Goal: Task Accomplishment & Management: Use online tool/utility

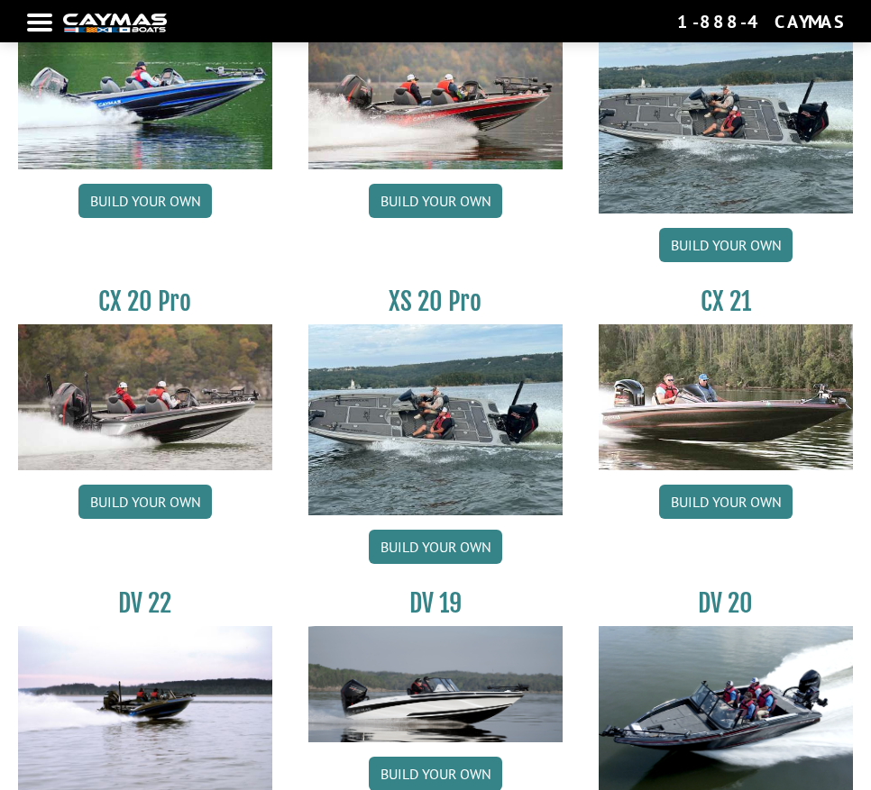
scroll to position [1823, 0]
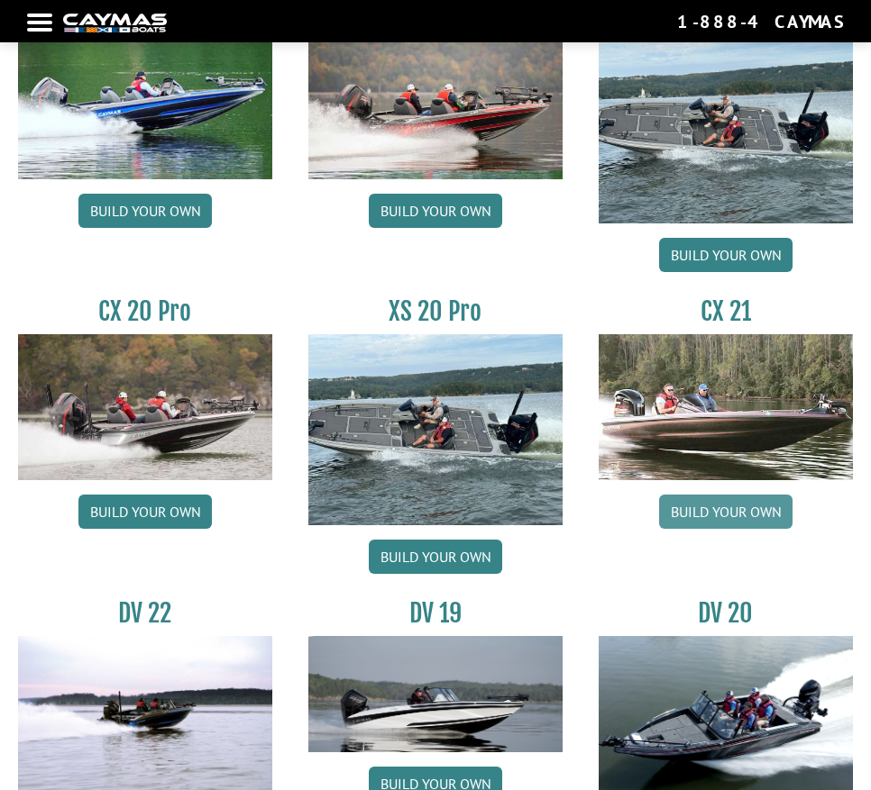
click at [710, 515] on link "Build your own" at bounding box center [725, 512] width 133 height 34
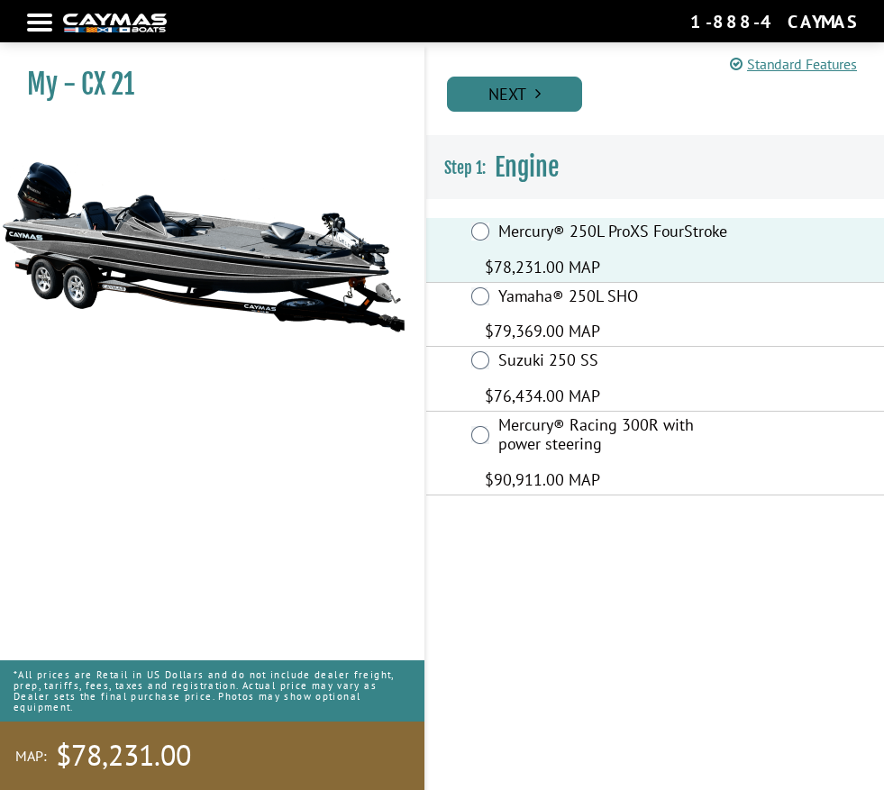
click at [541, 81] on link "Next" at bounding box center [514, 94] width 135 height 35
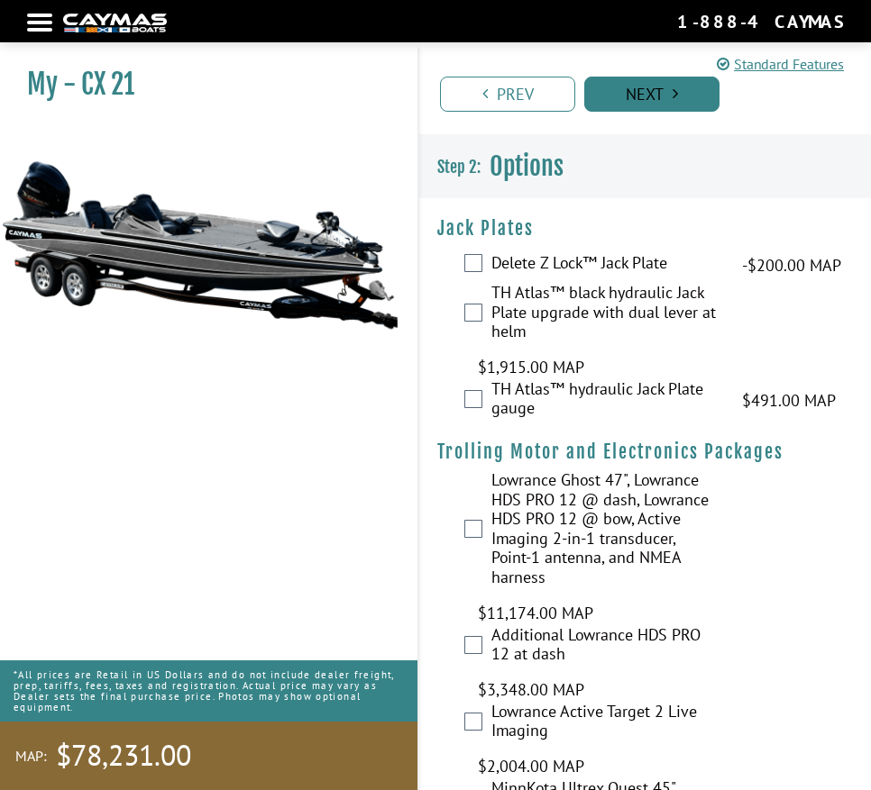
click at [677, 91] on icon "Pagination" at bounding box center [674, 94] width 5 height 16
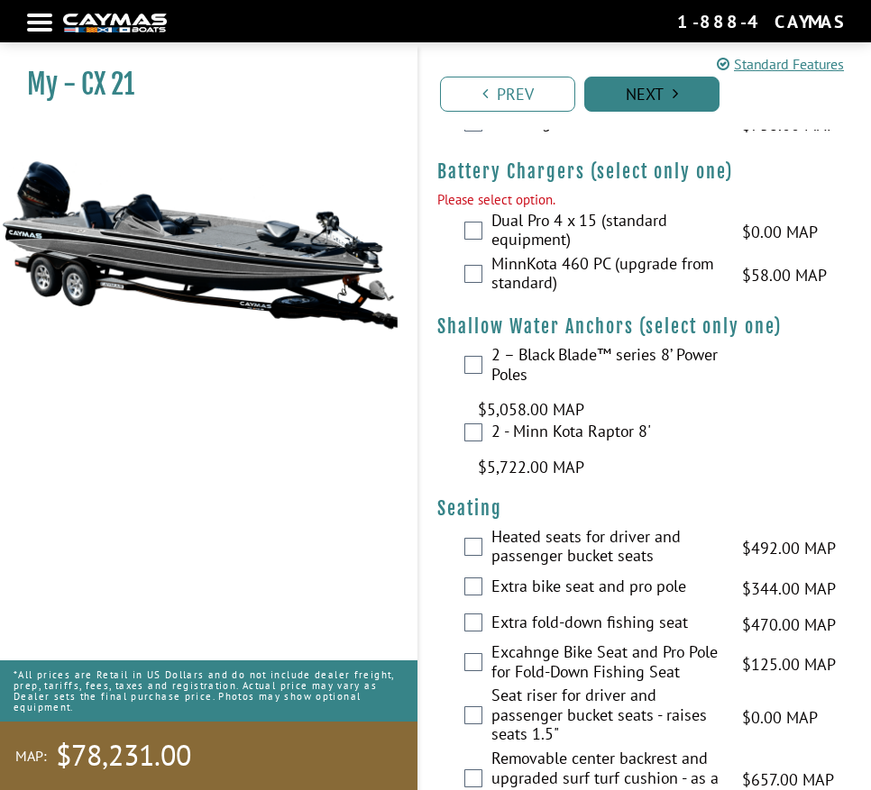
scroll to position [1473, 0]
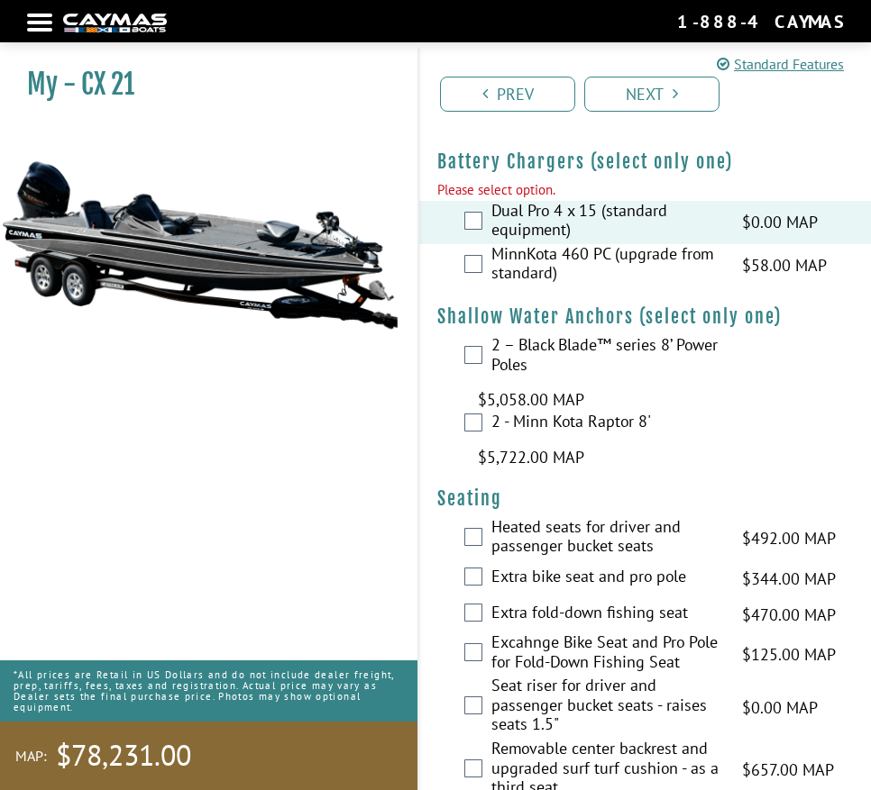
click at [641, 112] on div "Prev Next" at bounding box center [643, 85] width 453 height 87
click at [641, 102] on link "Next" at bounding box center [651, 94] width 135 height 35
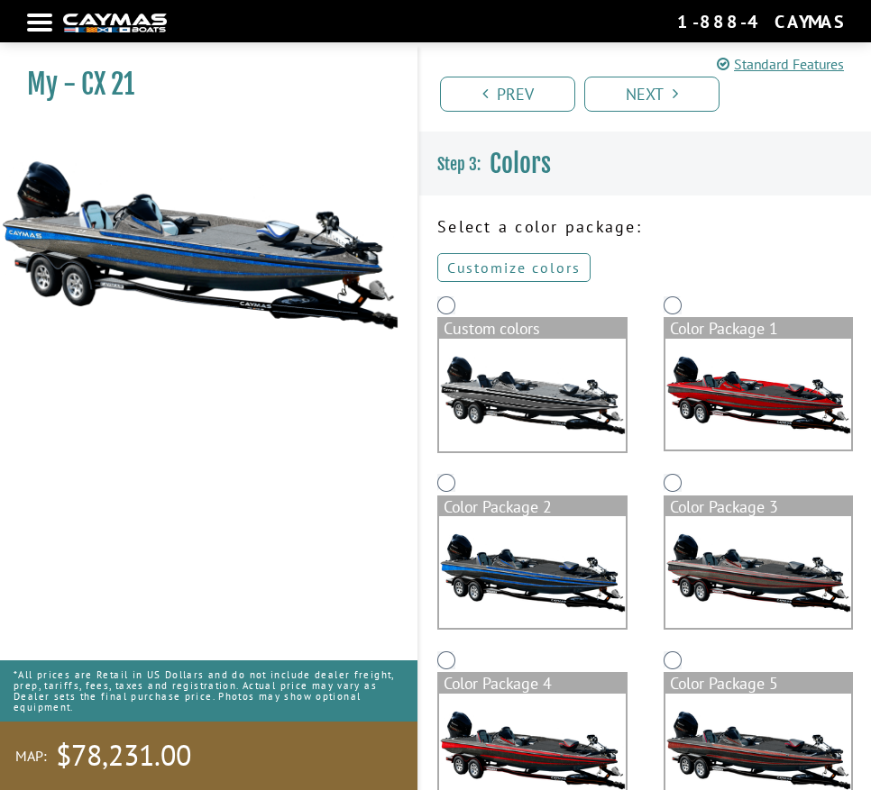
scroll to position [0, 0]
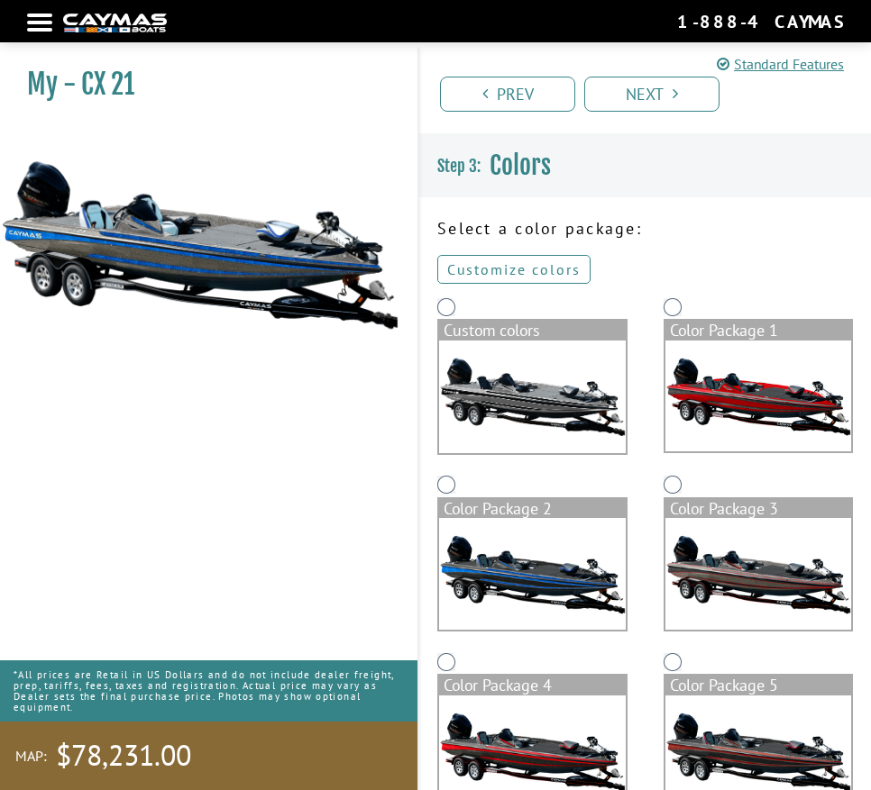
click at [551, 269] on link "Customize colors" at bounding box center [513, 269] width 153 height 29
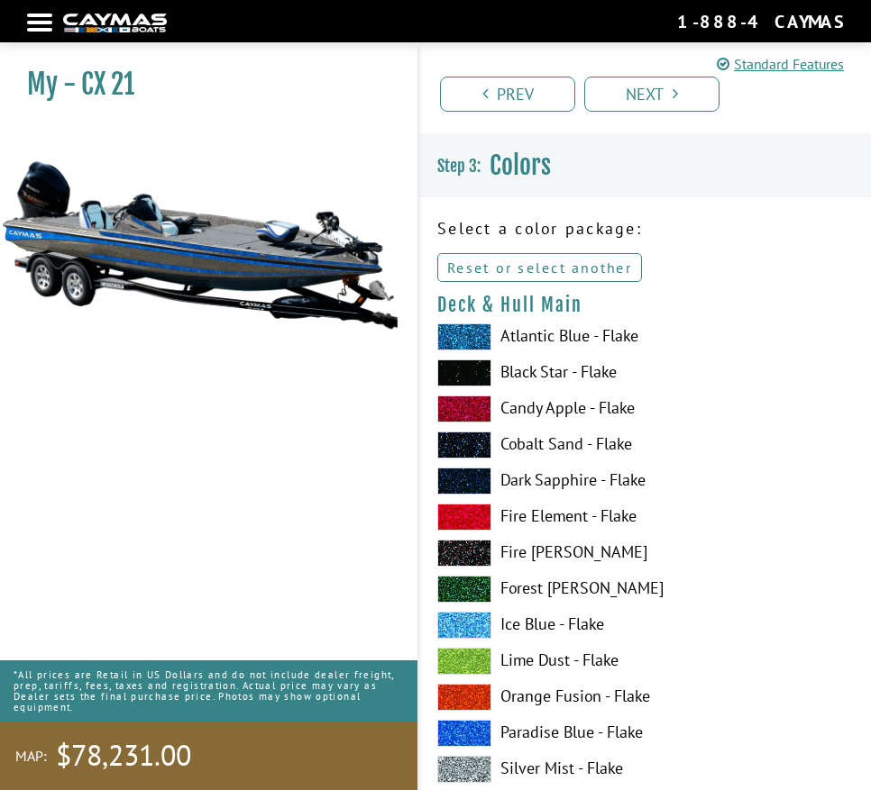
click at [582, 265] on link "Reset or select another" at bounding box center [539, 267] width 205 height 29
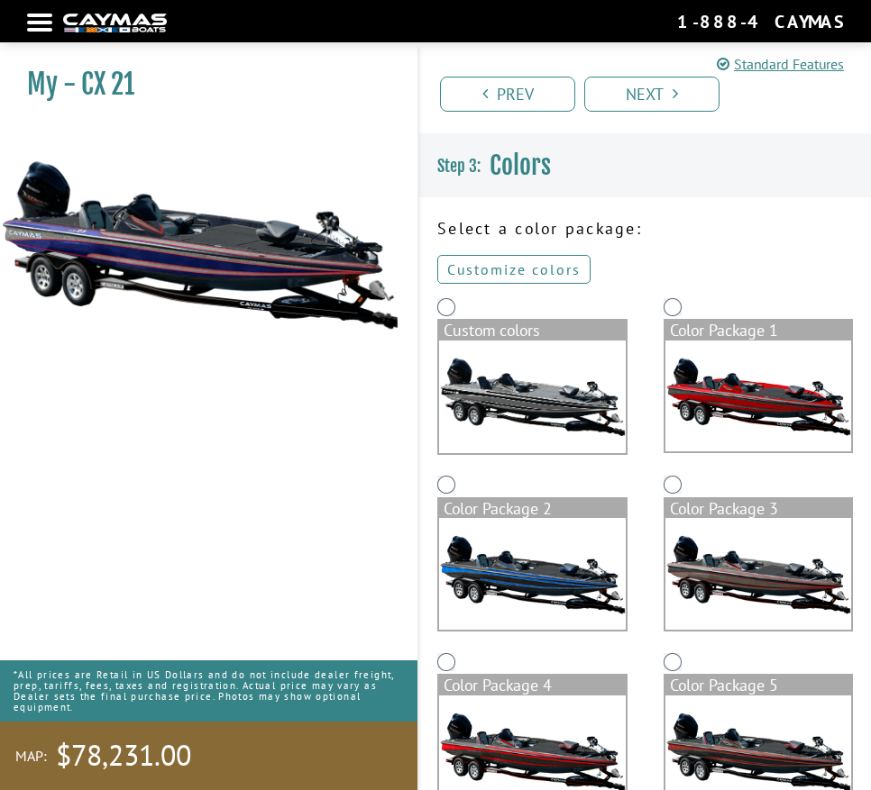
click at [530, 274] on link "Customize colors" at bounding box center [513, 269] width 153 height 29
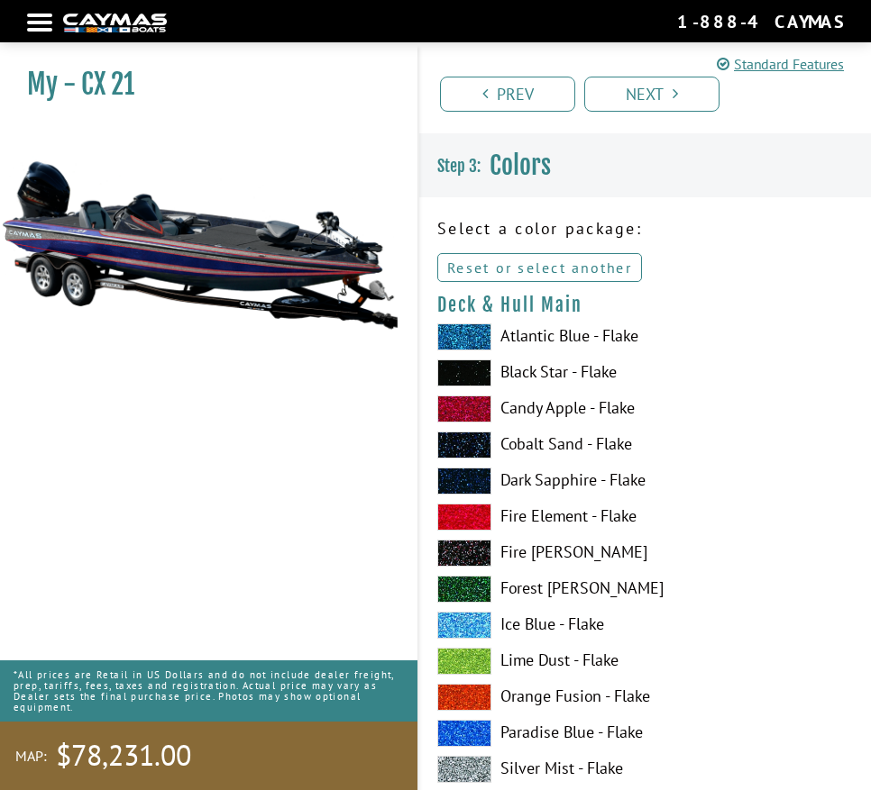
click at [523, 269] on link "Reset or select another" at bounding box center [539, 267] width 205 height 29
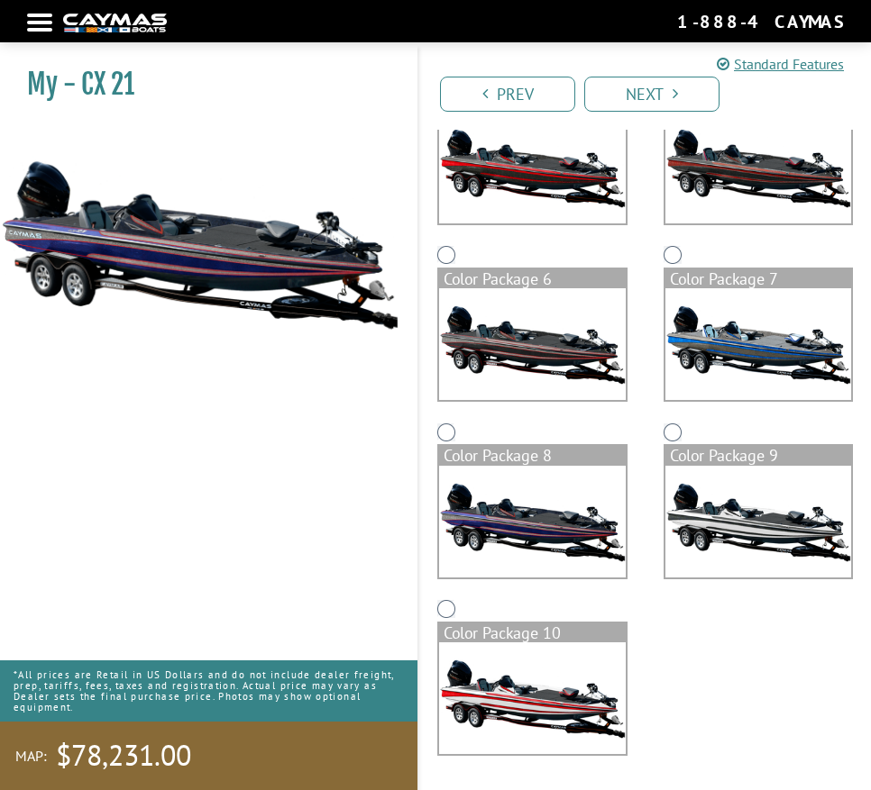
scroll to position [585, 0]
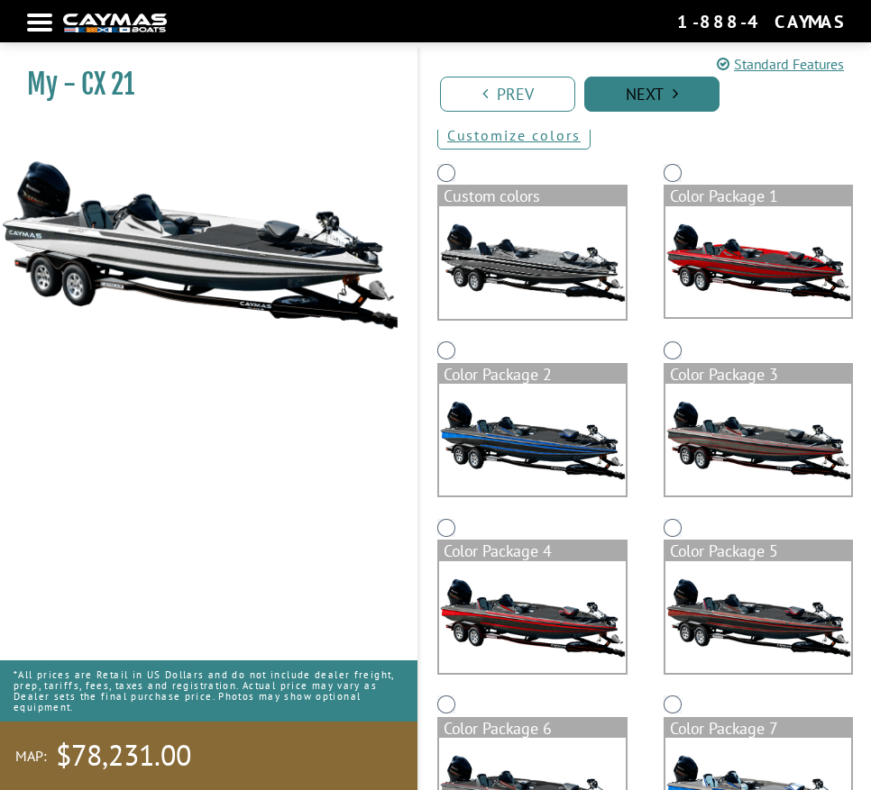
click at [634, 96] on link "Next" at bounding box center [651, 94] width 135 height 35
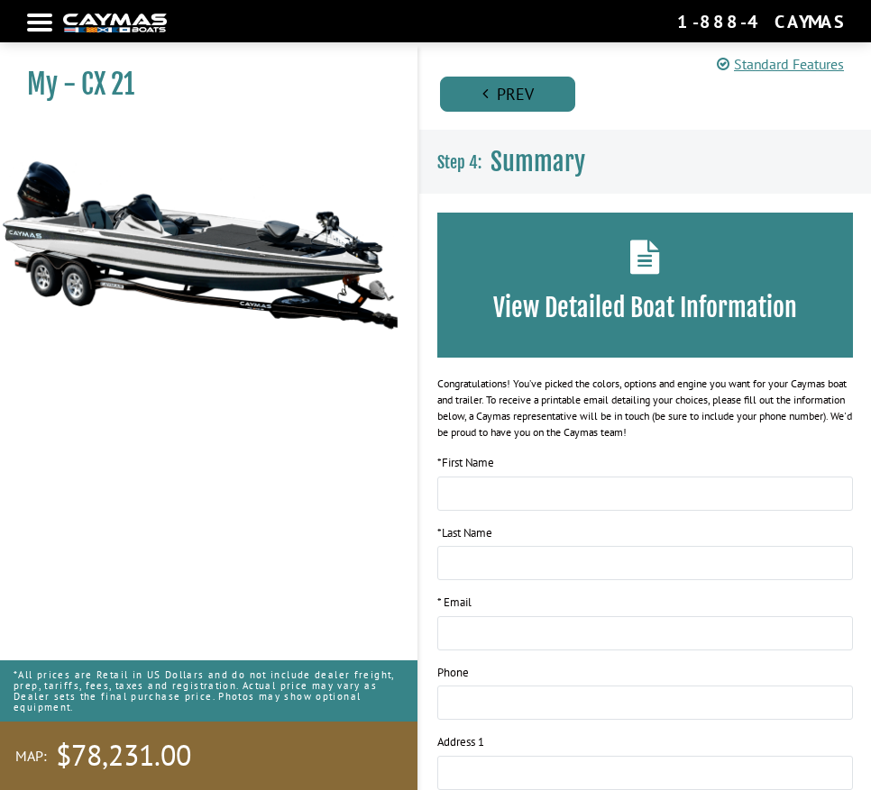
scroll to position [0, 0]
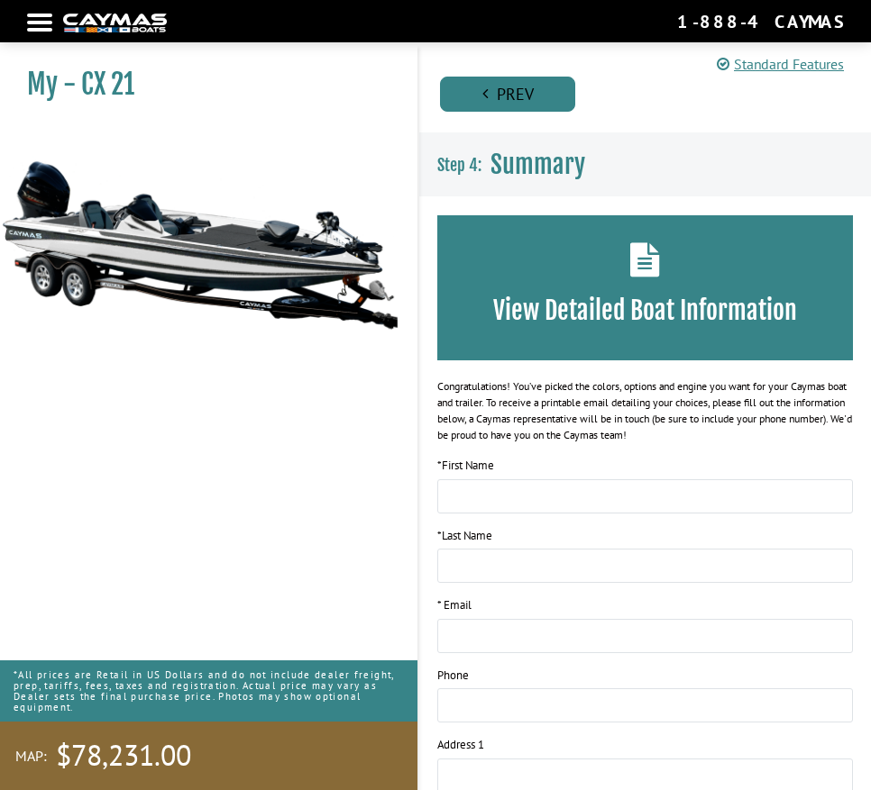
click at [520, 88] on link "Prev" at bounding box center [507, 94] width 135 height 35
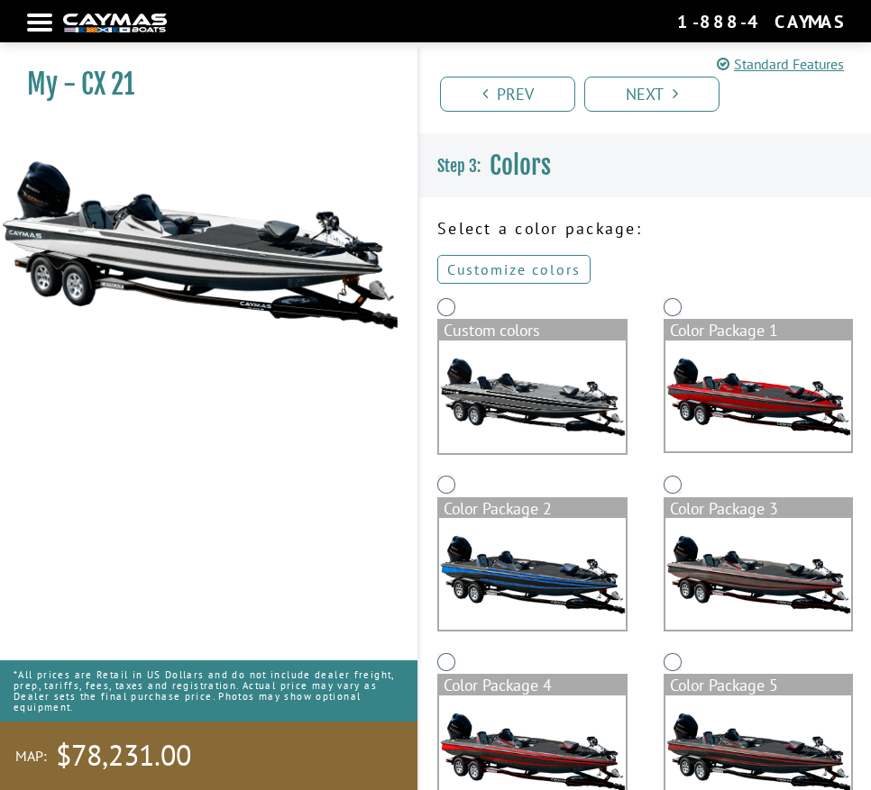
click at [533, 271] on link "Customize colors" at bounding box center [513, 269] width 153 height 29
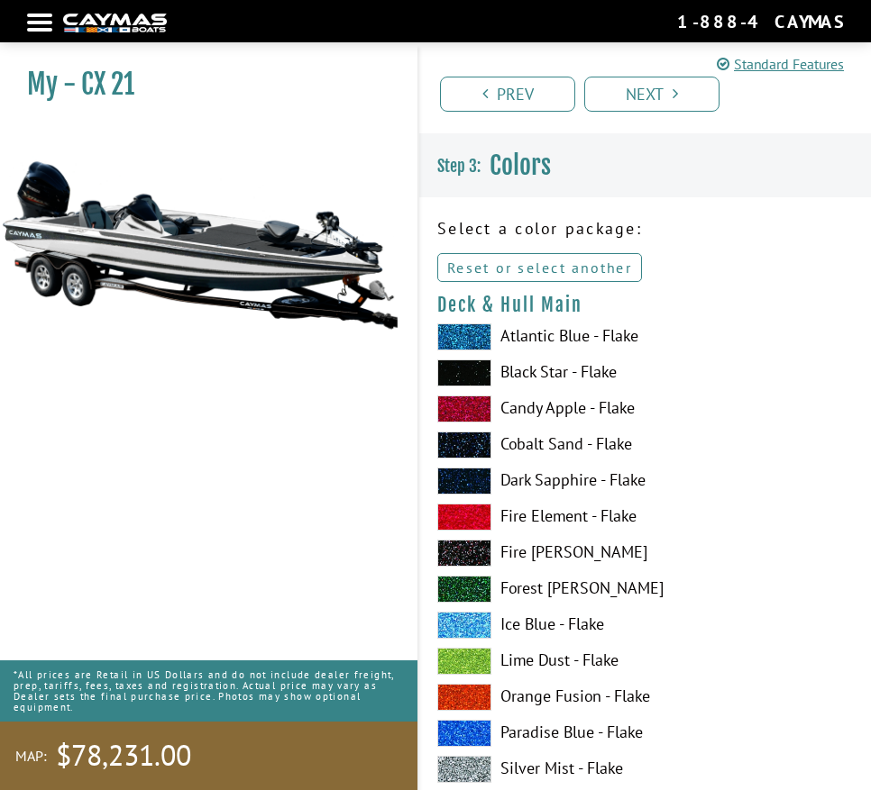
click at [544, 275] on link "Reset or select another" at bounding box center [539, 267] width 205 height 29
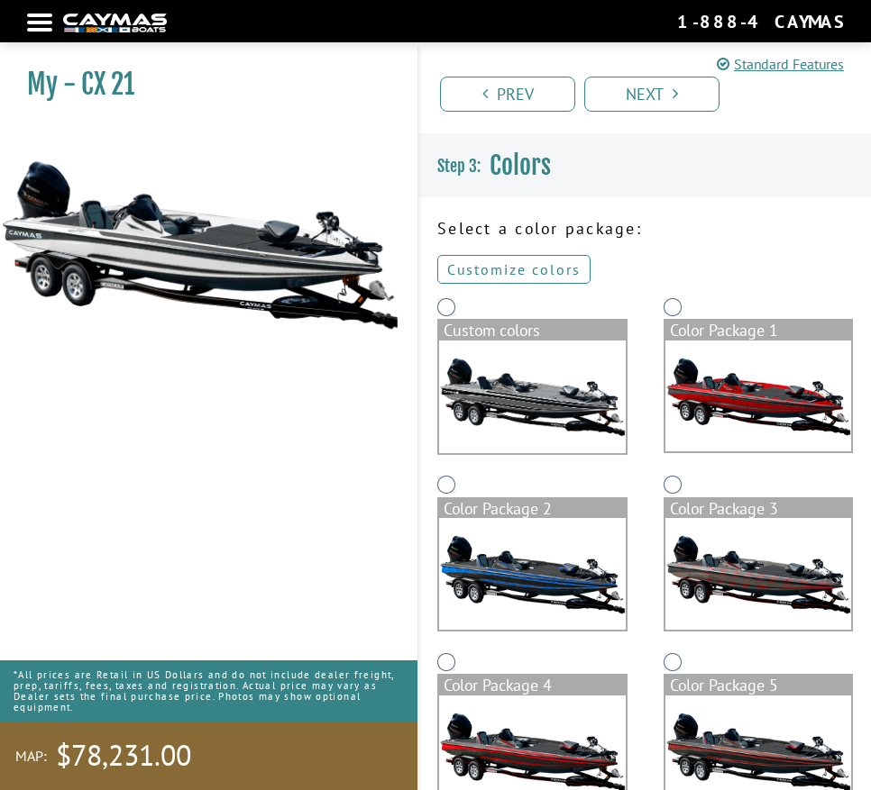
click at [542, 271] on link "Customize colors" at bounding box center [513, 269] width 153 height 29
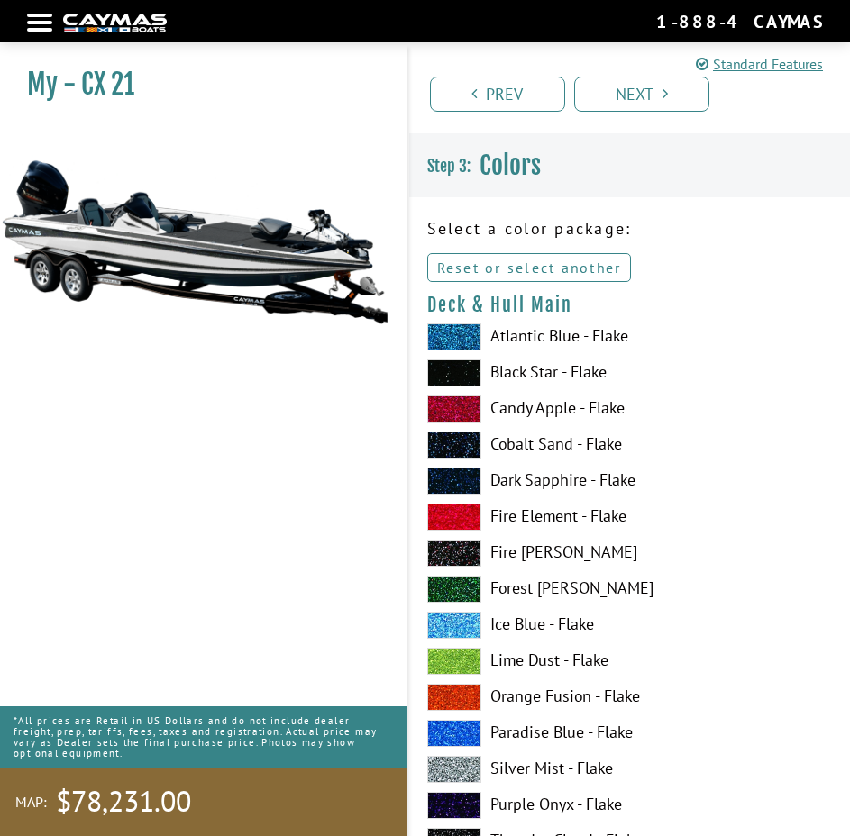
click at [502, 267] on link "Reset or select another" at bounding box center [529, 267] width 205 height 29
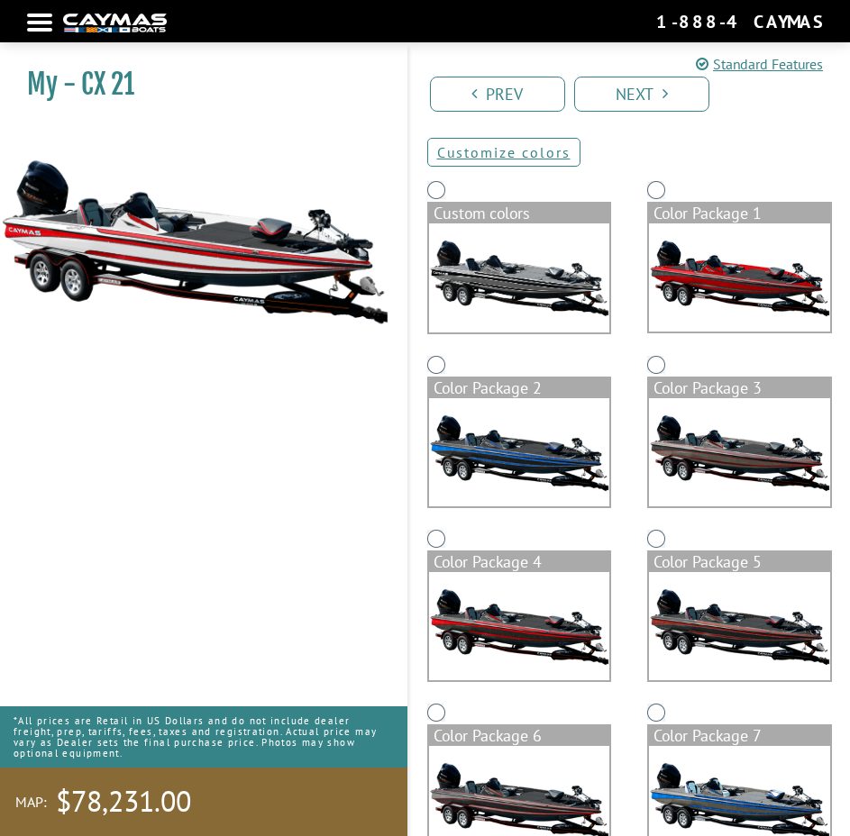
scroll to position [70, 0]
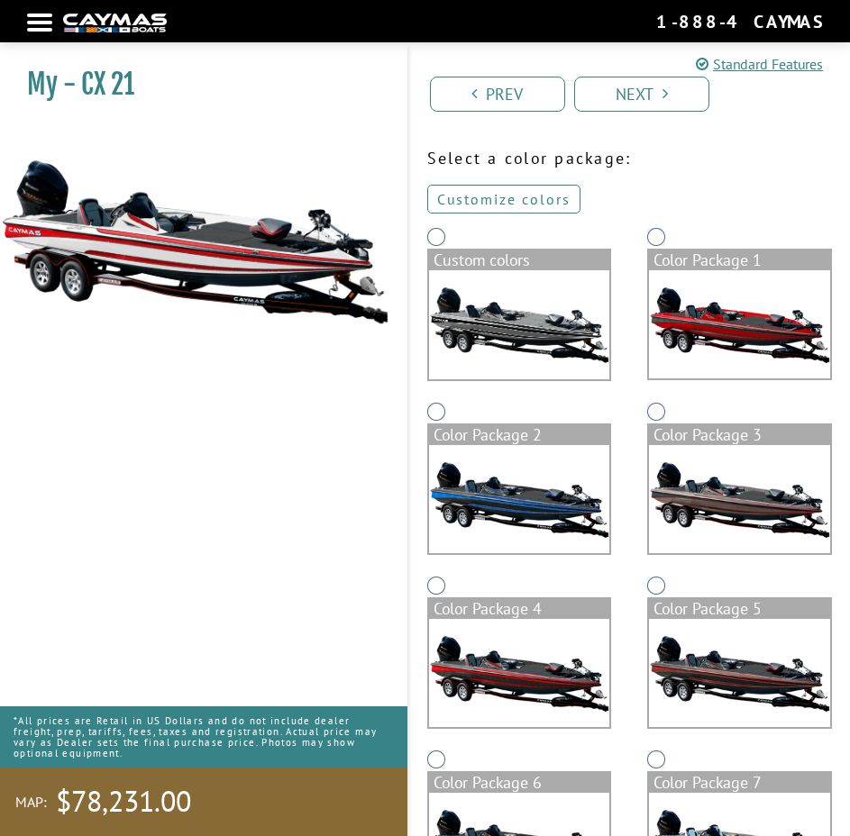
click at [517, 200] on link "Customize colors" at bounding box center [503, 199] width 153 height 29
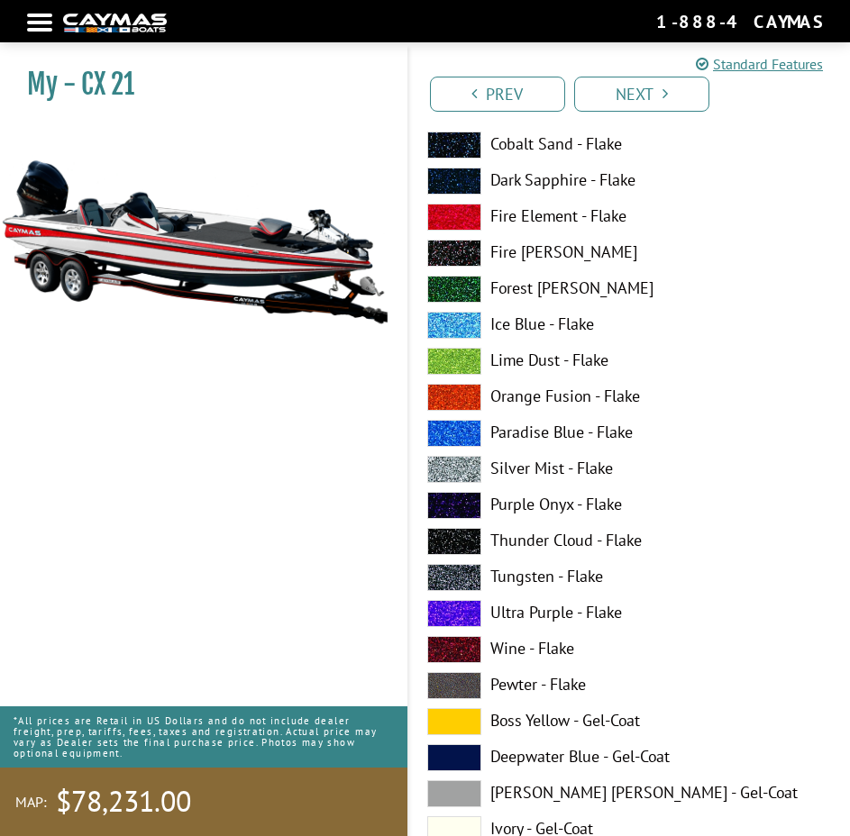
scroll to position [0, 0]
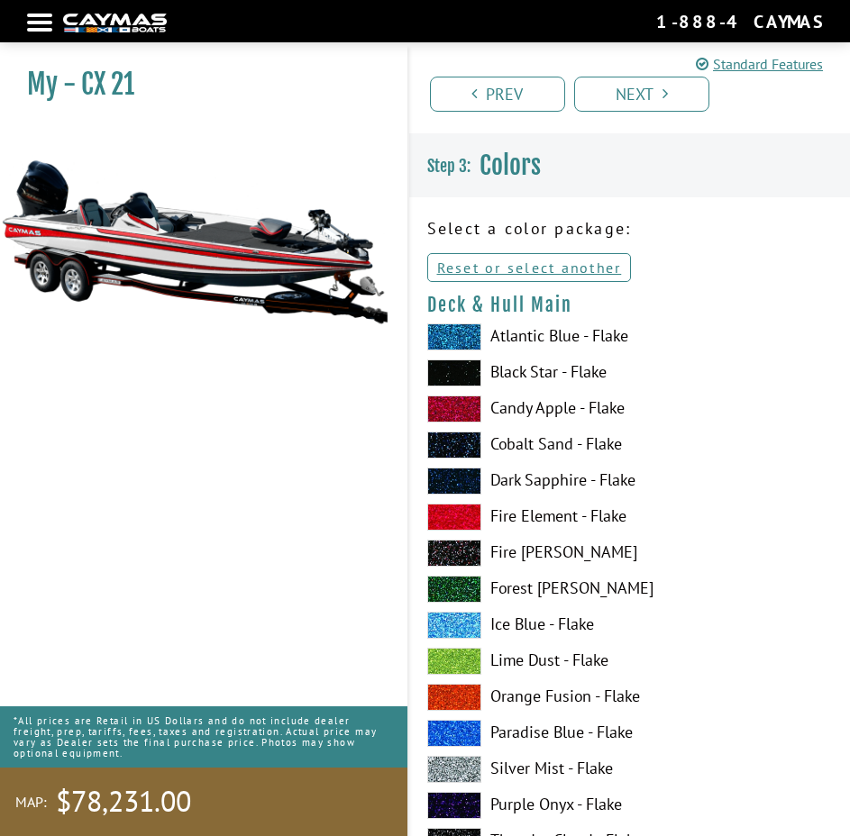
click at [31, 13] on nav "Return to main site Find Dealer Get Brochure Contact Us 1-888-4CAYMAS" at bounding box center [425, 21] width 796 height 24
click at [31, 21] on nav "Return to main site Find Dealer Get Brochure Contact Us 1-888-4CAYMAS" at bounding box center [425, 21] width 796 height 24
click at [41, 24] on nav "Return to main site Find Dealer Get Brochure Contact Us 1-888-4CAYMAS" at bounding box center [425, 21] width 796 height 24
click at [333, 34] on div "Return to main site Find Dealer Get Brochure Contact Us 1-888-4CAYMAS" at bounding box center [425, 21] width 850 height 42
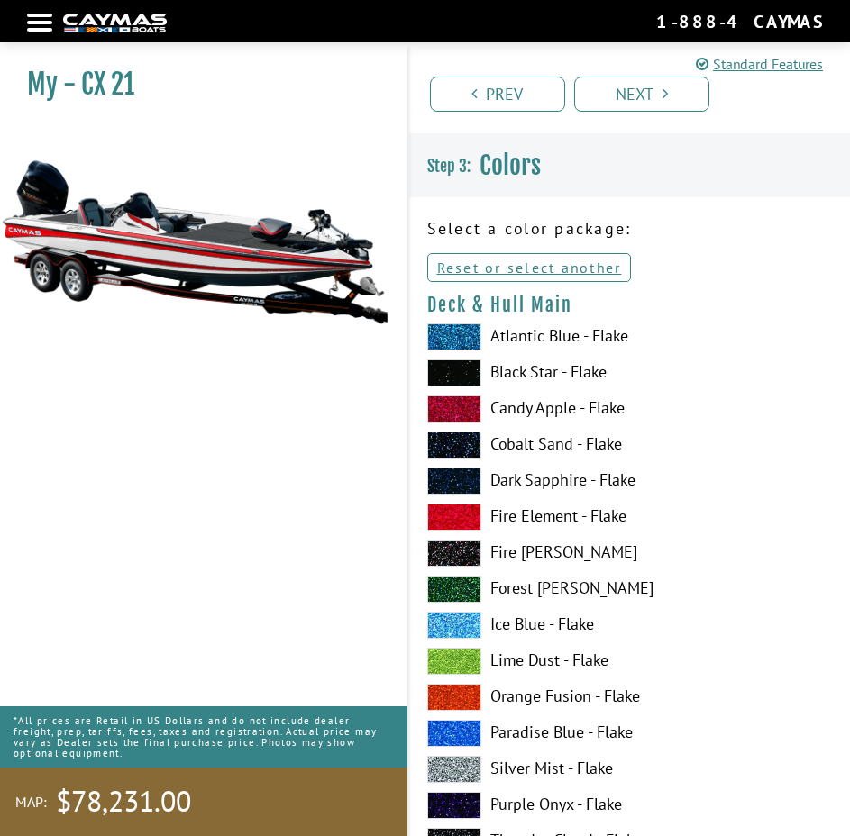
click at [41, 26] on nav "Return to main site Find Dealer Get Brochure Contact Us 1-888-4CAYMAS" at bounding box center [425, 21] width 796 height 24
click at [38, 32] on nav "Return to main site Find Dealer Get Brochure Contact Us 1-888-4CAYMAS" at bounding box center [425, 21] width 796 height 24
click at [36, 24] on div at bounding box center [39, 23] width 25 height 4
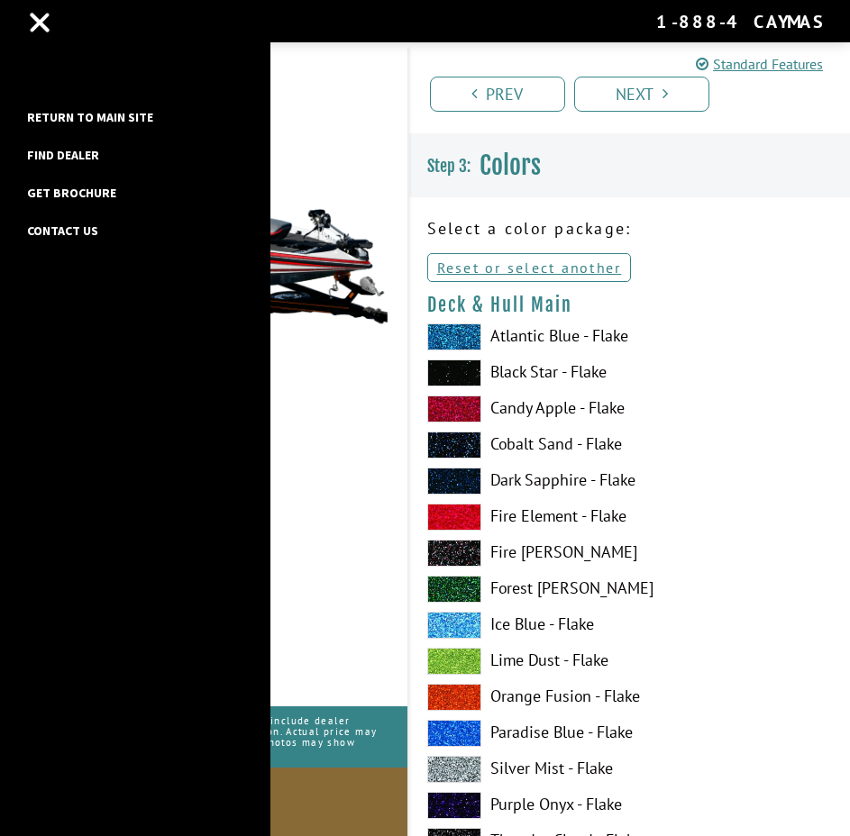
click at [77, 112] on link "Return to main site" at bounding box center [90, 116] width 144 height 23
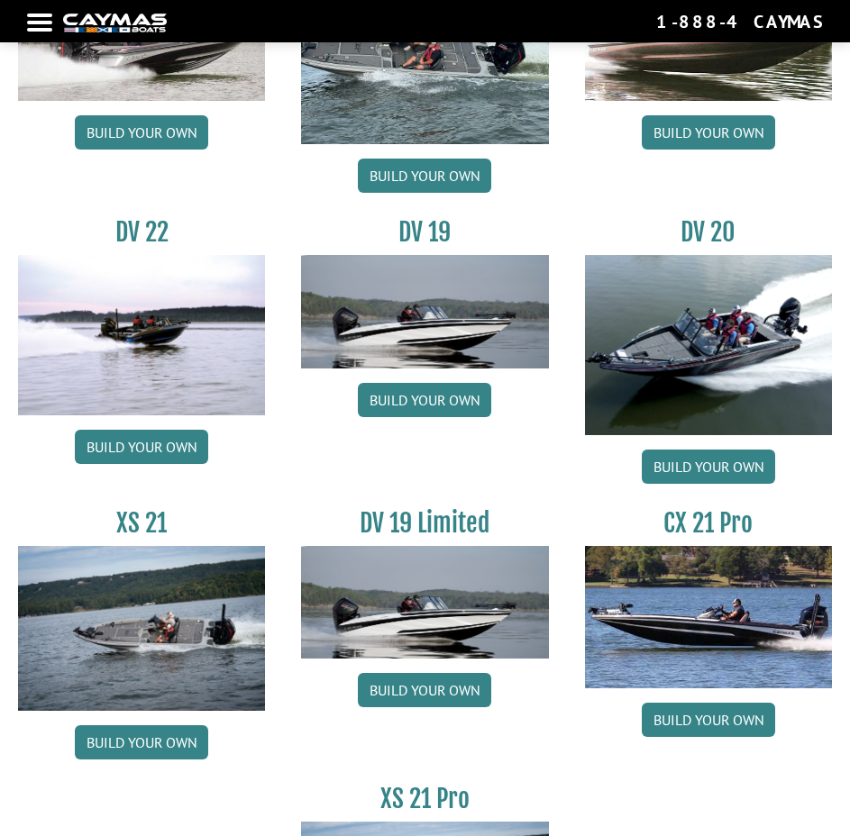
scroll to position [2163, 0]
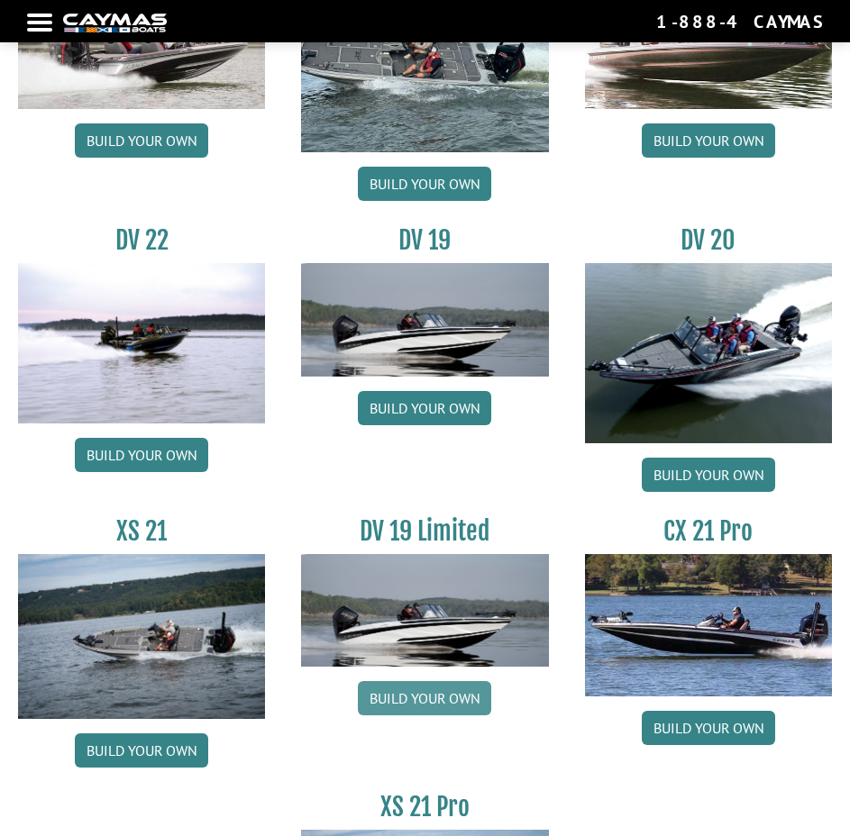
click at [428, 691] on link "Build your own" at bounding box center [424, 698] width 133 height 34
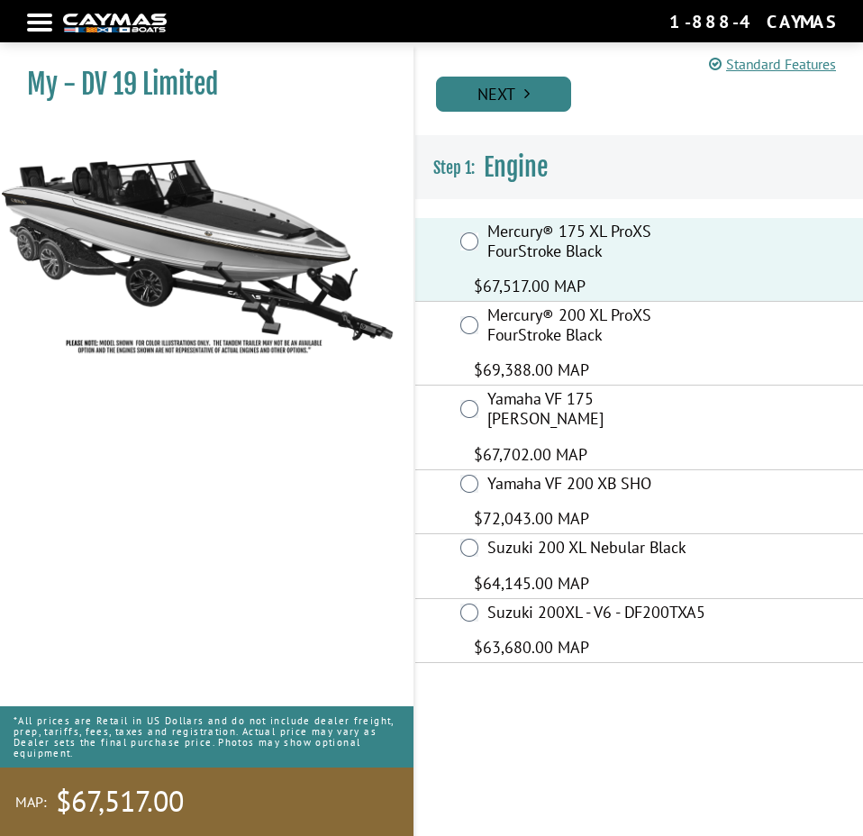
click at [484, 81] on link "Next" at bounding box center [503, 94] width 135 height 35
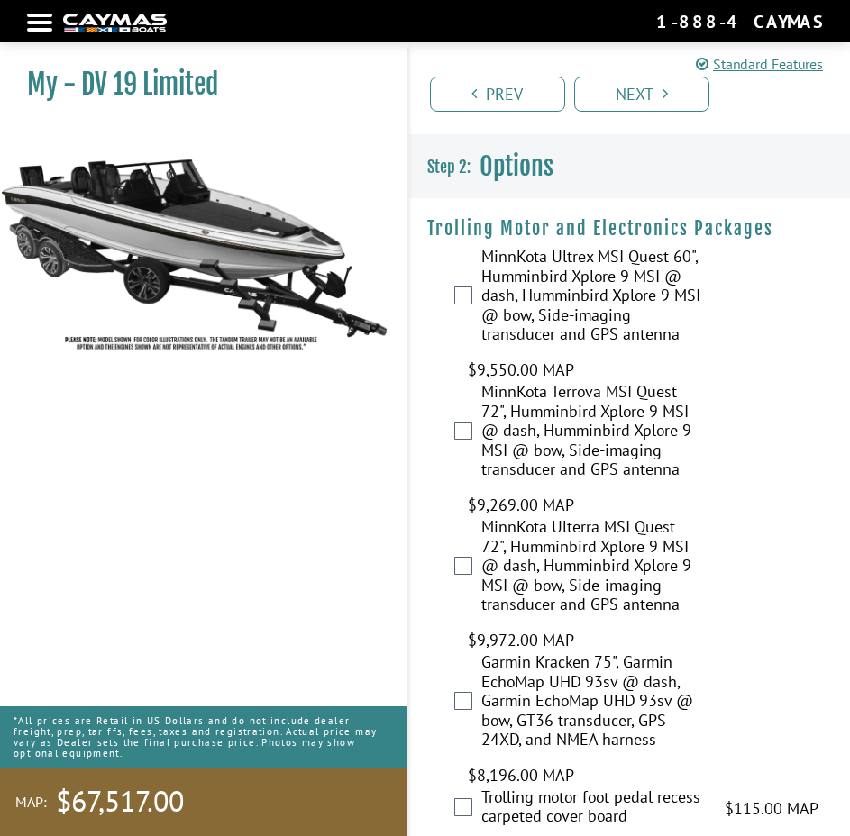
click at [652, 70] on div "Prev Next" at bounding box center [628, 85] width 443 height 87
click at [644, 87] on link "Next" at bounding box center [641, 94] width 135 height 35
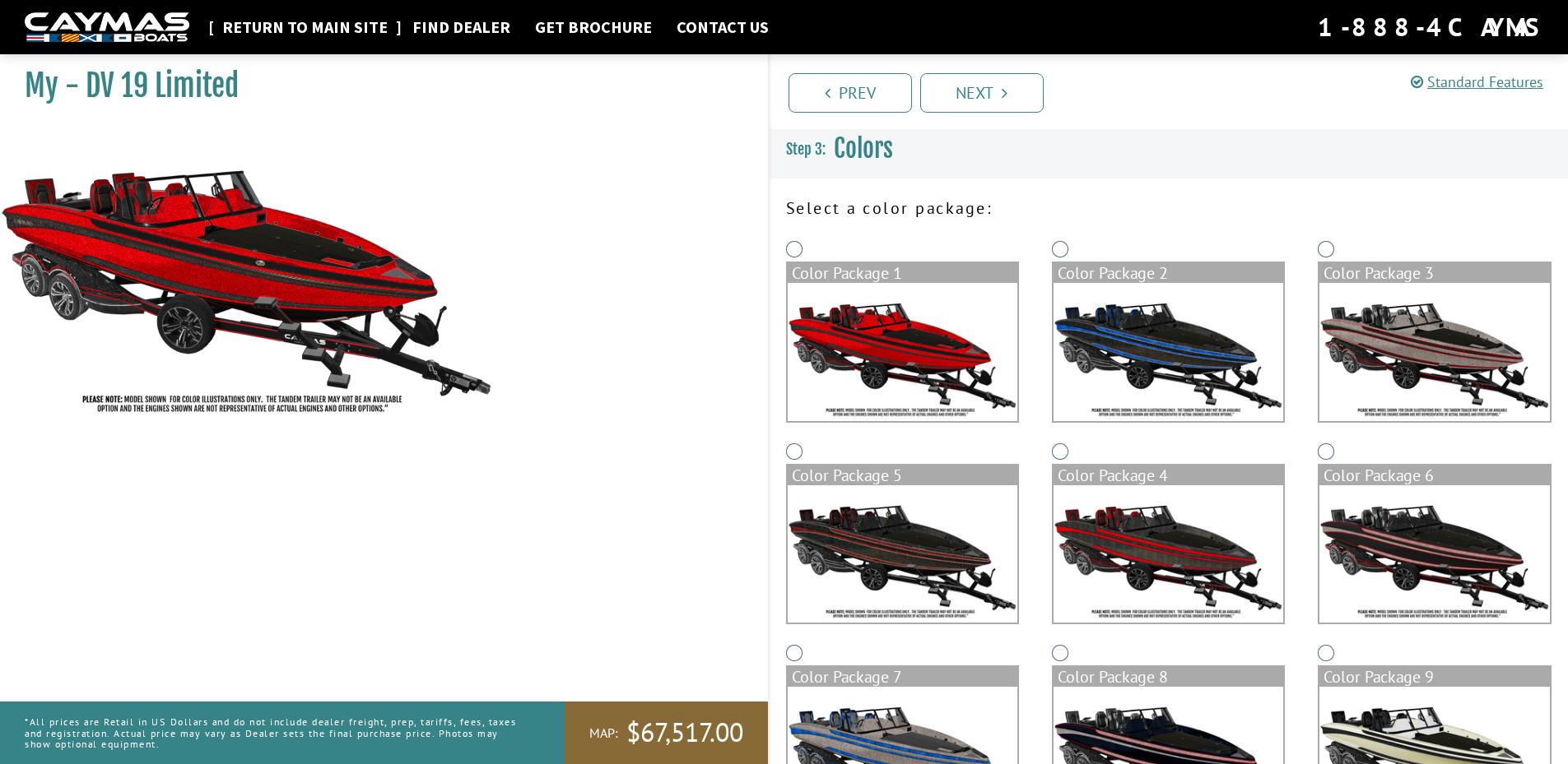
click at [336, 30] on link "Return to main site" at bounding box center [304, 26] width 182 height 21
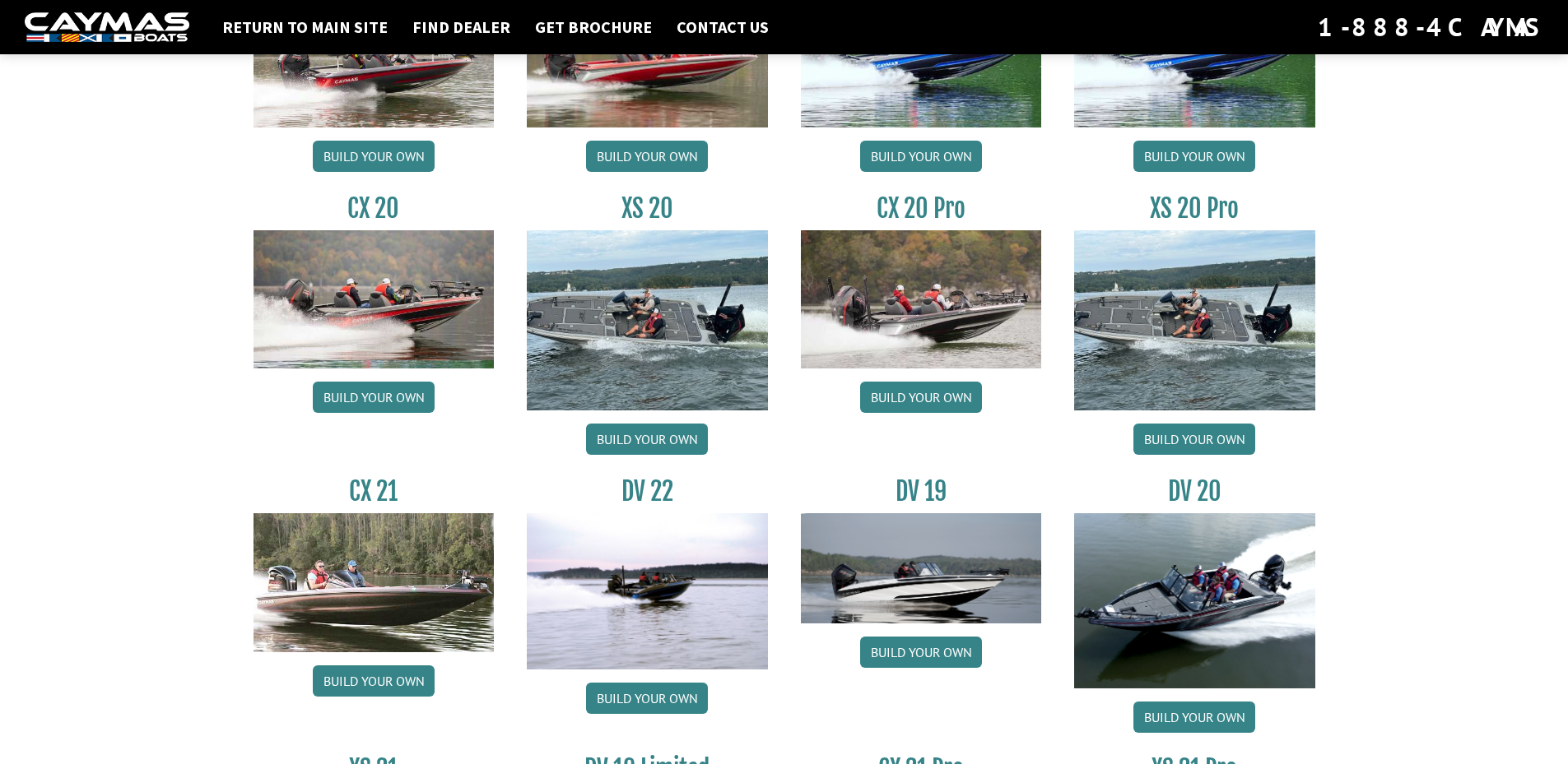
scroll to position [1851, 0]
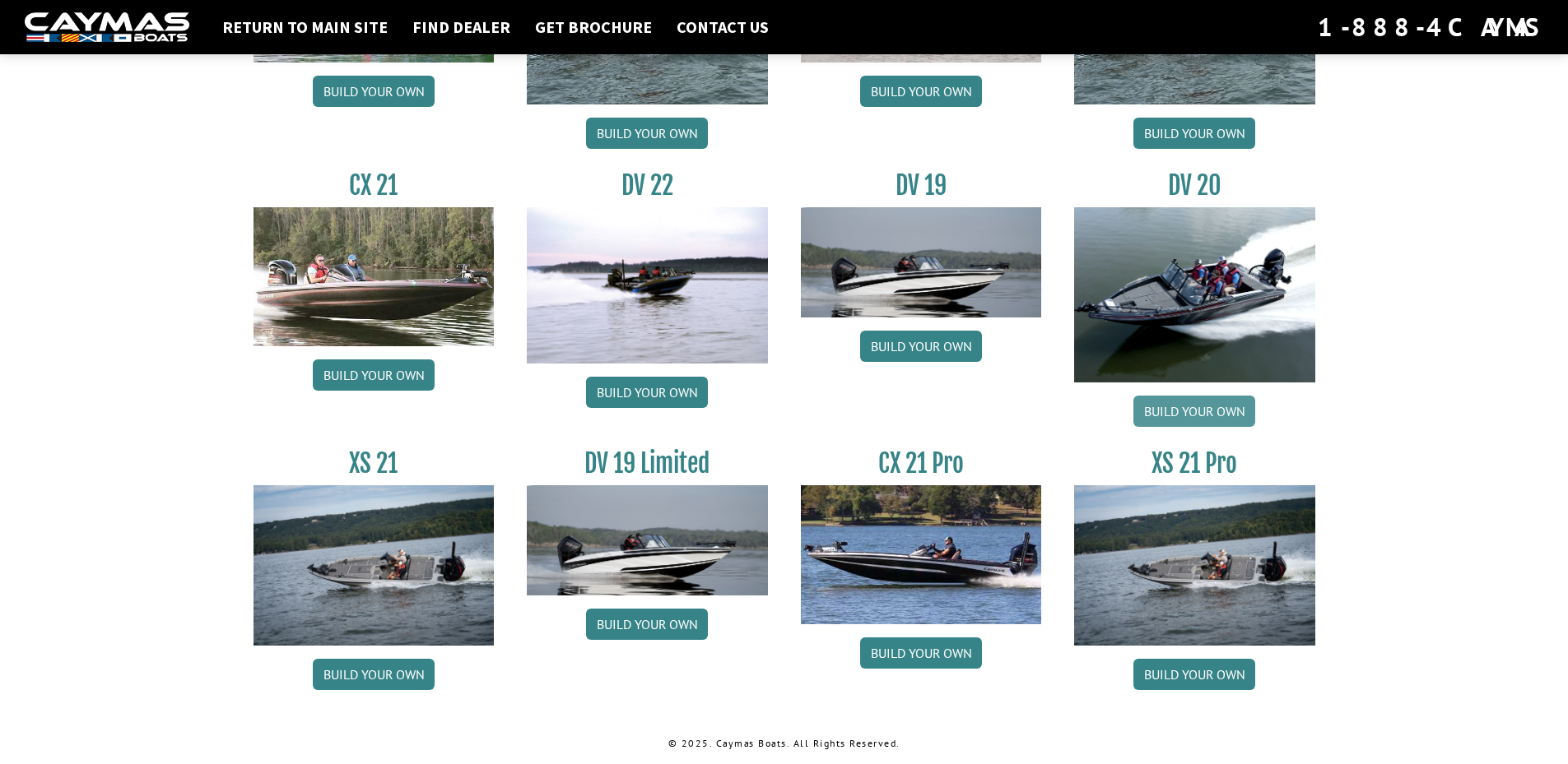
click at [1200, 401] on link "Build your own" at bounding box center [1194, 411] width 121 height 31
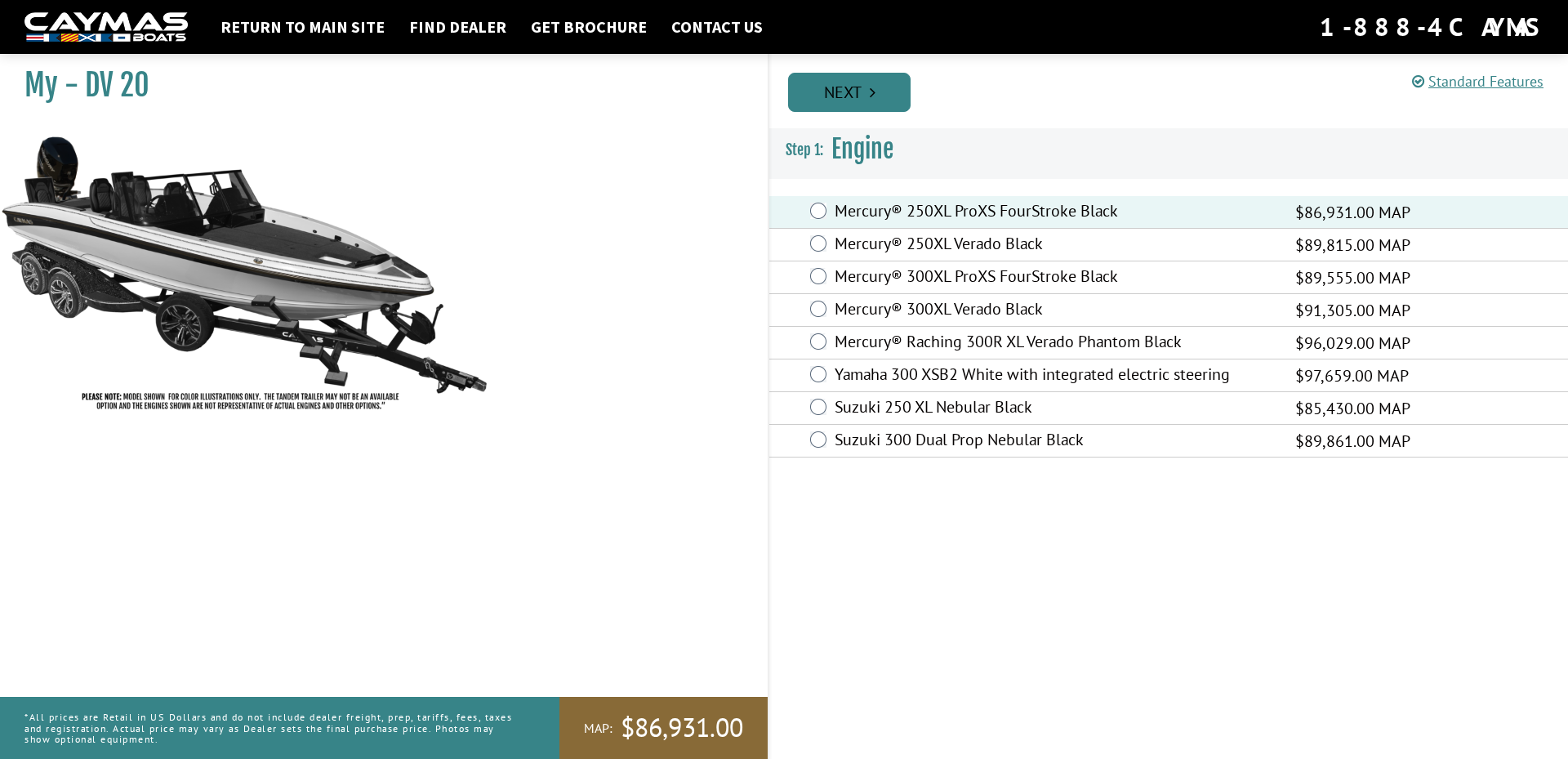
click at [817, 87] on link "Next" at bounding box center [849, 92] width 122 height 39
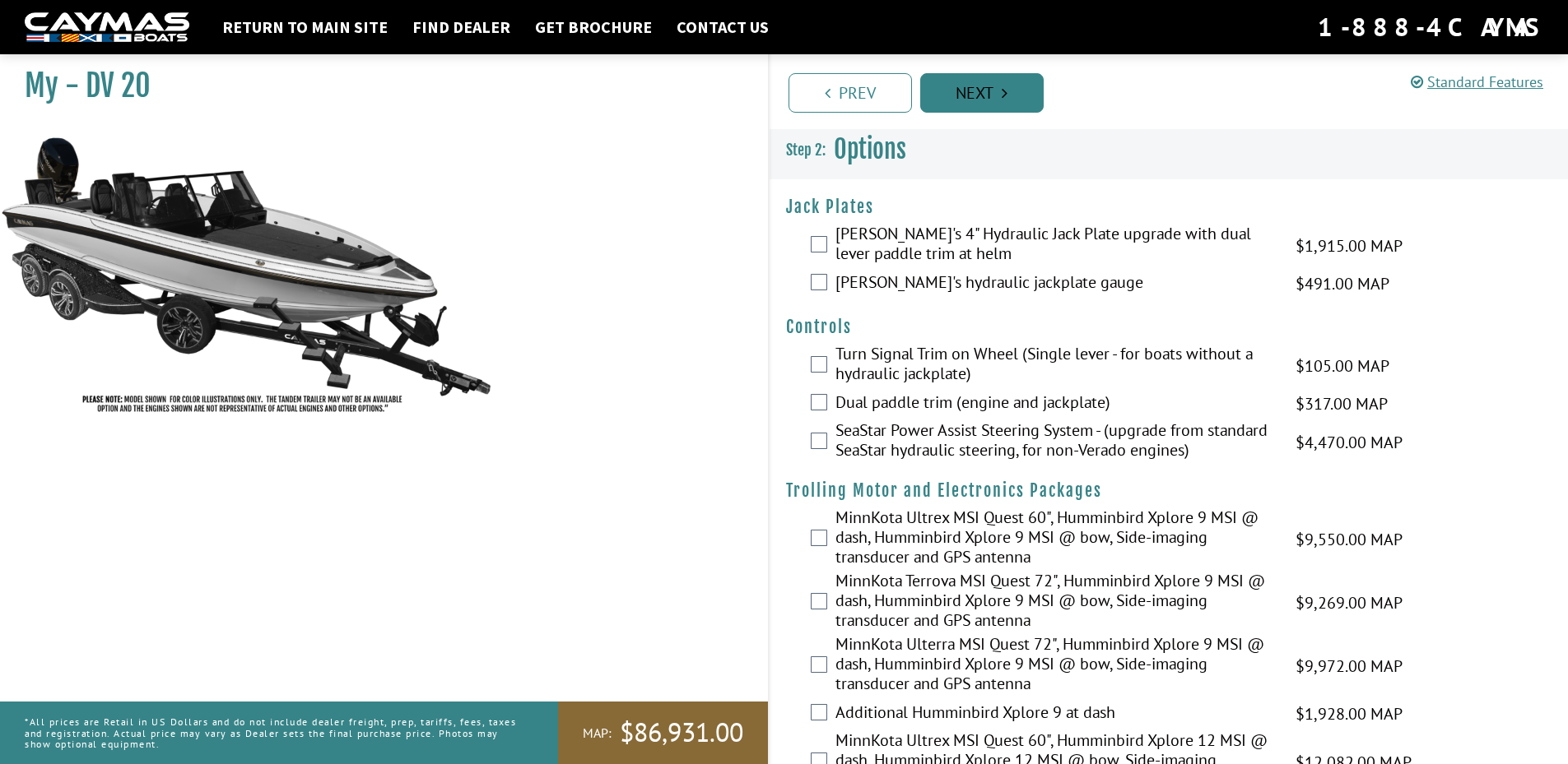
click at [999, 98] on link "Next" at bounding box center [982, 92] width 123 height 39
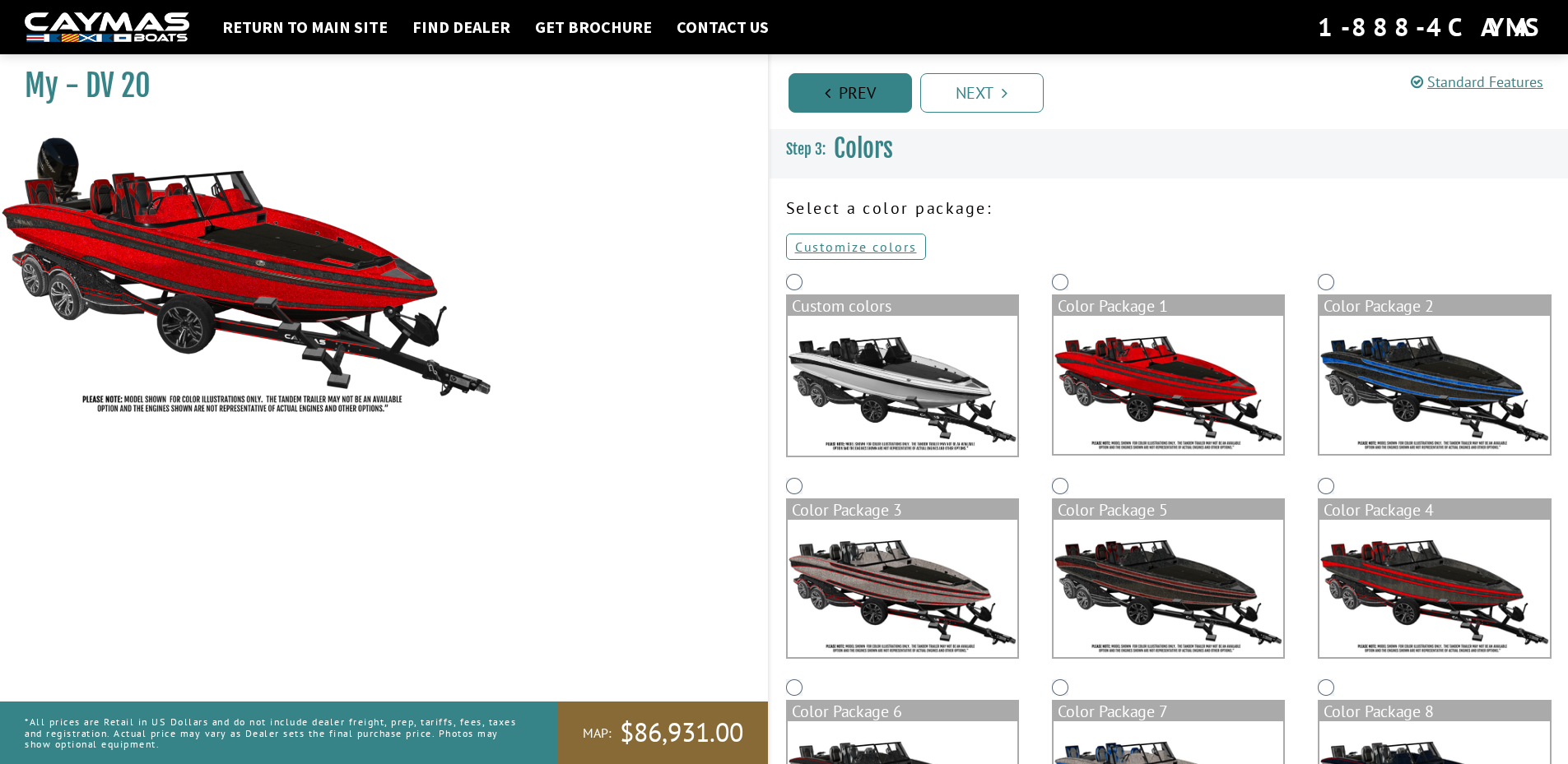
click at [855, 95] on link "Prev" at bounding box center [849, 92] width 123 height 39
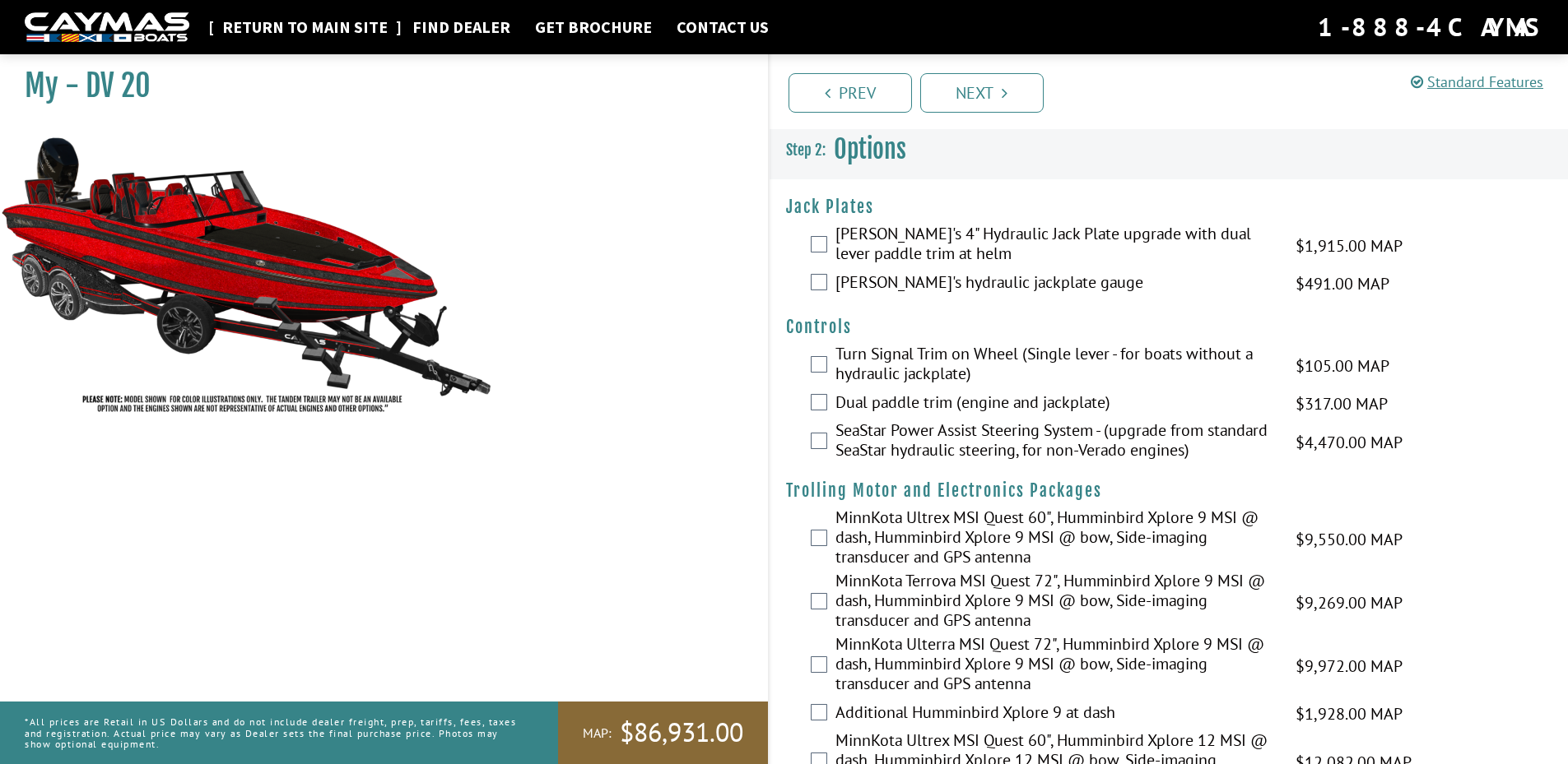
click at [275, 30] on link "Return to main site" at bounding box center [304, 26] width 182 height 21
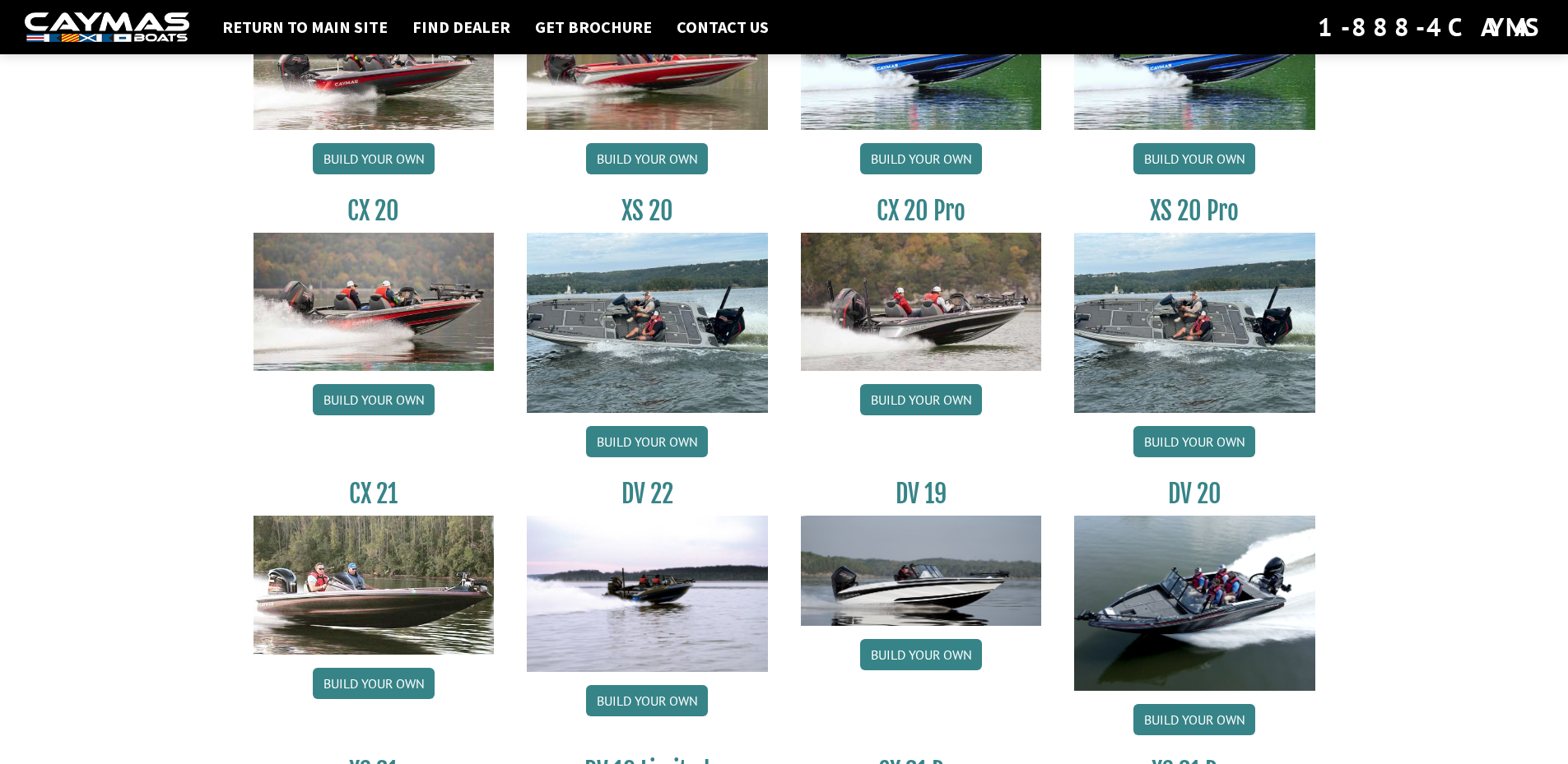
scroll to position [1851, 0]
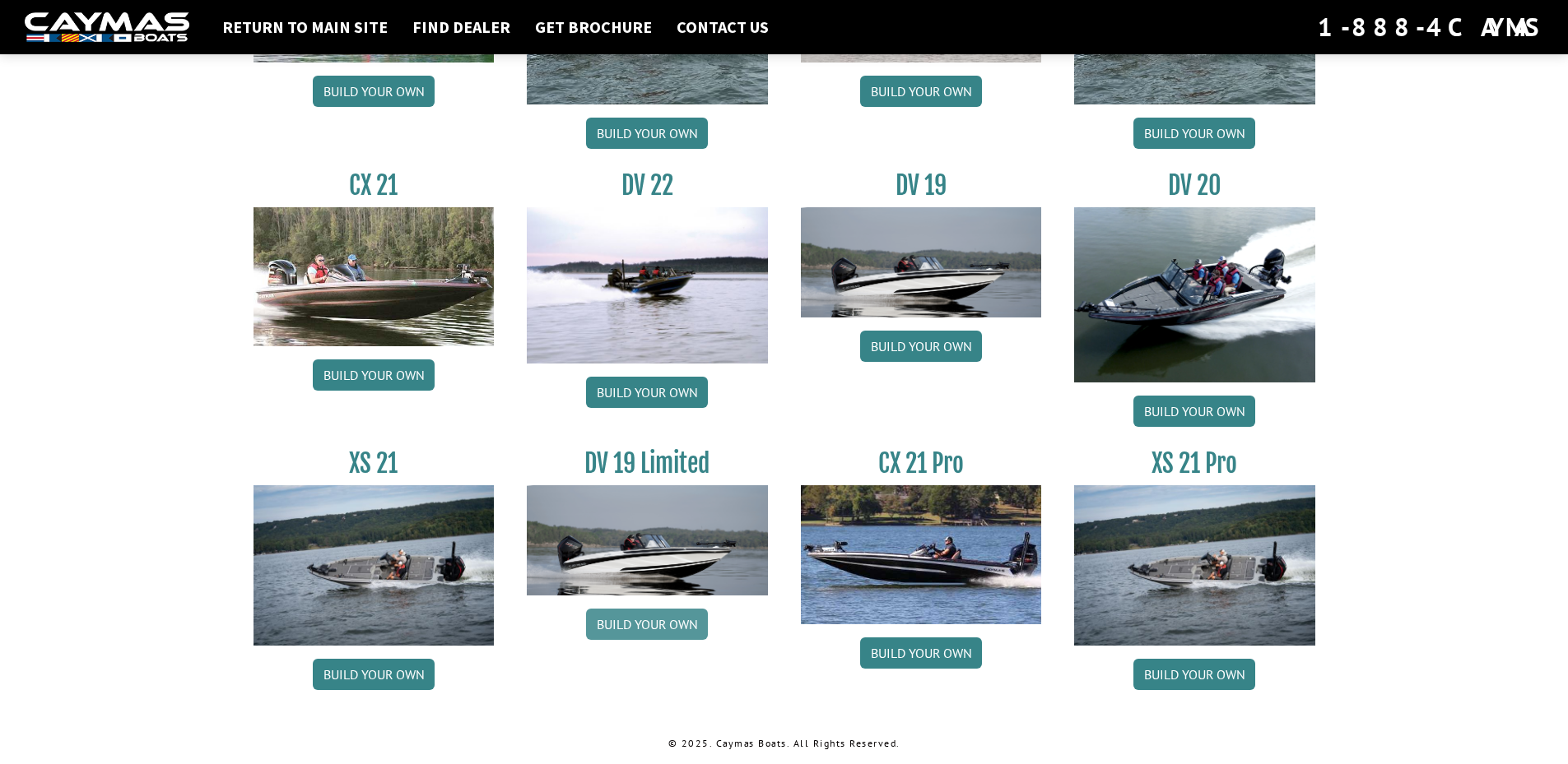
click at [661, 622] on link "Build your own" at bounding box center [647, 624] width 121 height 31
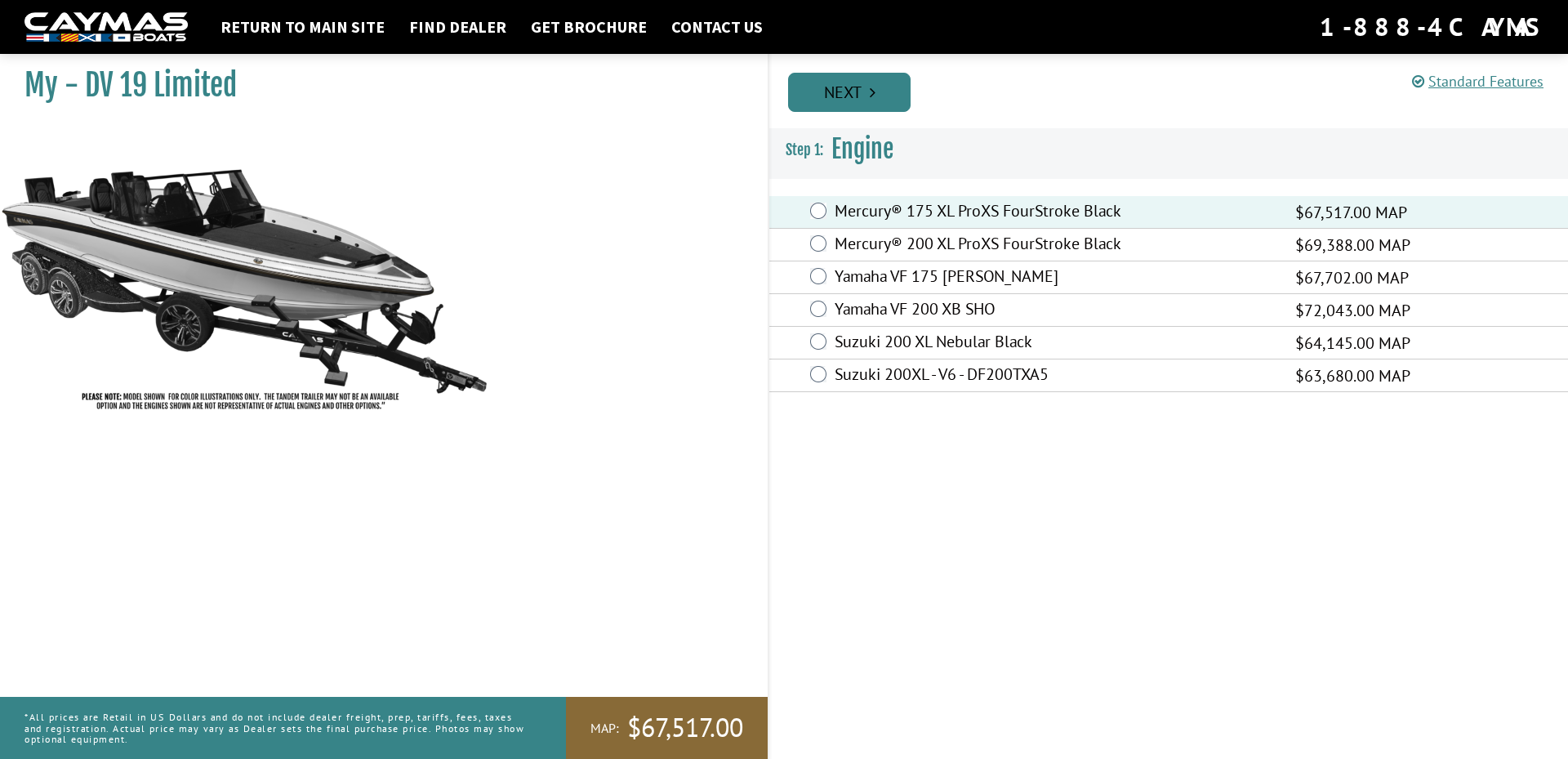
click at [873, 95] on icon "Pagination" at bounding box center [873, 92] width 5 height 16
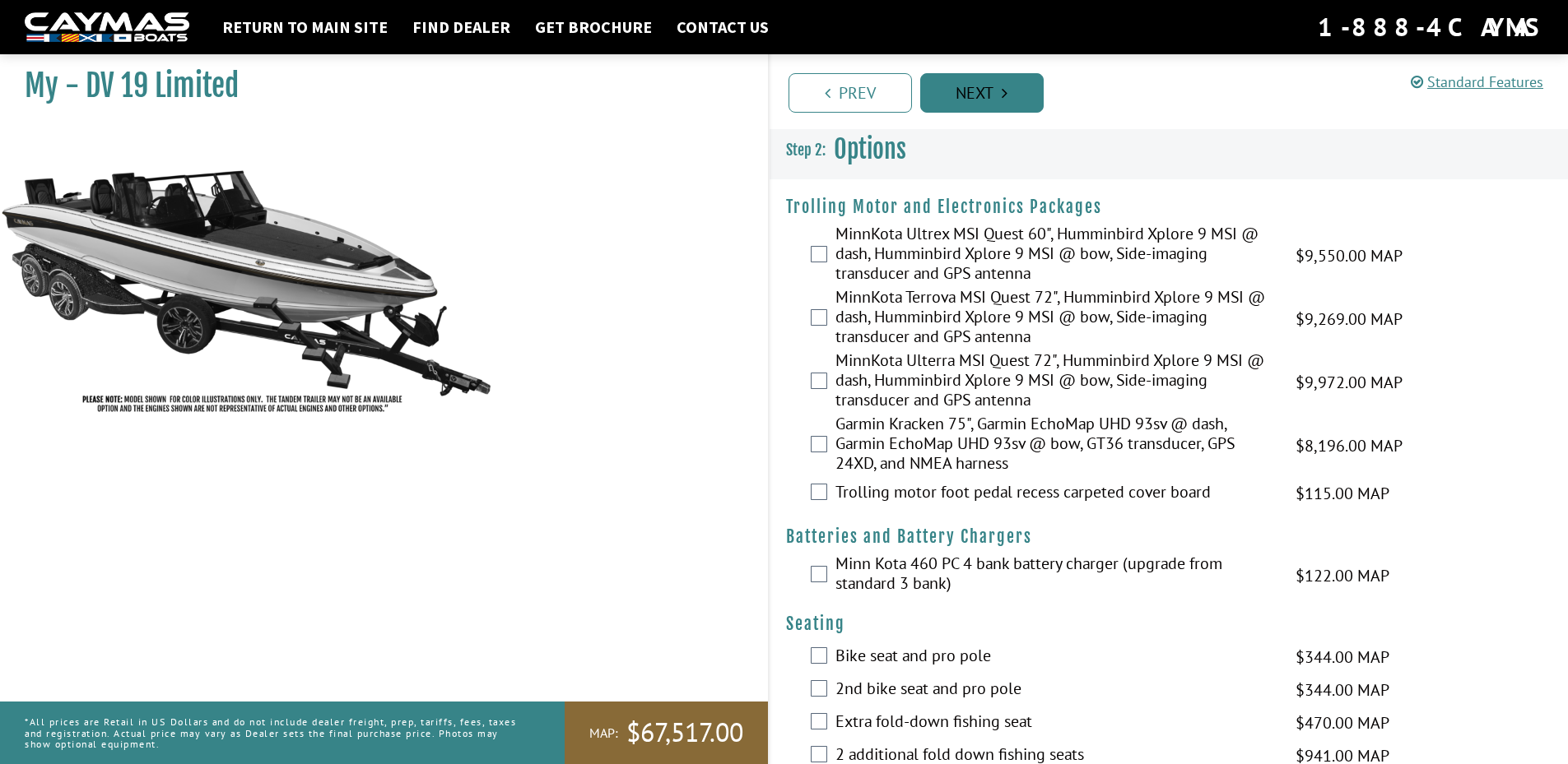
click at [972, 93] on link "Next" at bounding box center [982, 92] width 123 height 39
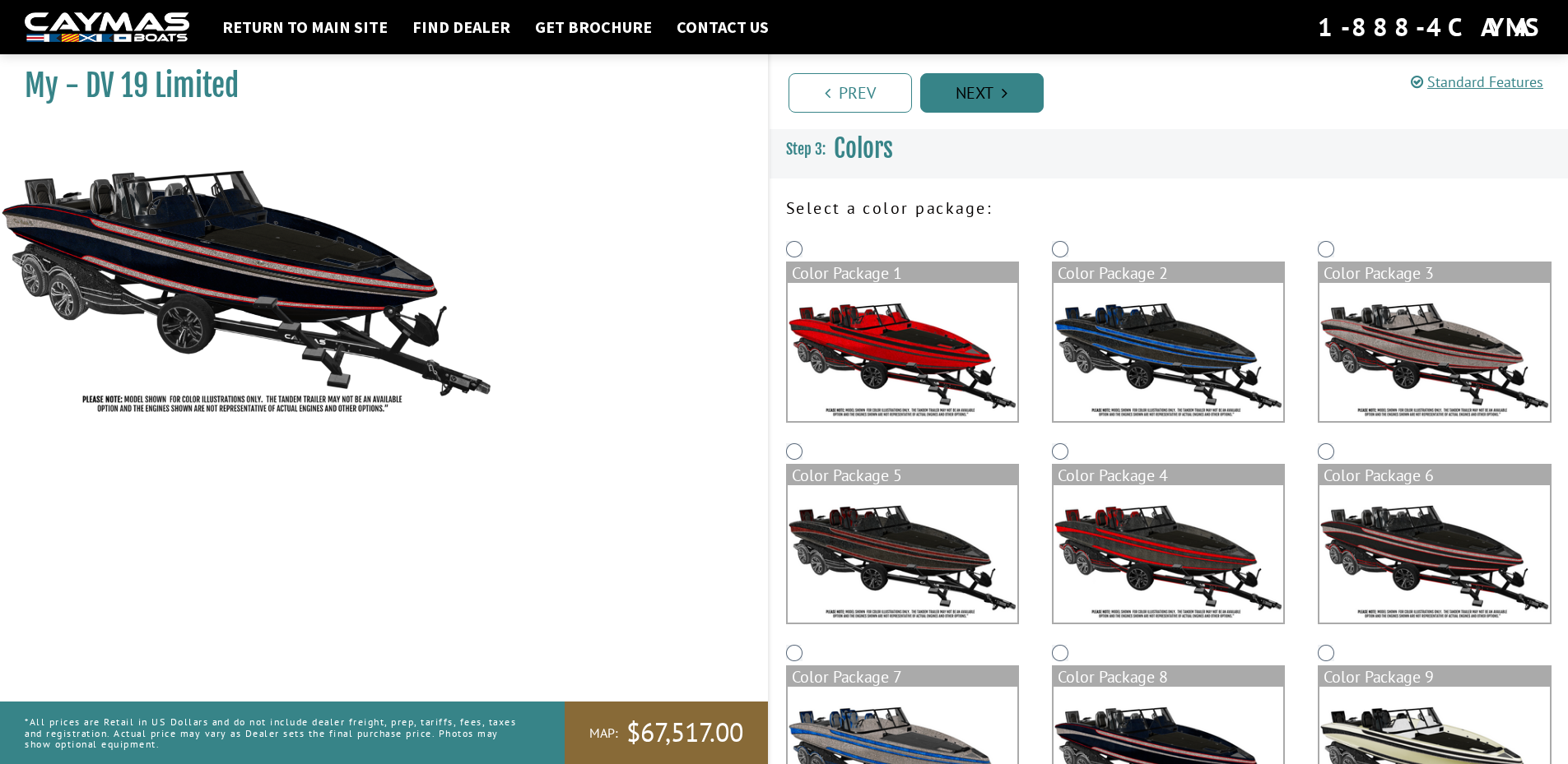
click at [1012, 89] on link "Next" at bounding box center [982, 92] width 123 height 39
click at [977, 90] on link "Next" at bounding box center [982, 92] width 123 height 39
click at [837, 89] on link "Prev" at bounding box center [849, 92] width 123 height 39
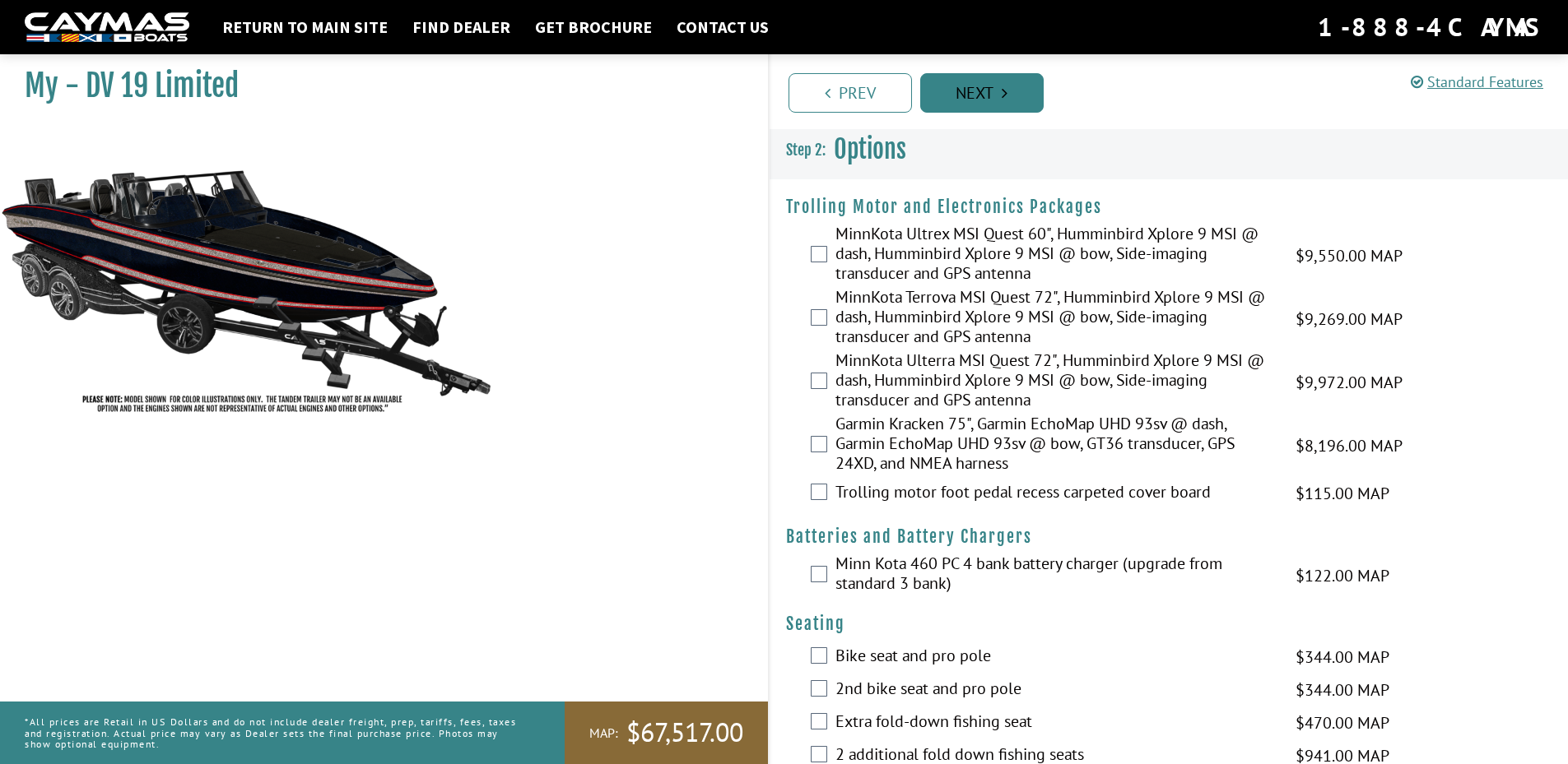
click at [944, 103] on link "Next" at bounding box center [982, 92] width 123 height 39
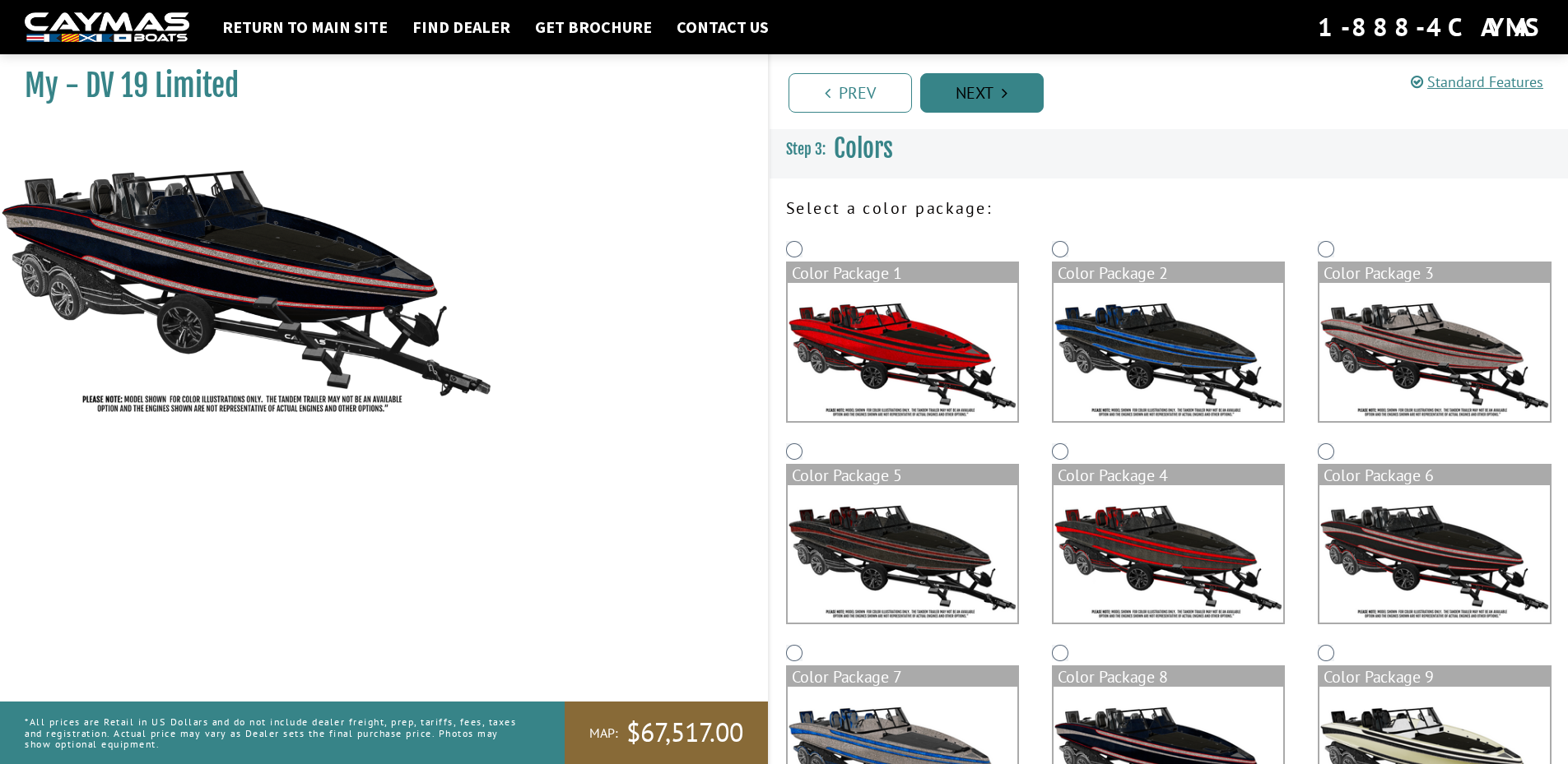
click at [945, 103] on link "Next" at bounding box center [982, 92] width 123 height 39
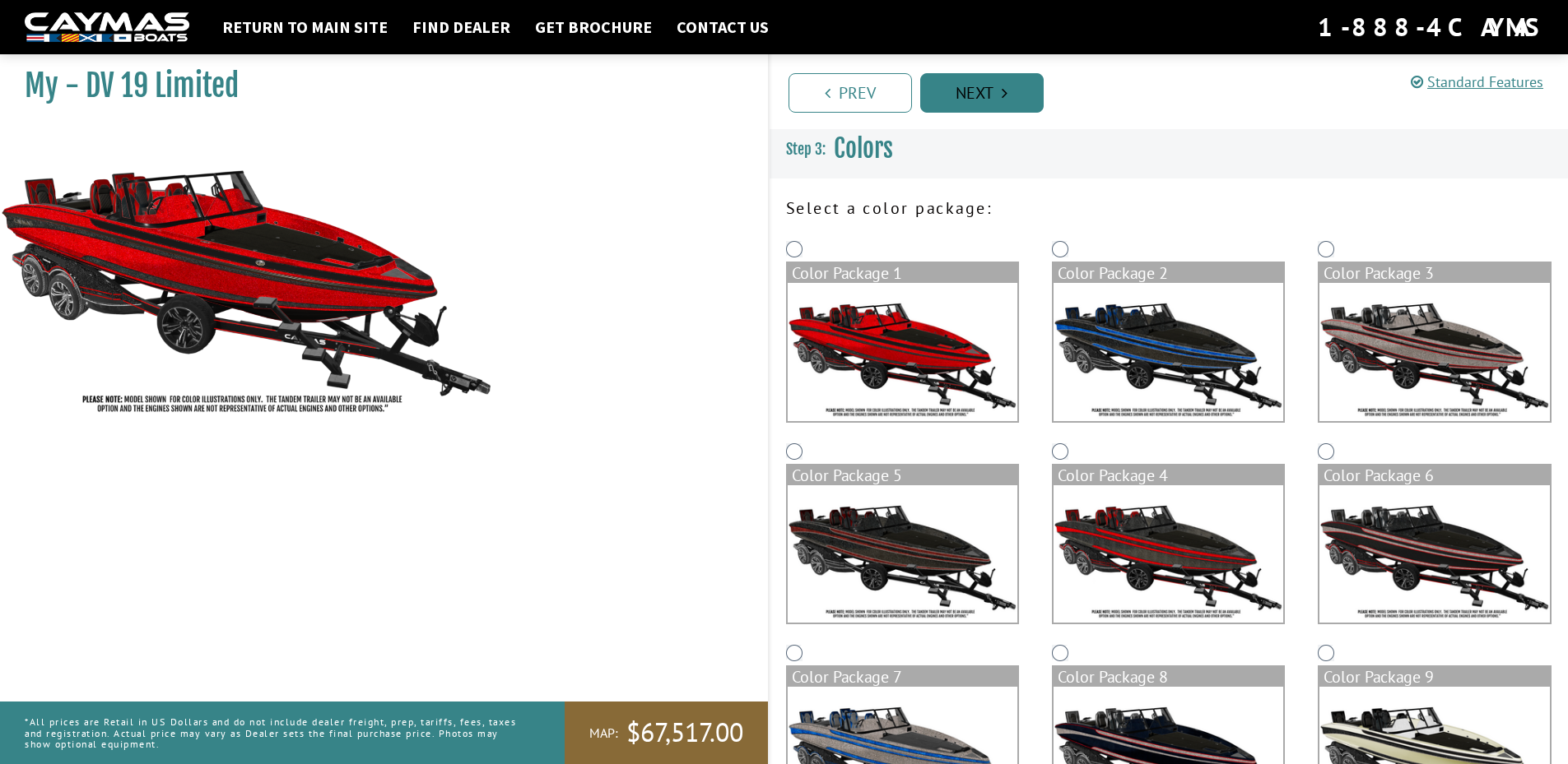
click at [963, 95] on link "Next" at bounding box center [982, 92] width 123 height 39
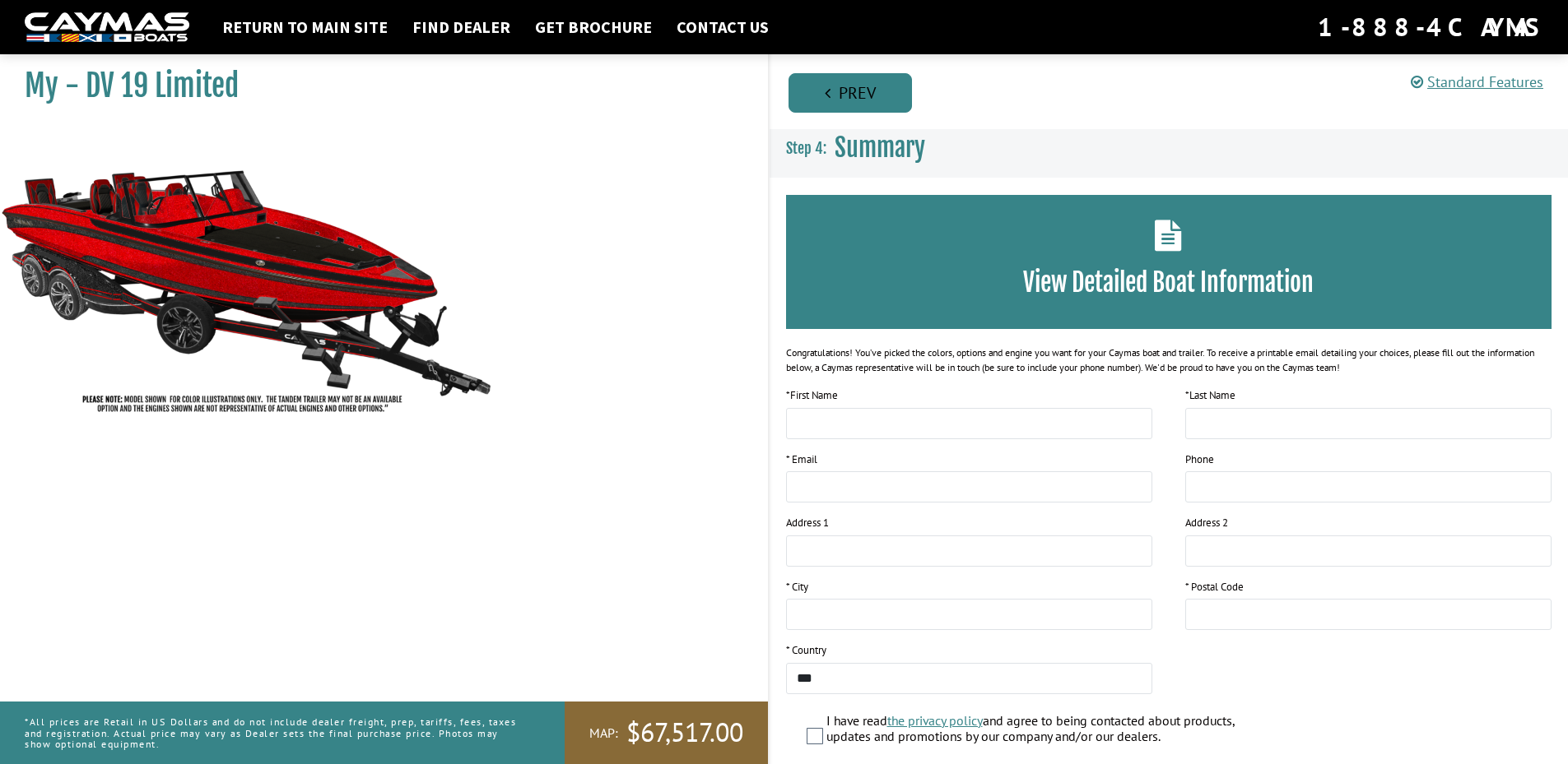
click at [830, 94] on link "Prev" at bounding box center [849, 92] width 123 height 39
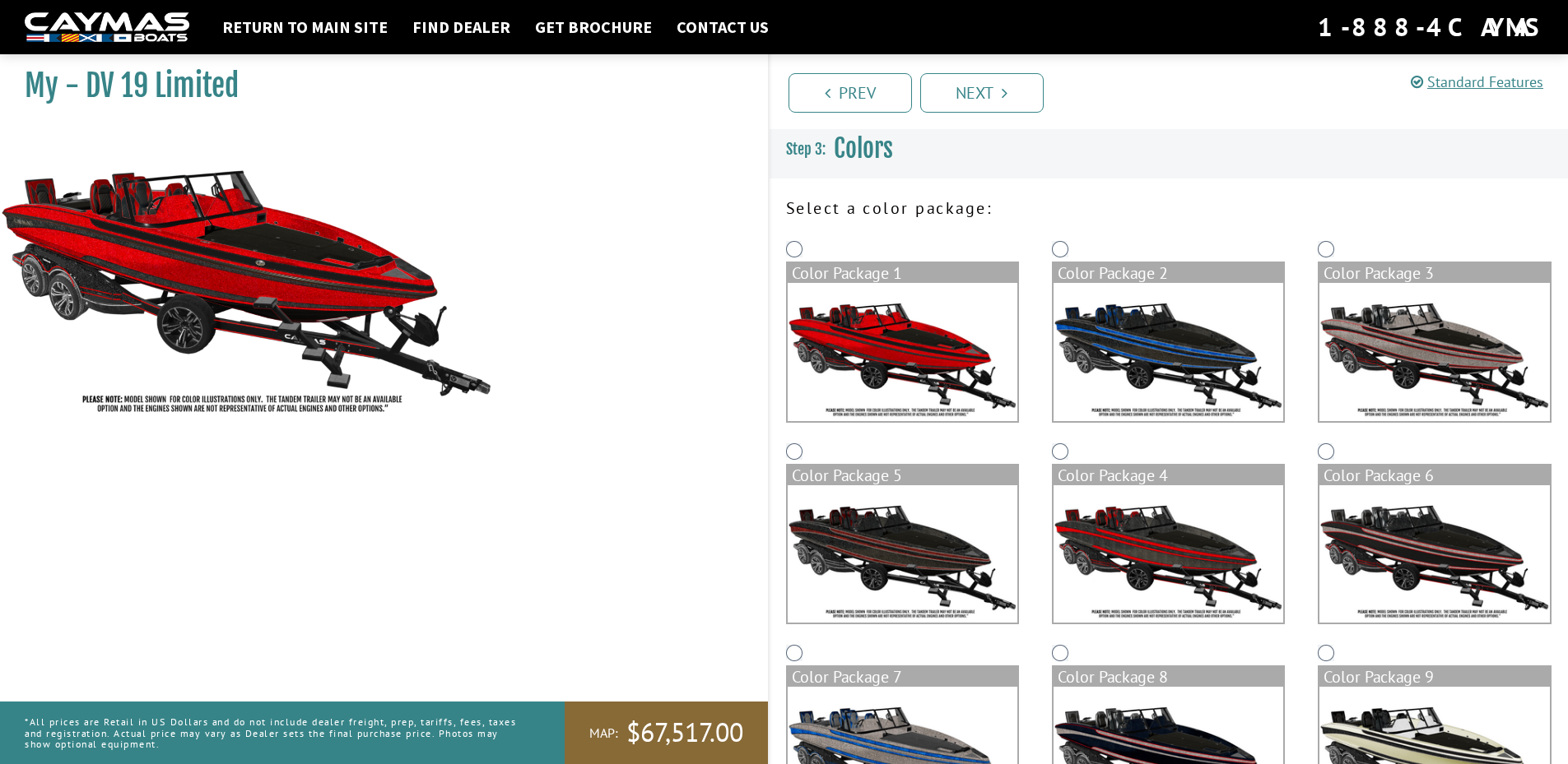
click at [834, 301] on img at bounding box center [901, 351] width 229 height 138
click at [855, 97] on link "Prev" at bounding box center [849, 92] width 123 height 39
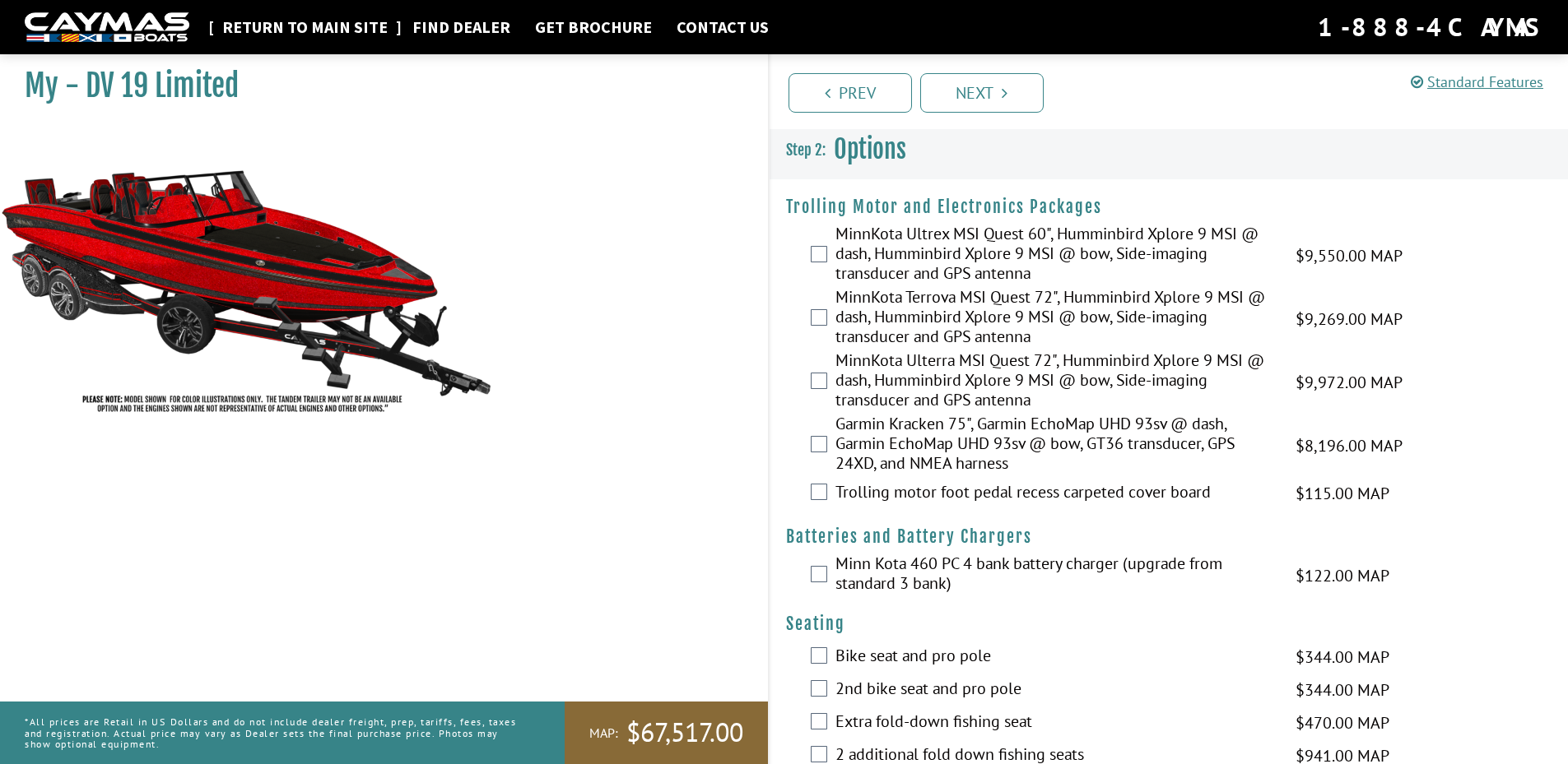
click at [294, 21] on link "Return to main site" at bounding box center [304, 26] width 182 height 21
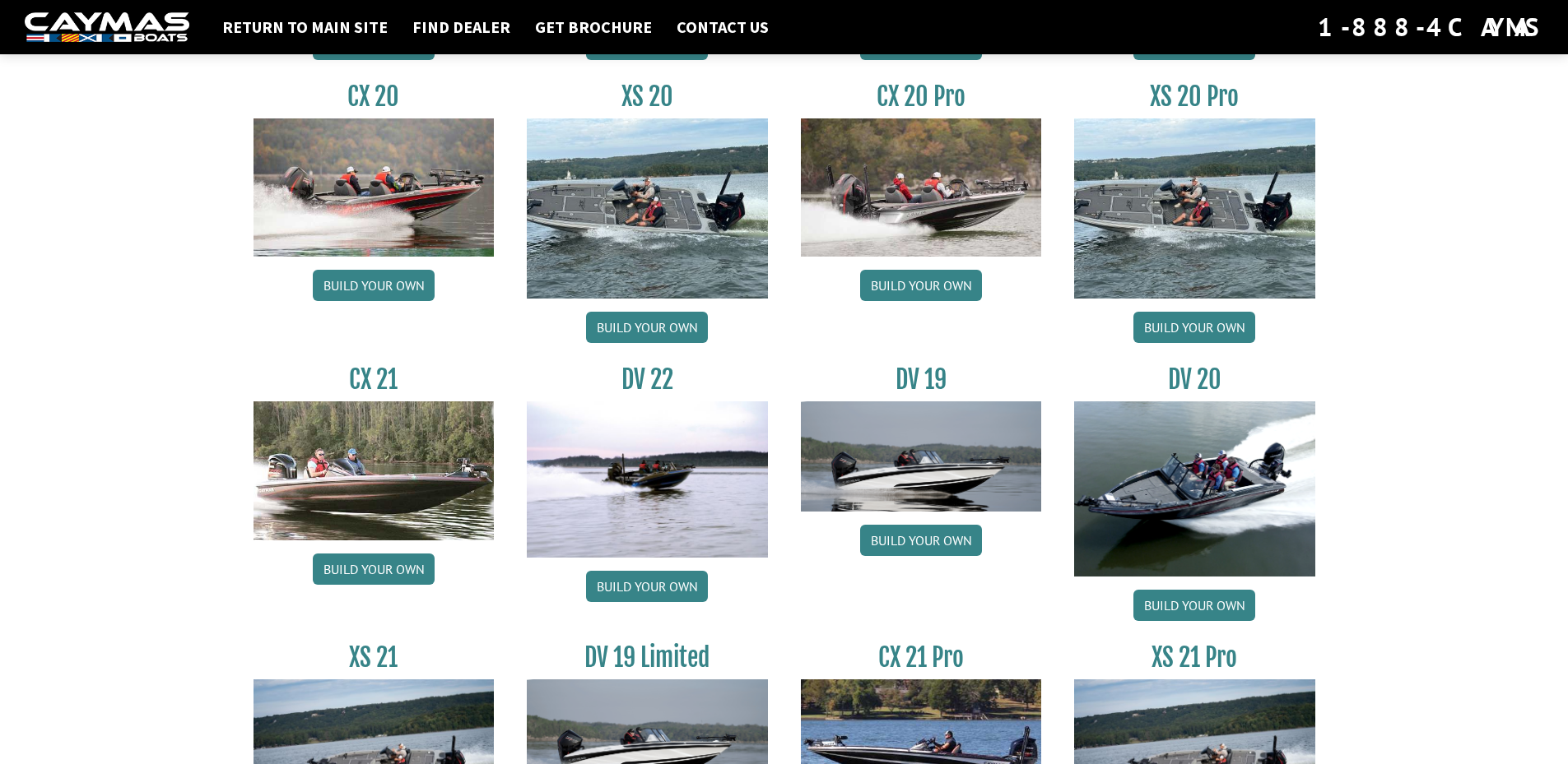
scroll to position [1851, 0]
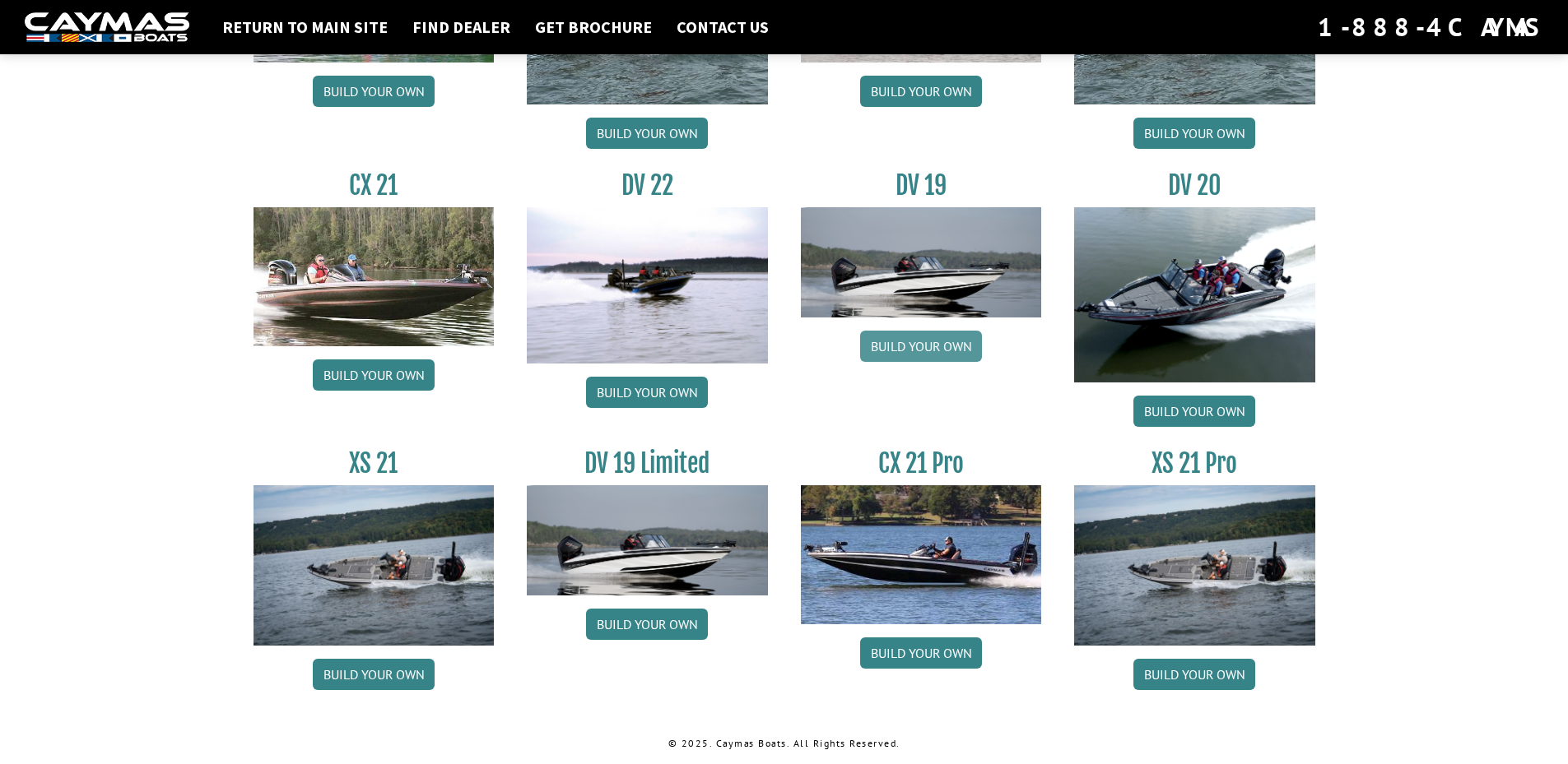
click at [921, 340] on link "Build your own" at bounding box center [921, 346] width 121 height 31
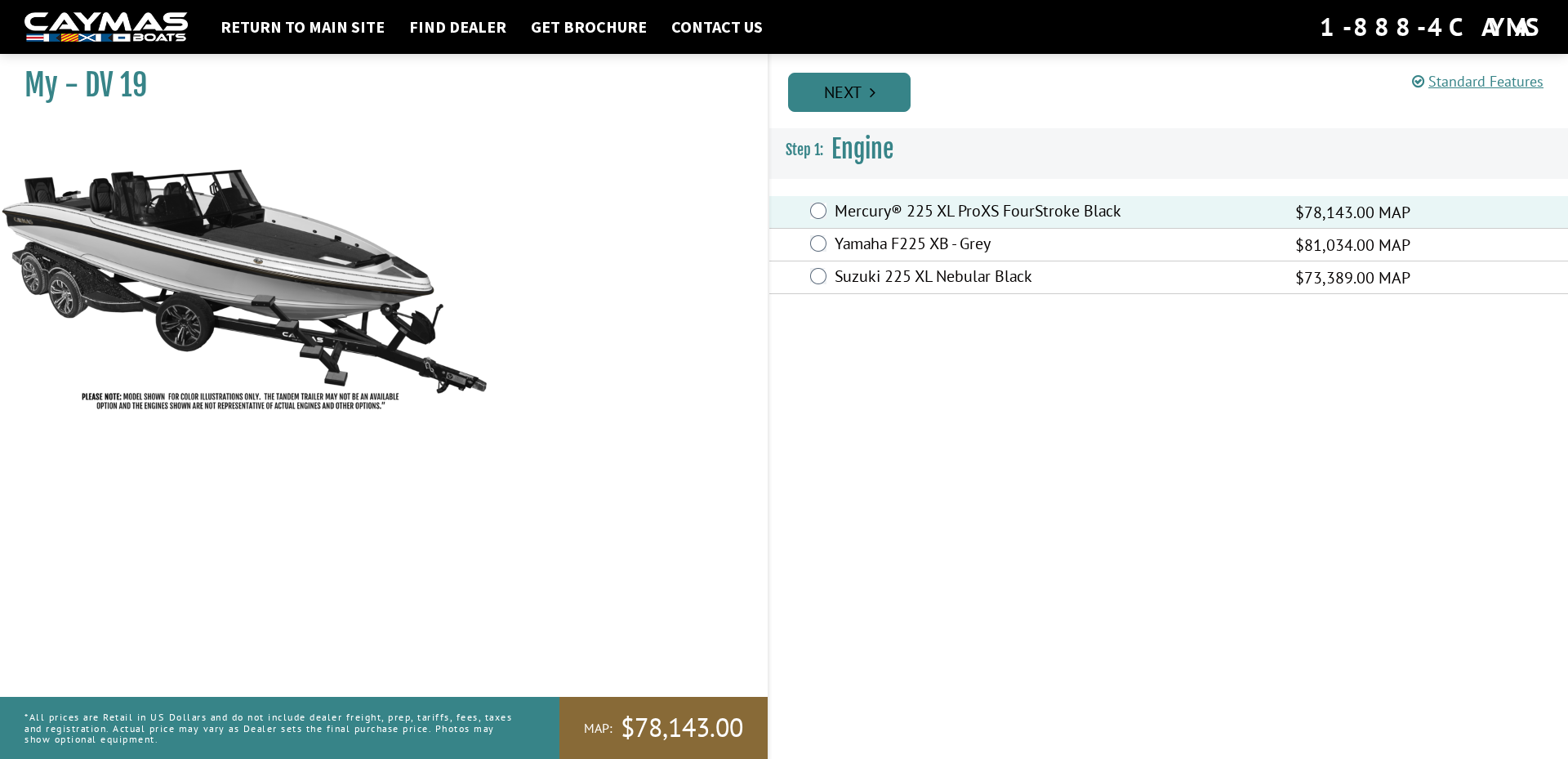
click at [855, 96] on link "Next" at bounding box center [849, 92] width 122 height 39
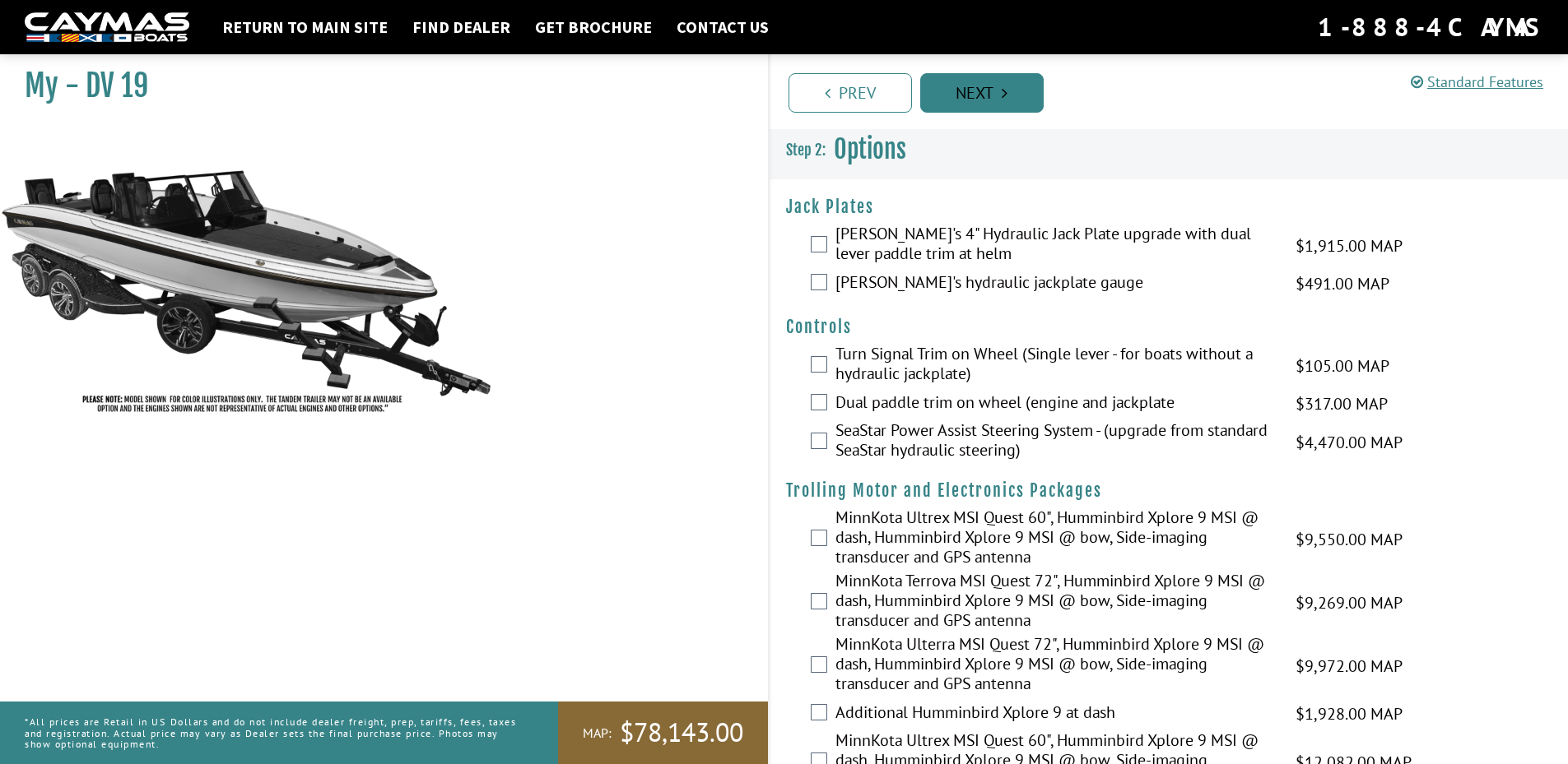
click at [951, 90] on link "Next" at bounding box center [982, 92] width 123 height 39
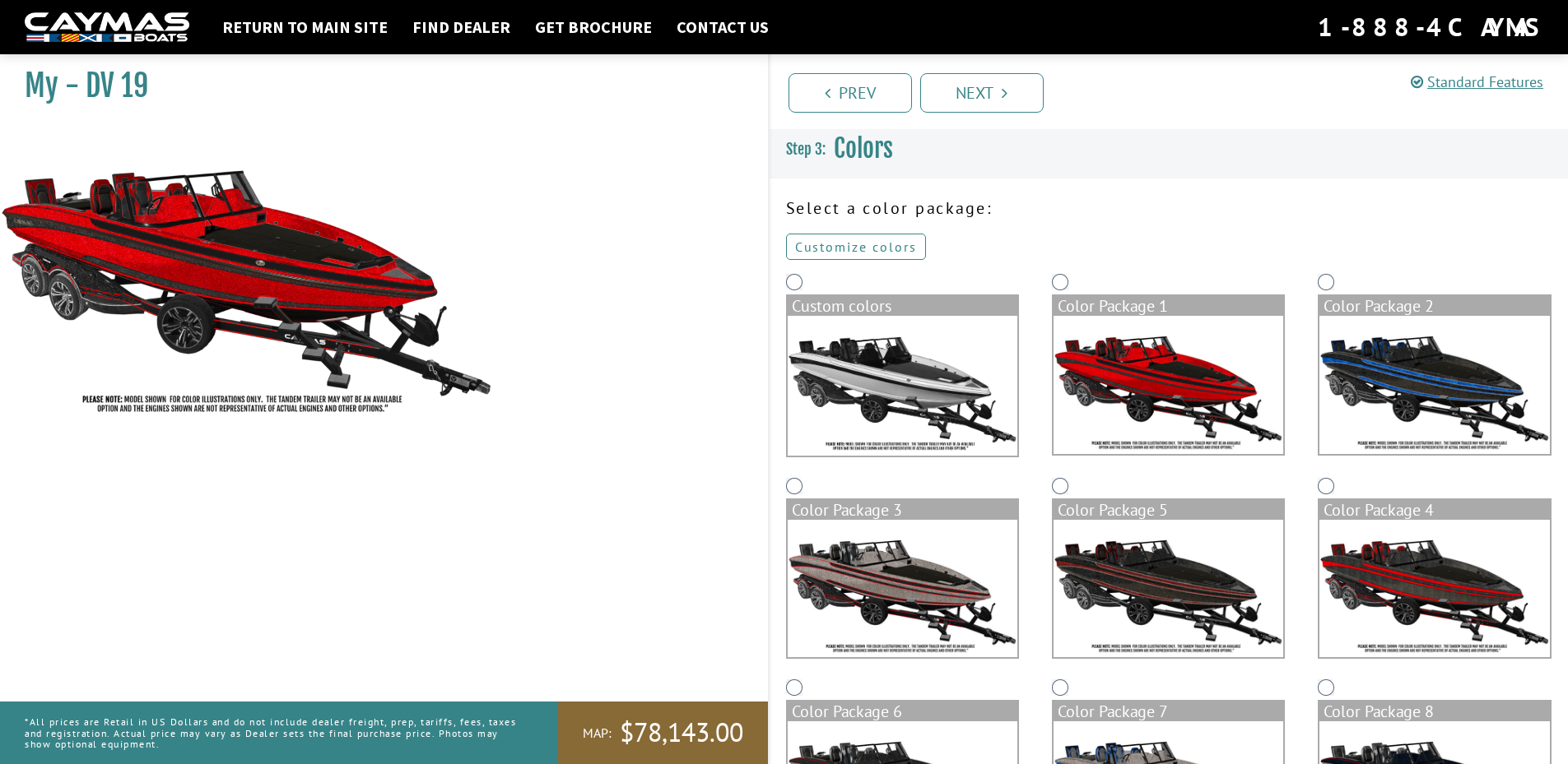
click at [847, 238] on link "Customize colors" at bounding box center [856, 246] width 140 height 26
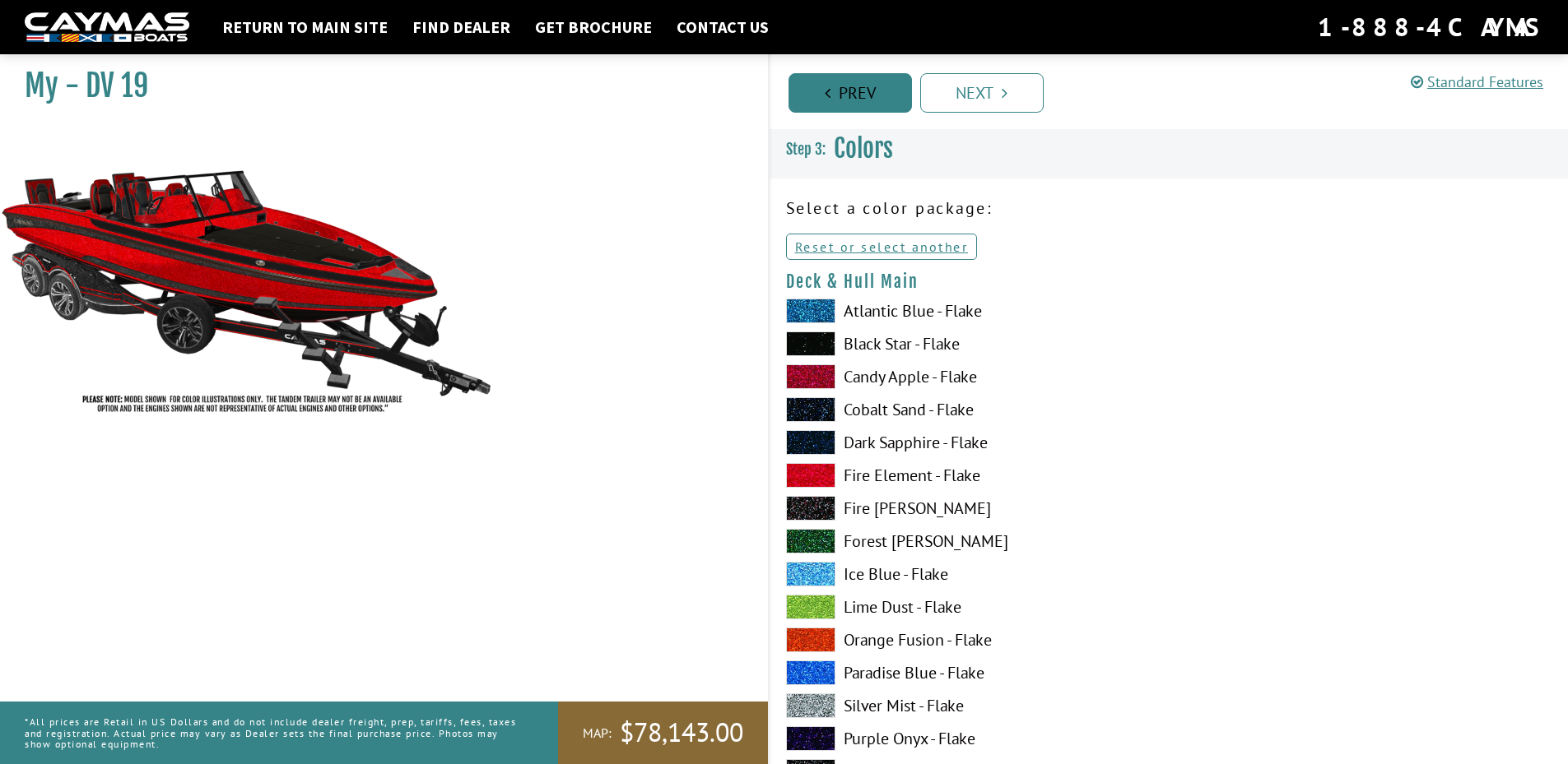
click at [870, 89] on link "Prev" at bounding box center [849, 92] width 123 height 39
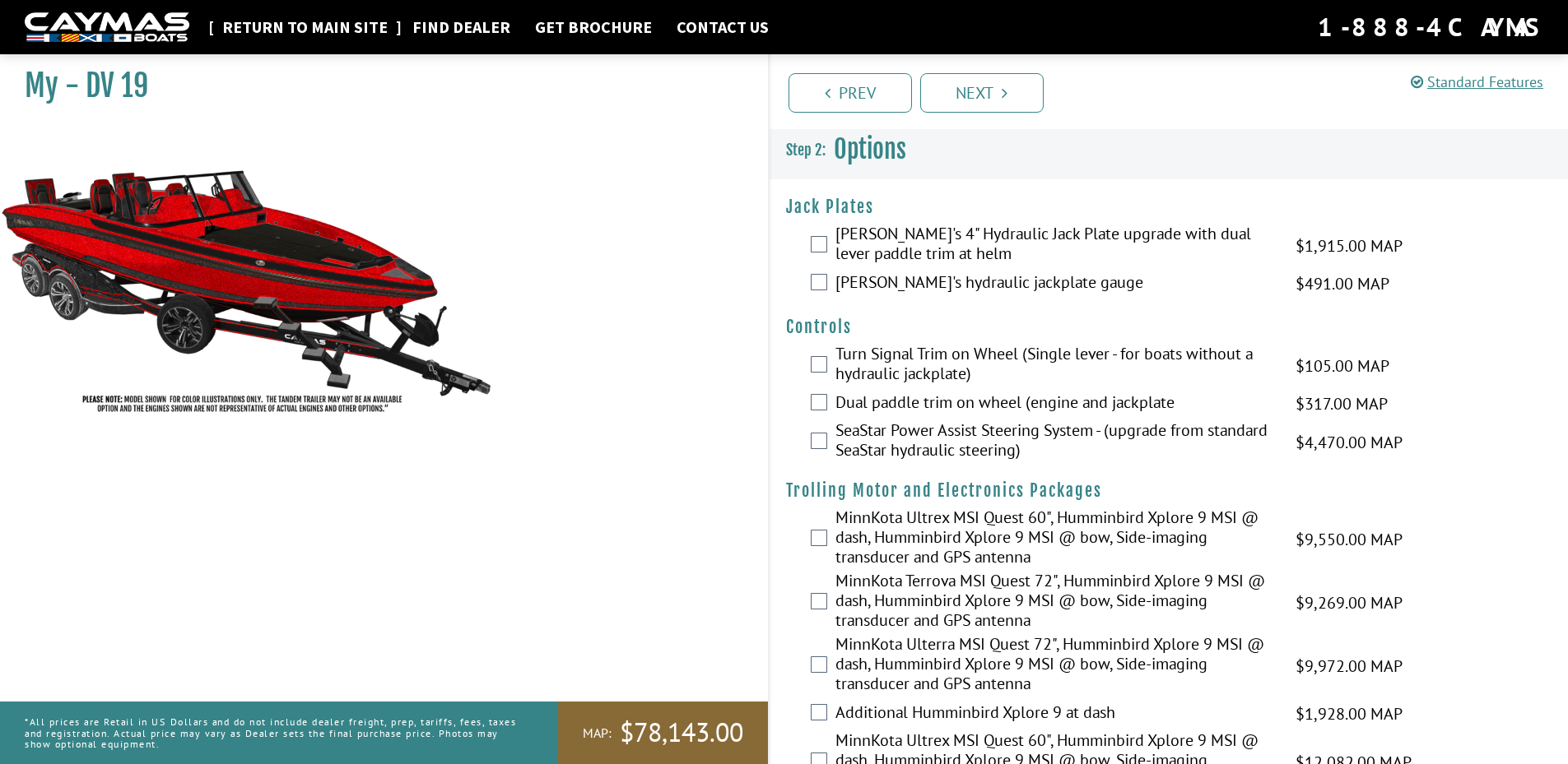
click at [281, 22] on link "Return to main site" at bounding box center [304, 26] width 182 height 21
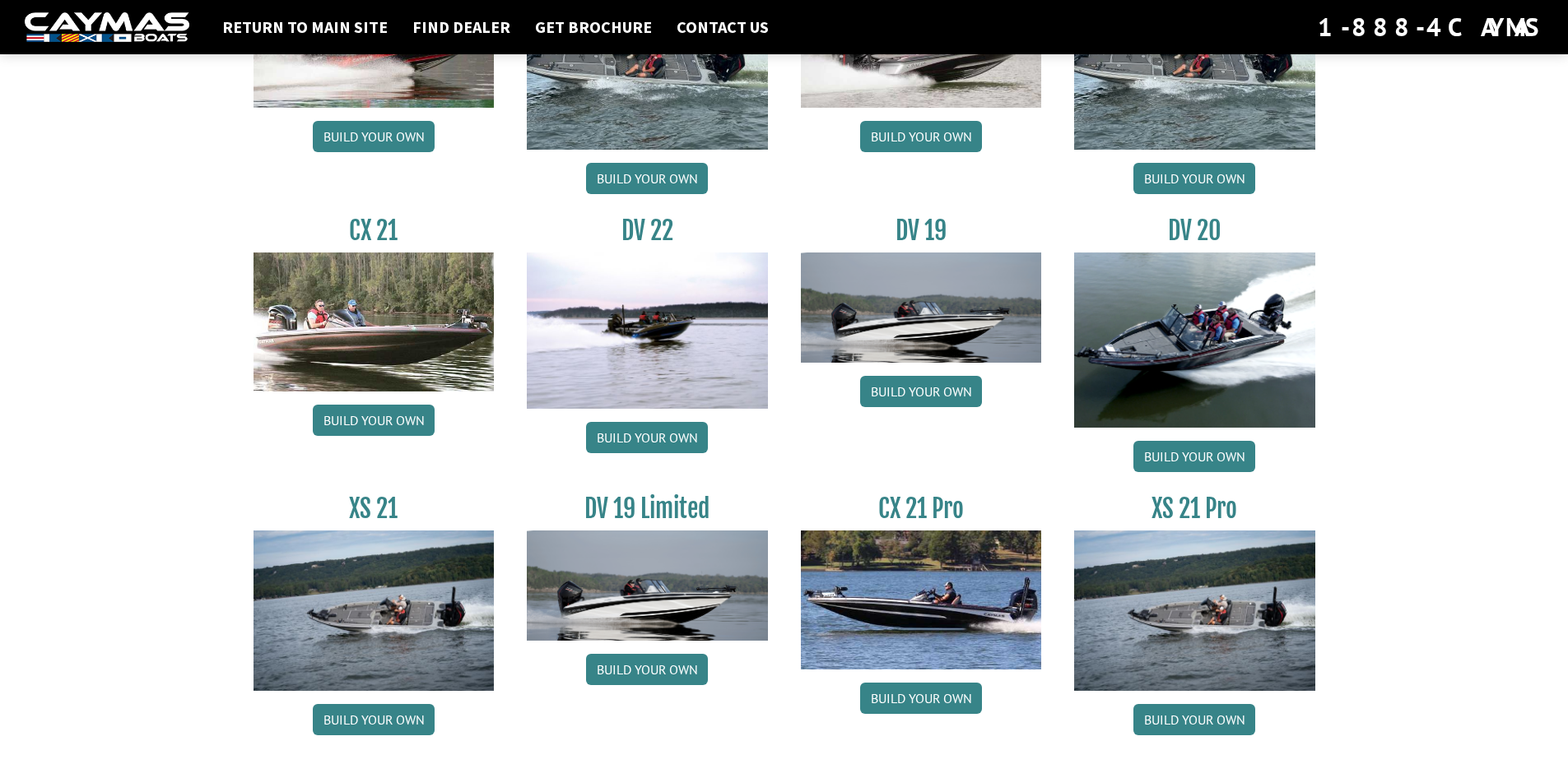
scroll to position [1851, 0]
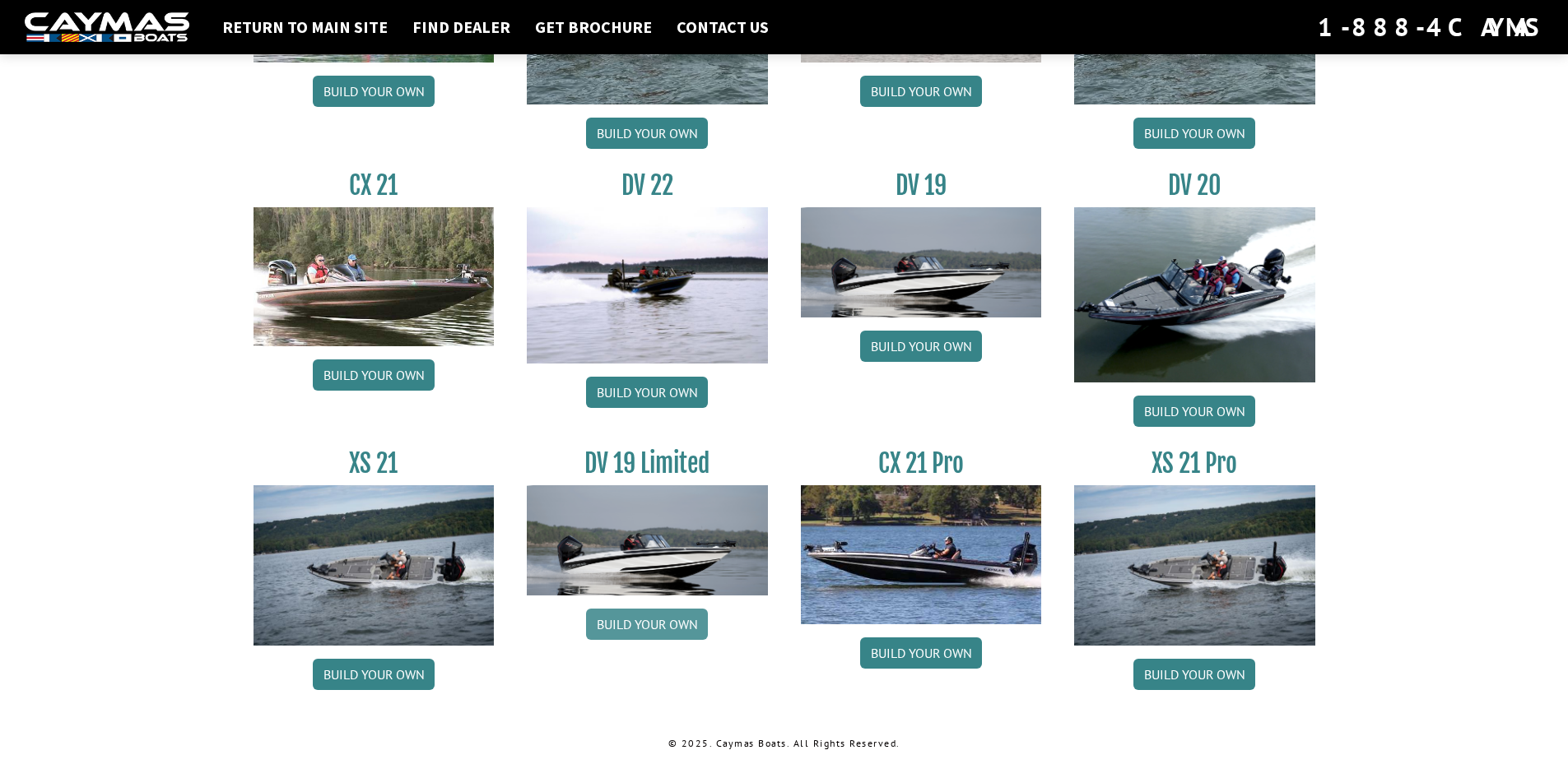
click at [657, 625] on link "Build your own" at bounding box center [647, 624] width 121 height 31
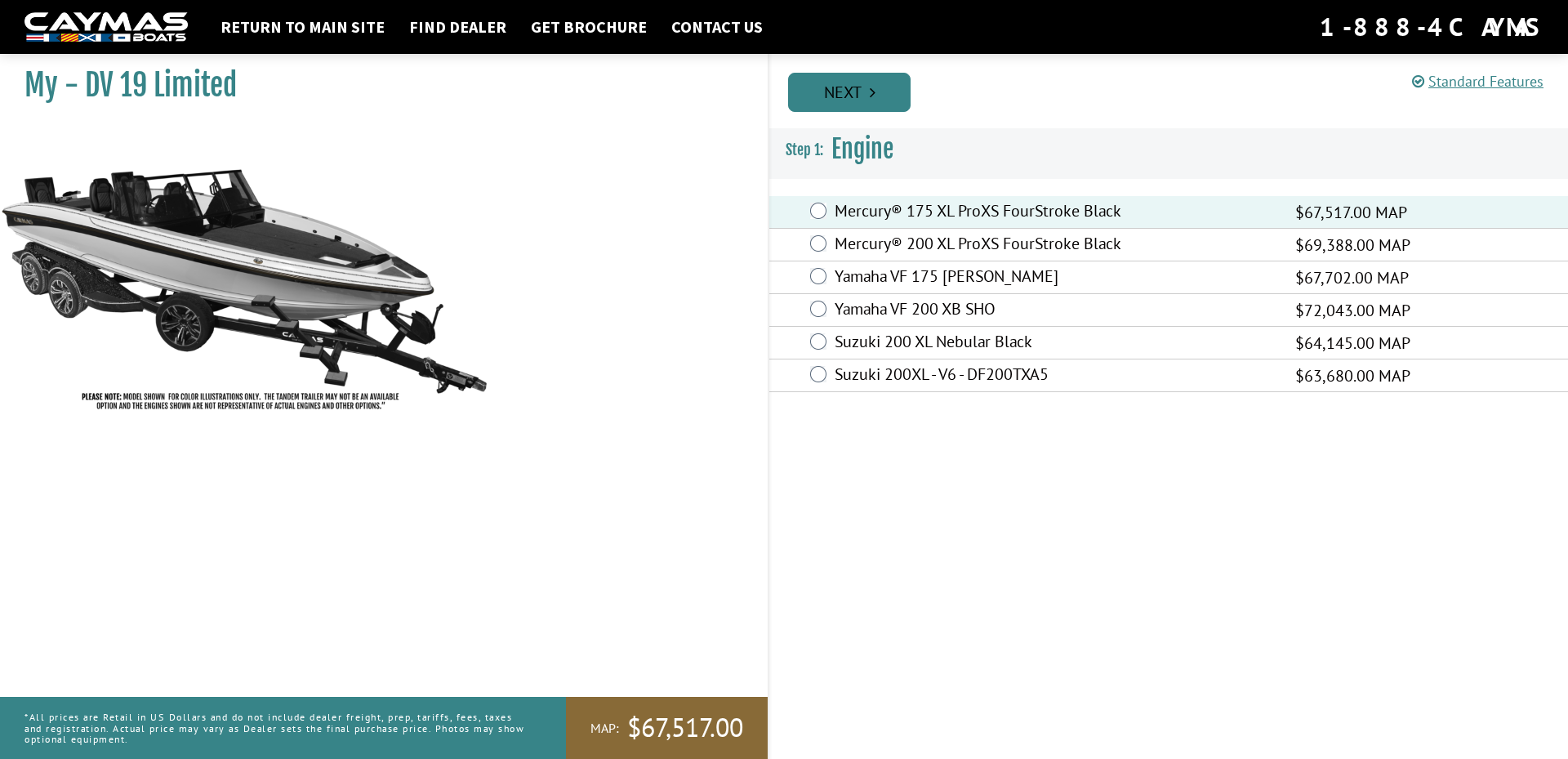
click at [877, 92] on link "Next" at bounding box center [849, 92] width 122 height 39
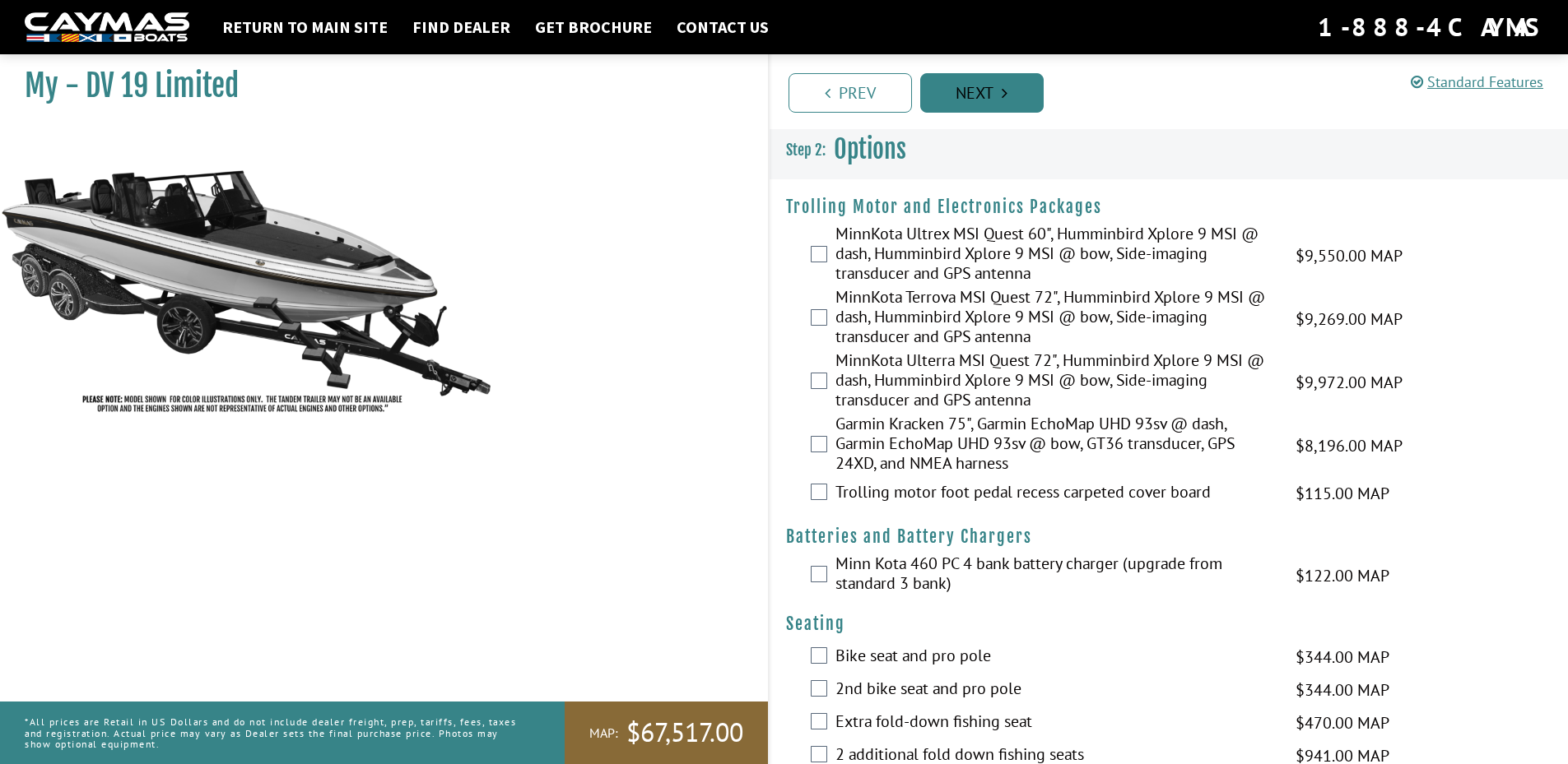
click at [958, 82] on link "Next" at bounding box center [982, 92] width 123 height 39
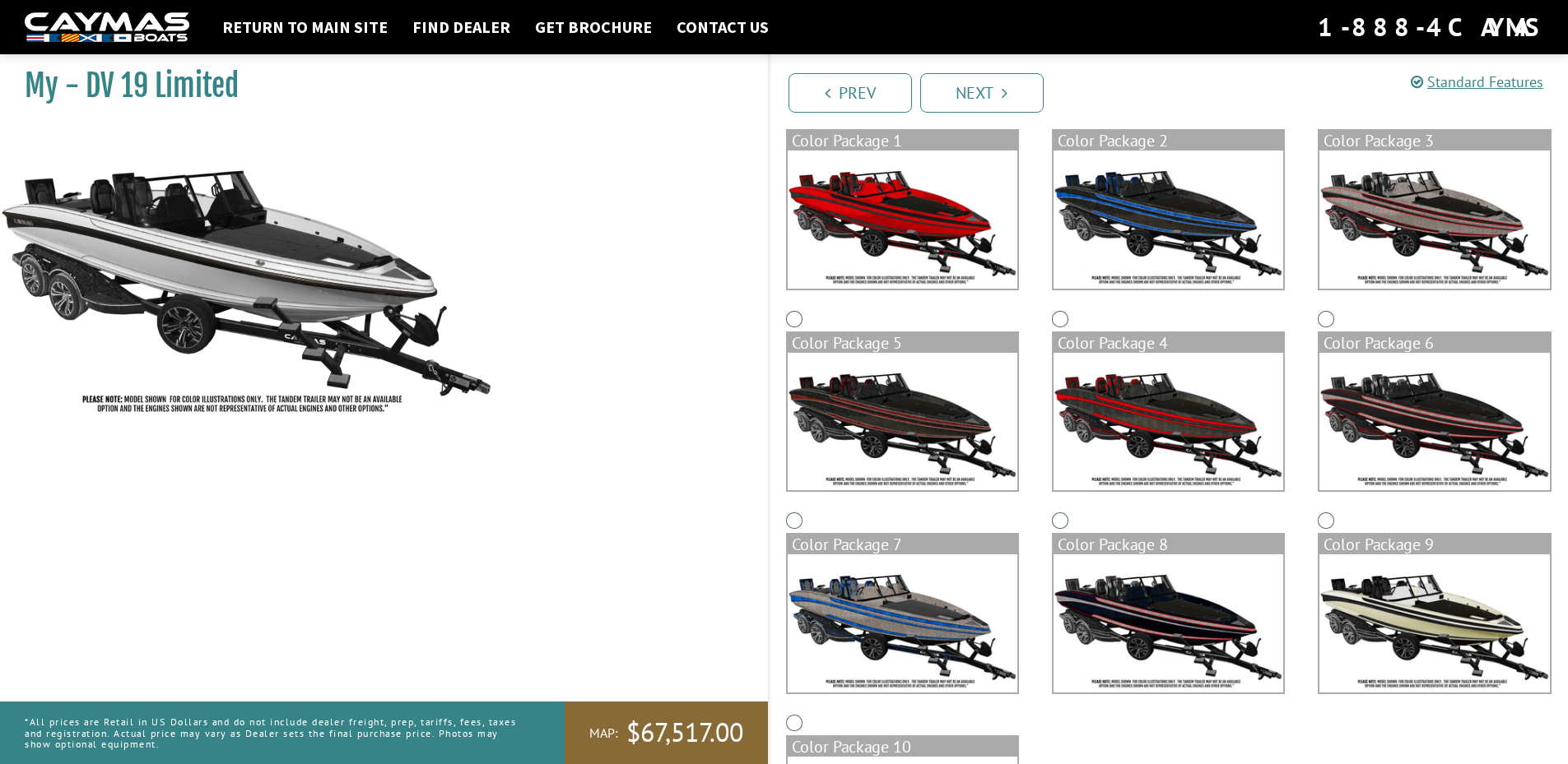
scroll to position [50, 0]
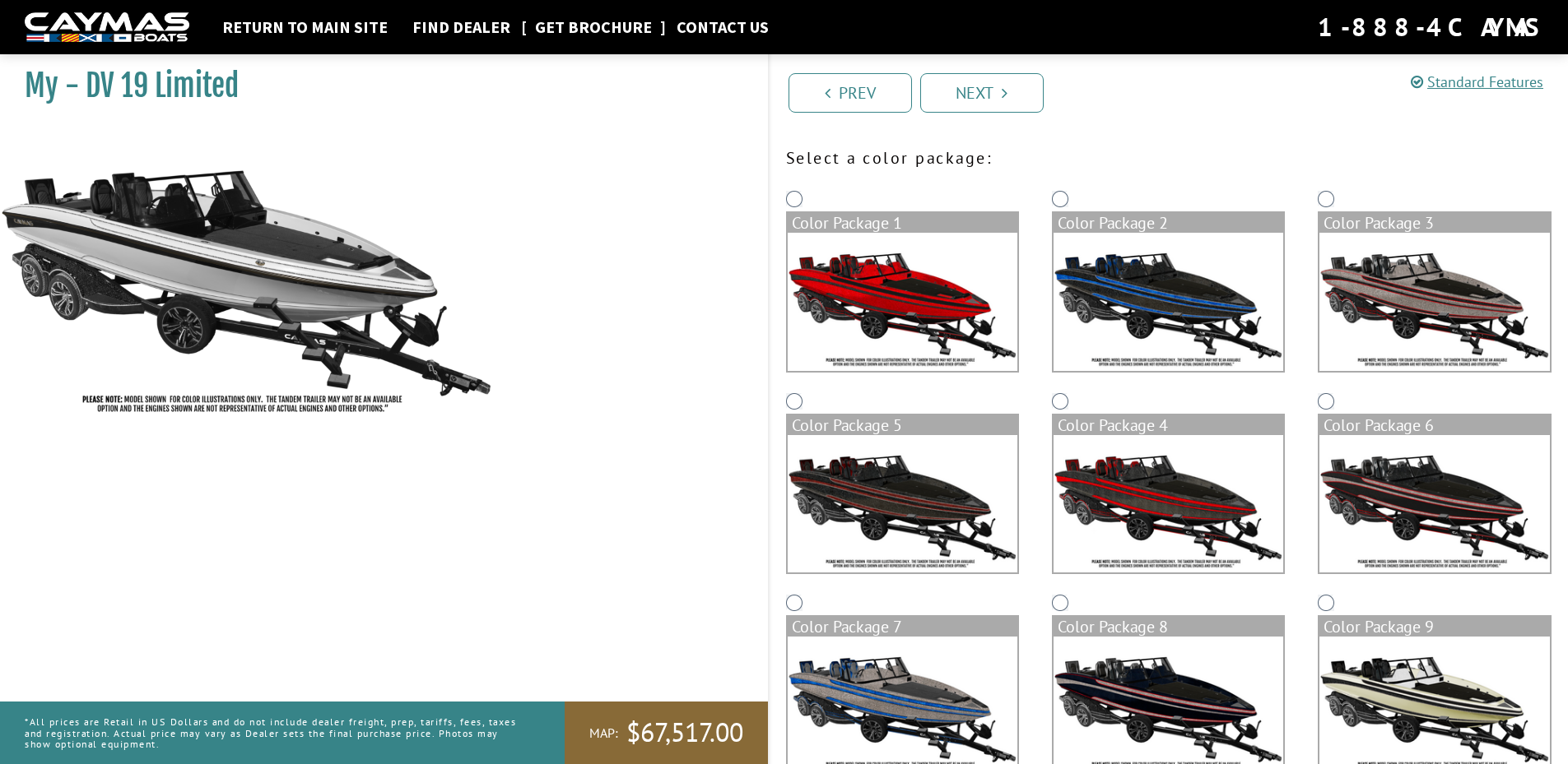
click at [598, 26] on link "Get Brochure" at bounding box center [594, 26] width 133 height 21
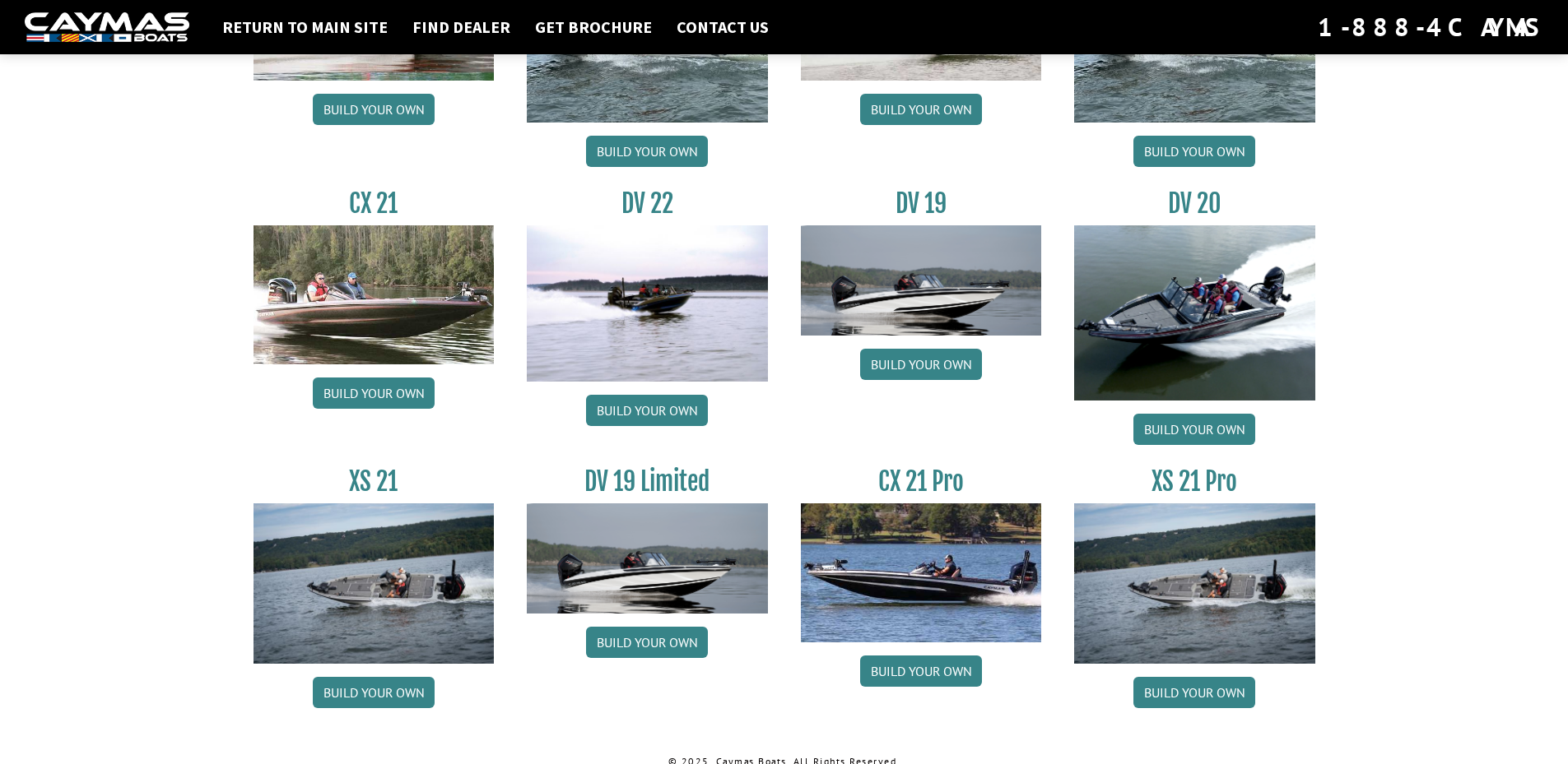
scroll to position [1851, 0]
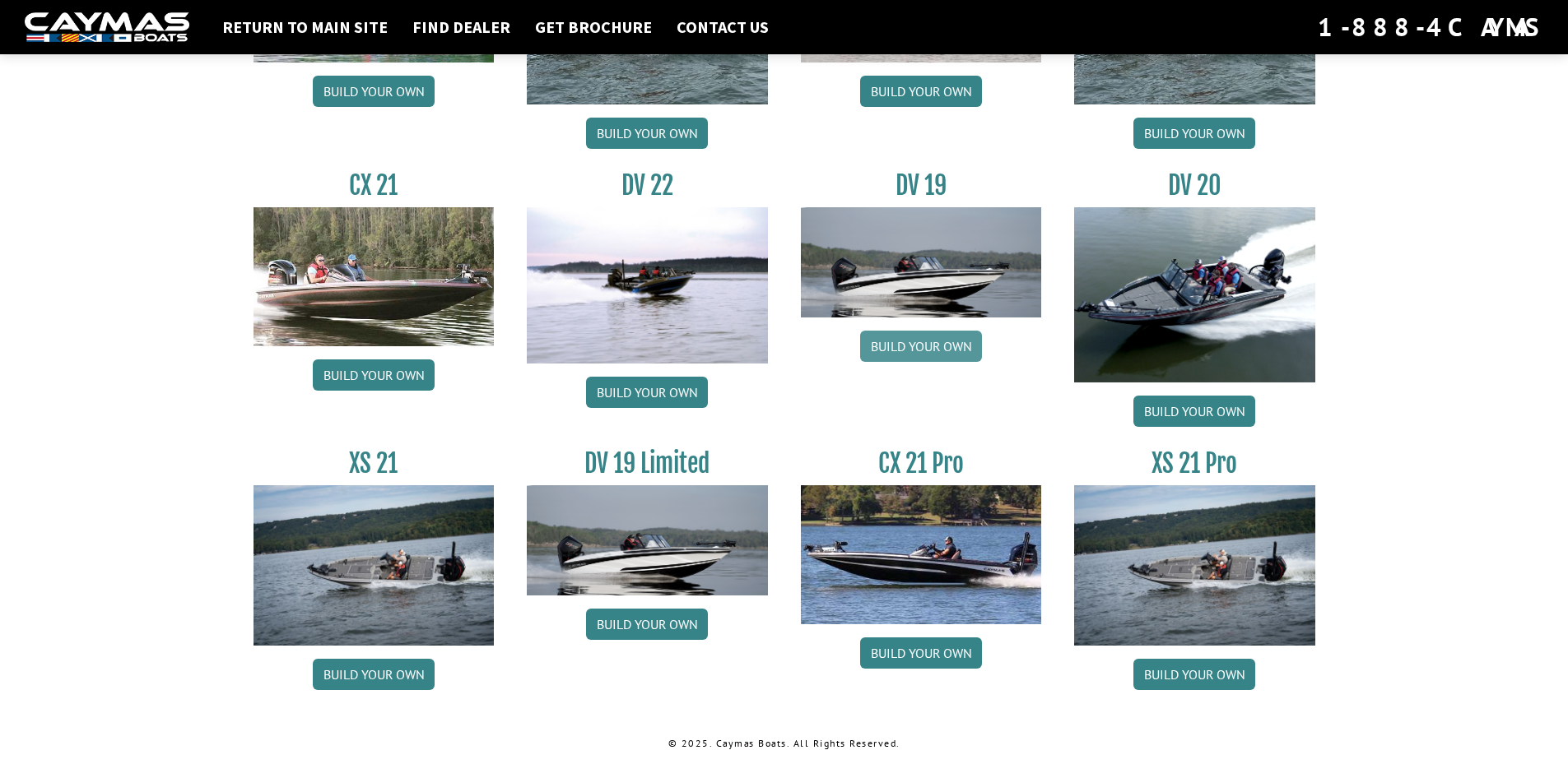
click at [929, 351] on link "Build your own" at bounding box center [921, 346] width 121 height 31
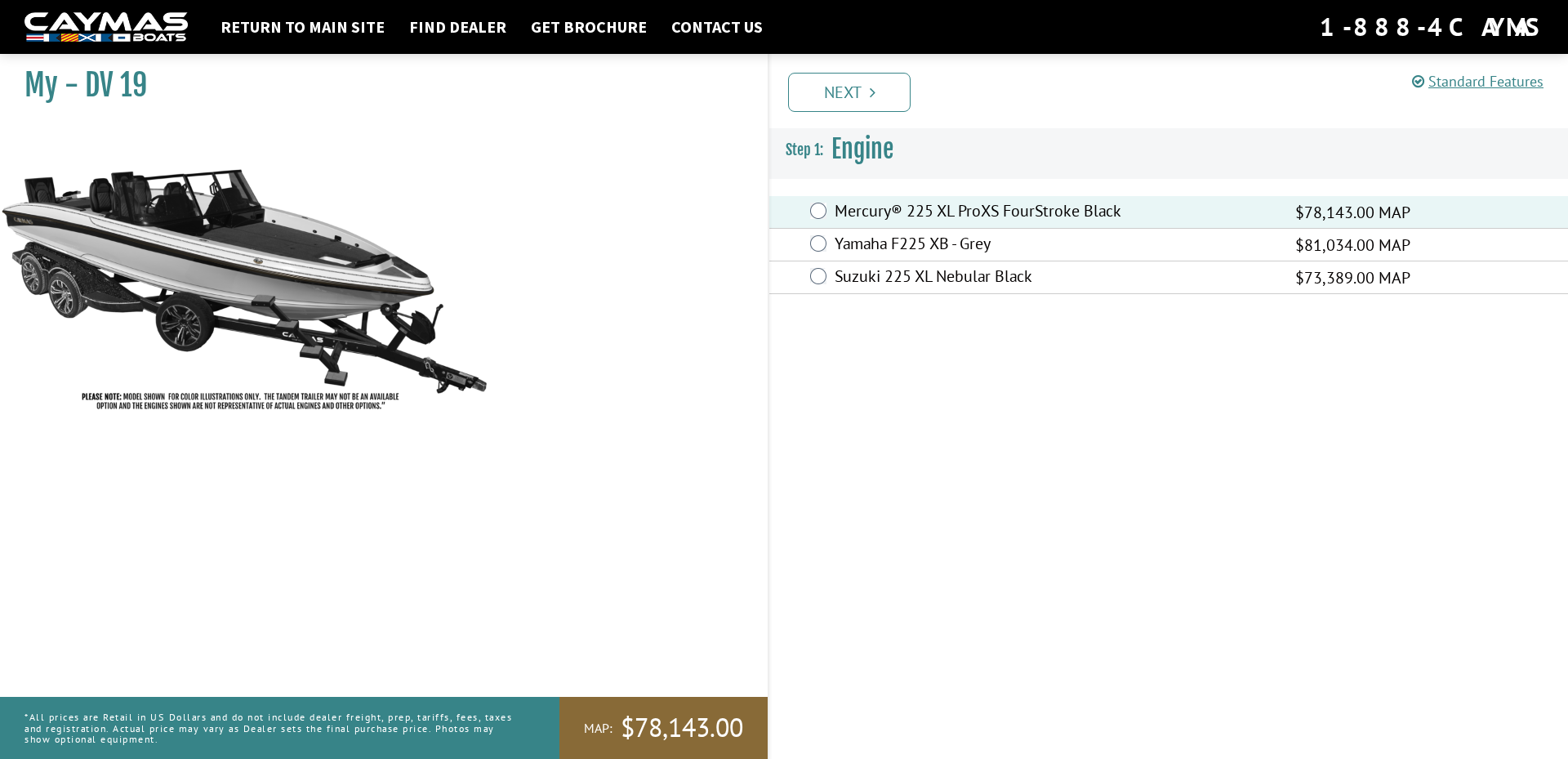
click at [850, 71] on div "Prev Next" at bounding box center [1167, 91] width 800 height 74
click at [851, 86] on link "Next" at bounding box center [849, 92] width 122 height 39
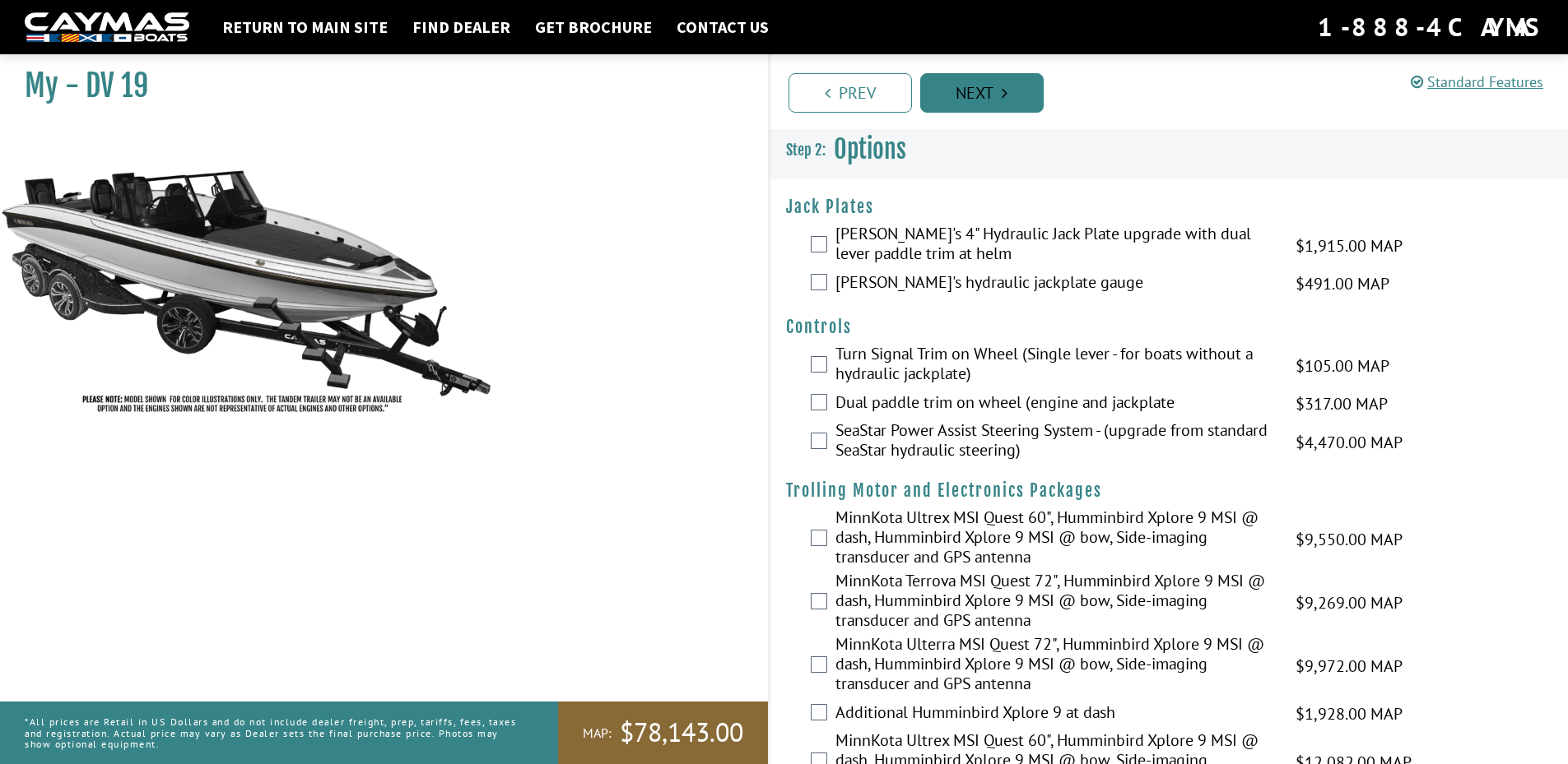
click at [951, 102] on link "Next" at bounding box center [982, 92] width 123 height 39
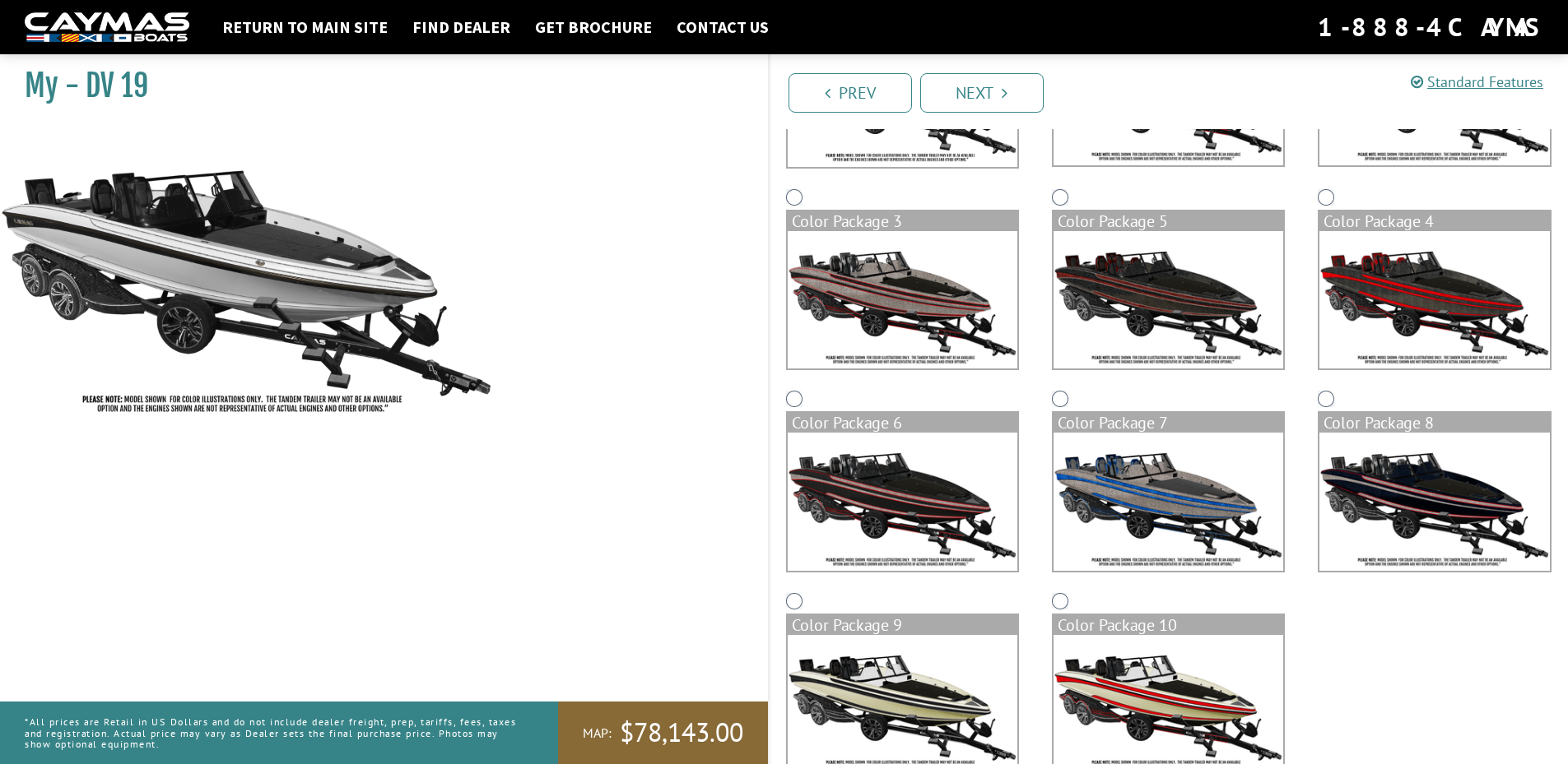
scroll to position [329, 0]
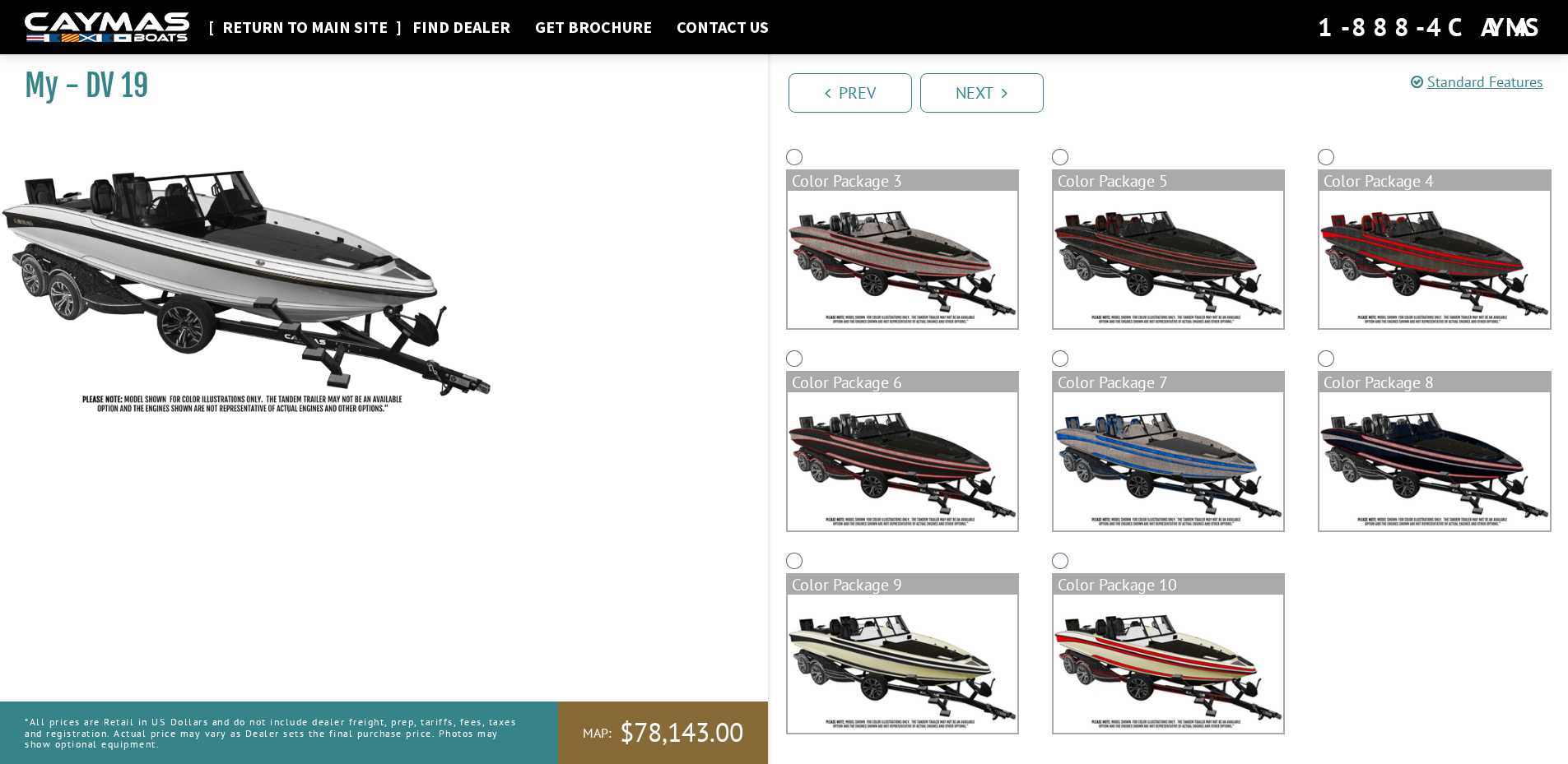
click at [299, 24] on link "Return to main site" at bounding box center [304, 26] width 182 height 21
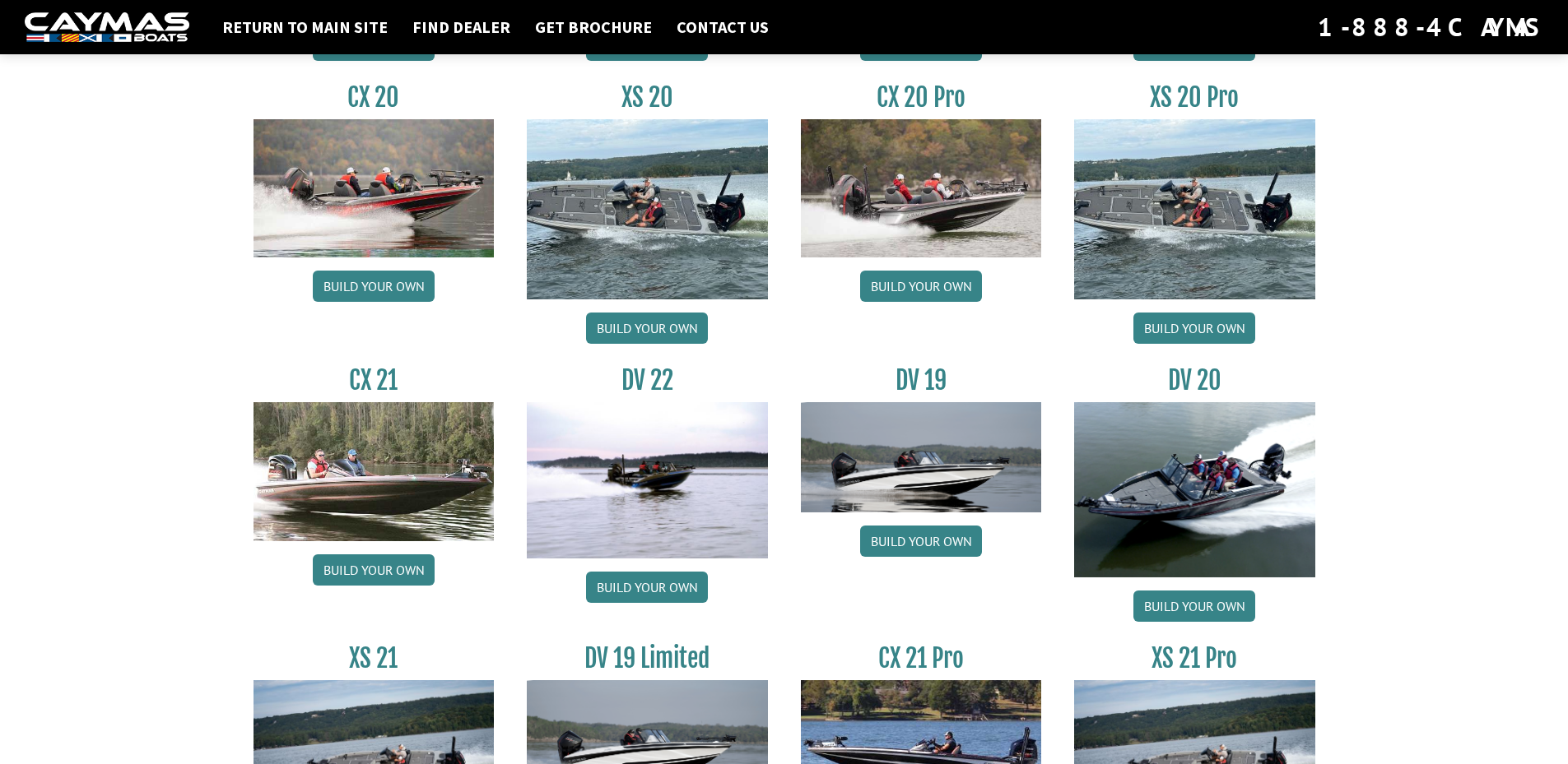
scroll to position [1851, 0]
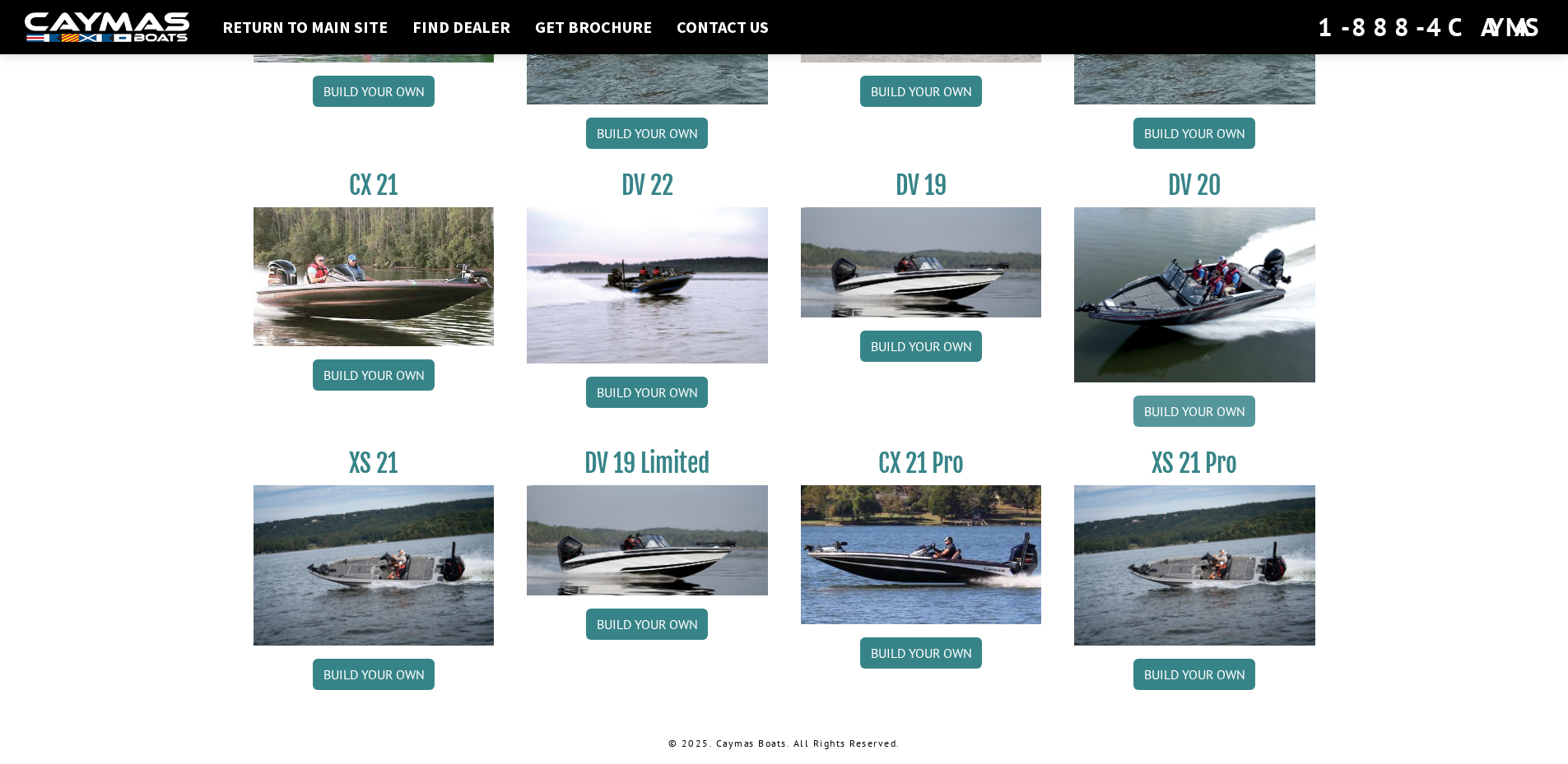
click at [1213, 412] on link "Build your own" at bounding box center [1194, 411] width 121 height 31
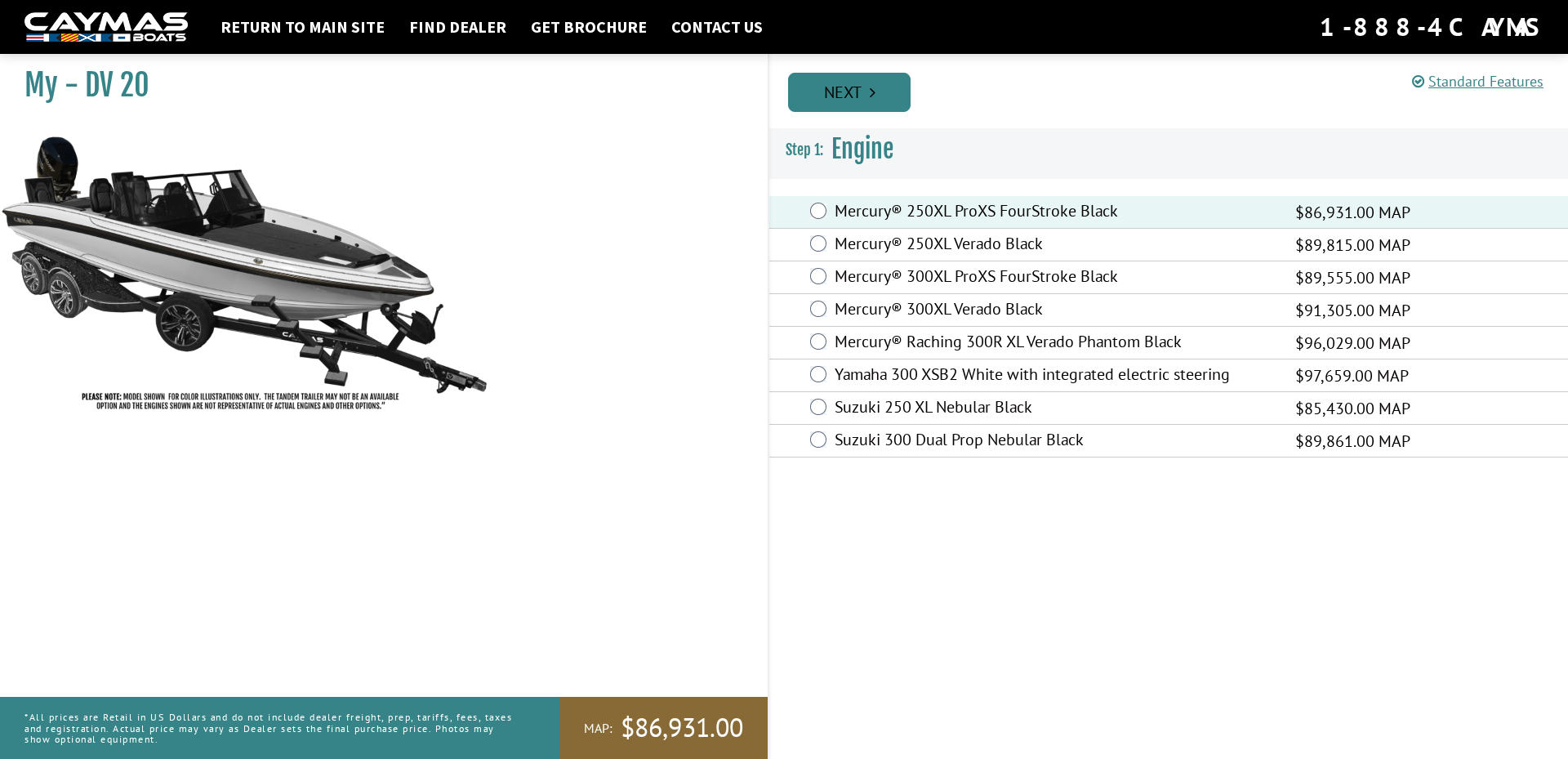
click at [832, 84] on link "Next" at bounding box center [849, 92] width 122 height 39
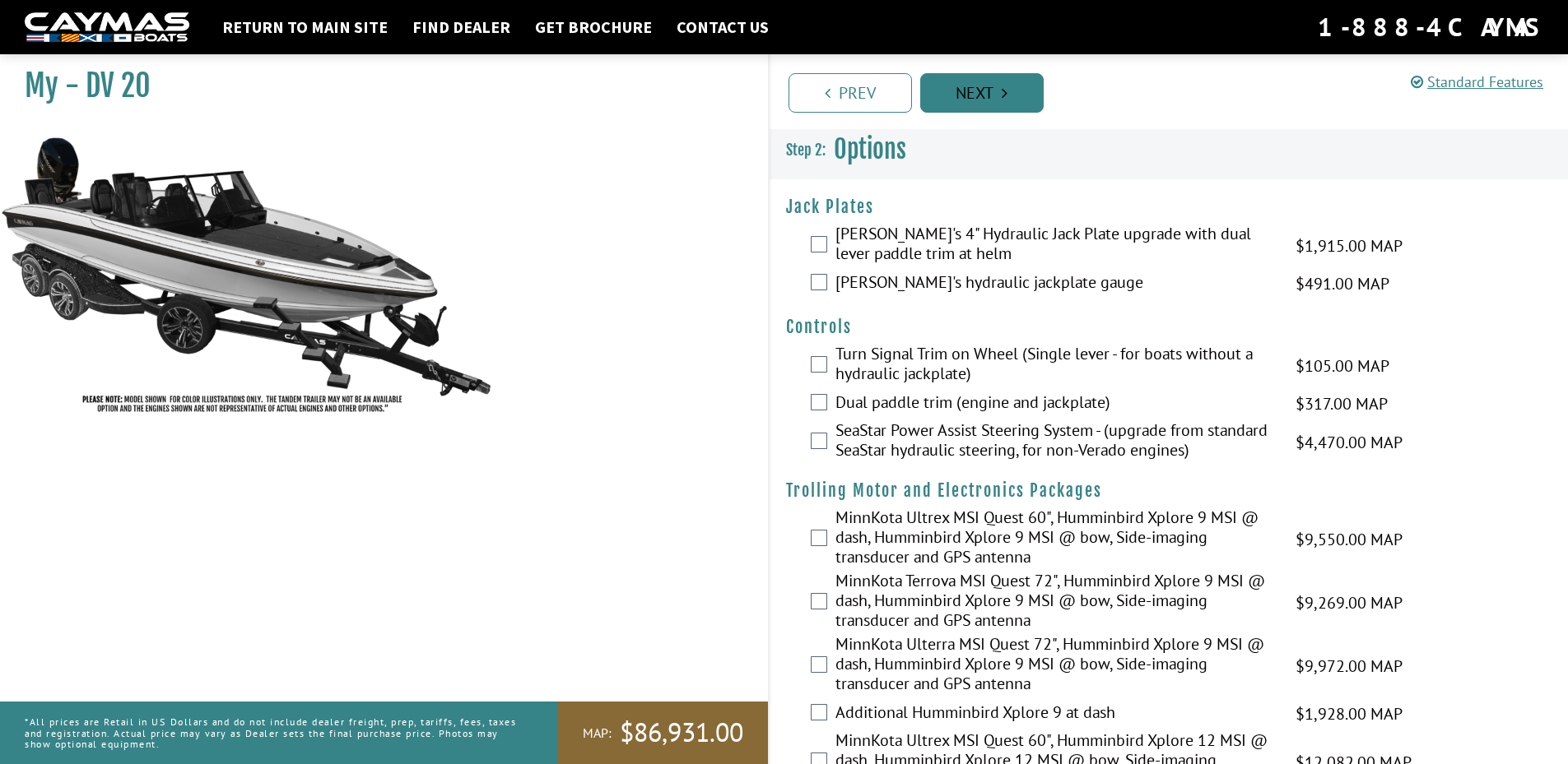
click at [977, 93] on link "Next" at bounding box center [982, 92] width 123 height 39
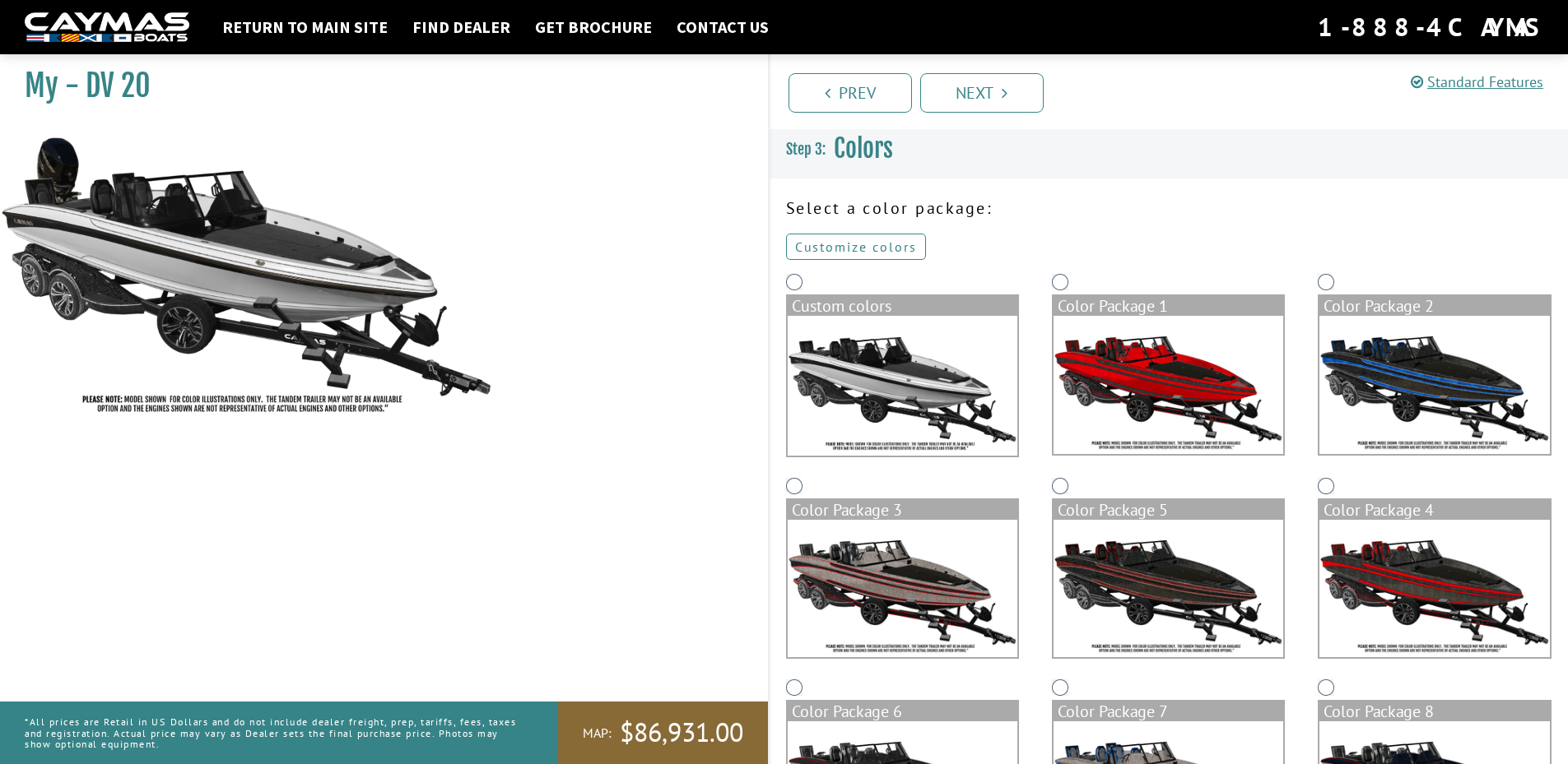
click at [858, 245] on link "Customize colors" at bounding box center [856, 246] width 140 height 26
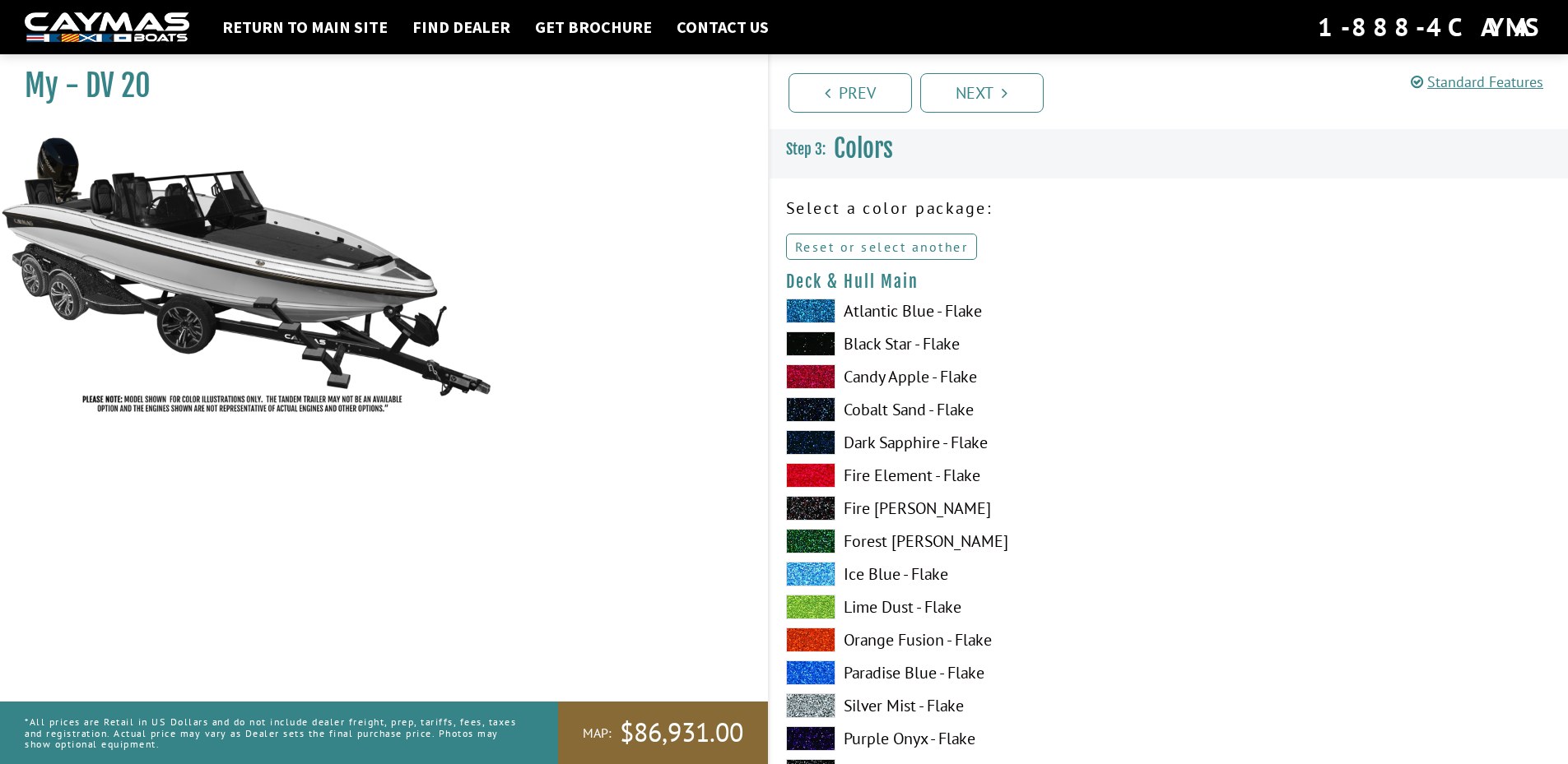
click at [875, 239] on link "Reset or select another" at bounding box center [882, 246] width 192 height 26
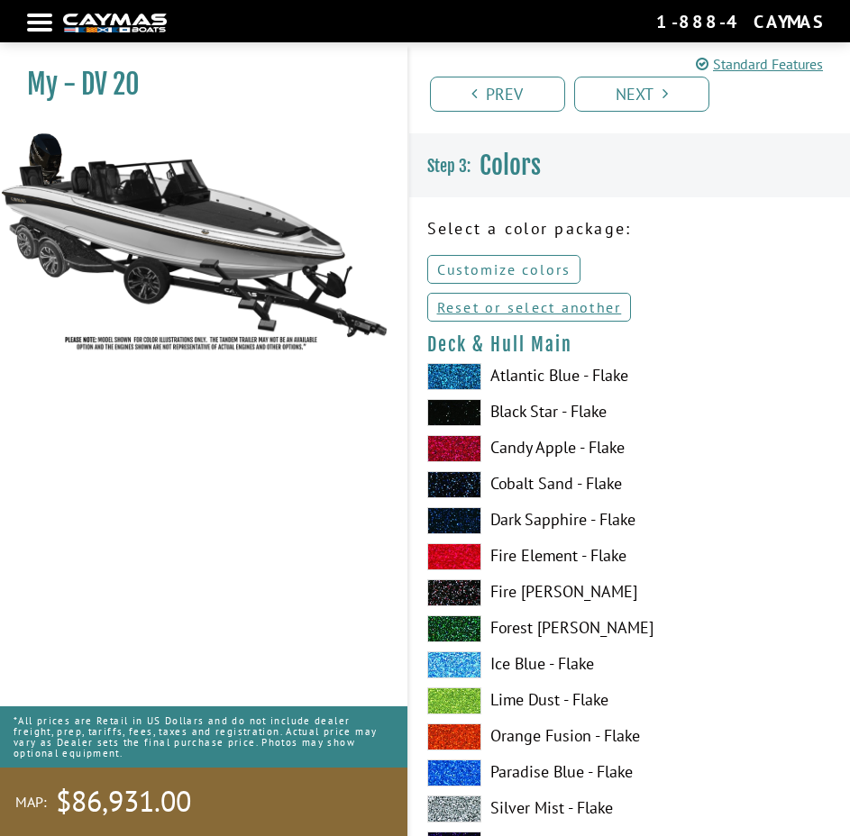
click at [524, 273] on link "Customize colors" at bounding box center [503, 269] width 153 height 29
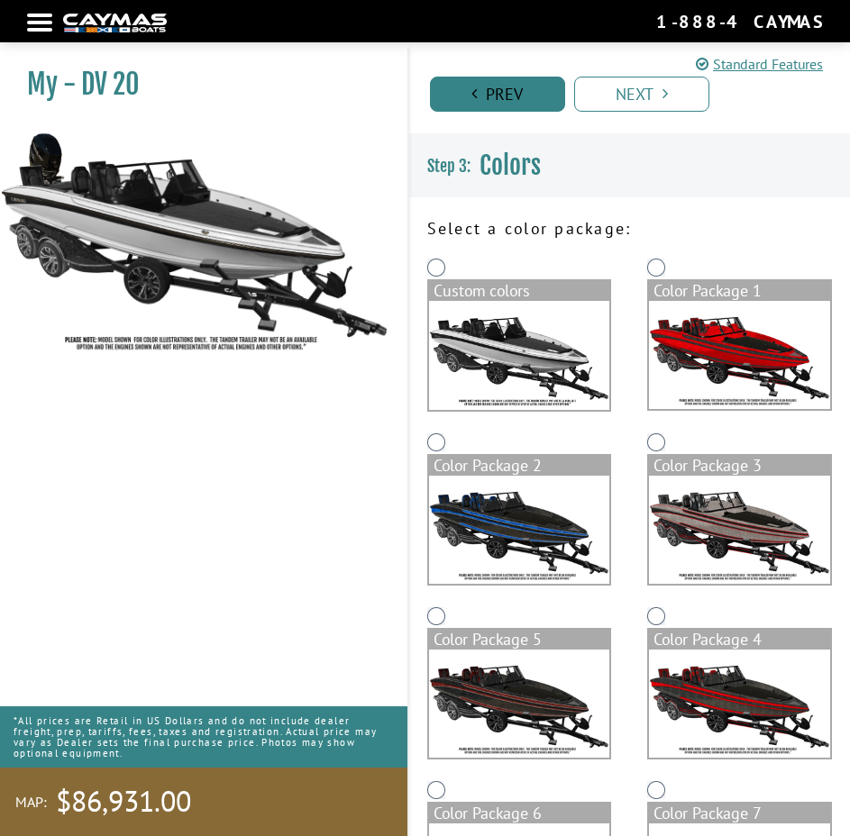
click at [480, 82] on link "Prev" at bounding box center [497, 94] width 135 height 35
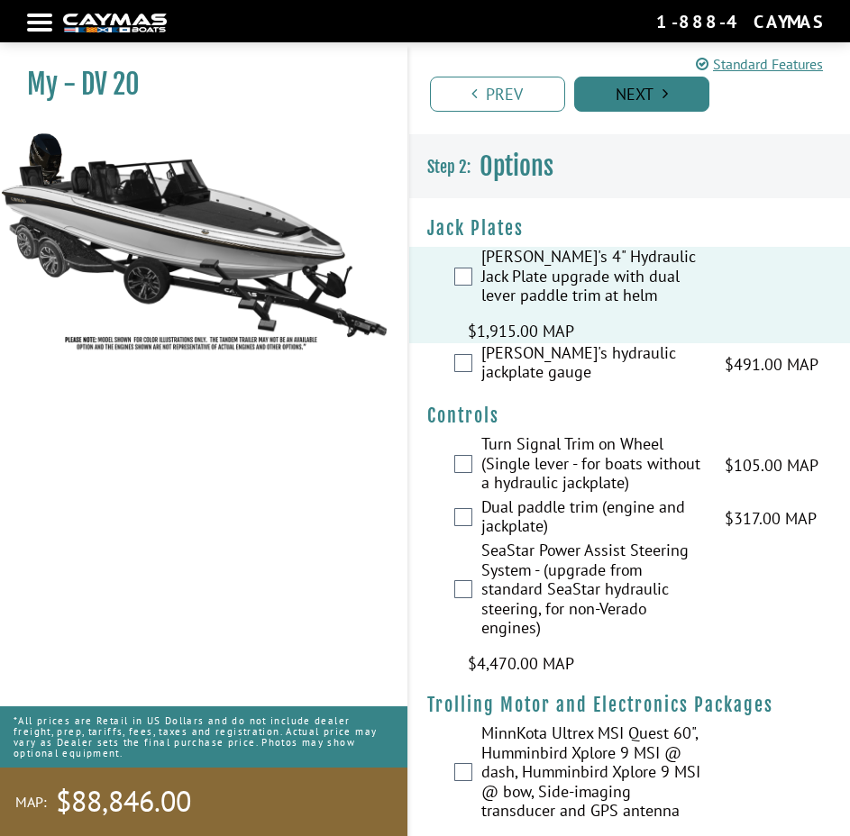
click at [622, 81] on link "Next" at bounding box center [641, 94] width 135 height 35
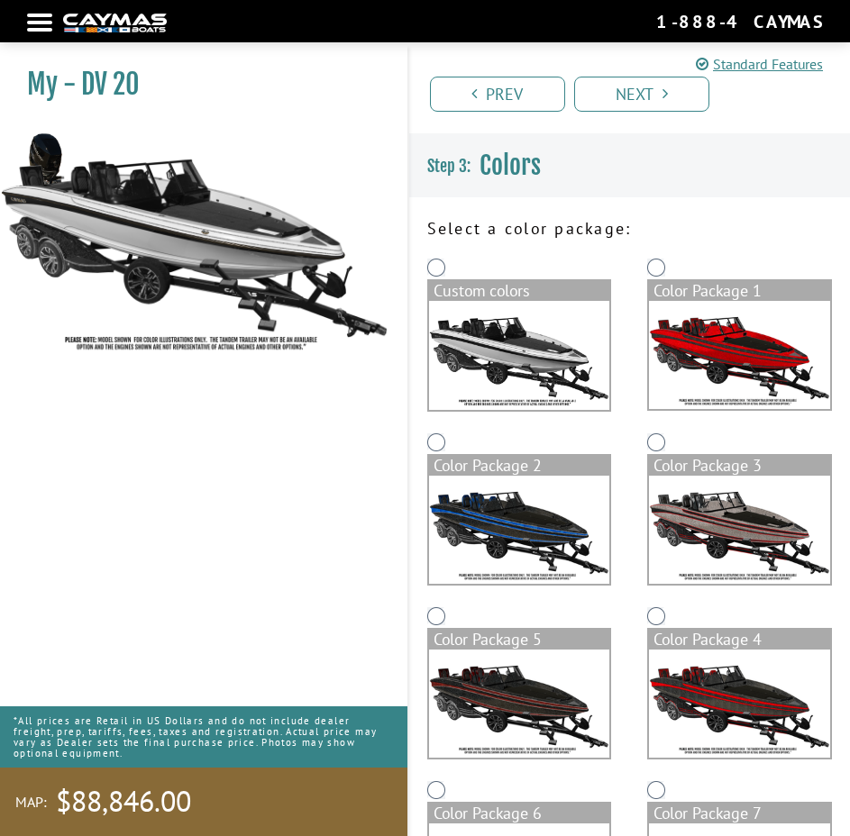
click at [513, 326] on img at bounding box center [519, 356] width 181 height 110
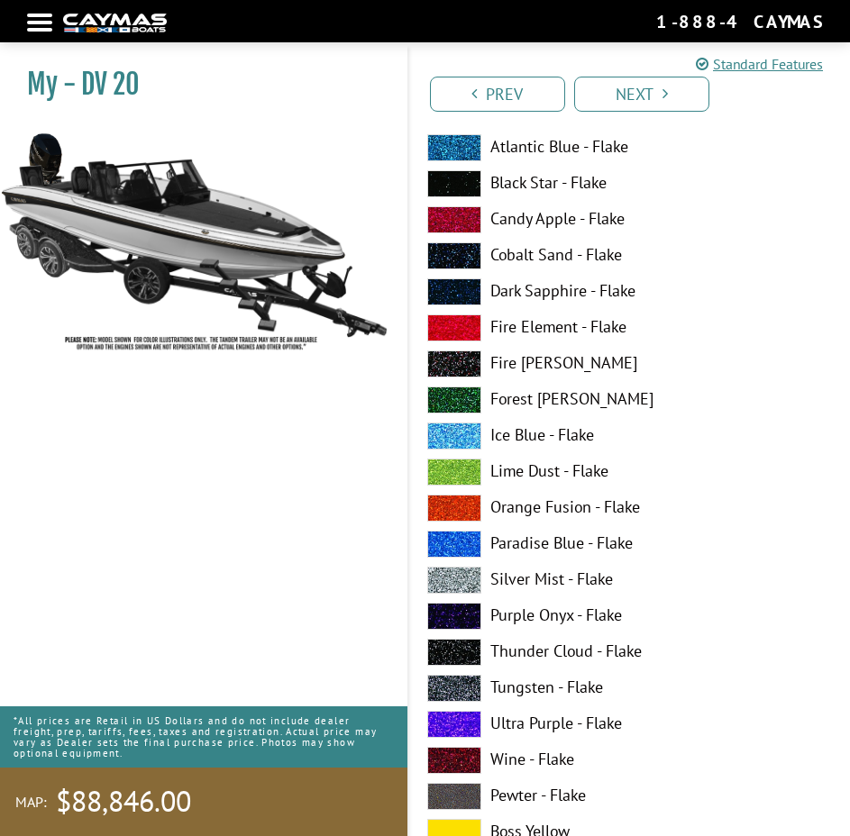
scroll to position [1262, 0]
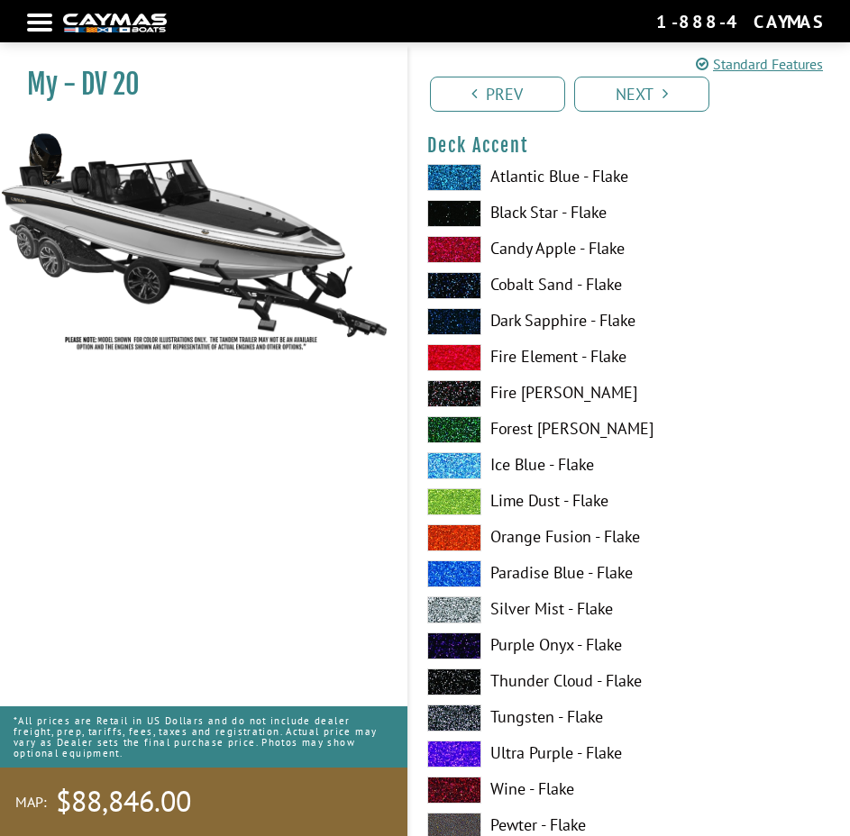
click at [44, 24] on nav "Return to main site Find Dealer Get Brochure Contact Us 1-888-4CAYMAS" at bounding box center [425, 21] width 796 height 24
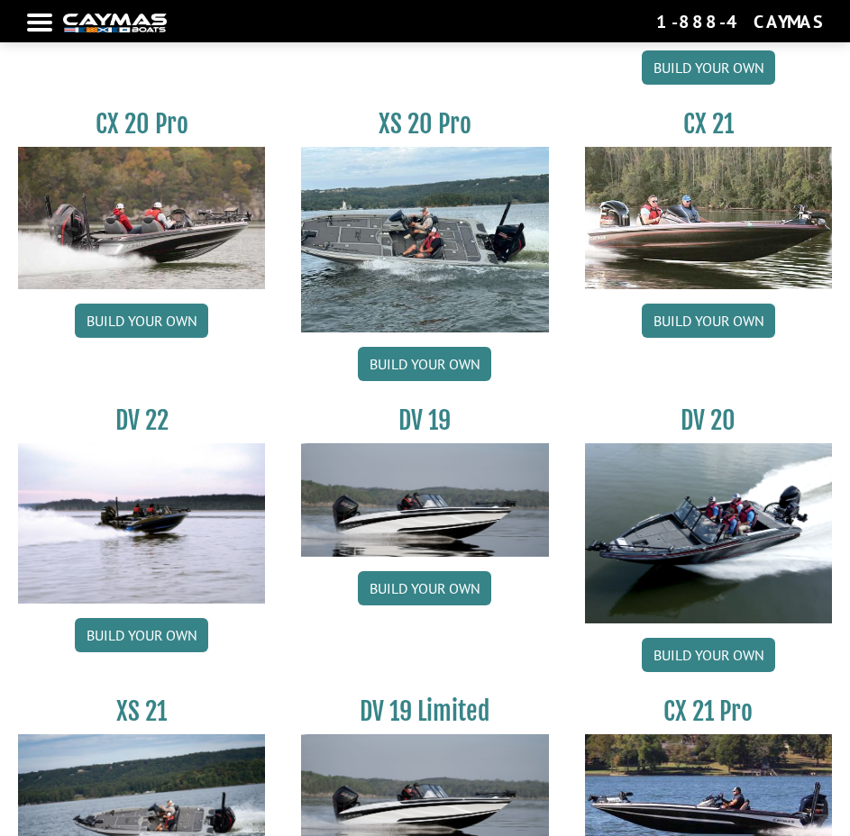
scroll to position [2073, 0]
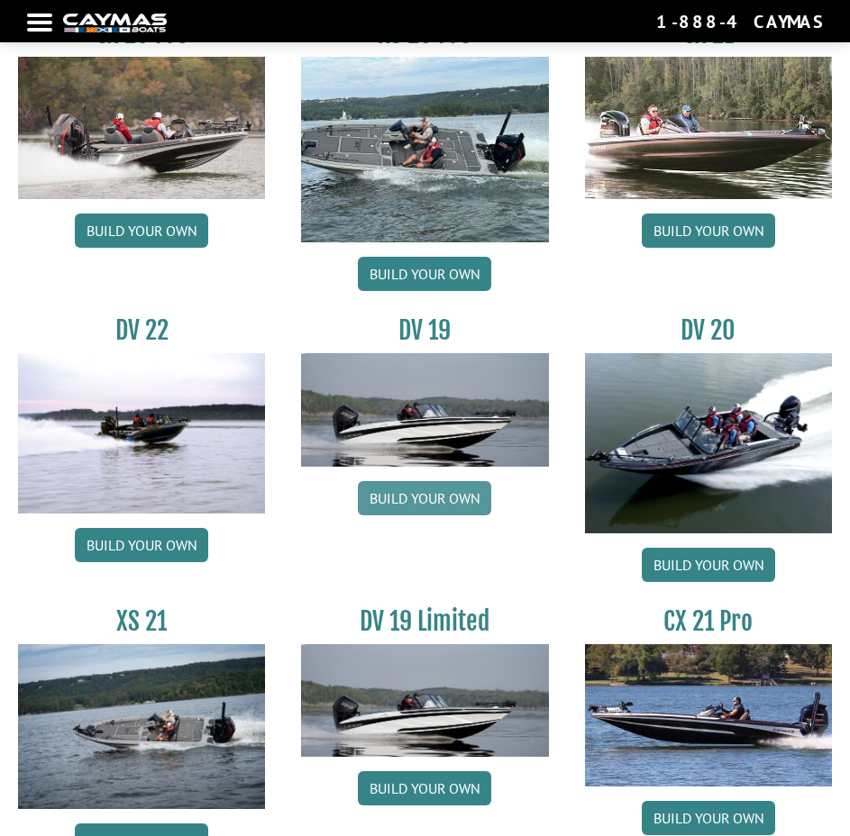
click at [417, 486] on link "Build your own" at bounding box center [424, 498] width 133 height 34
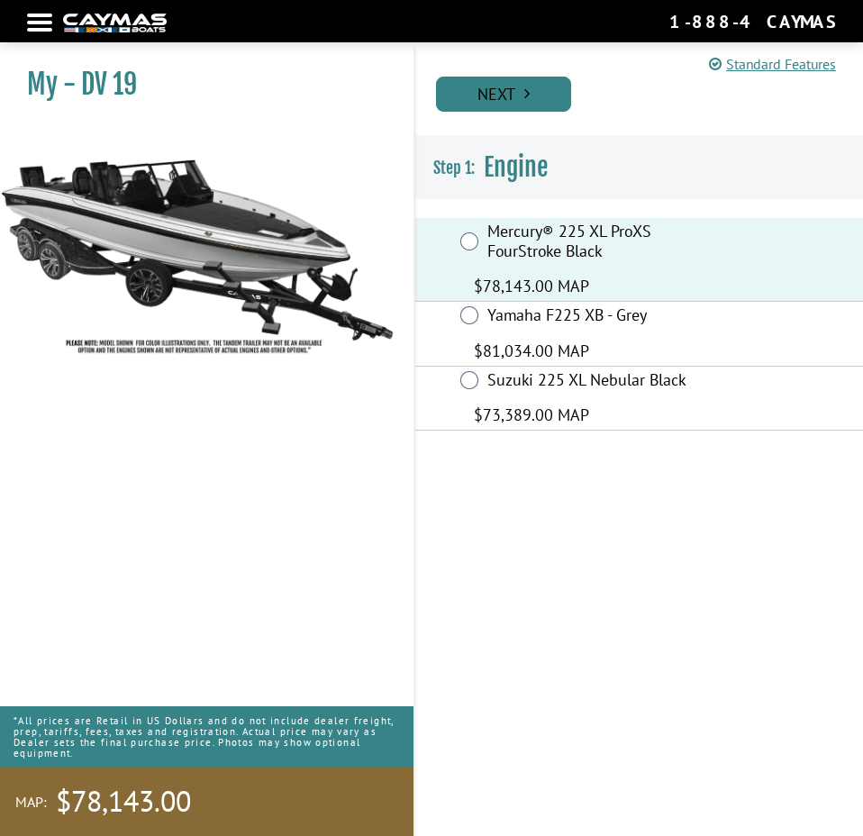
click at [478, 100] on link "Next" at bounding box center [503, 94] width 135 height 35
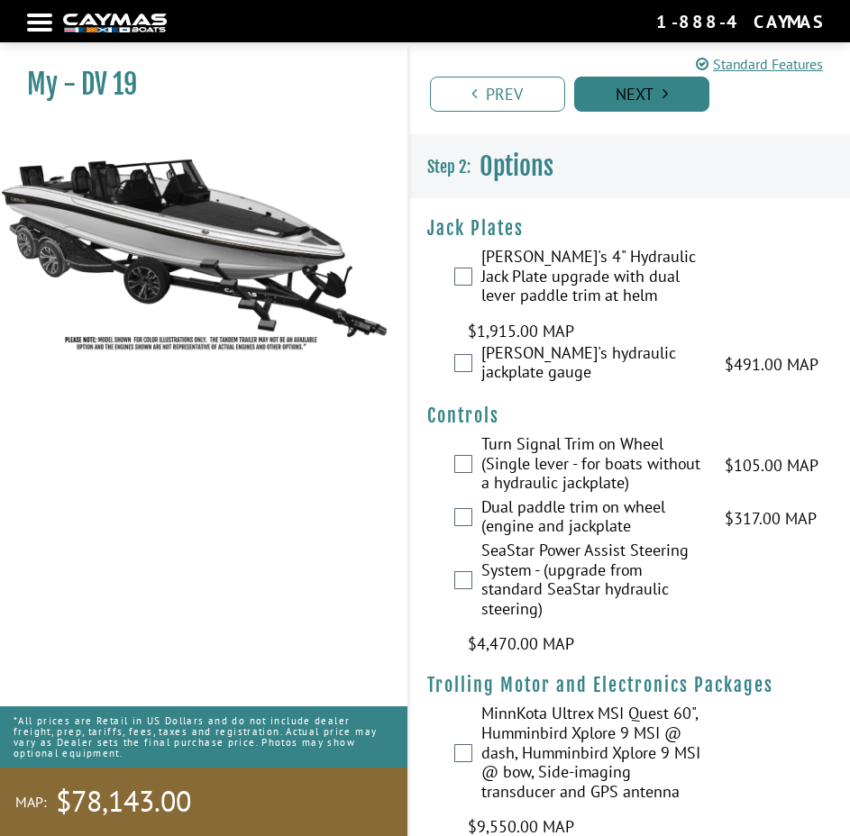
click at [604, 105] on link "Next" at bounding box center [641, 94] width 135 height 35
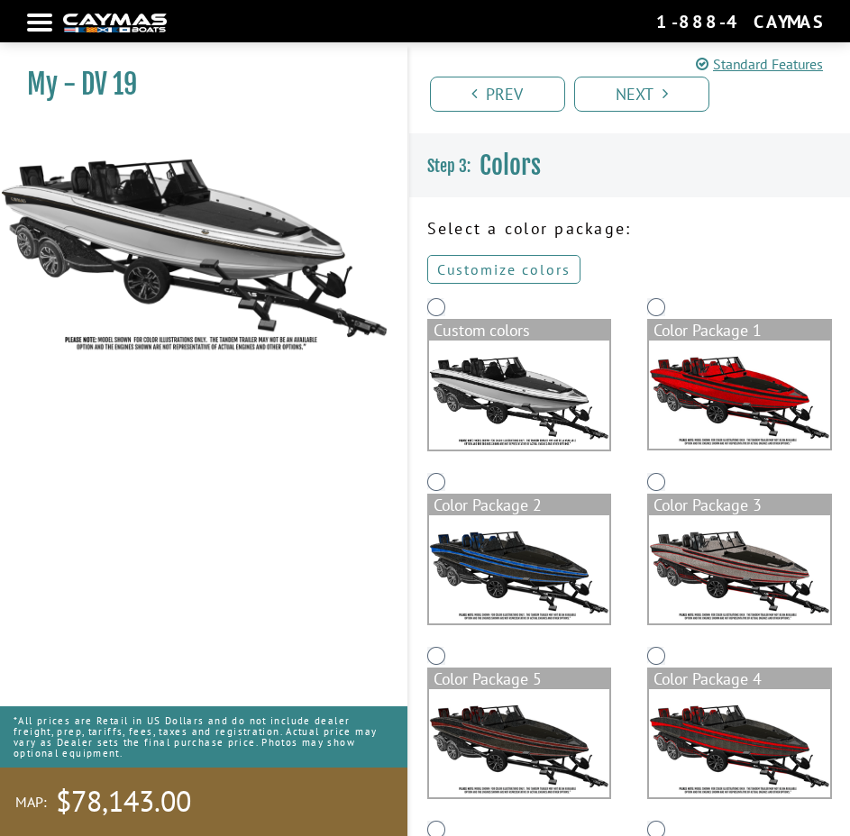
click at [540, 271] on link "Customize colors" at bounding box center [503, 269] width 153 height 29
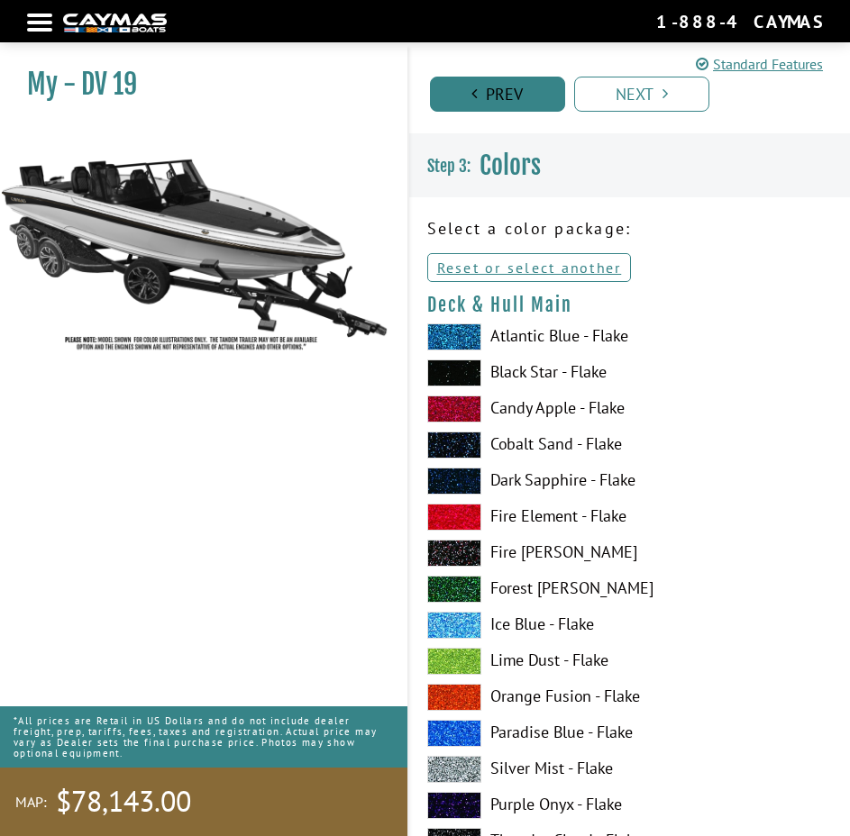
click at [504, 92] on link "Prev" at bounding box center [497, 94] width 135 height 35
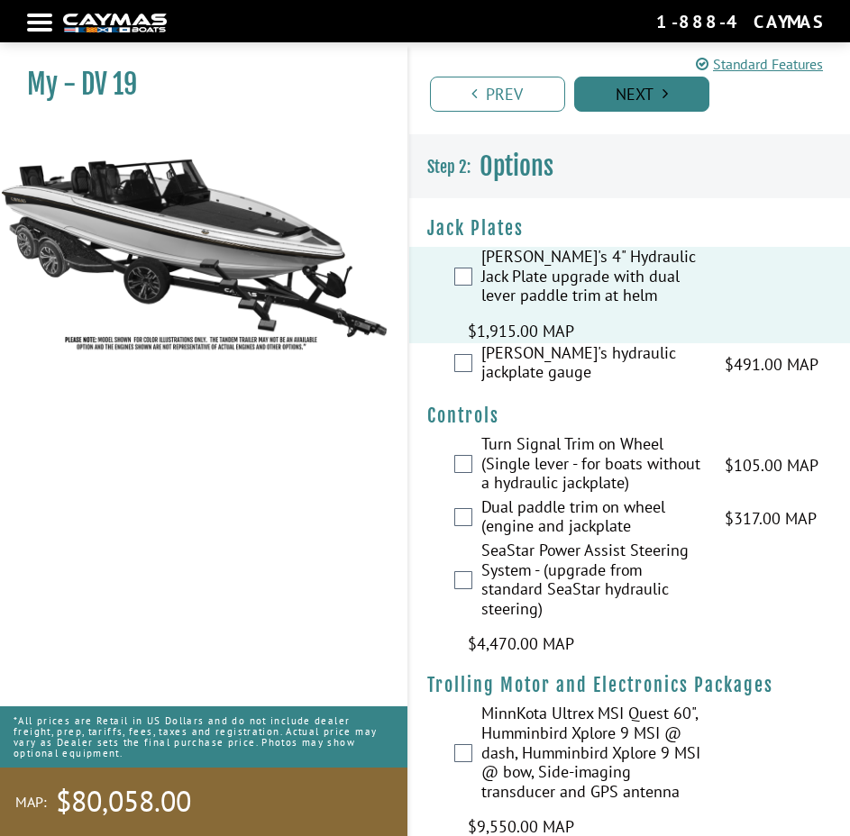
click at [635, 90] on link "Next" at bounding box center [641, 94] width 135 height 35
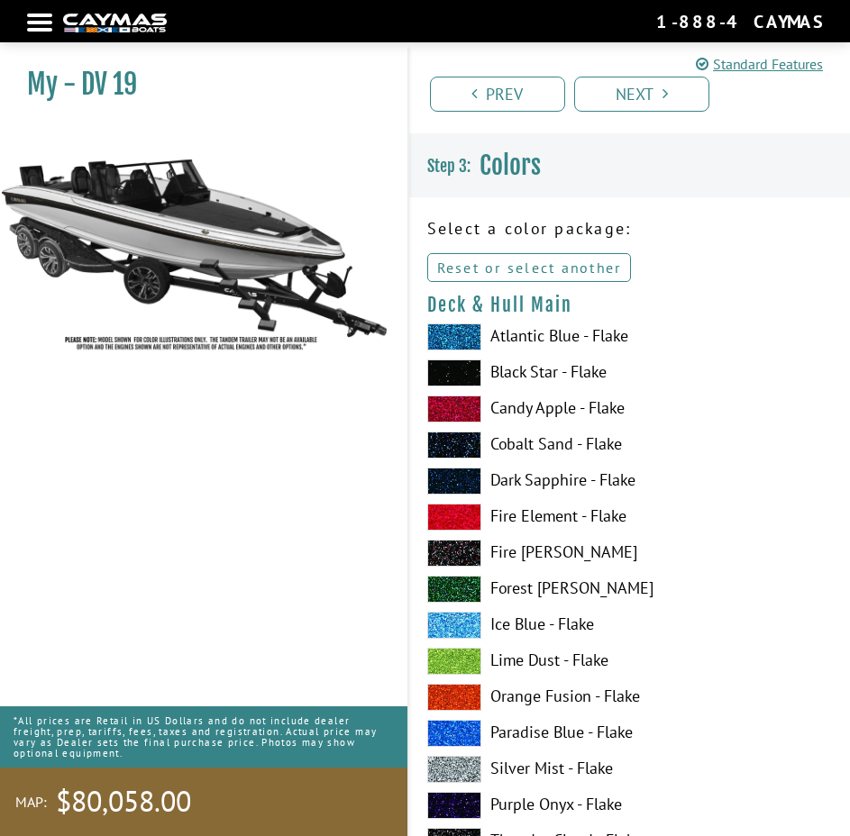
click at [502, 269] on link "Reset or select another" at bounding box center [529, 267] width 205 height 29
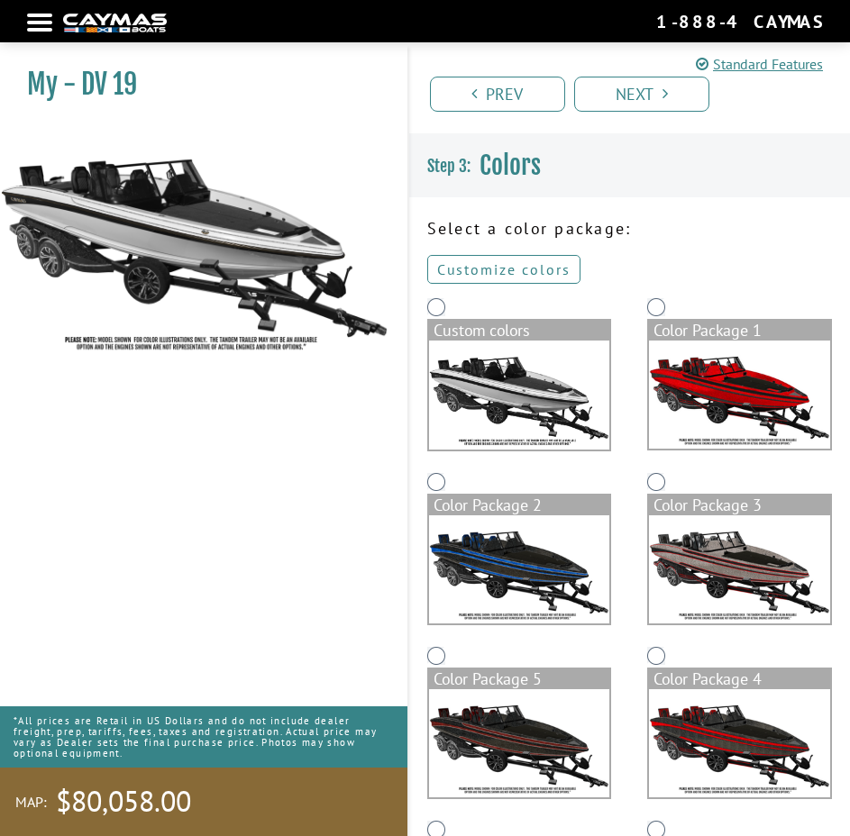
click at [510, 269] on link "Customize colors" at bounding box center [503, 269] width 153 height 29
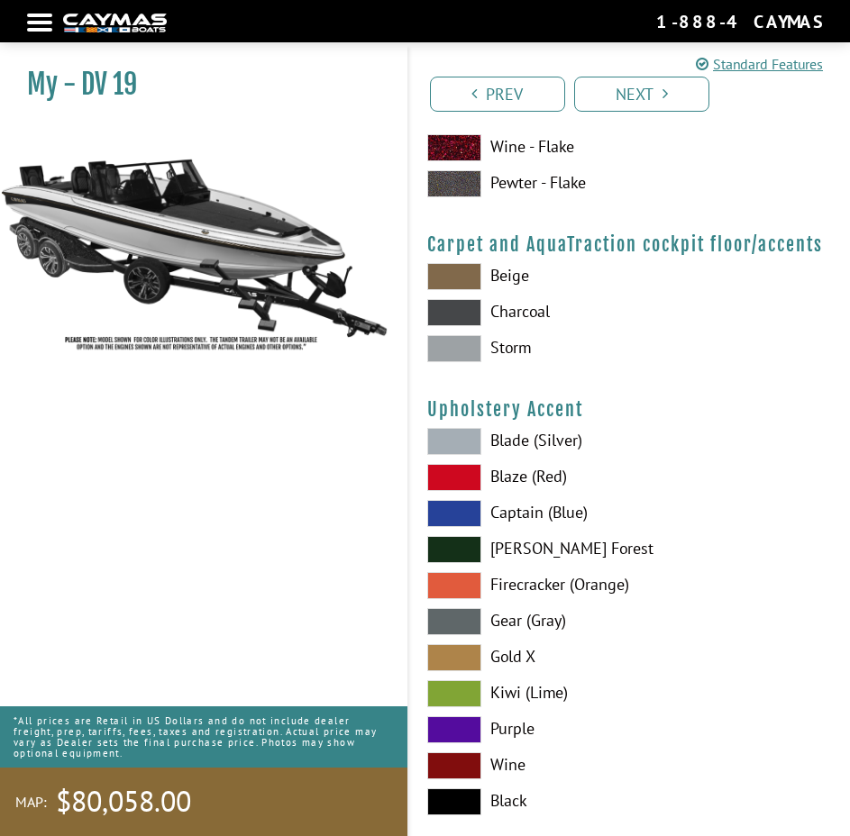
scroll to position [8201, 0]
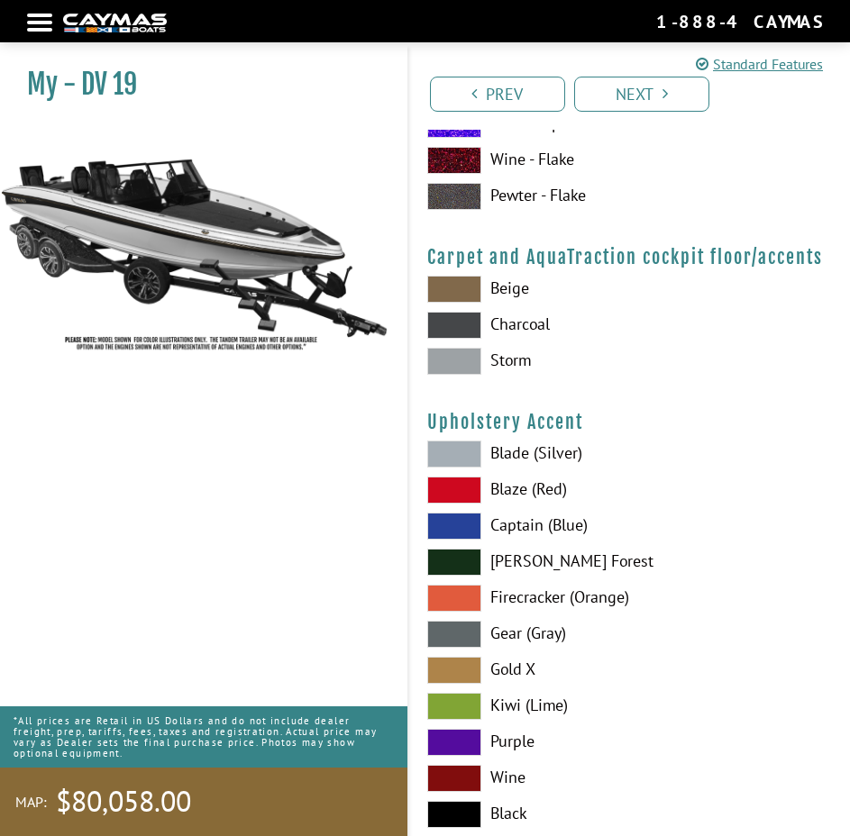
click at [654, 550] on label "Zander Forest" at bounding box center [630, 562] width 406 height 27
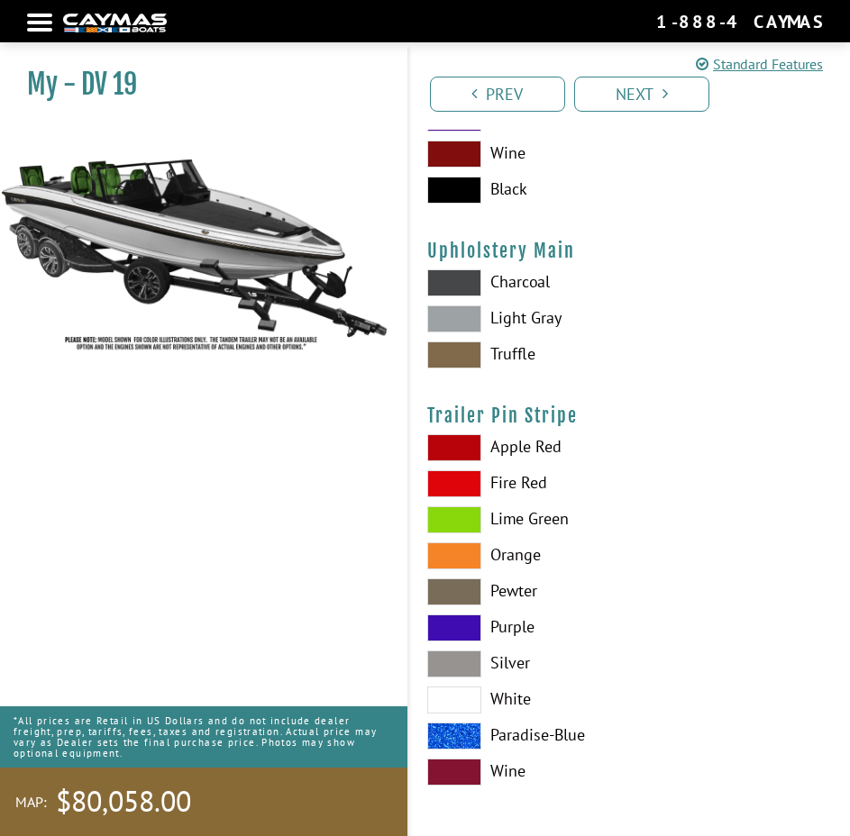
scroll to position [8828, 0]
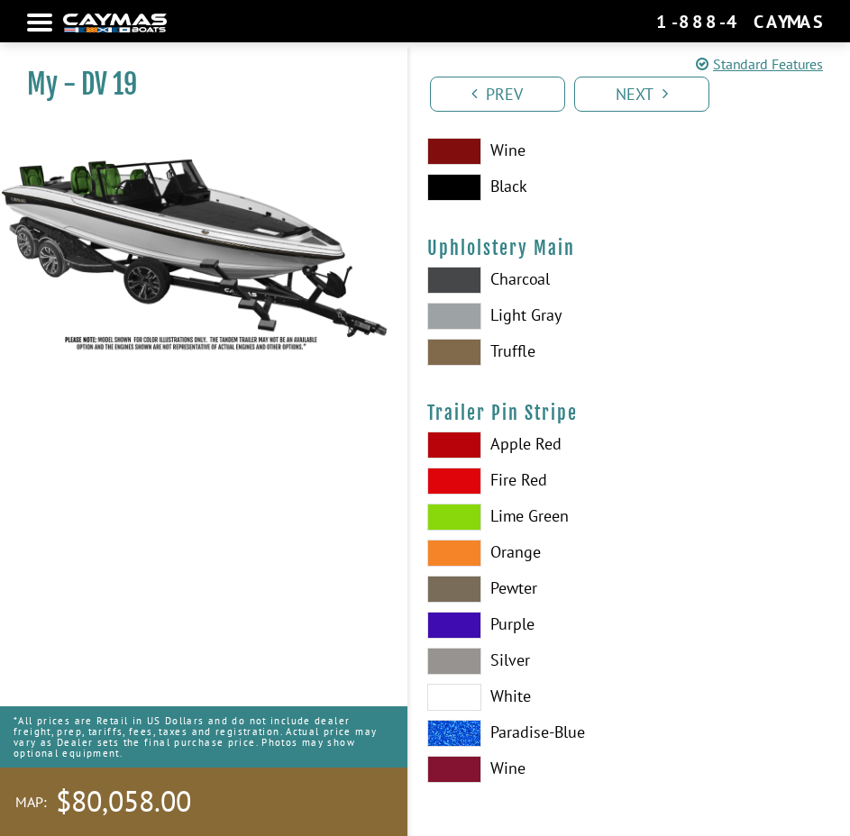
click at [619, 549] on label "Orange" at bounding box center [630, 553] width 406 height 27
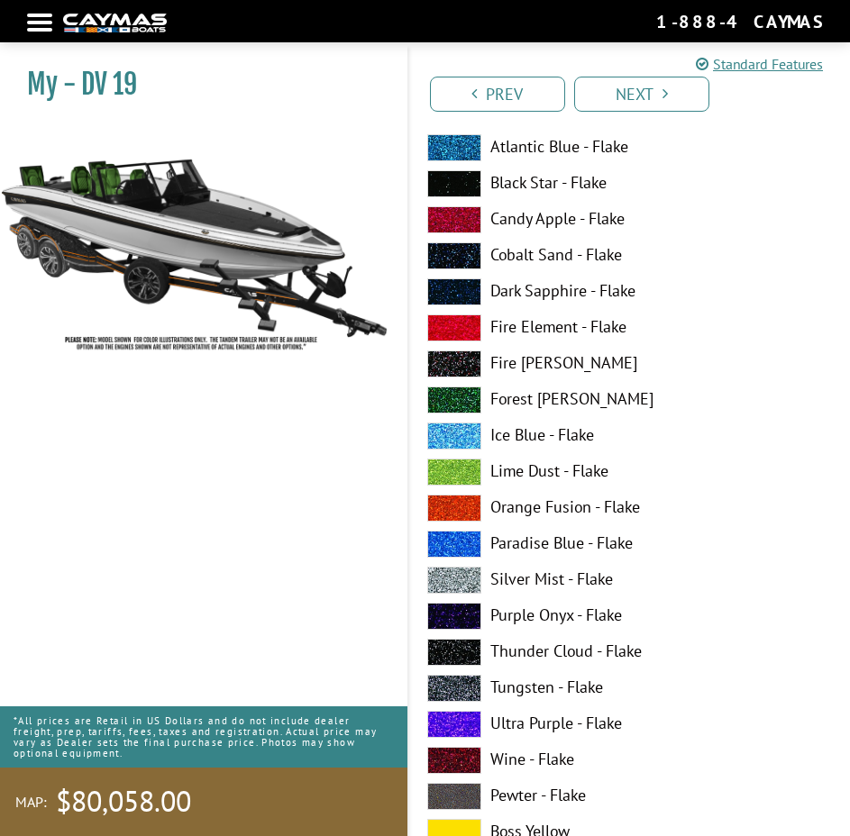
scroll to position [0, 0]
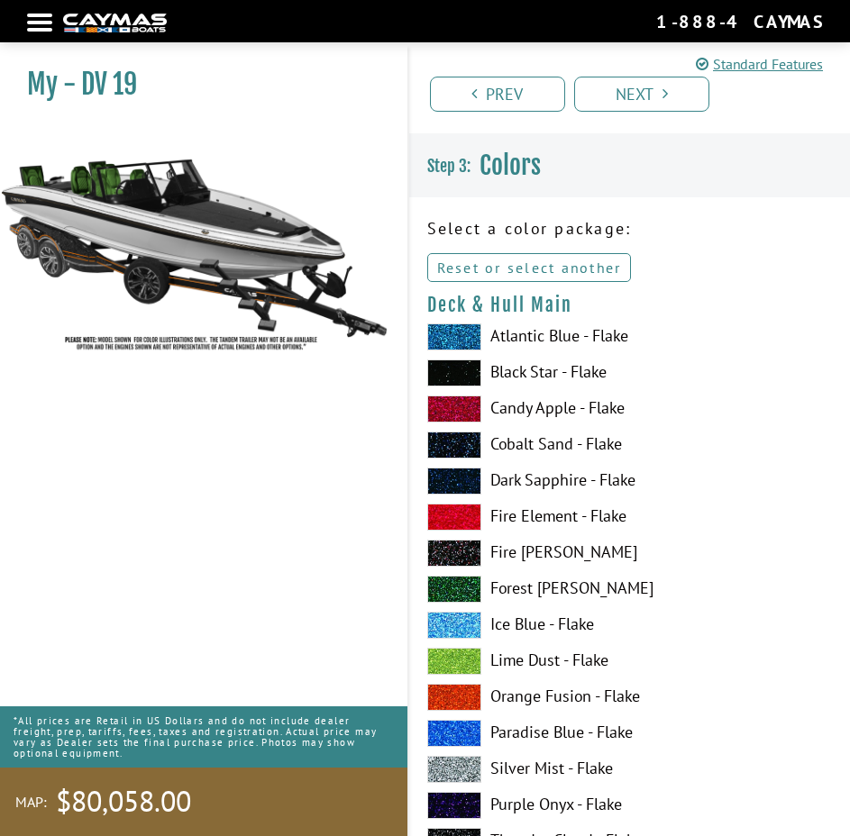
click at [502, 269] on link "Reset or select another" at bounding box center [529, 267] width 205 height 29
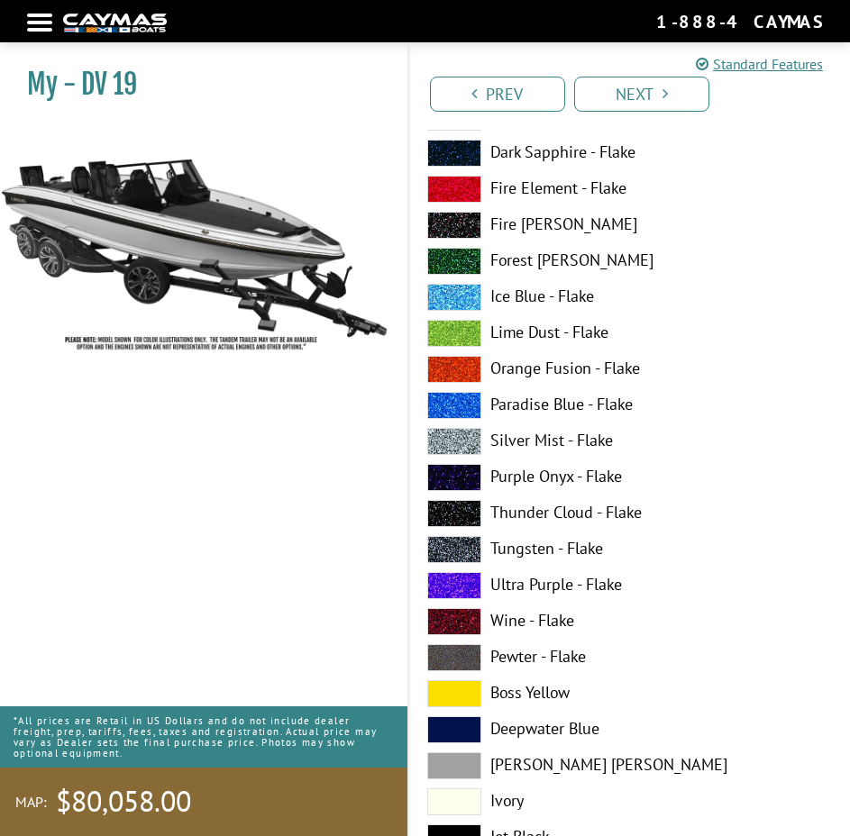
scroll to position [1622, 0]
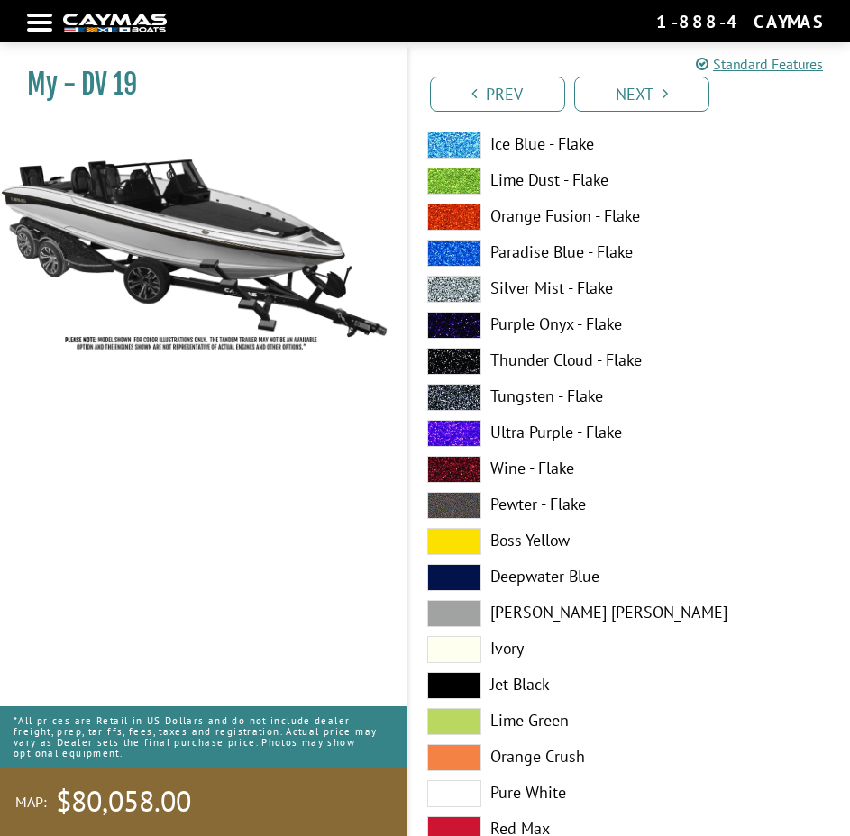
click at [663, 356] on label "Thunder Cloud - Flake" at bounding box center [630, 361] width 406 height 27
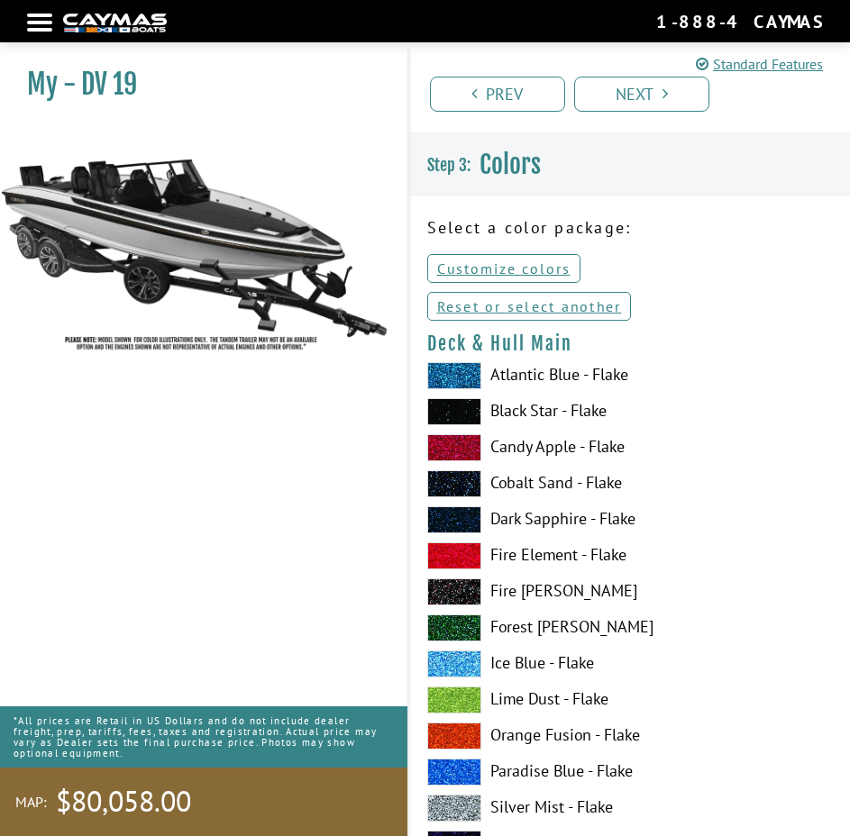
scroll to position [0, 0]
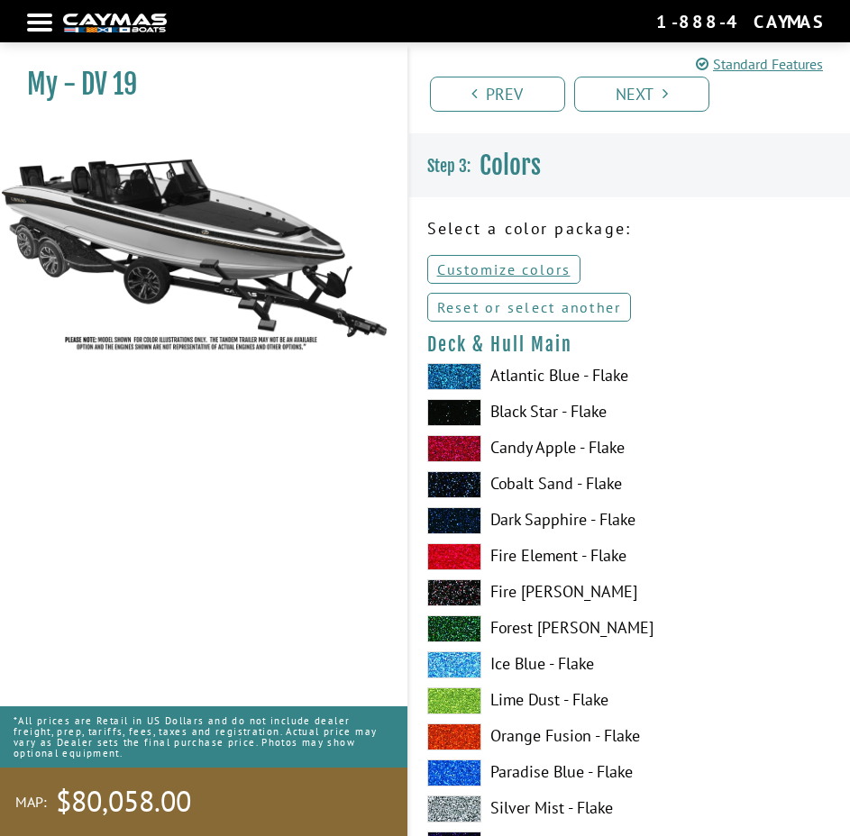
click at [552, 298] on link "Reset or select another" at bounding box center [529, 307] width 205 height 29
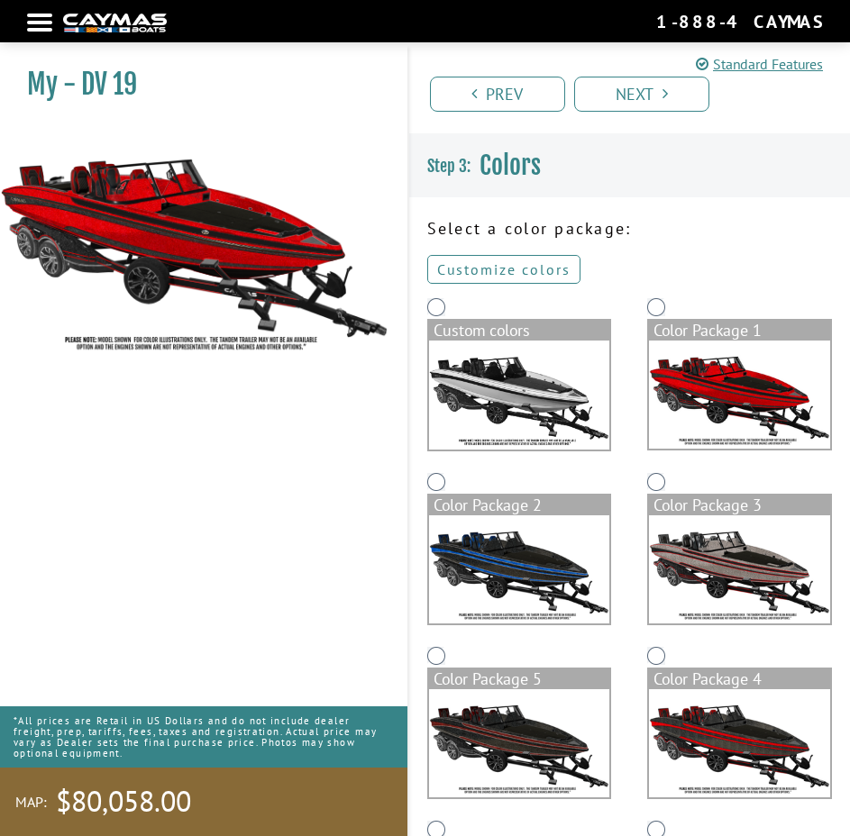
click at [511, 269] on link "Customize colors" at bounding box center [503, 269] width 153 height 29
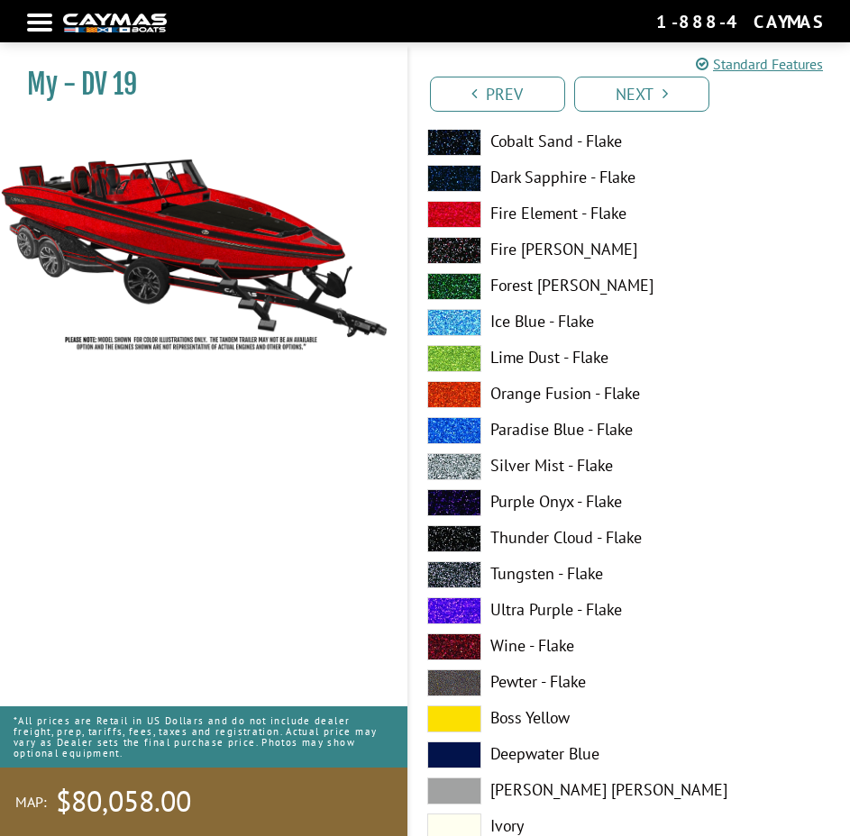
scroll to position [270, 0]
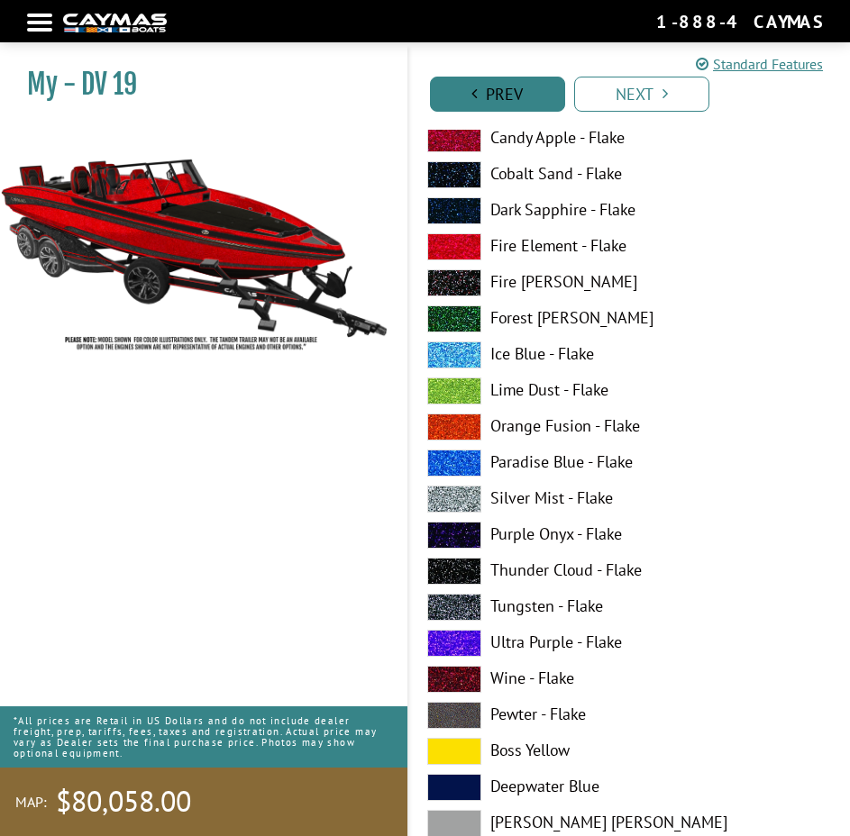
click at [483, 87] on link "Prev" at bounding box center [497, 94] width 135 height 35
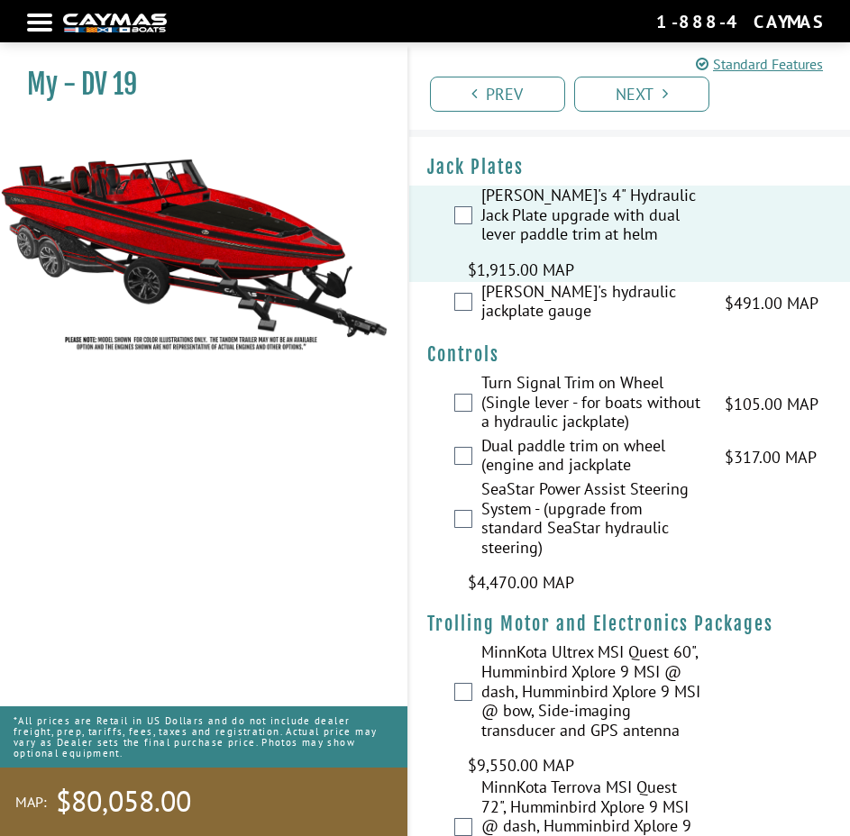
scroll to position [0, 0]
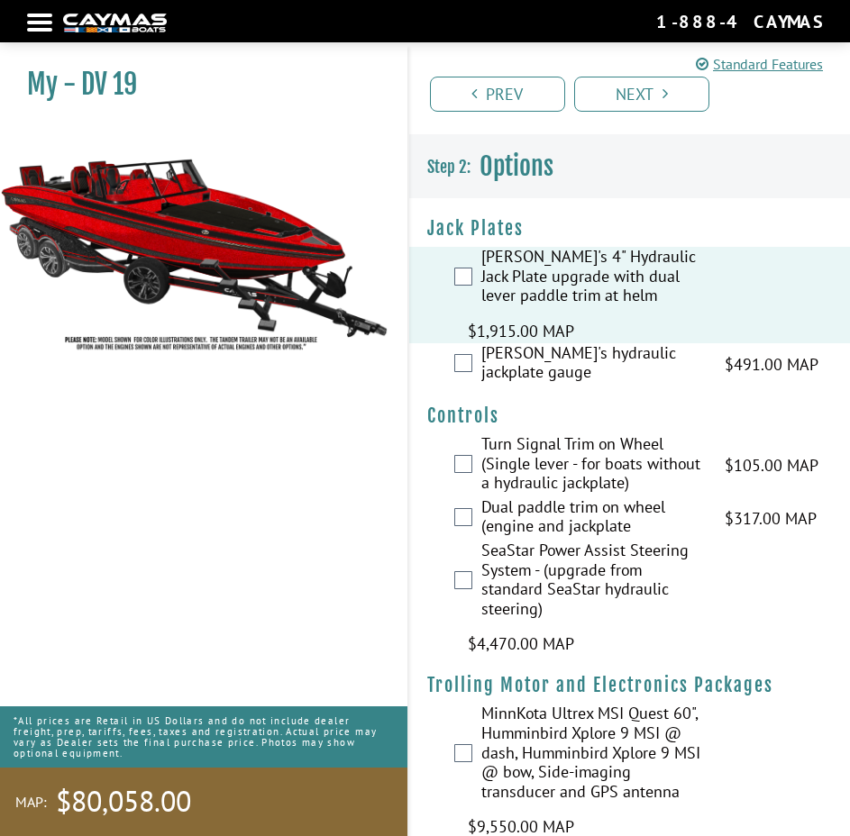
click at [31, 26] on nav "Return to main site Find Dealer Get Brochure Contact Us 1-888-4CAYMAS" at bounding box center [425, 21] width 796 height 24
click at [41, 21] on div at bounding box center [39, 23] width 25 height 4
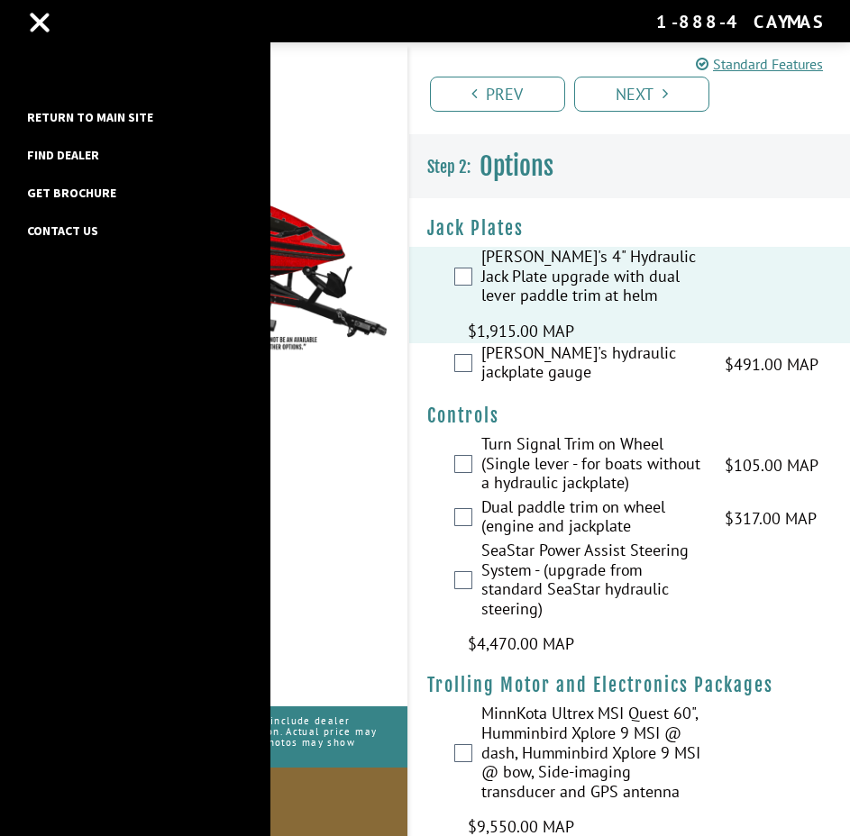
click at [98, 113] on link "Return to main site" at bounding box center [90, 116] width 144 height 23
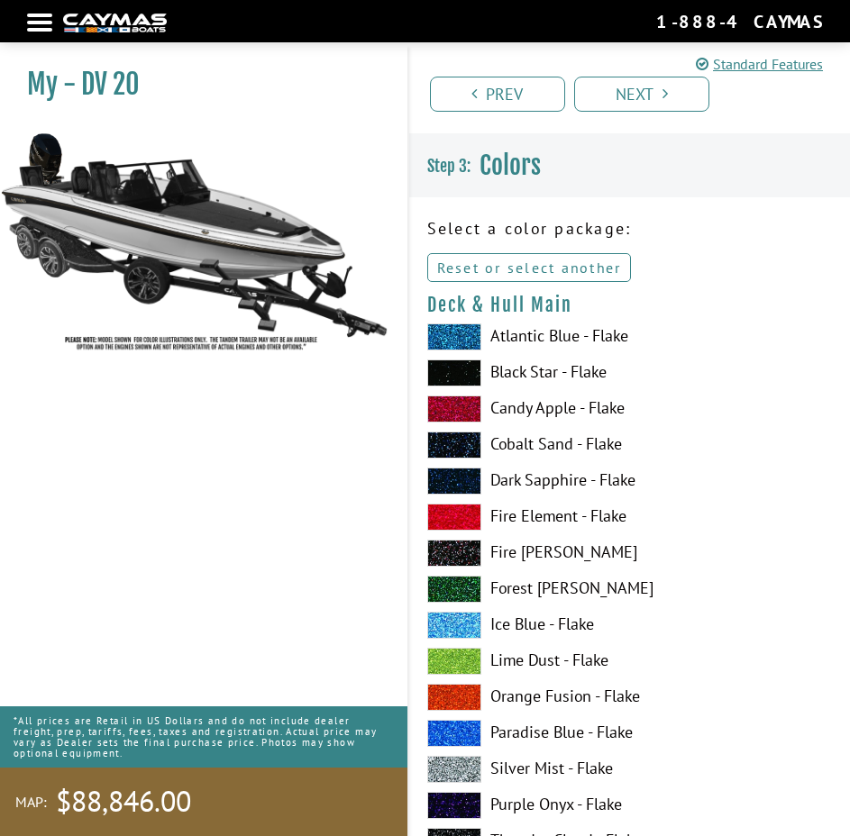
click at [578, 260] on link "Reset or select another" at bounding box center [529, 267] width 205 height 29
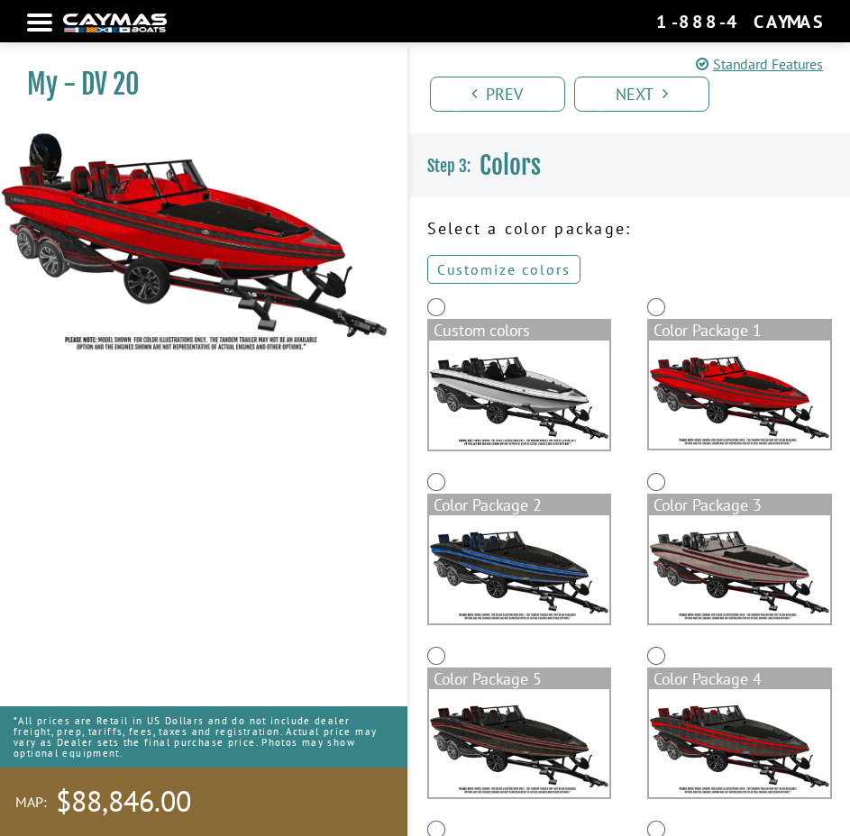
click at [501, 270] on link "Customize colors" at bounding box center [503, 269] width 153 height 29
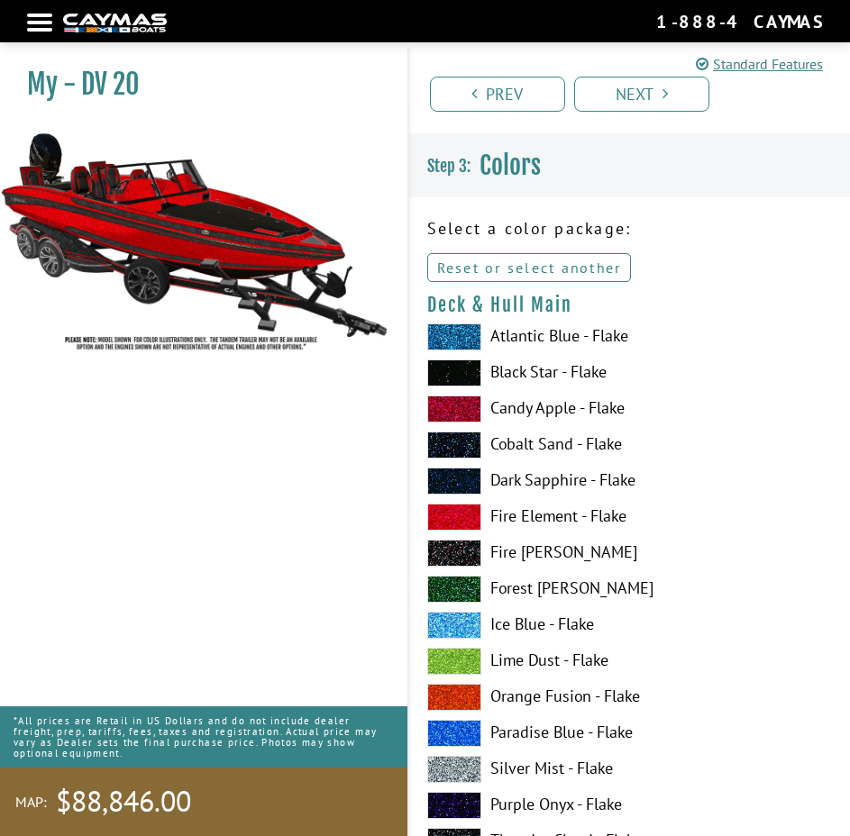
click at [578, 260] on link "Reset or select another" at bounding box center [529, 267] width 205 height 29
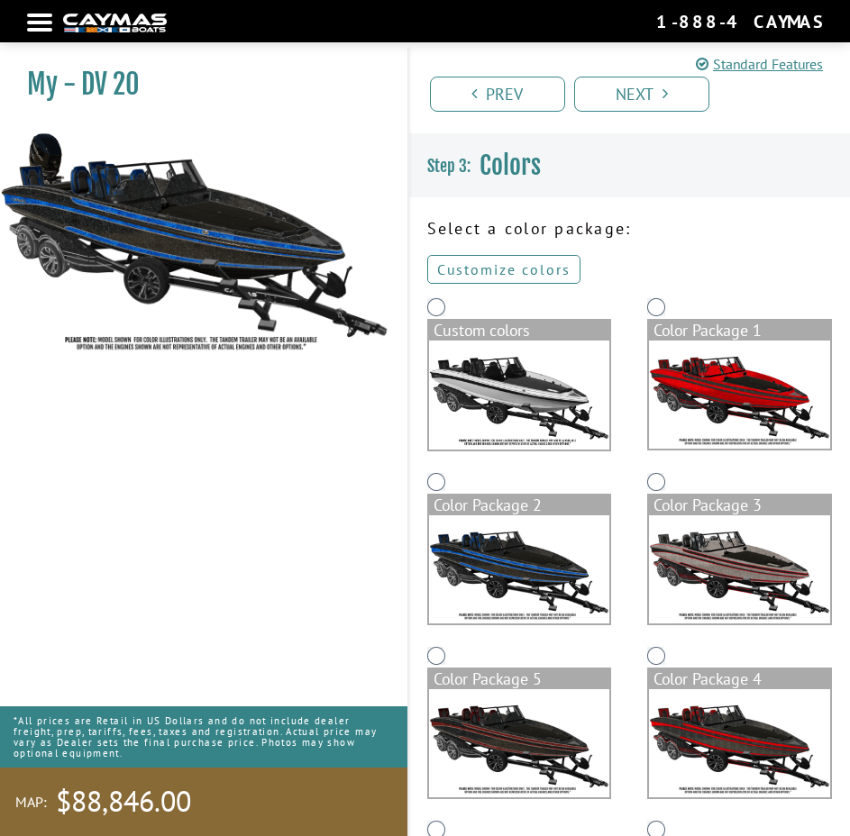
click at [506, 265] on link "Customize colors" at bounding box center [503, 269] width 153 height 29
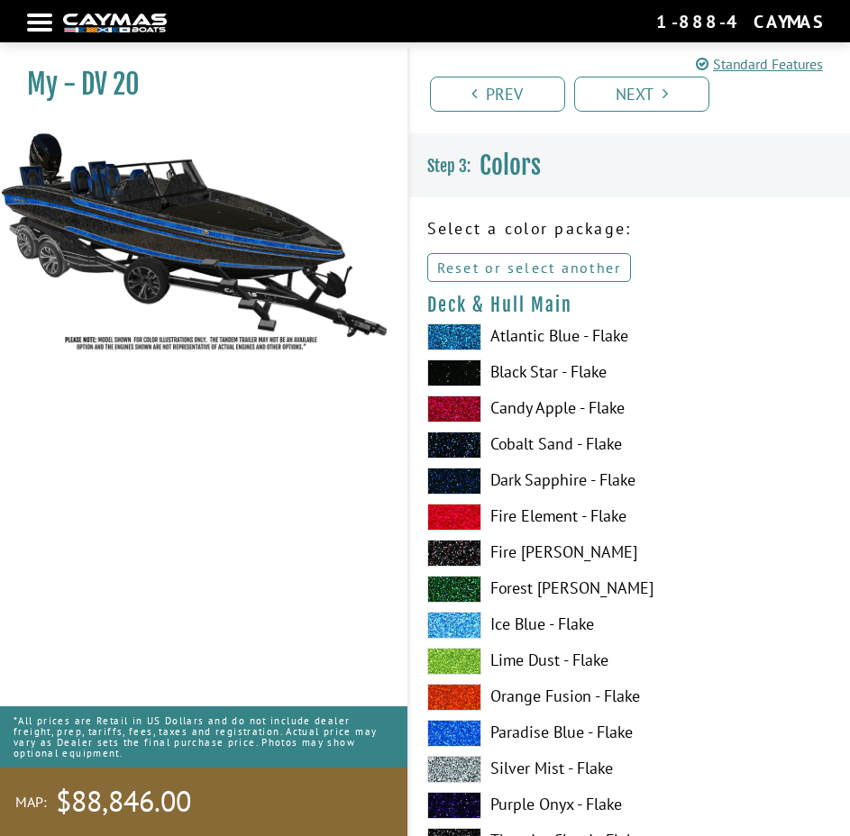
click at [544, 273] on link "Reset or select another" at bounding box center [529, 267] width 205 height 29
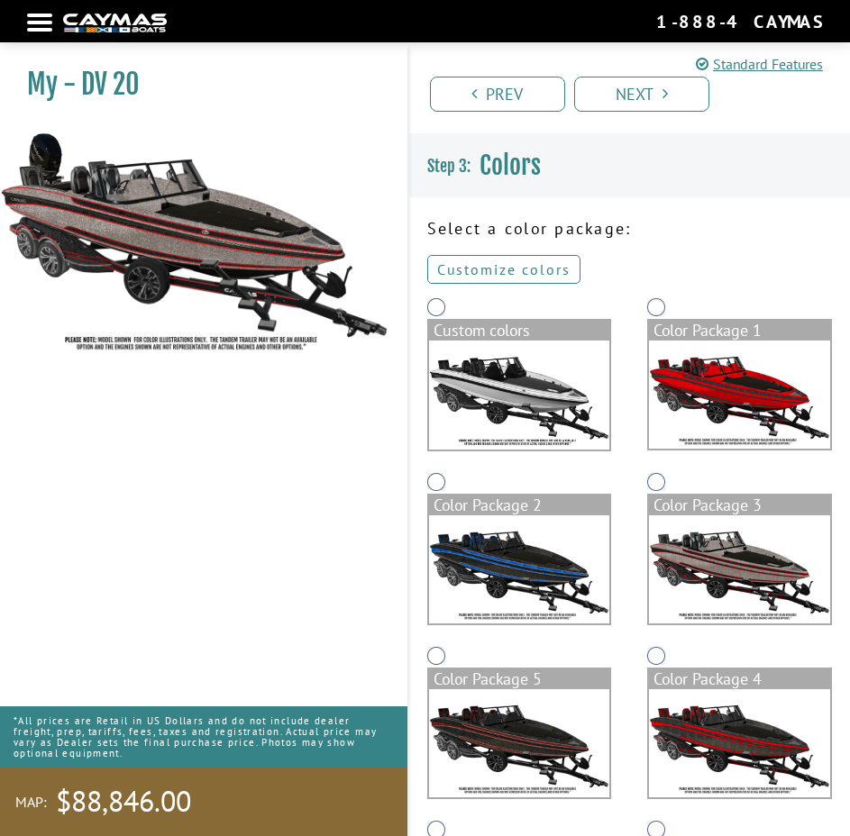
click at [537, 269] on link "Customize colors" at bounding box center [503, 269] width 153 height 29
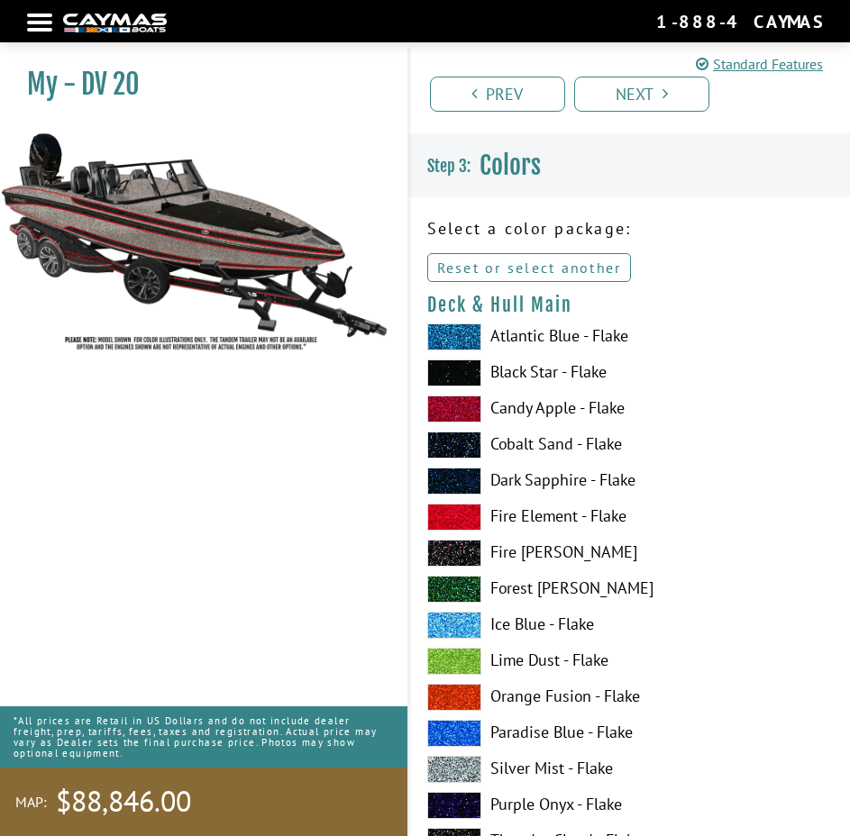
drag, startPoint x: 536, startPoint y: 266, endPoint x: 586, endPoint y: 268, distance: 49.6
click at [536, 266] on link "Reset or select another" at bounding box center [529, 267] width 205 height 29
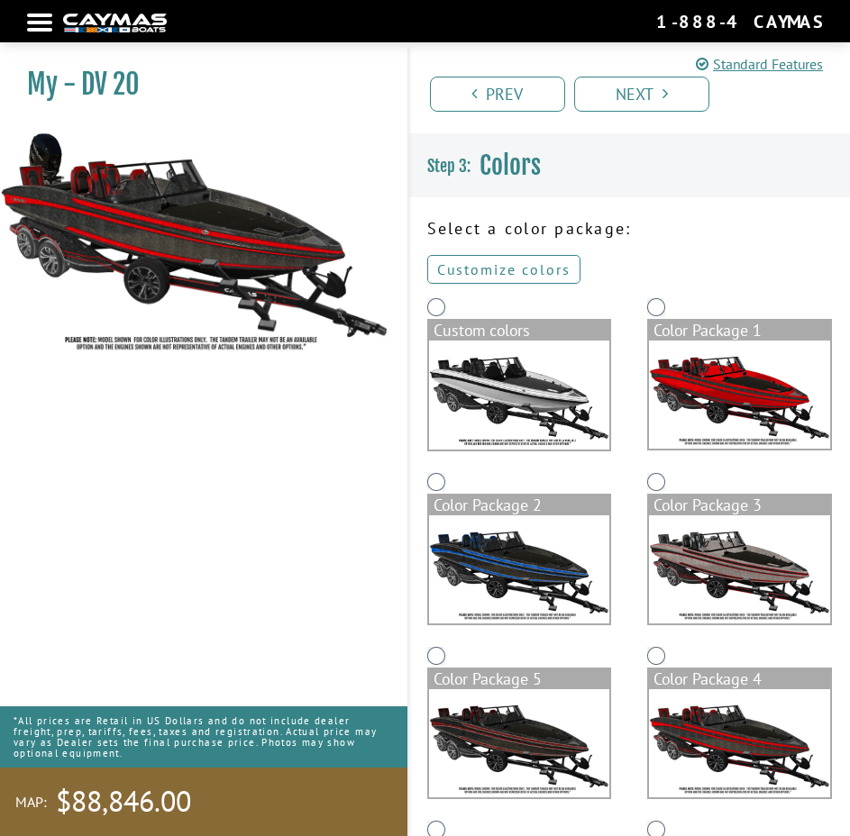
click at [550, 261] on link "Customize colors" at bounding box center [503, 269] width 153 height 29
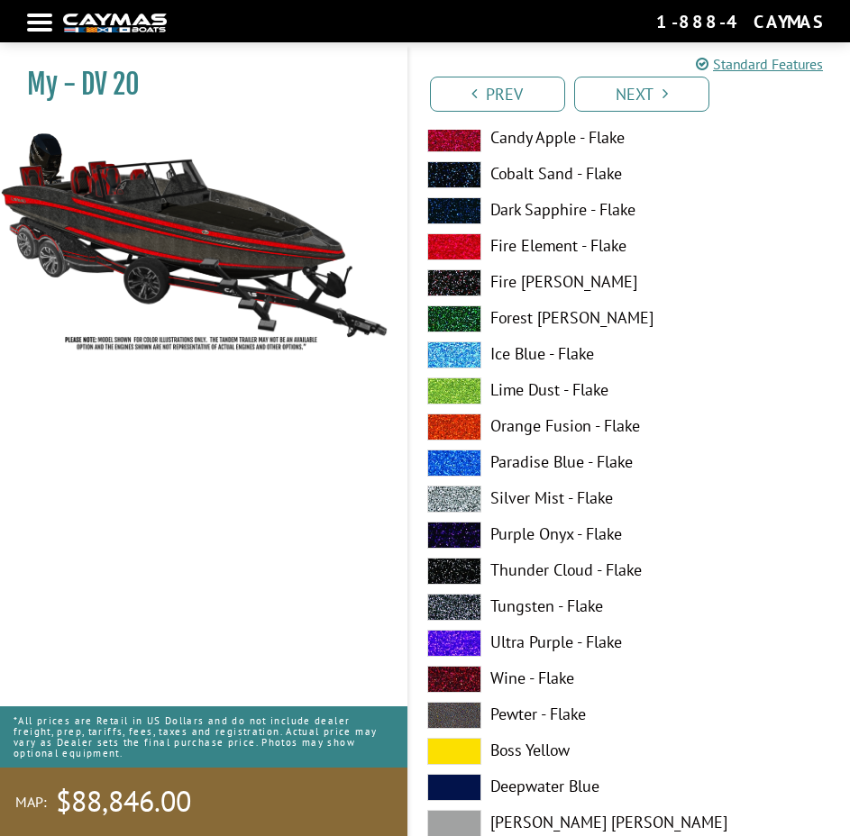
scroll to position [11, 0]
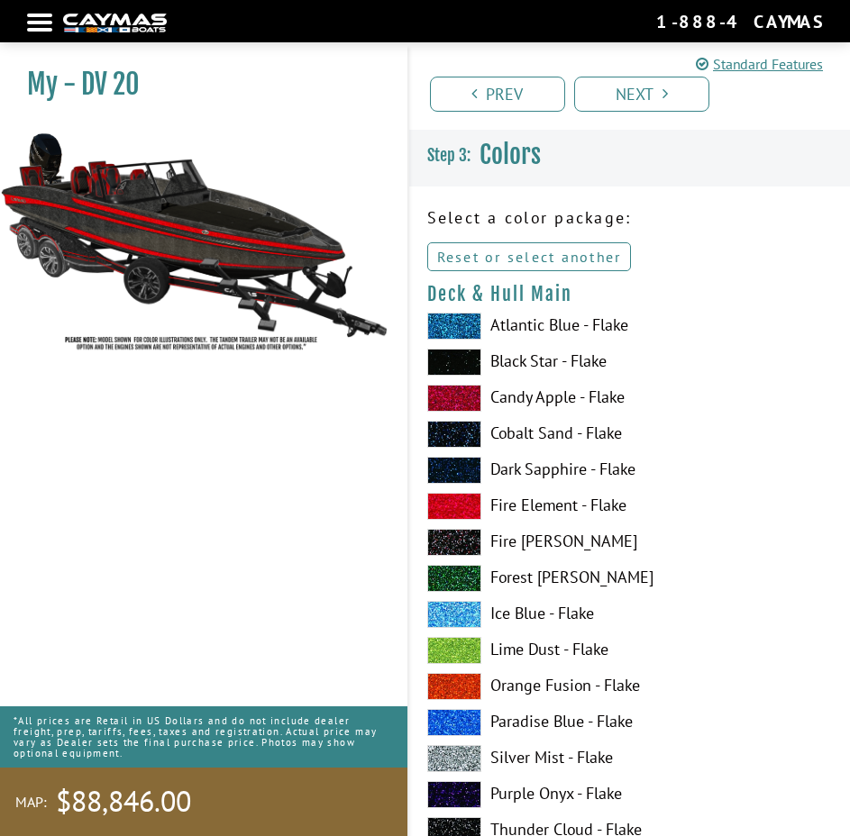
click at [581, 259] on link "Reset or select another" at bounding box center [529, 256] width 205 height 29
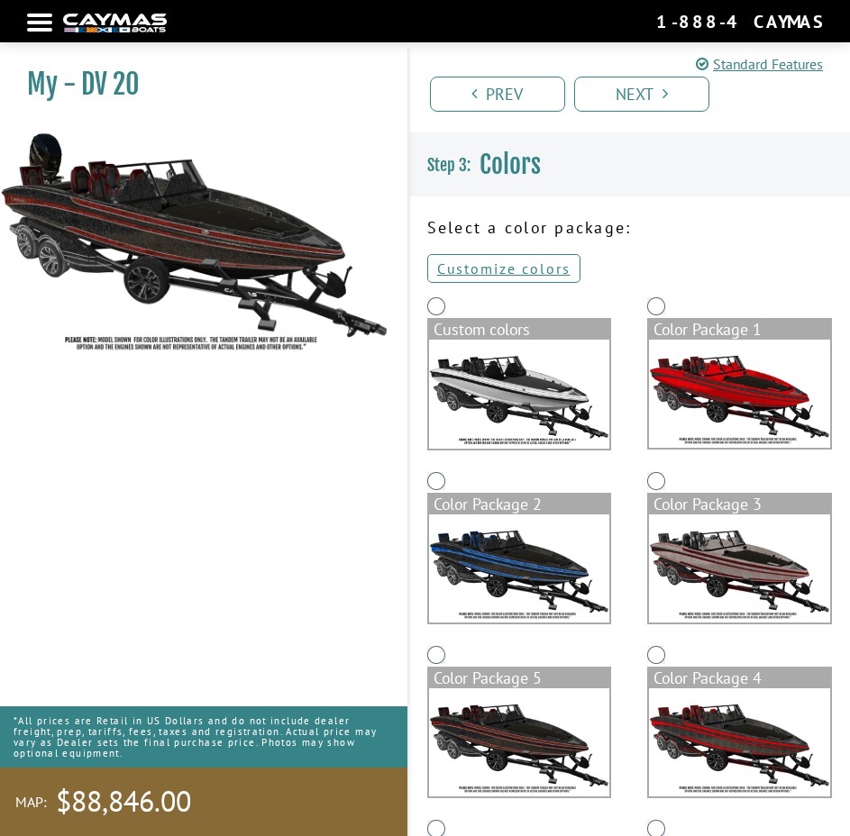
scroll to position [0, 0]
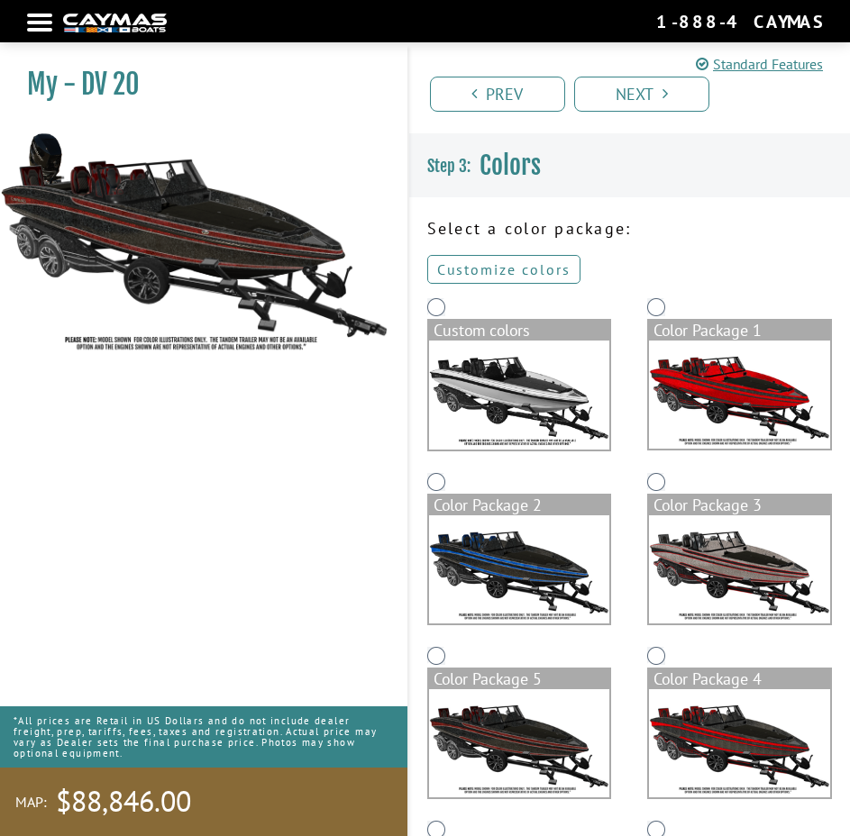
click at [516, 272] on link "Customize colors" at bounding box center [503, 269] width 153 height 29
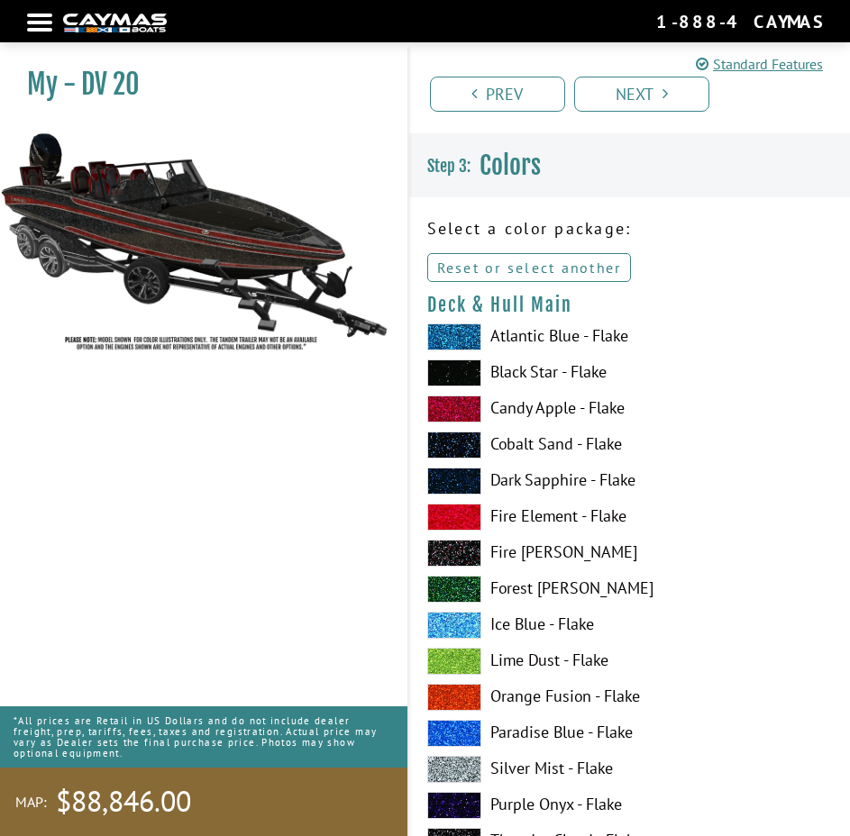
click at [529, 271] on link "Reset or select another" at bounding box center [529, 267] width 205 height 29
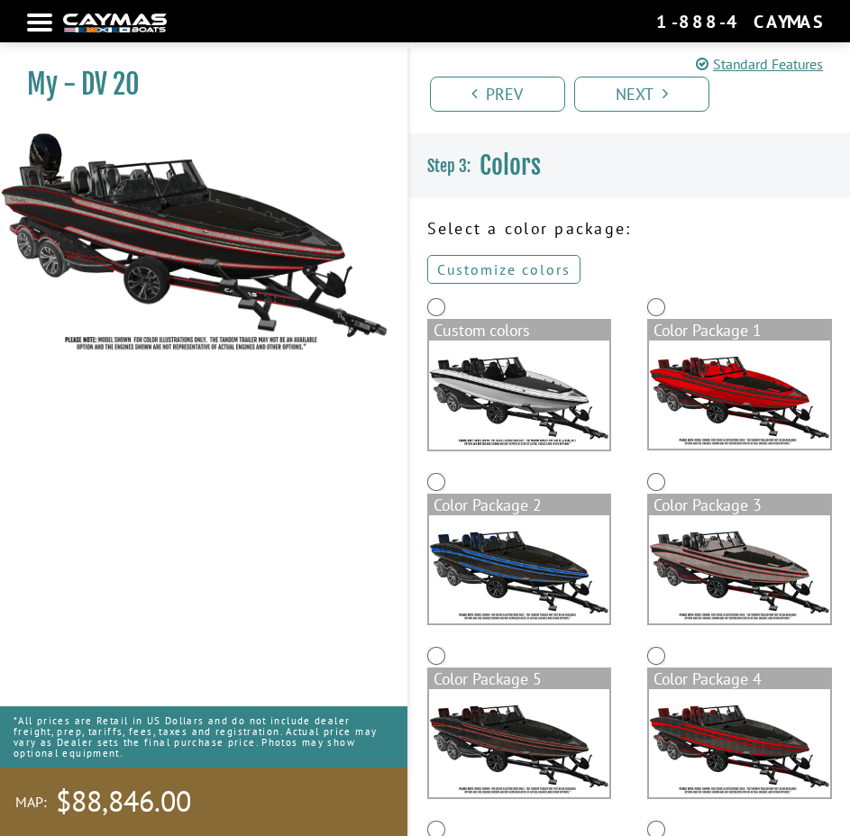
click at [514, 277] on link "Customize colors" at bounding box center [503, 269] width 153 height 29
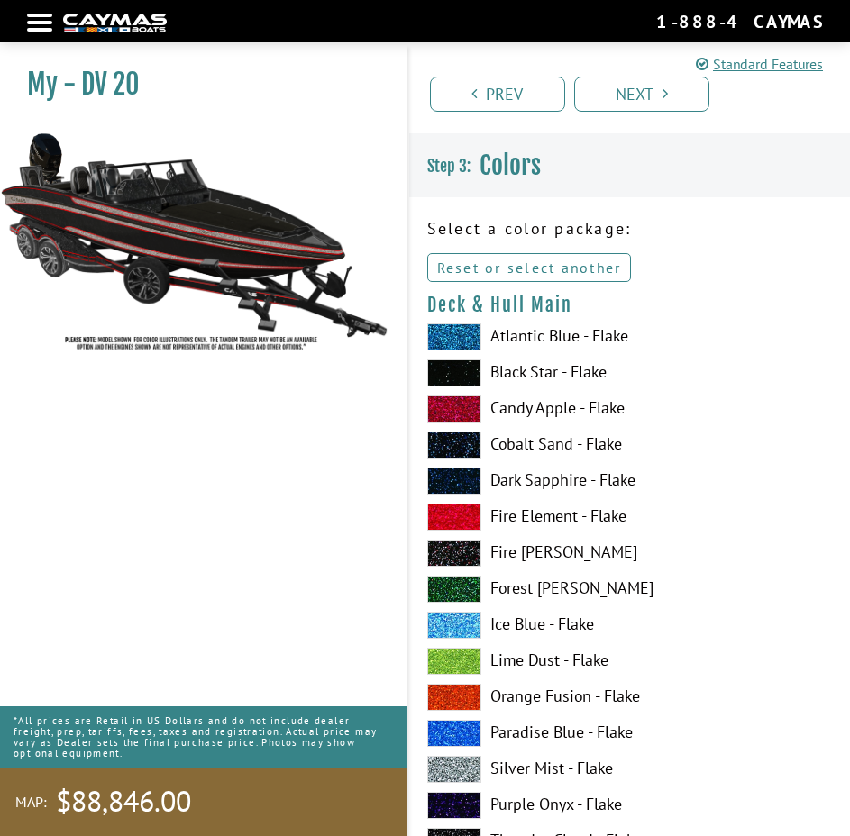
click at [583, 267] on link "Reset or select another" at bounding box center [529, 267] width 205 height 29
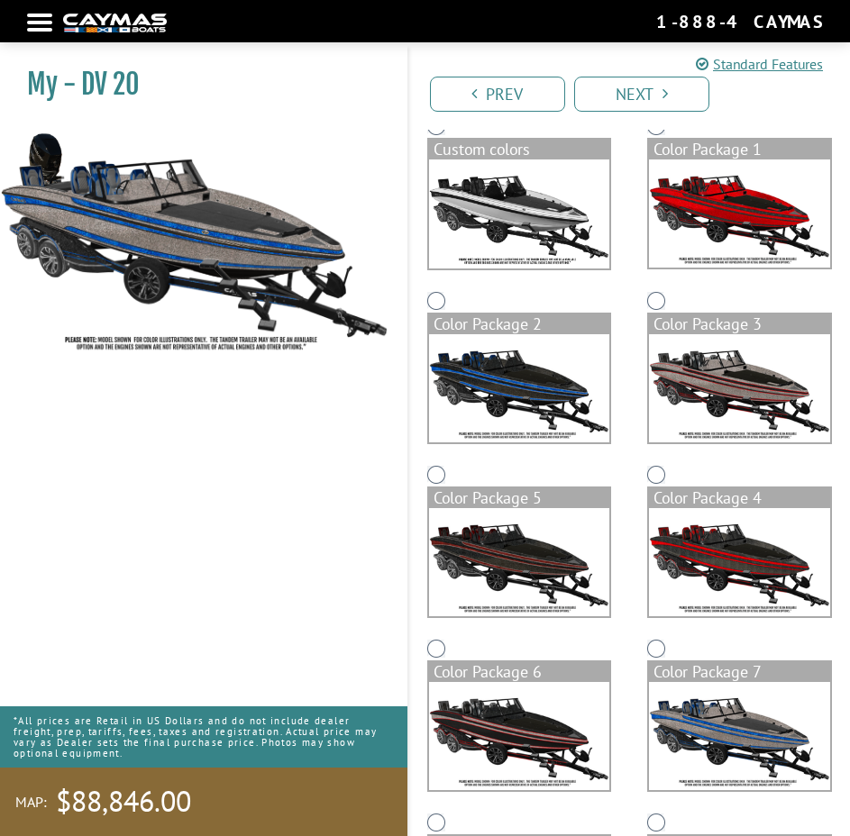
scroll to position [90, 0]
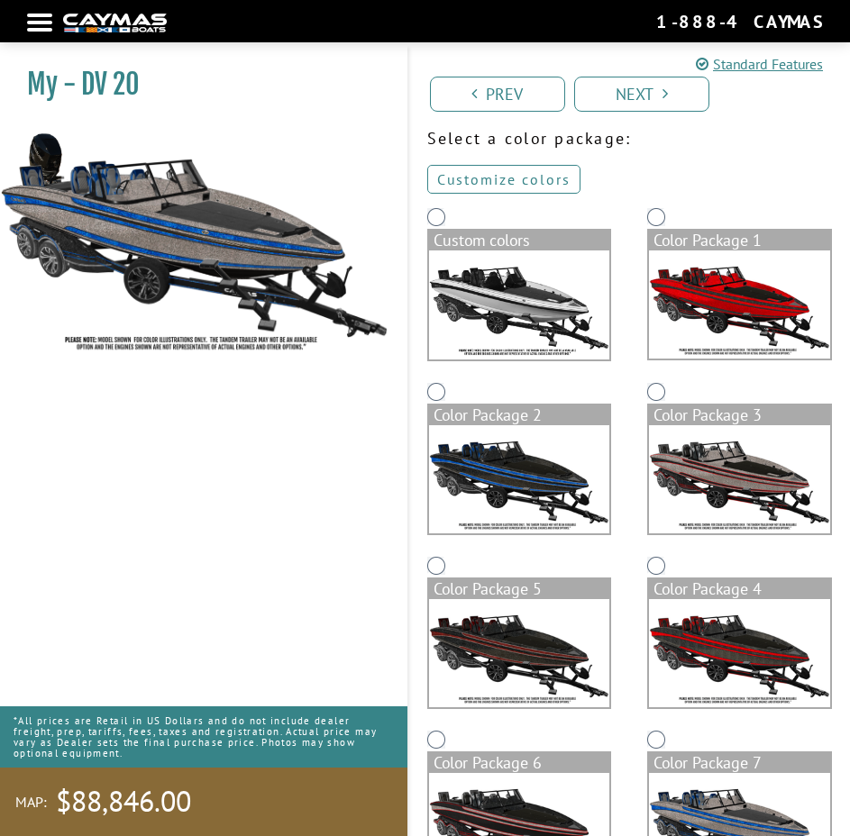
click at [518, 171] on link "Customize colors" at bounding box center [503, 179] width 153 height 29
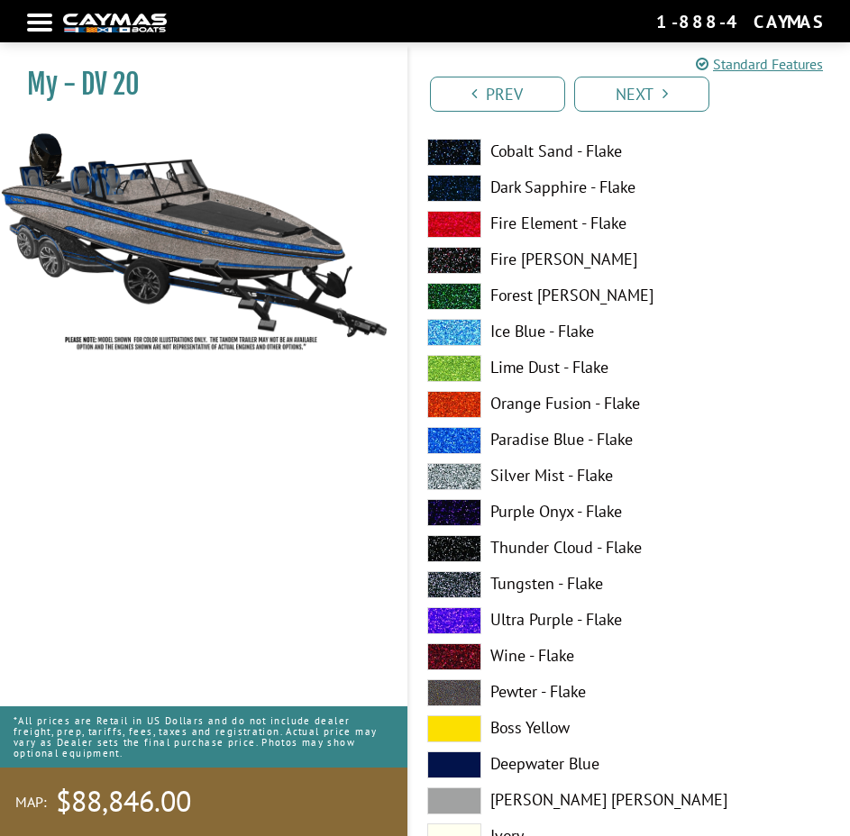
scroll to position [0, 0]
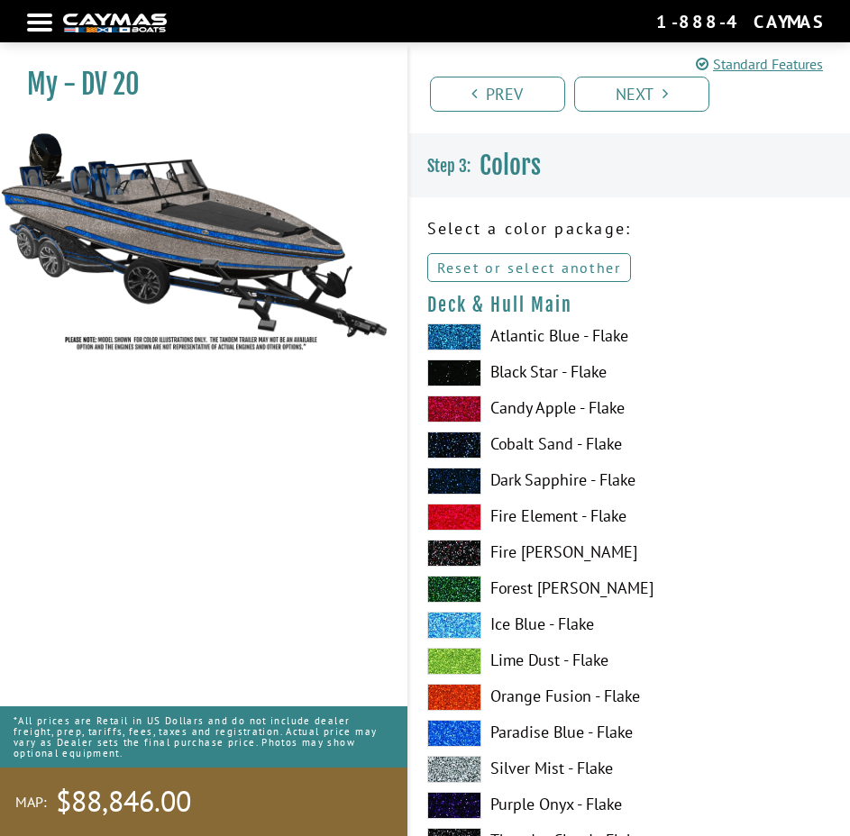
click at [593, 265] on link "Reset or select another" at bounding box center [529, 267] width 205 height 29
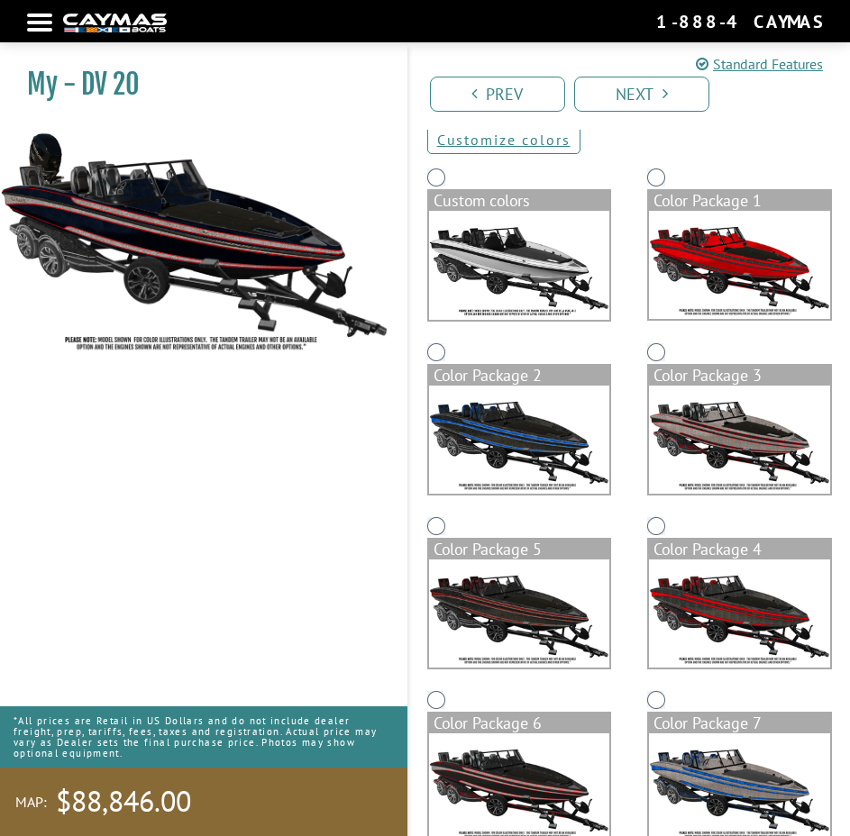
scroll to position [70, 0]
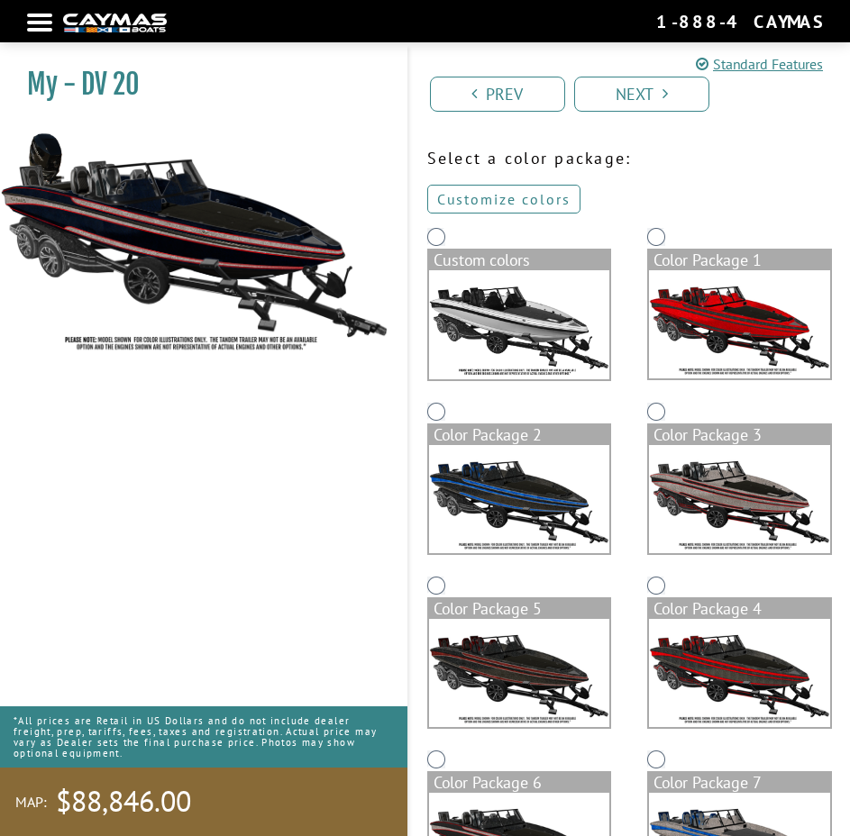
click at [548, 198] on link "Customize colors" at bounding box center [503, 199] width 153 height 29
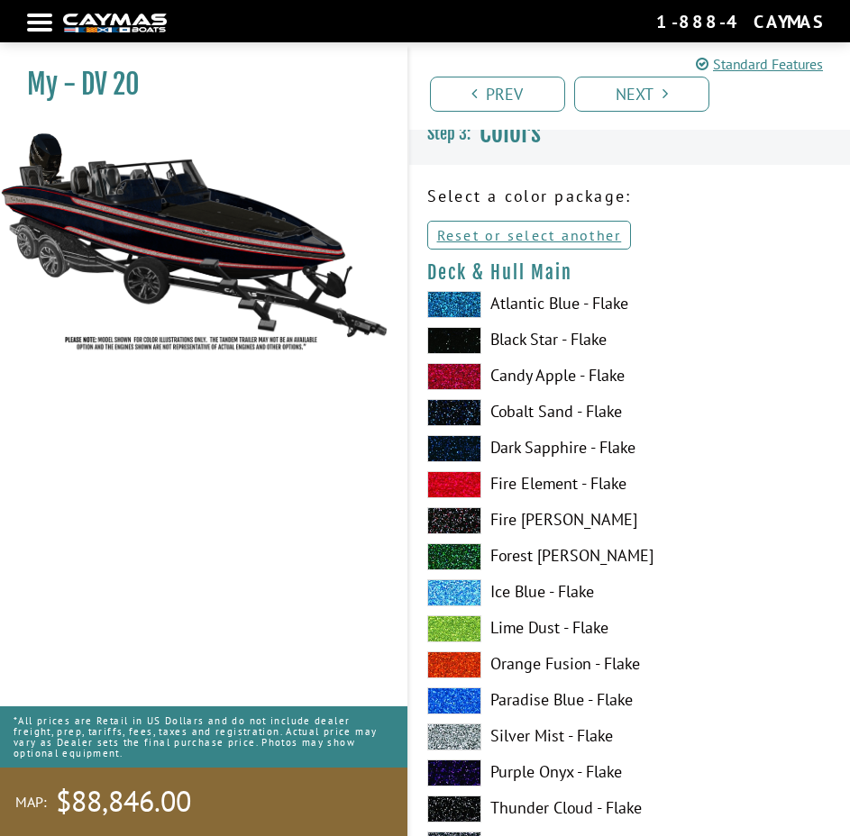
scroll to position [0, 0]
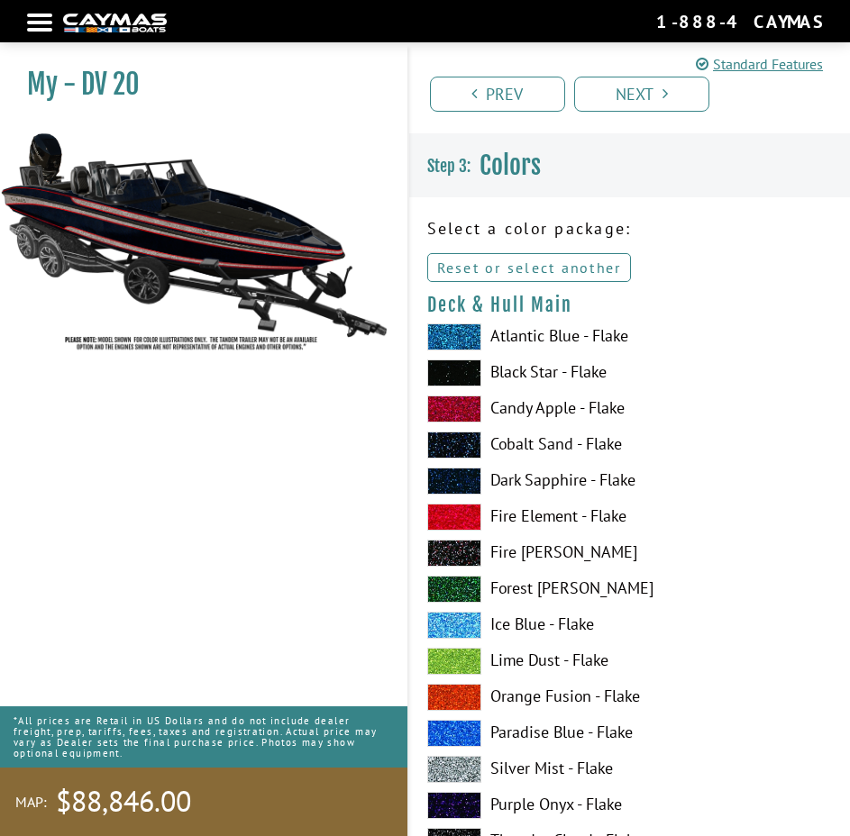
click at [544, 263] on link "Reset or select another" at bounding box center [529, 267] width 205 height 29
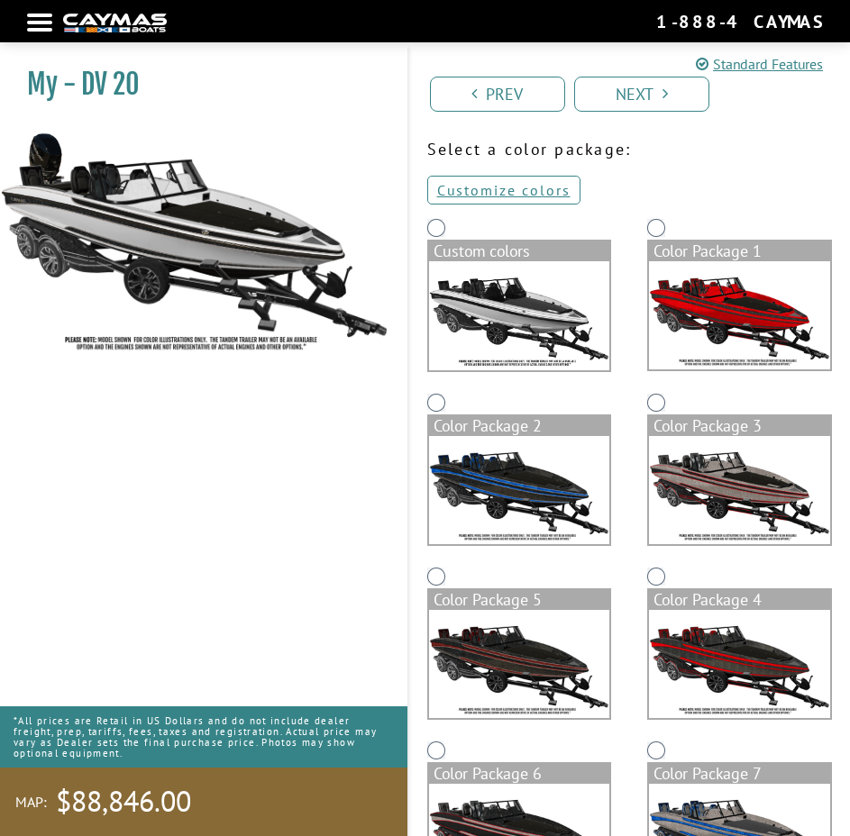
scroll to position [70, 0]
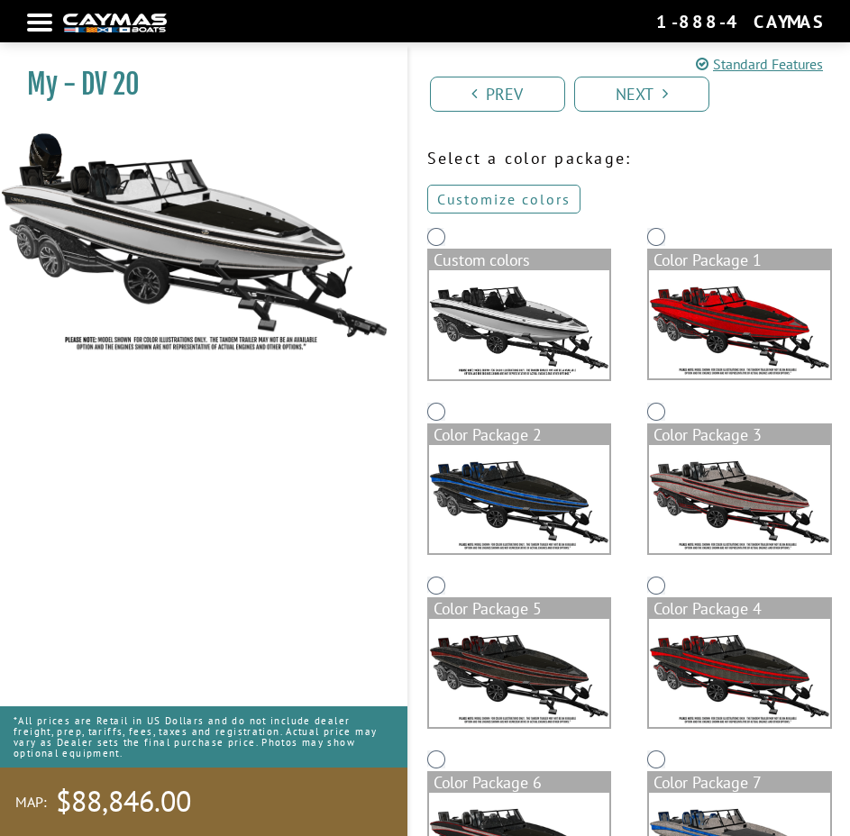
click at [516, 194] on link "Customize colors" at bounding box center [503, 199] width 153 height 29
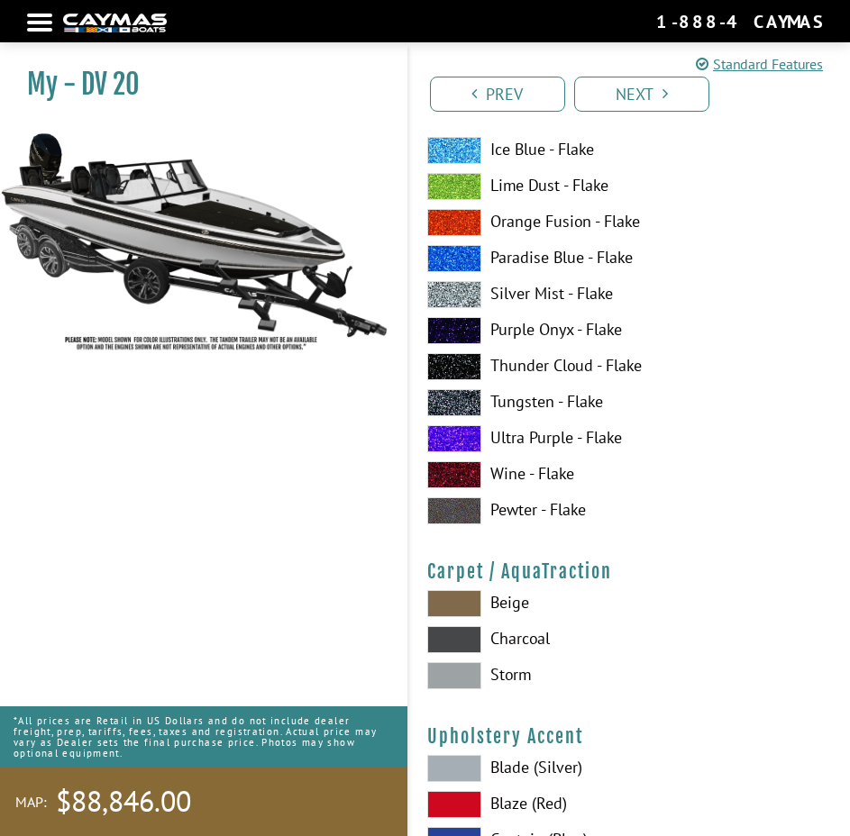
scroll to position [0, 0]
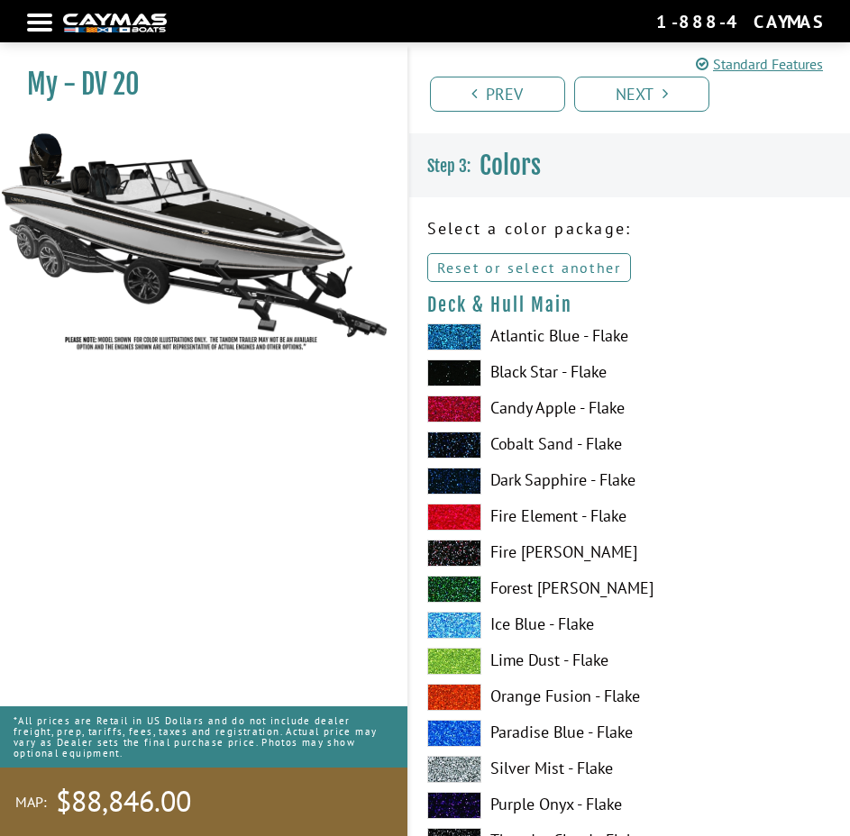
click at [564, 269] on link "Reset or select another" at bounding box center [529, 267] width 205 height 29
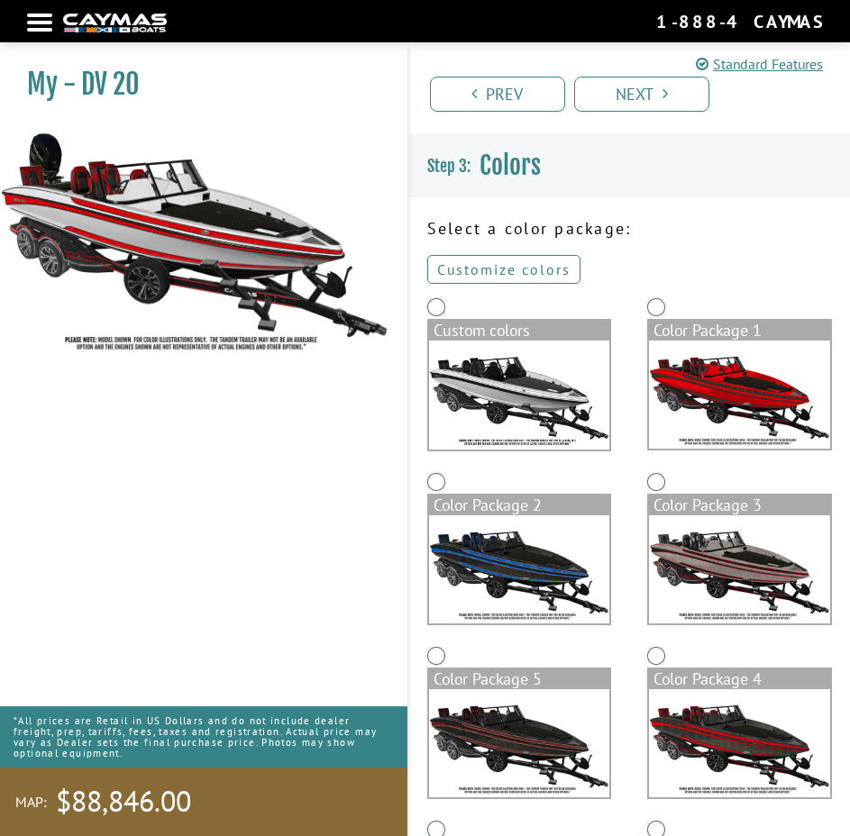
click at [506, 269] on link "Customize colors" at bounding box center [503, 269] width 153 height 29
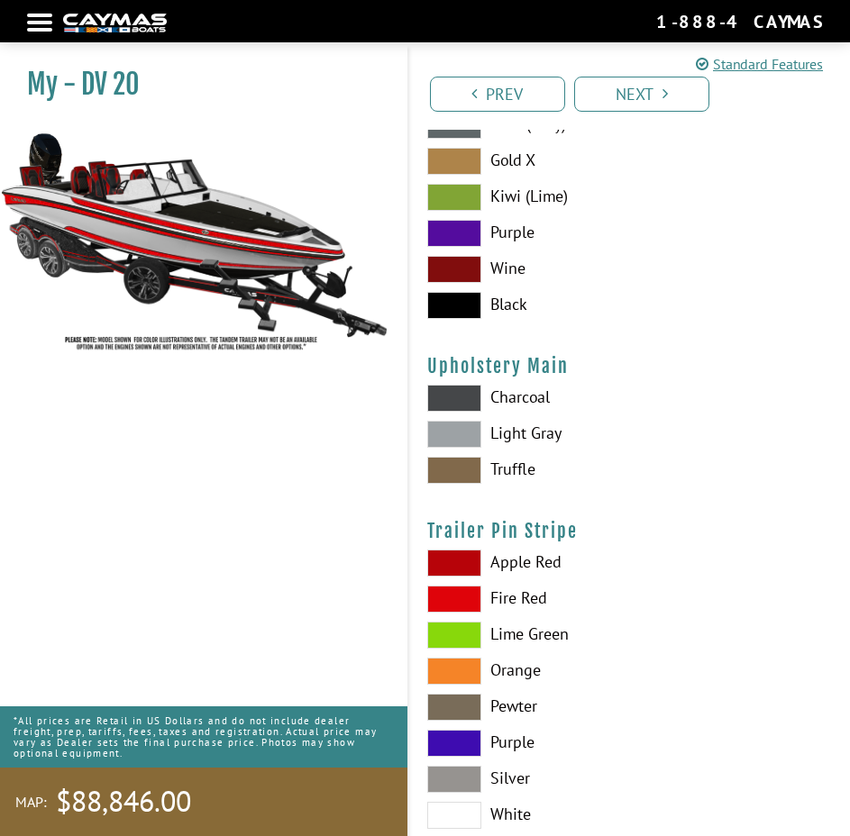
scroll to position [8741, 0]
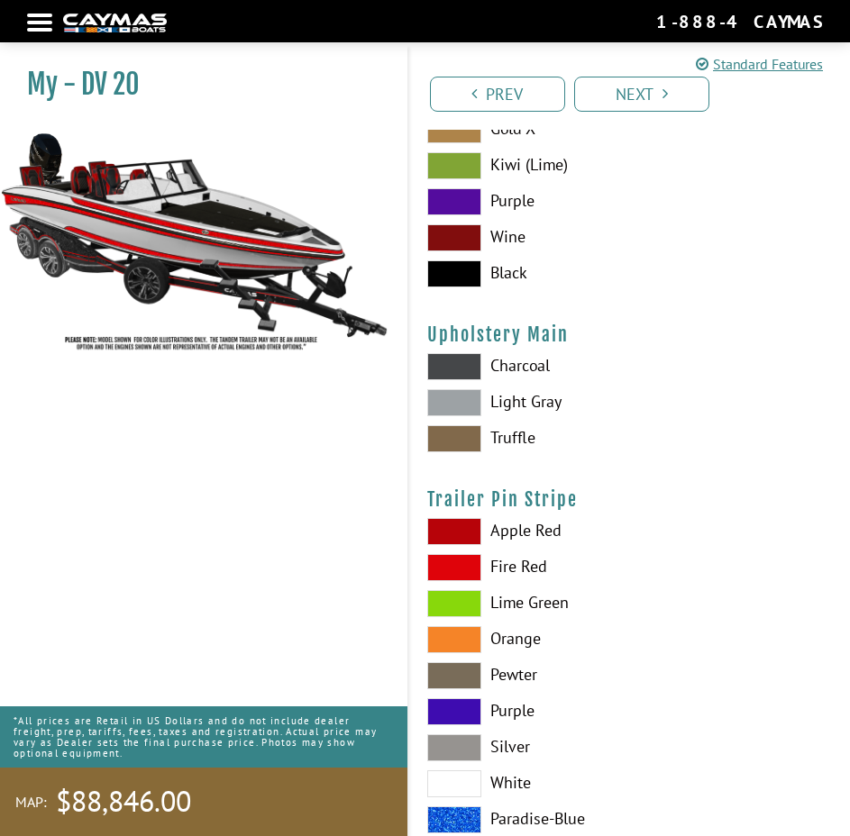
click at [743, 325] on h4 "Upholstery Main" at bounding box center [630, 335] width 406 height 23
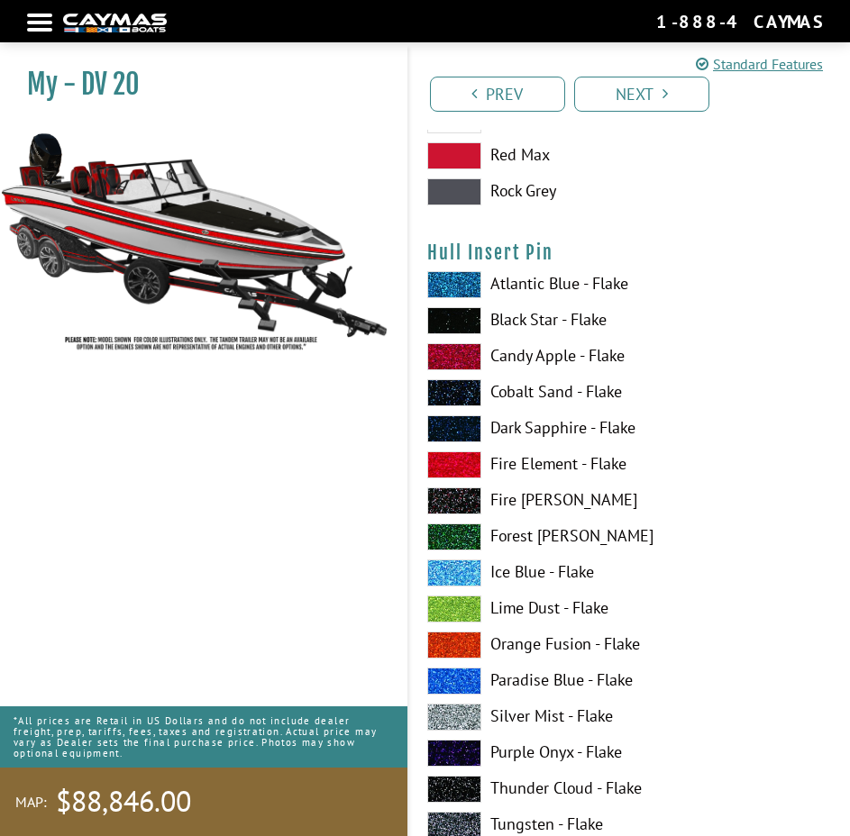
scroll to position [0, 0]
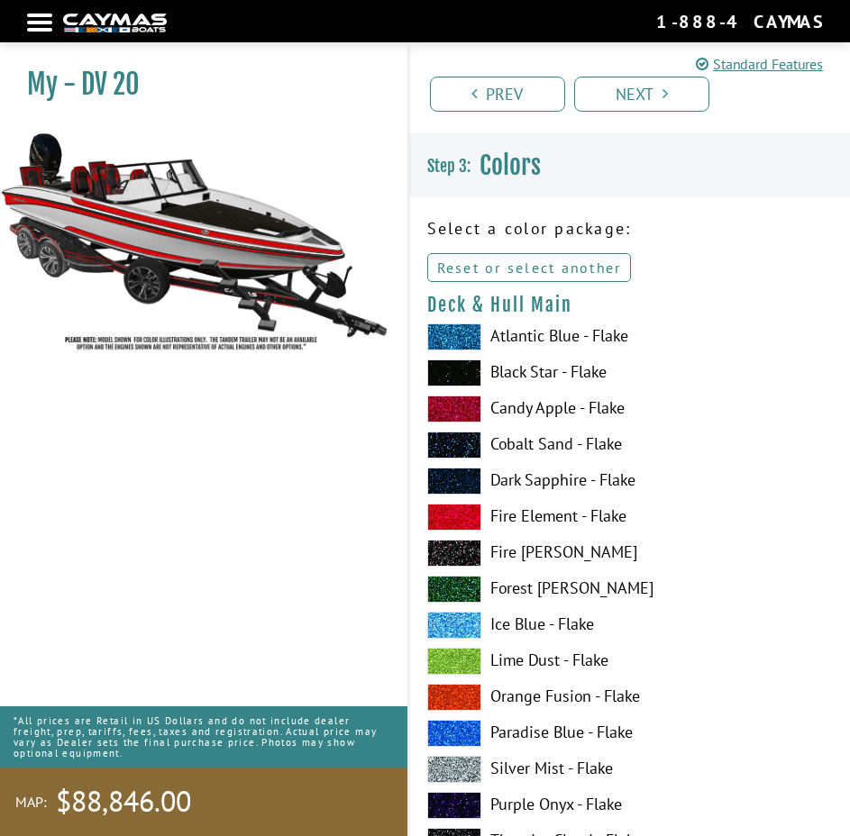
click at [592, 267] on link "Reset or select another" at bounding box center [529, 267] width 205 height 29
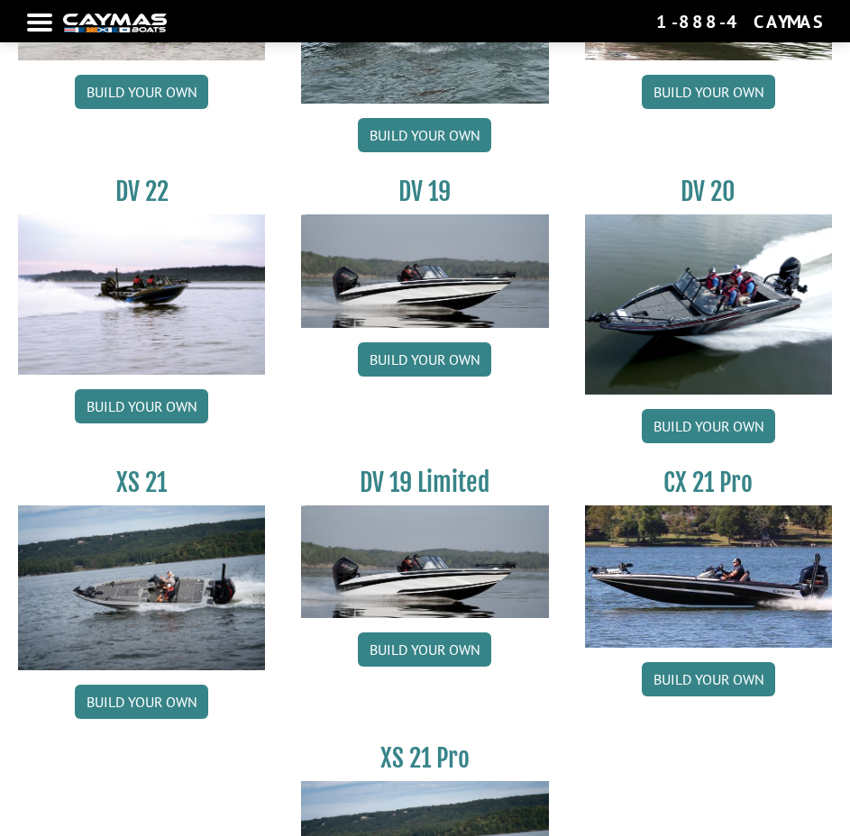
scroll to position [2181, 0]
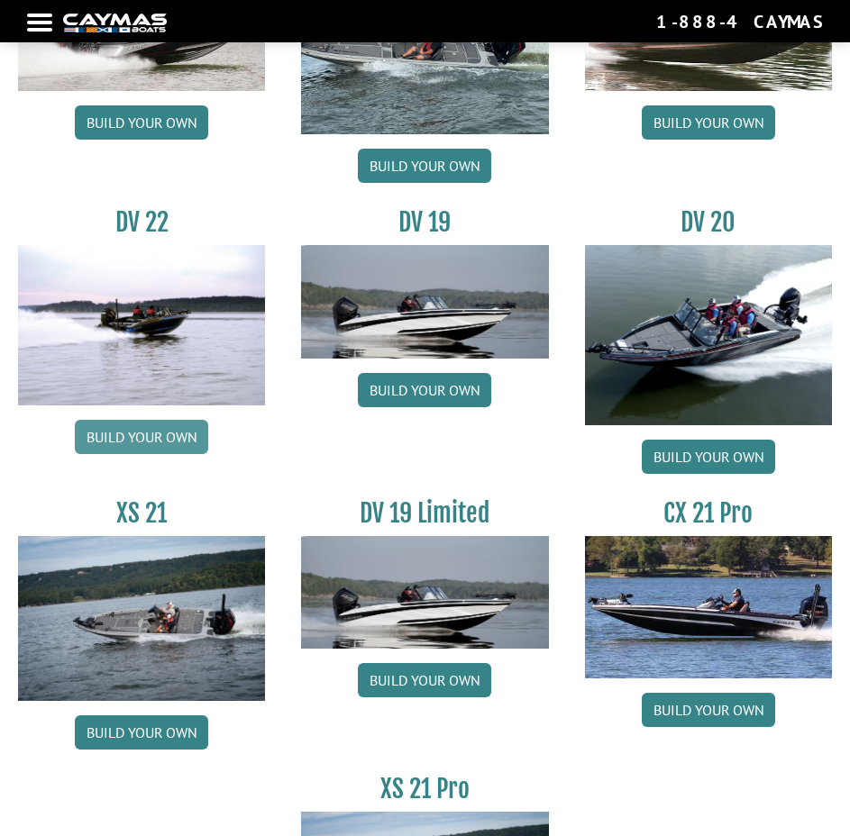
click at [150, 432] on link "Build your own" at bounding box center [141, 437] width 133 height 34
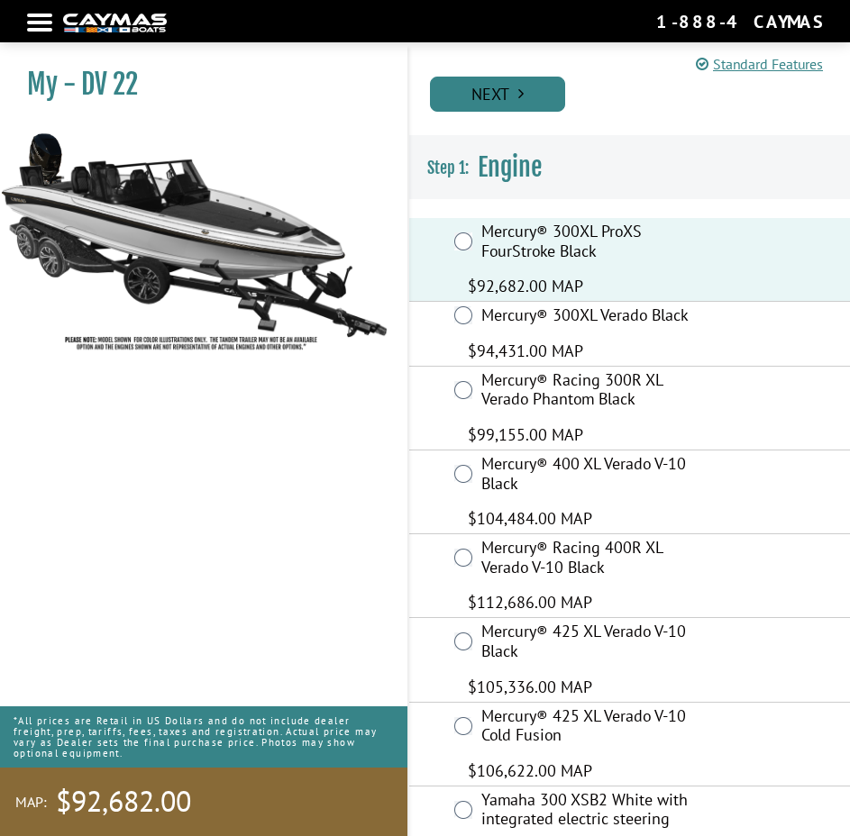
click at [535, 99] on link "Next" at bounding box center [497, 94] width 135 height 35
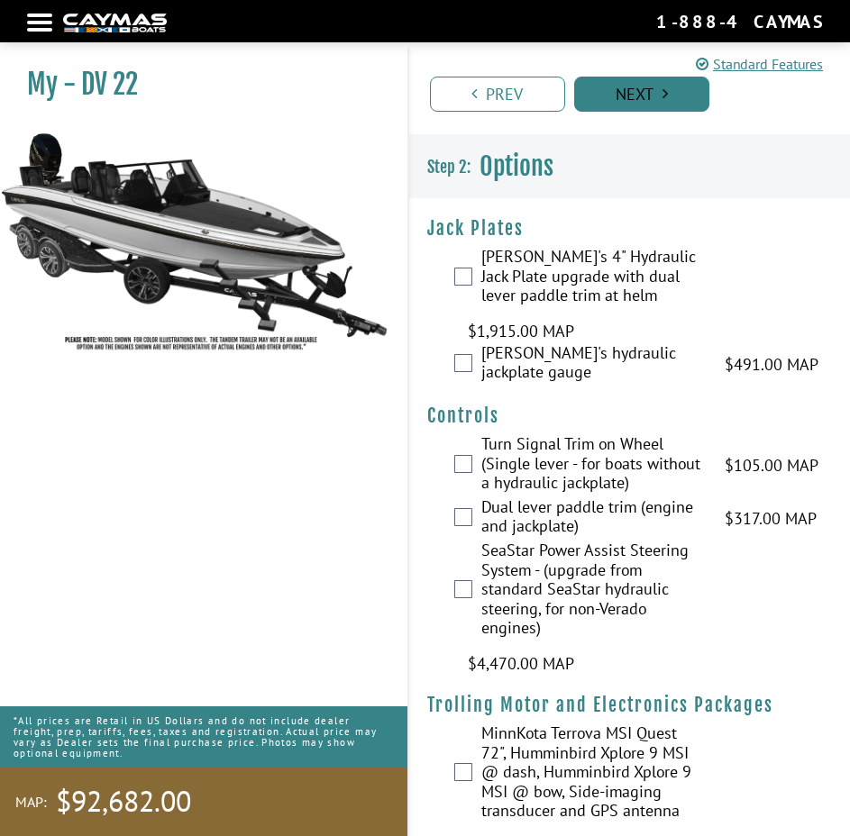
click at [628, 87] on link "Next" at bounding box center [641, 94] width 135 height 35
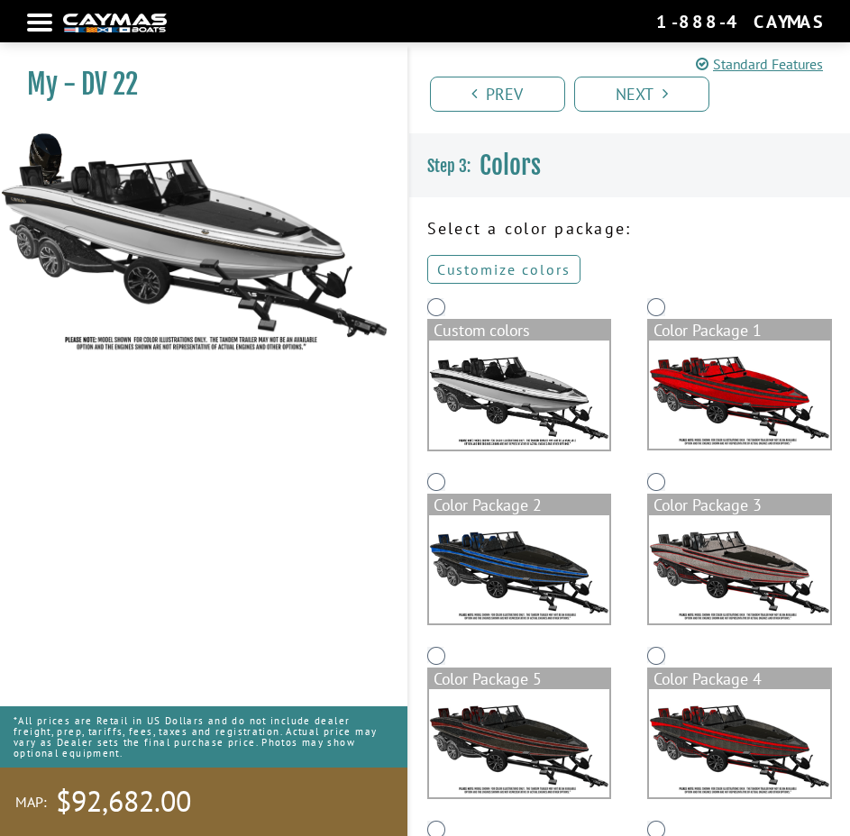
click at [517, 262] on link "Customize colors" at bounding box center [503, 269] width 153 height 29
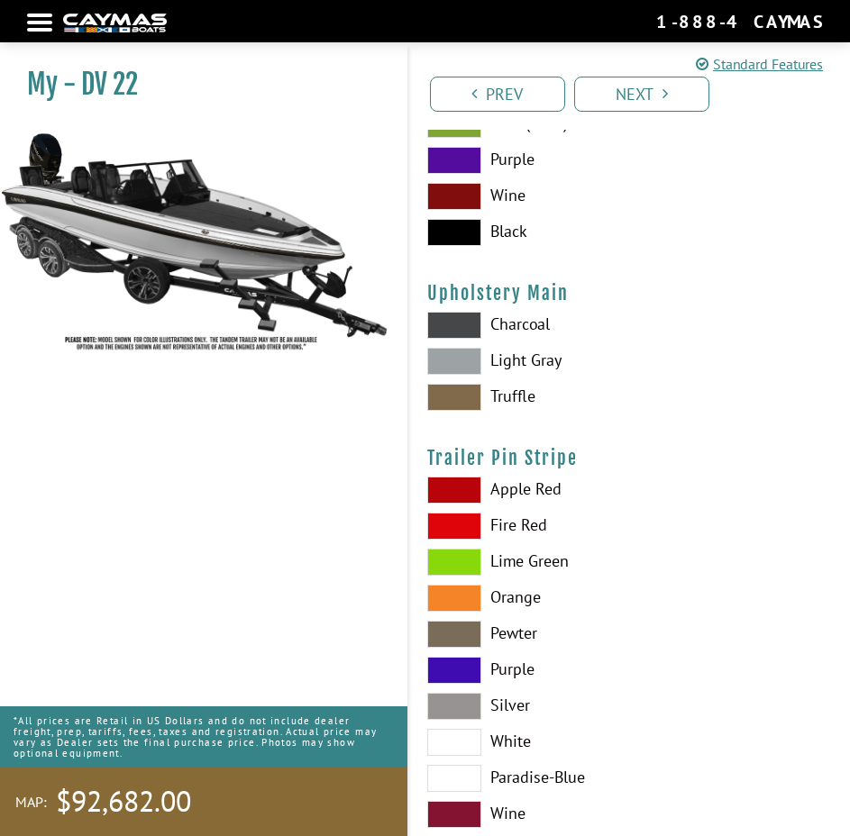
scroll to position [8828, 0]
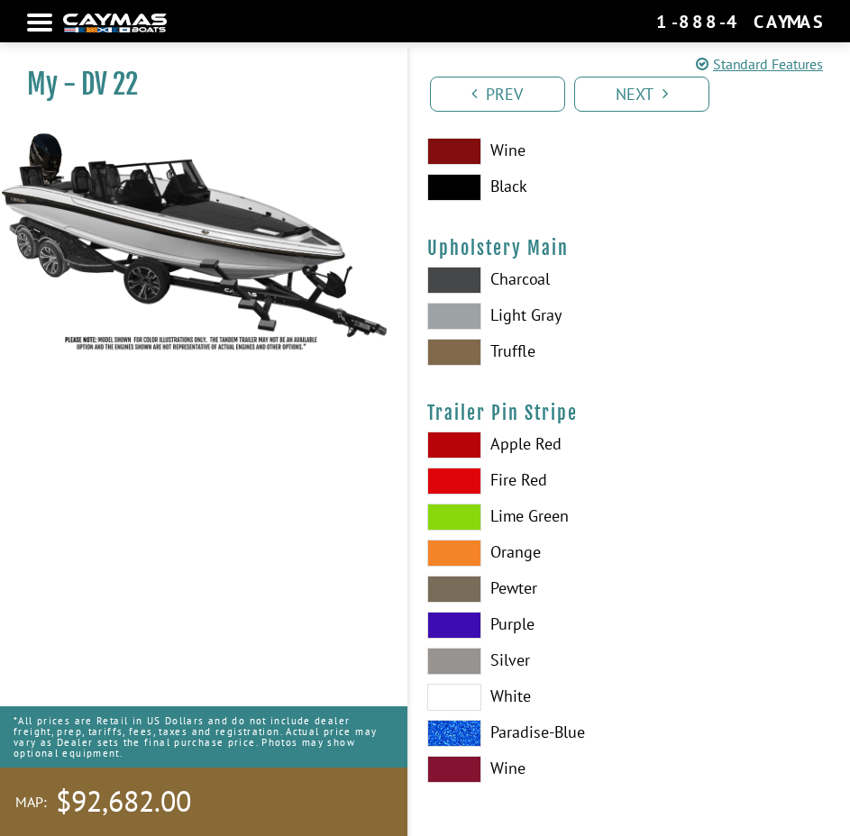
click at [780, 305] on label "Light Gray" at bounding box center [630, 316] width 406 height 27
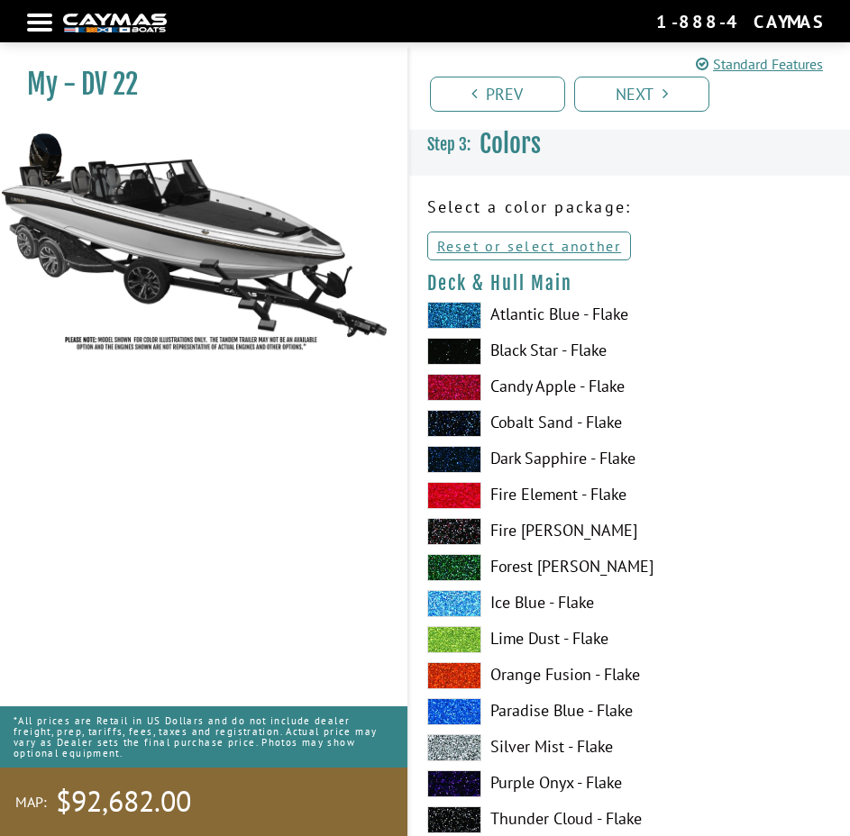
scroll to position [0, 0]
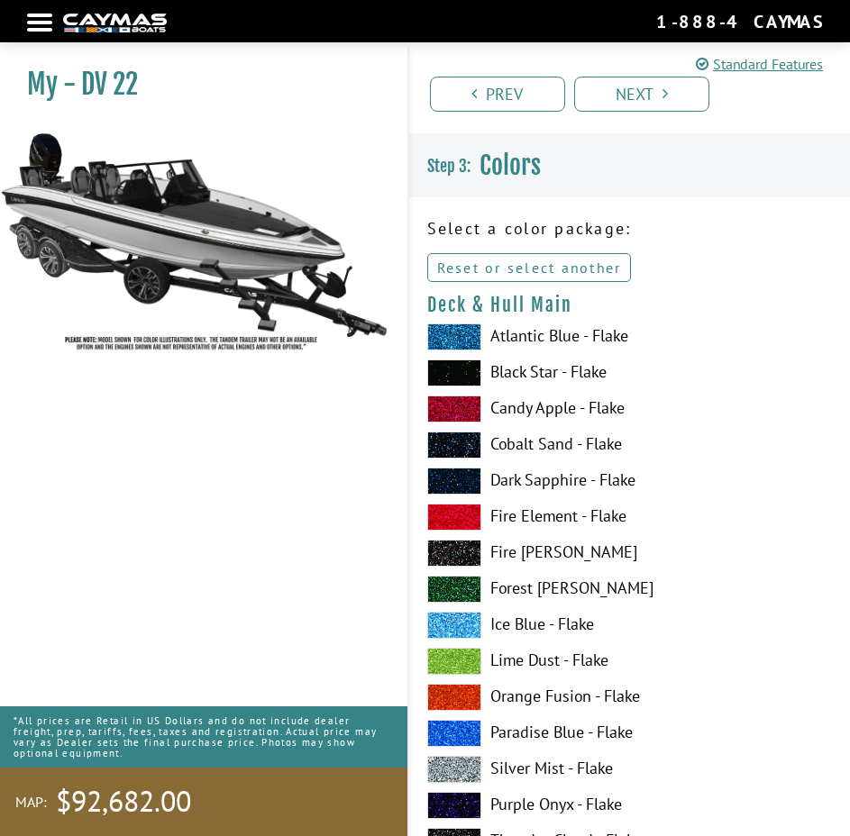
click at [588, 268] on link "Reset or select another" at bounding box center [529, 267] width 205 height 29
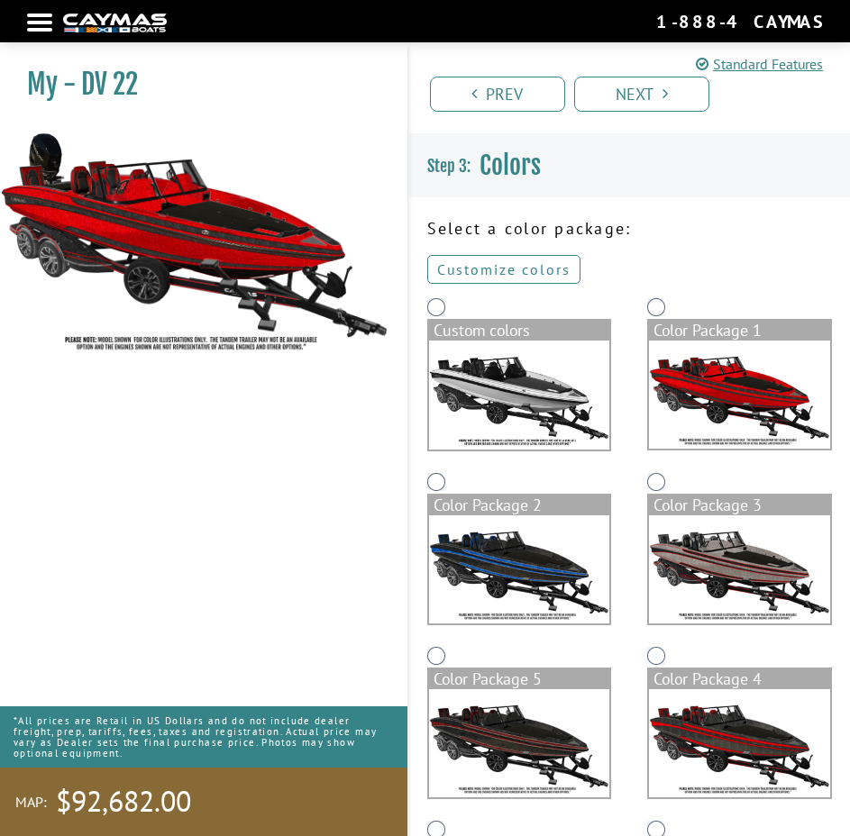
click at [537, 270] on link "Customize colors" at bounding box center [503, 269] width 153 height 29
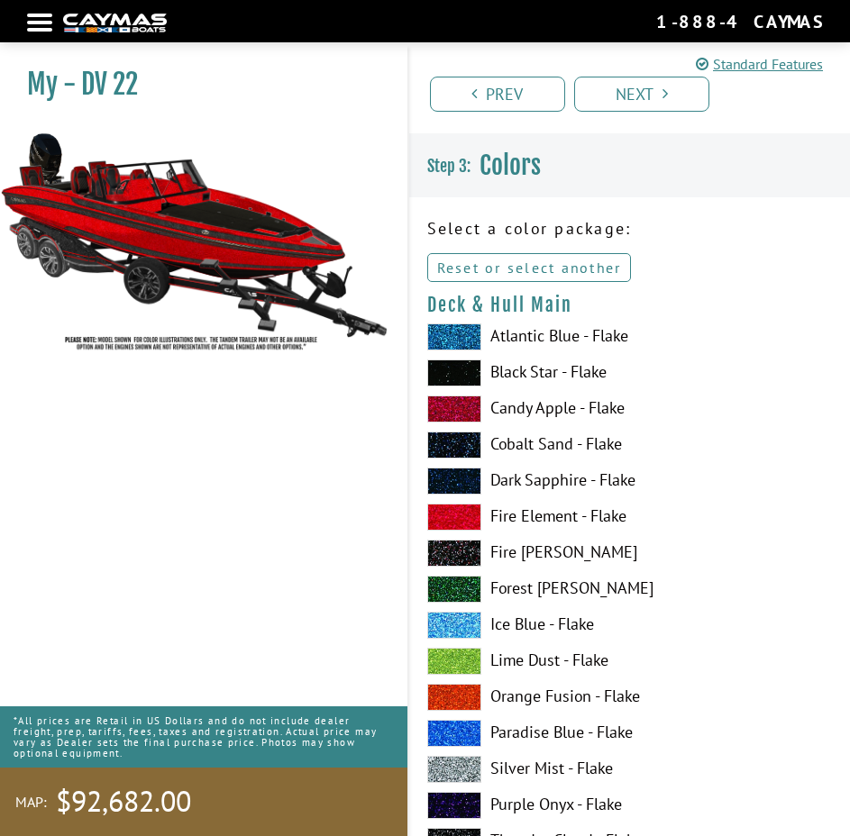
click at [567, 268] on link "Reset or select another" at bounding box center [529, 267] width 205 height 29
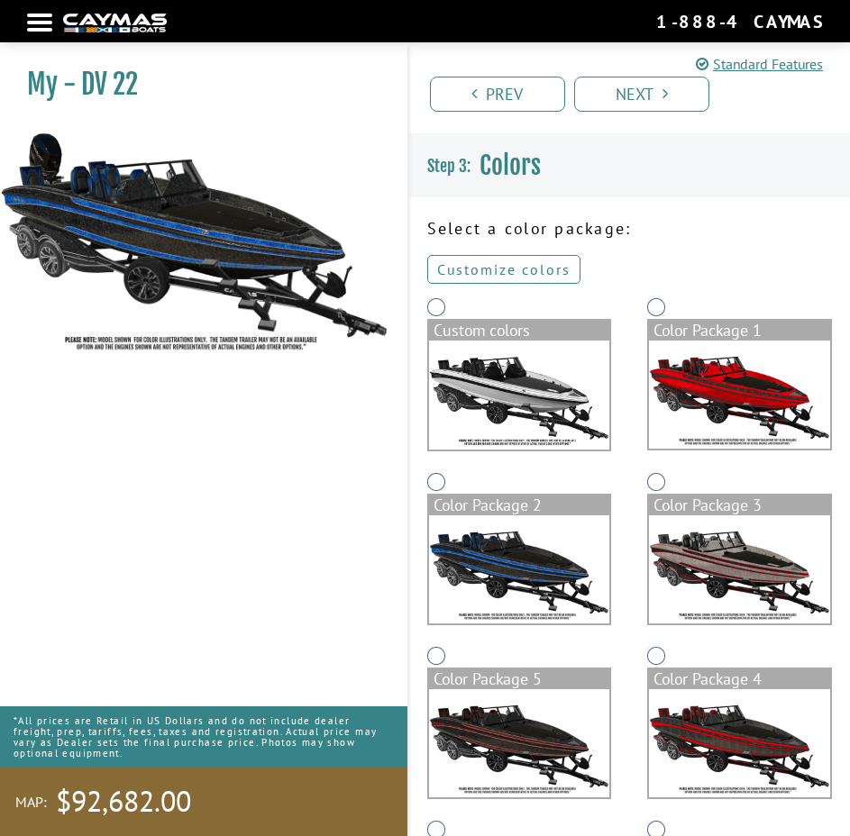
click at [497, 263] on link "Customize colors" at bounding box center [503, 269] width 153 height 29
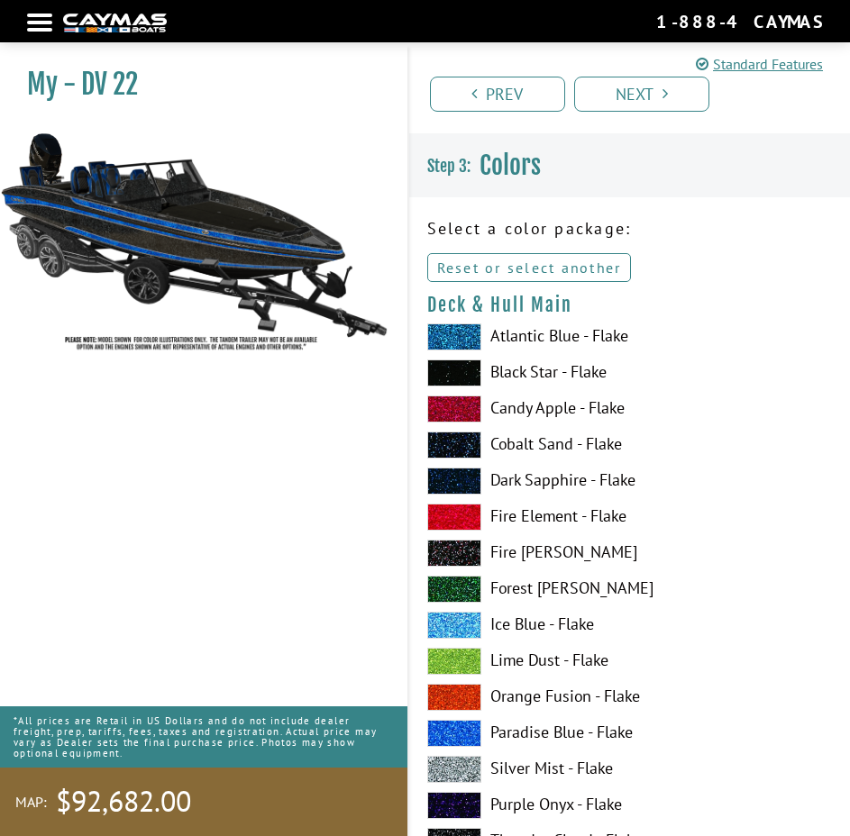
click at [561, 264] on link "Reset or select another" at bounding box center [529, 267] width 205 height 29
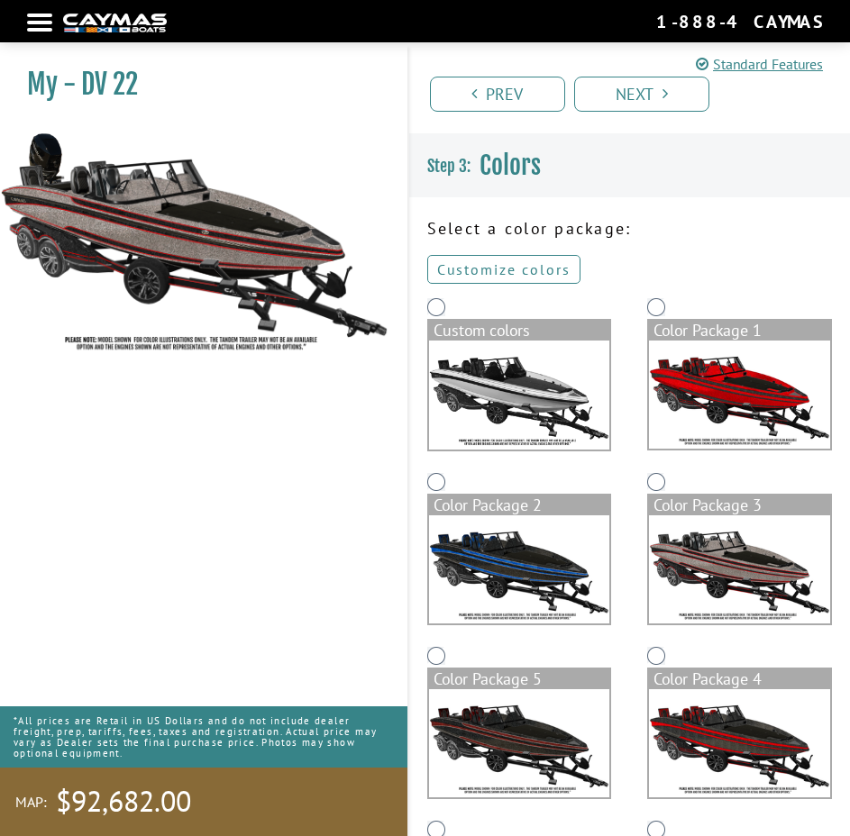
click at [553, 267] on link "Customize colors" at bounding box center [503, 269] width 153 height 29
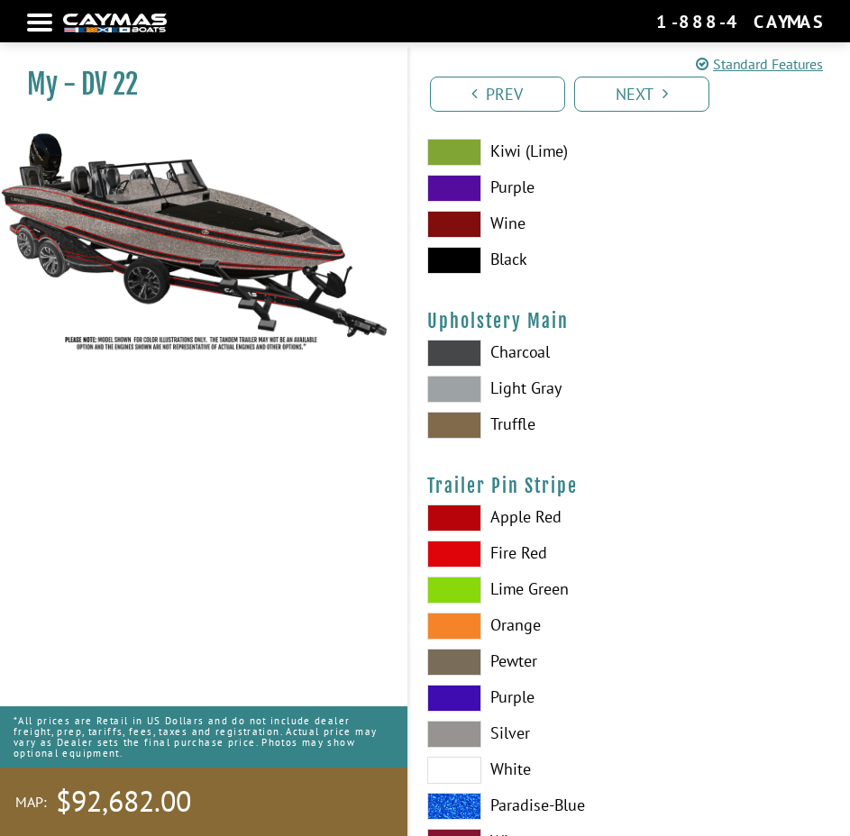
scroll to position [8828, 0]
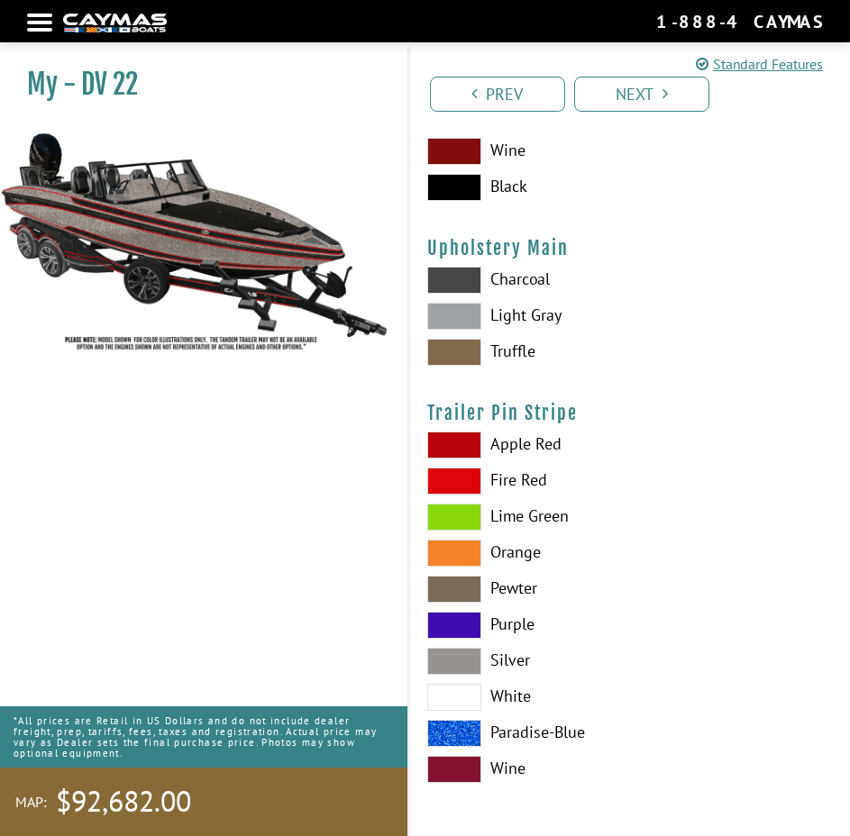
click at [683, 508] on label "Lime Green" at bounding box center [630, 517] width 406 height 27
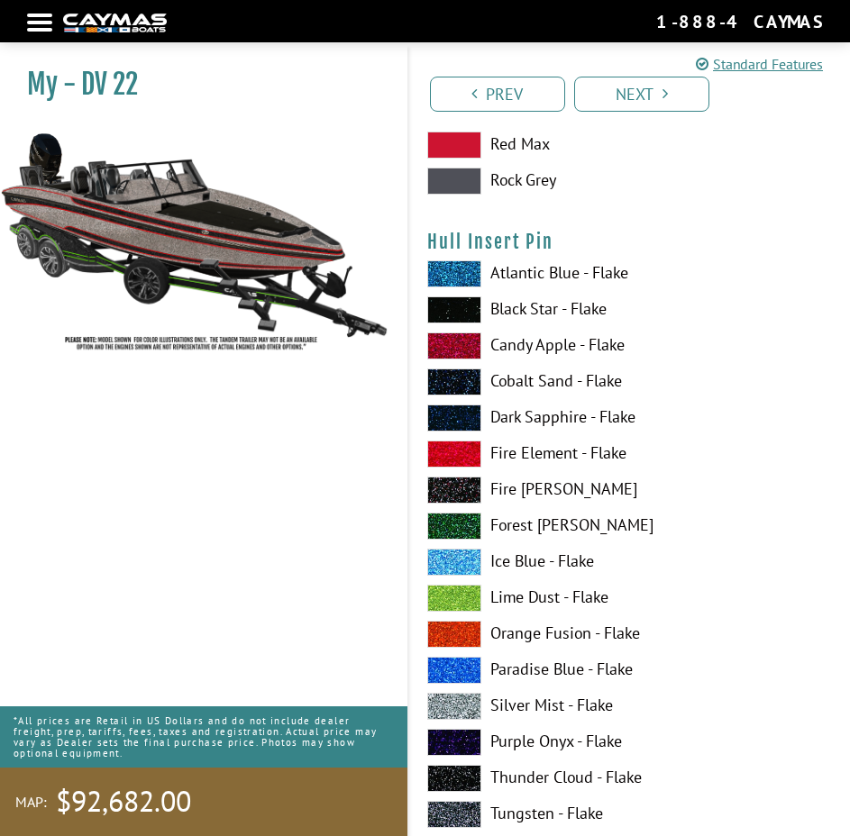
scroll to position [0, 0]
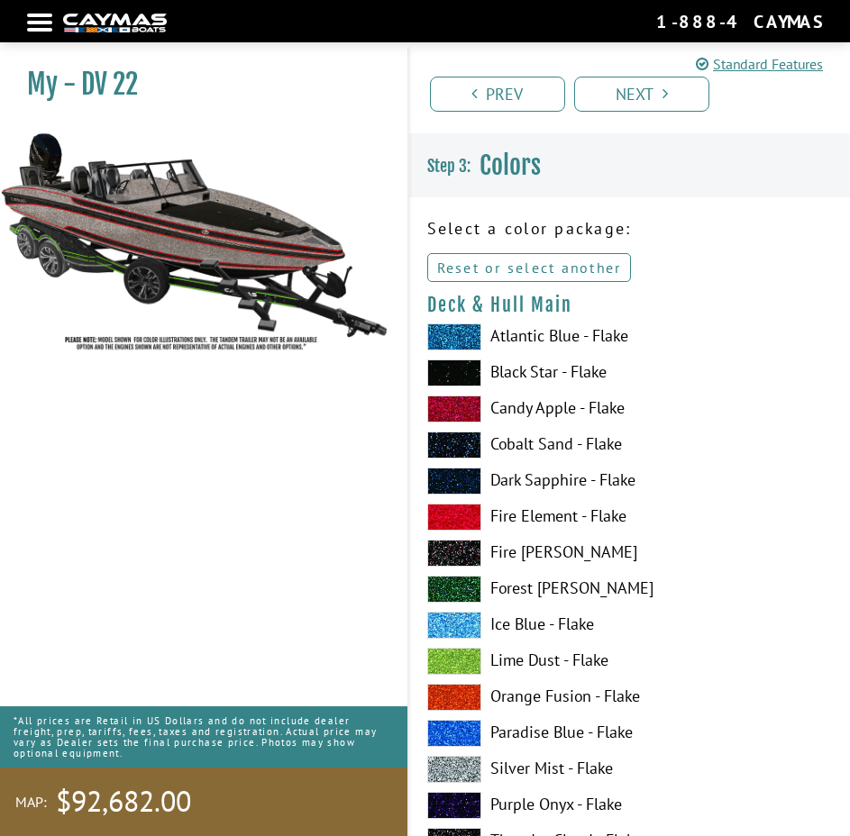
click at [553, 269] on link "Reset or select another" at bounding box center [529, 267] width 205 height 29
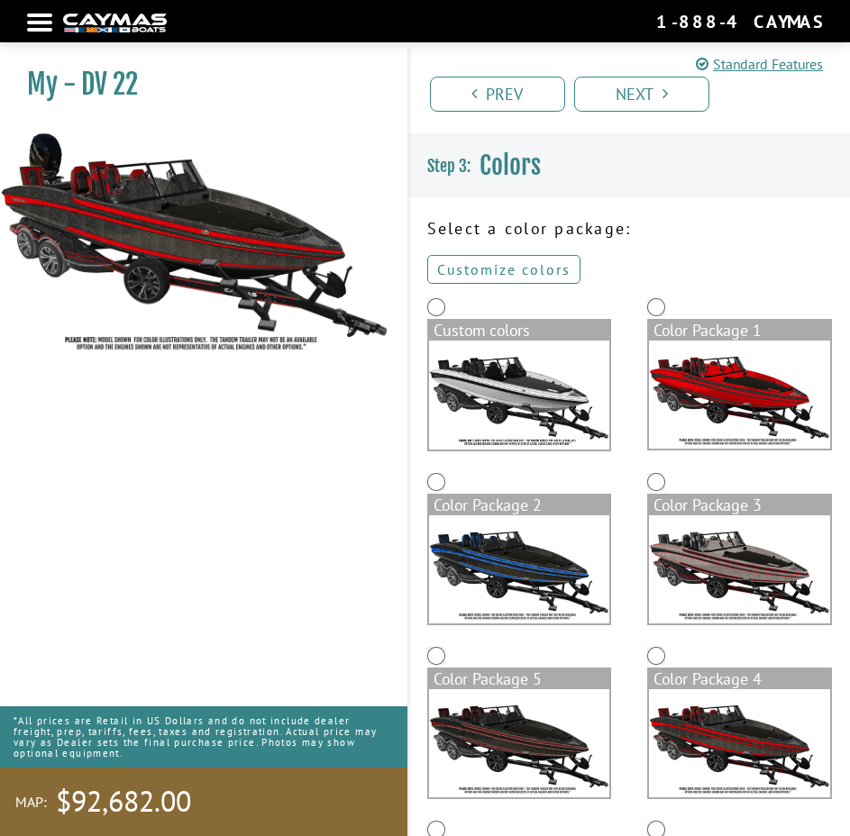
click at [548, 271] on link "Customize colors" at bounding box center [503, 269] width 153 height 29
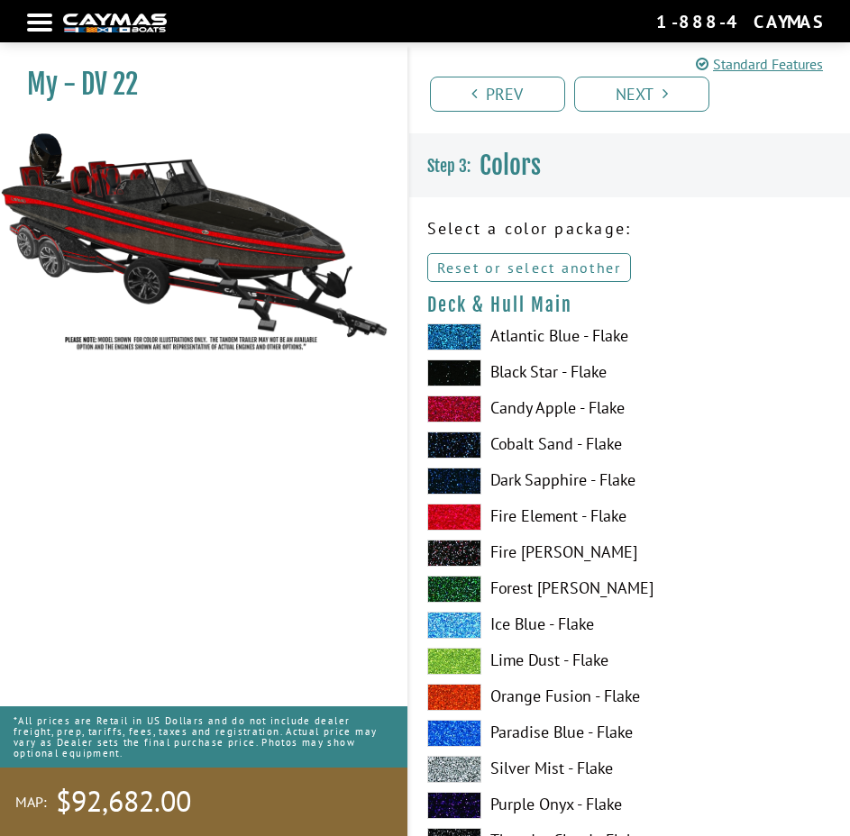
click at [567, 270] on link "Reset or select another" at bounding box center [529, 267] width 205 height 29
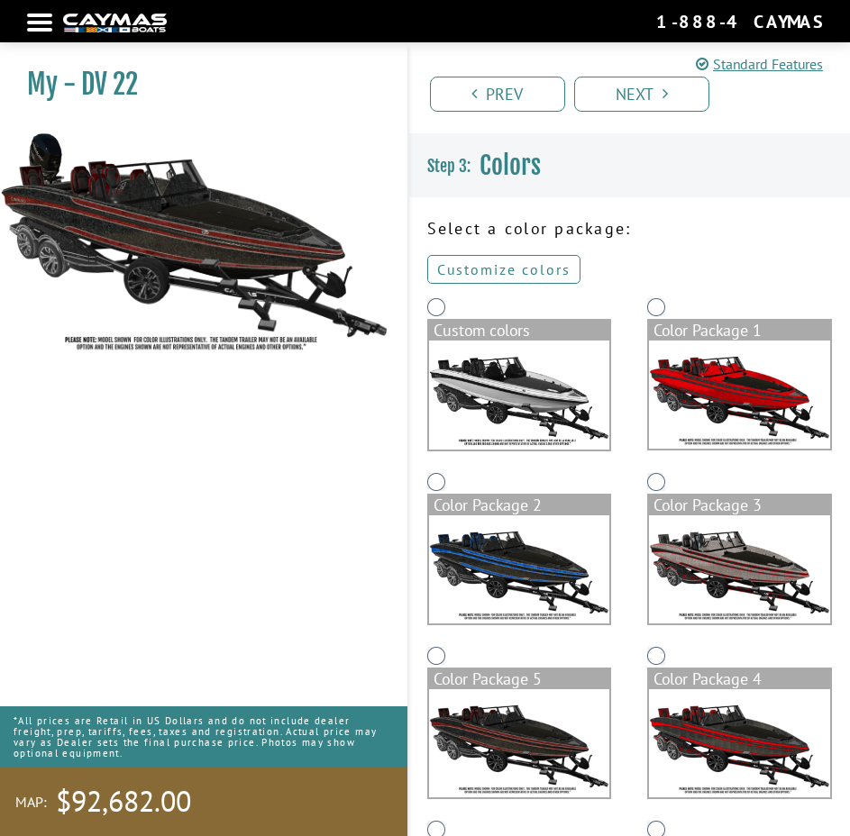
click at [497, 261] on link "Customize colors" at bounding box center [503, 269] width 153 height 29
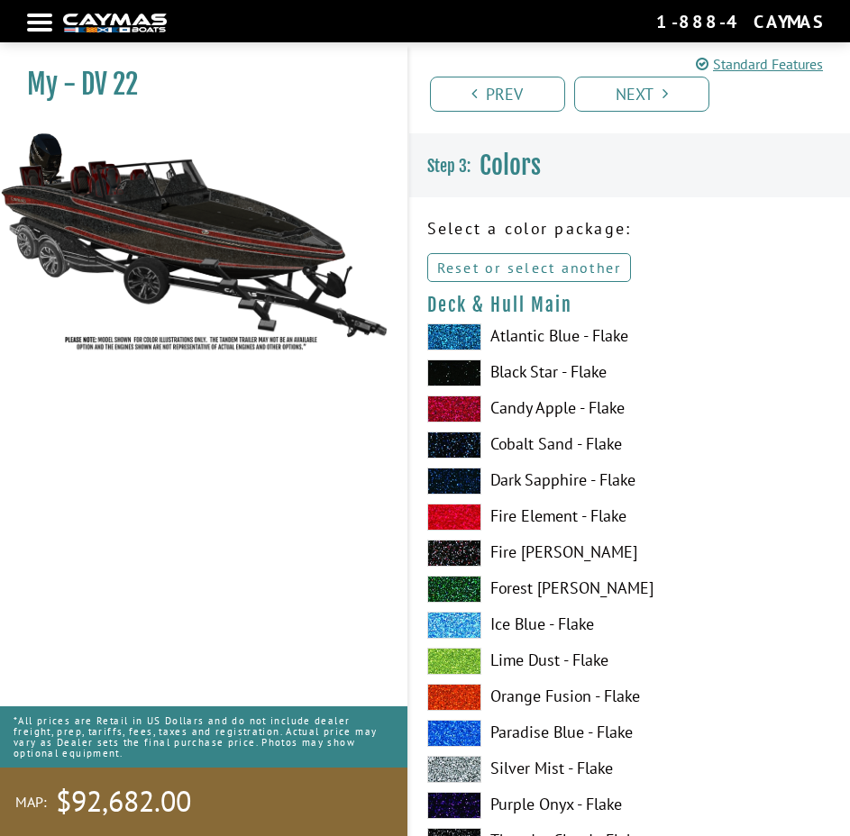
click at [596, 269] on link "Reset or select another" at bounding box center [529, 267] width 205 height 29
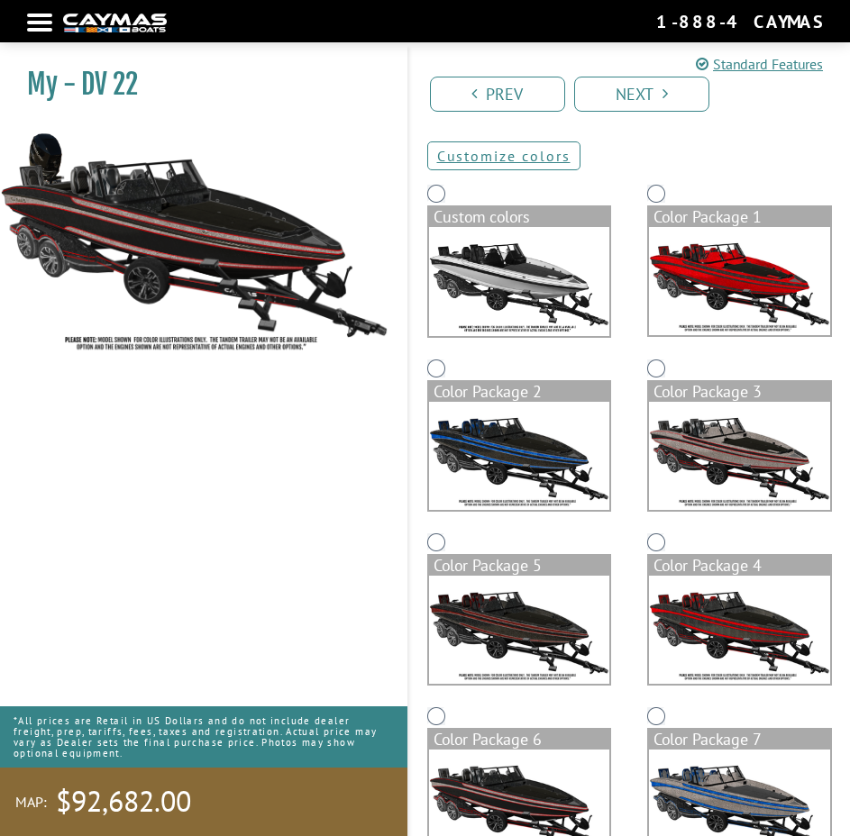
scroll to position [90, 0]
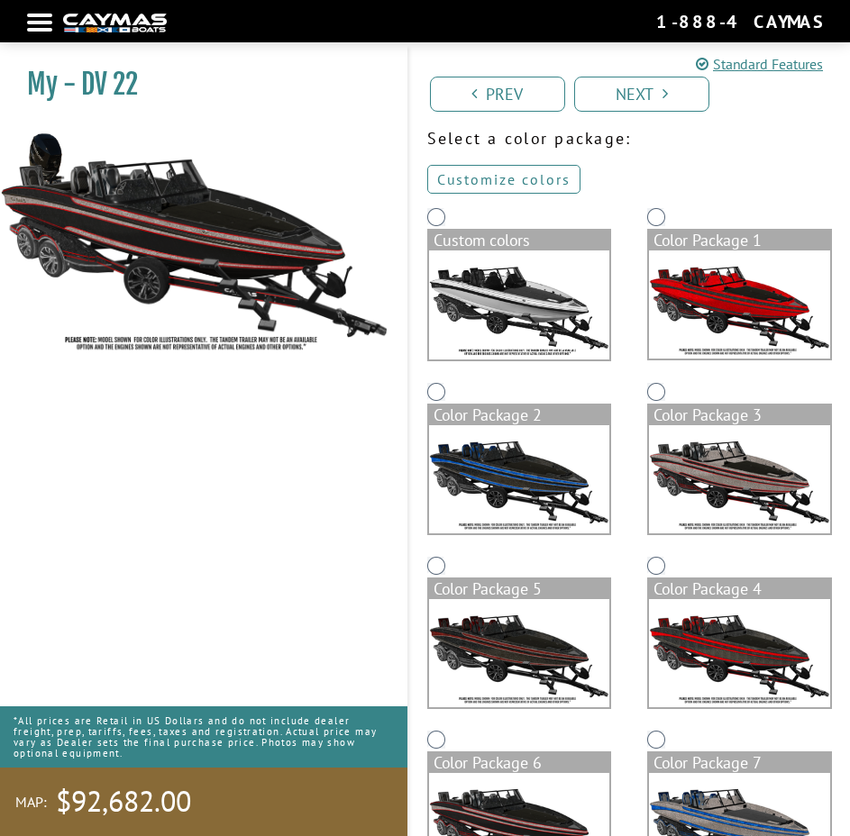
click at [535, 175] on link "Customize colors" at bounding box center [503, 179] width 153 height 29
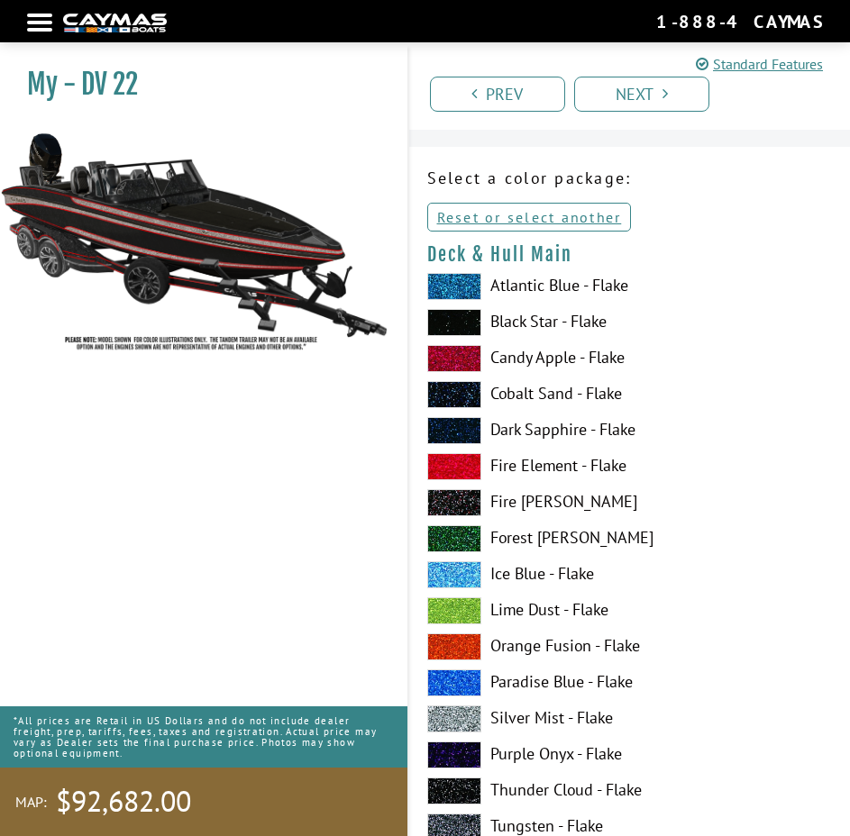
scroll to position [0, 0]
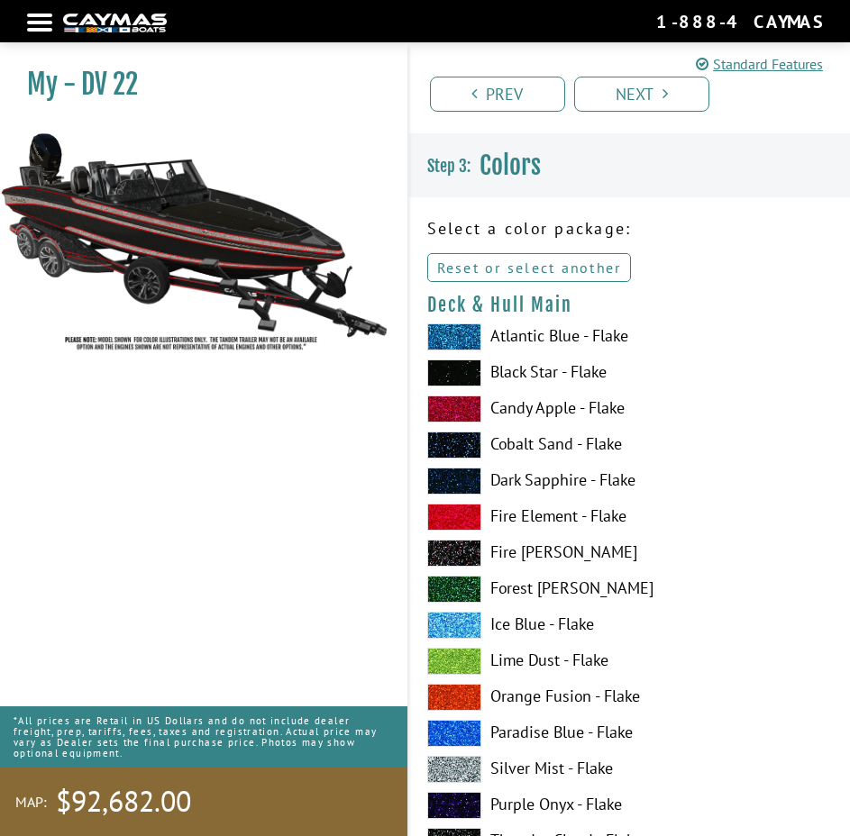
click at [522, 260] on link "Reset or select another" at bounding box center [529, 267] width 205 height 29
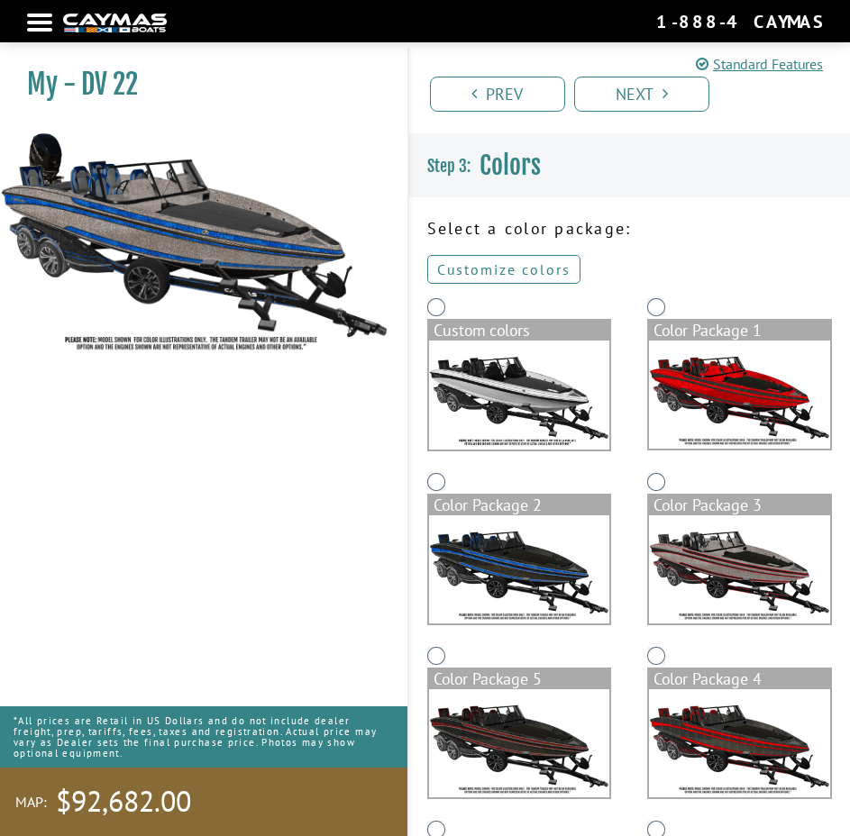
click at [518, 269] on link "Customize colors" at bounding box center [503, 269] width 153 height 29
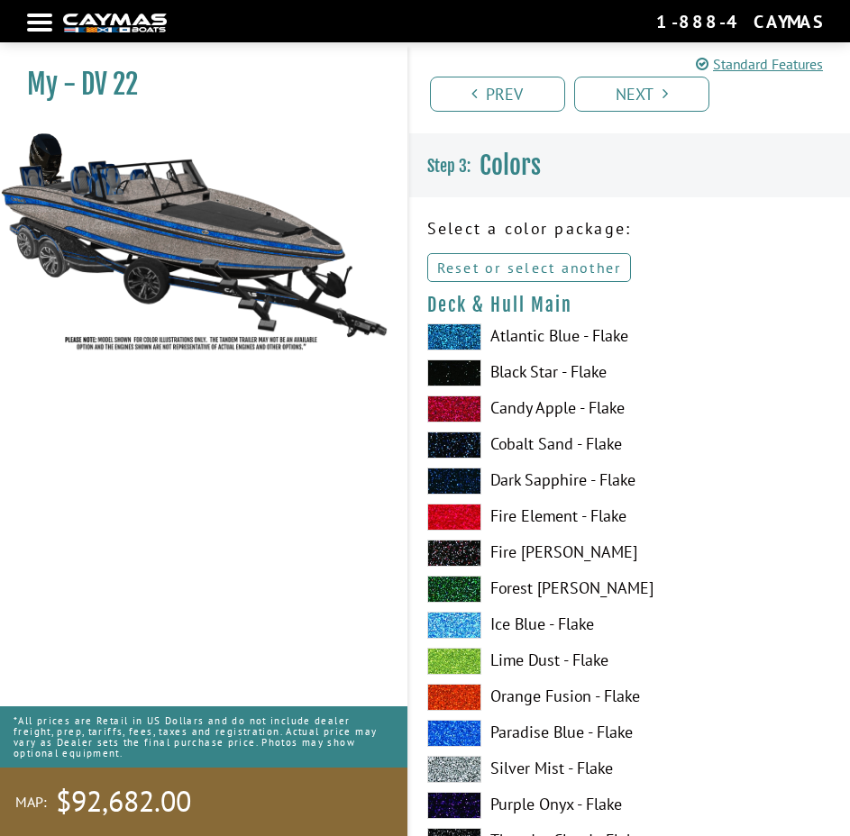
click at [568, 266] on link "Reset or select another" at bounding box center [529, 267] width 205 height 29
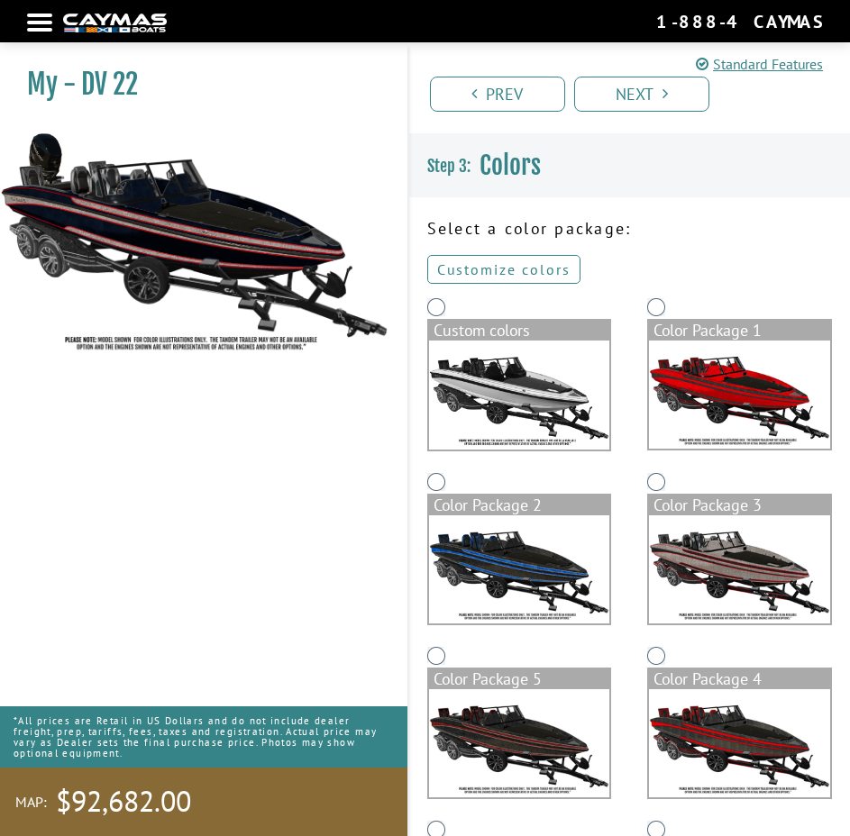
click at [508, 267] on link "Customize colors" at bounding box center [503, 269] width 153 height 29
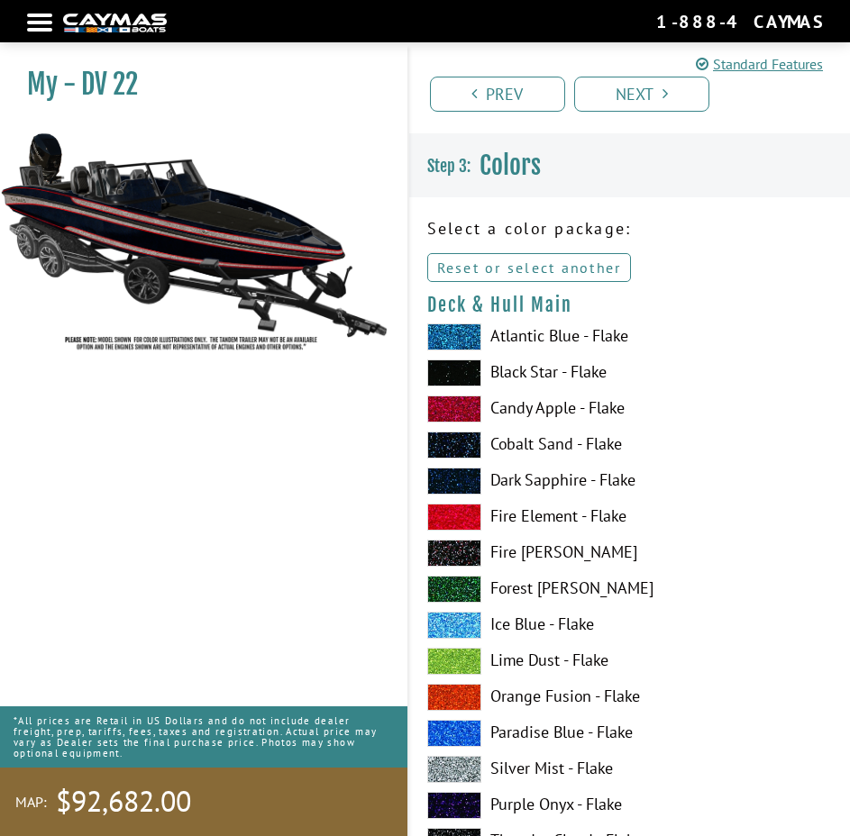
click at [579, 261] on link "Reset or select another" at bounding box center [529, 267] width 205 height 29
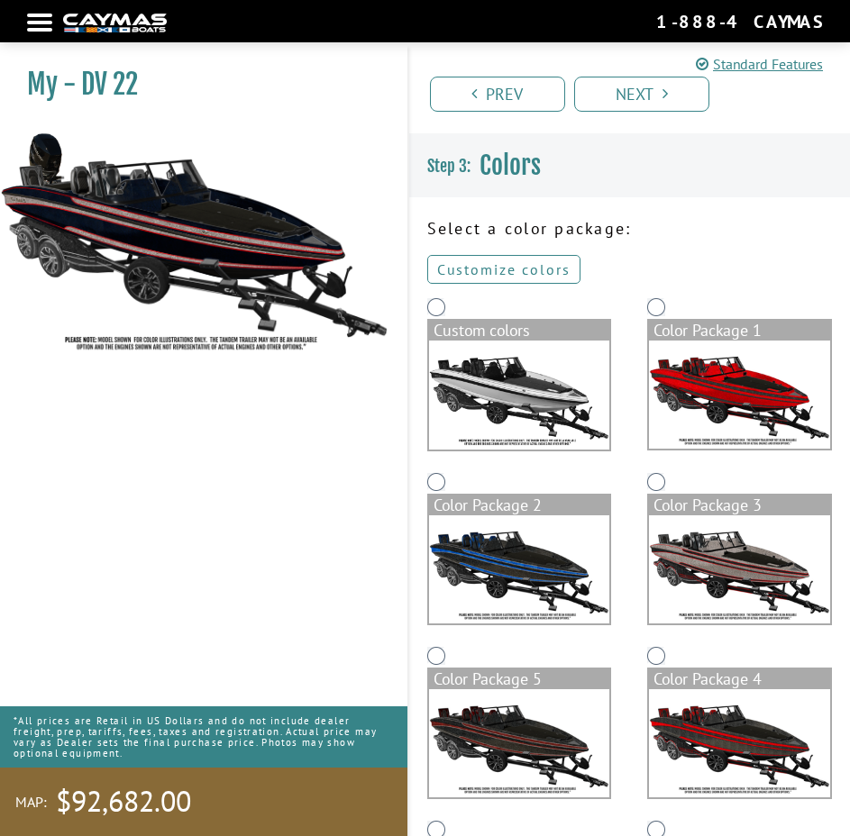
click at [538, 266] on link "Customize colors" at bounding box center [503, 269] width 153 height 29
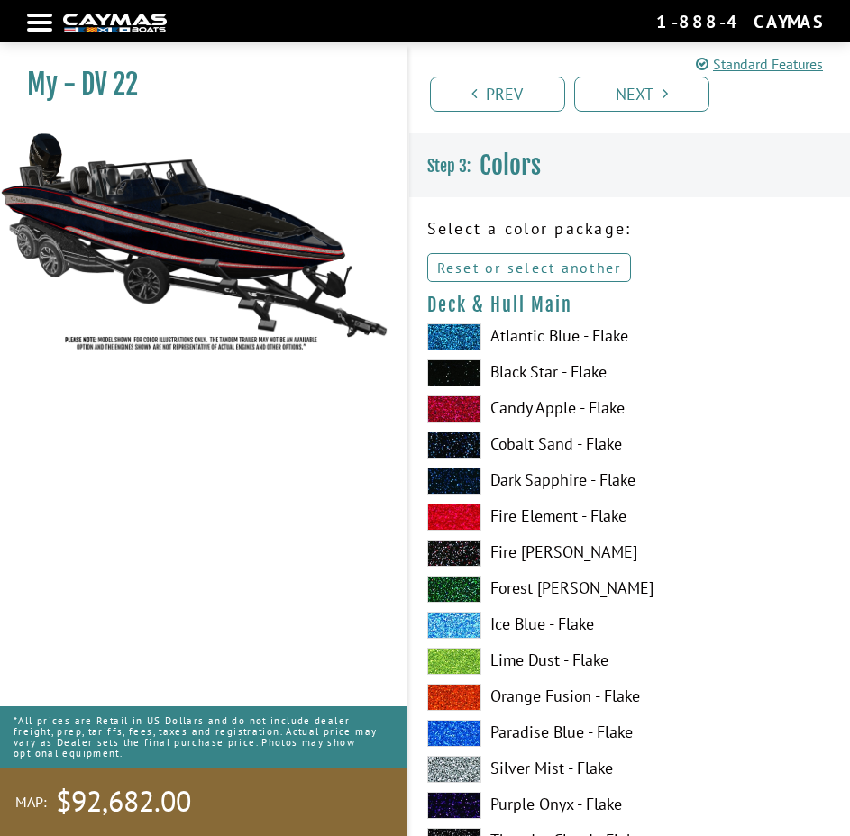
click at [525, 259] on link "Reset or select another" at bounding box center [529, 267] width 205 height 29
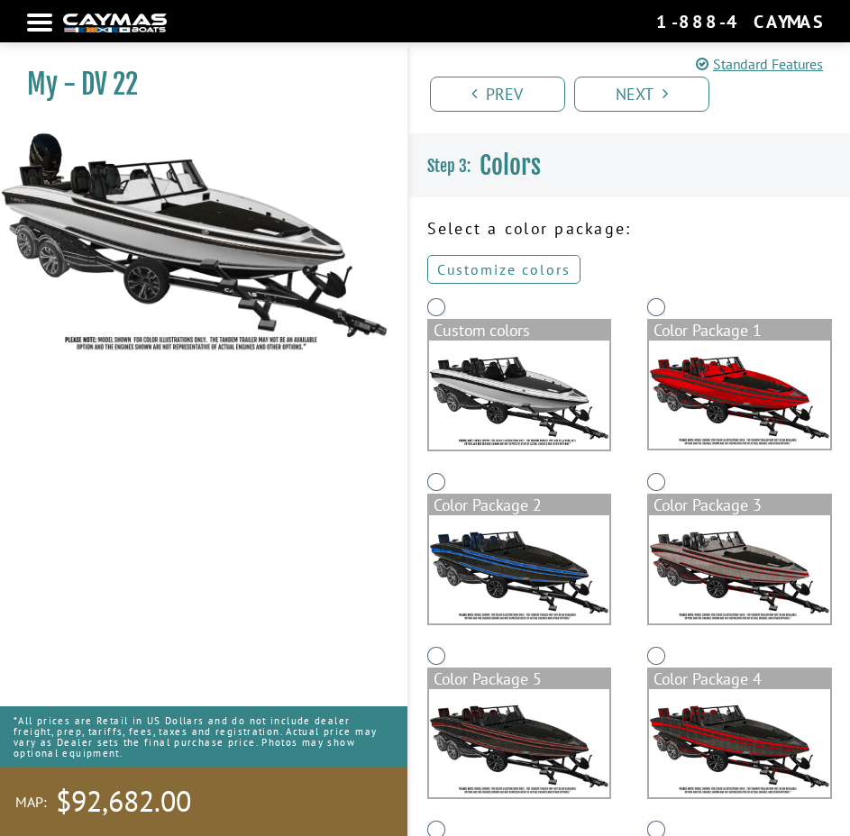
click at [554, 277] on link "Customize colors" at bounding box center [503, 269] width 153 height 29
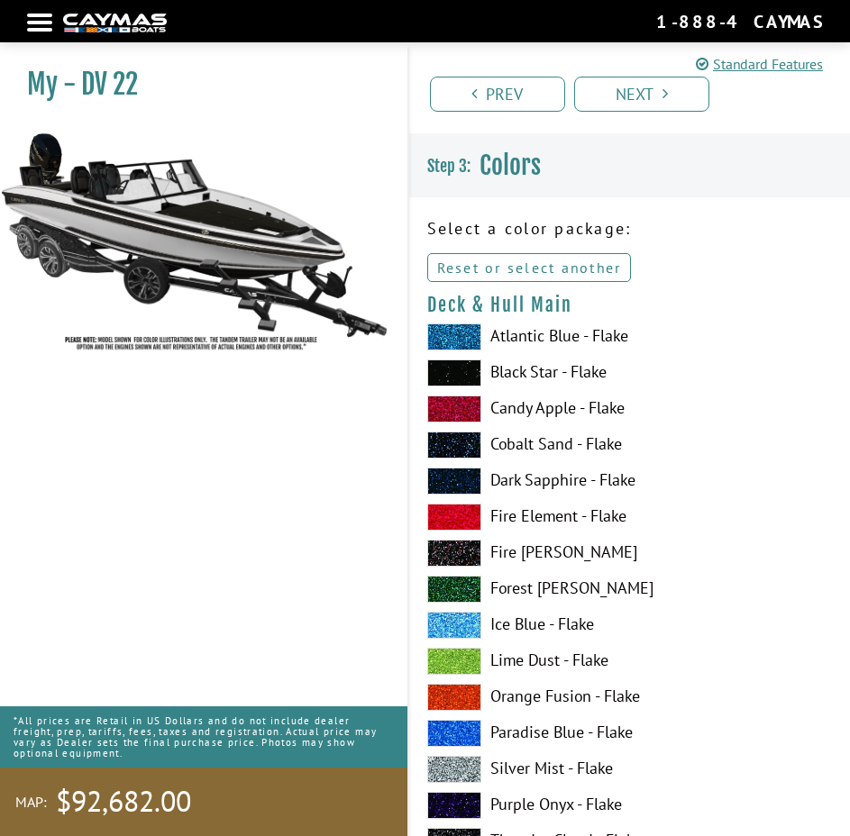
click at [532, 260] on link "Reset or select another" at bounding box center [529, 267] width 205 height 29
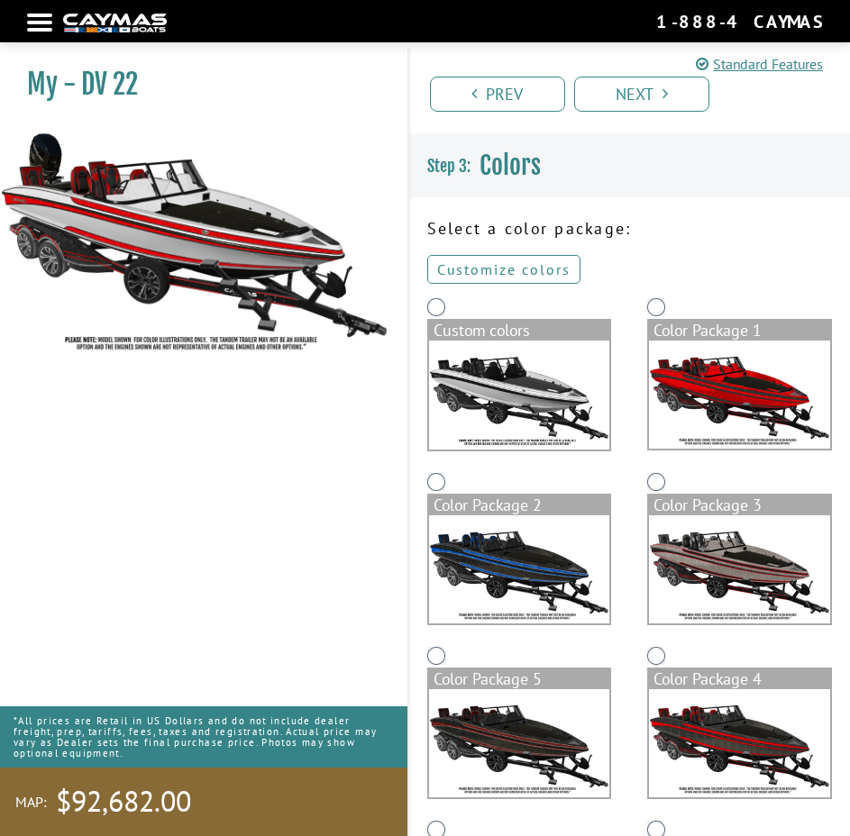
click at [521, 266] on link "Customize colors" at bounding box center [503, 269] width 153 height 29
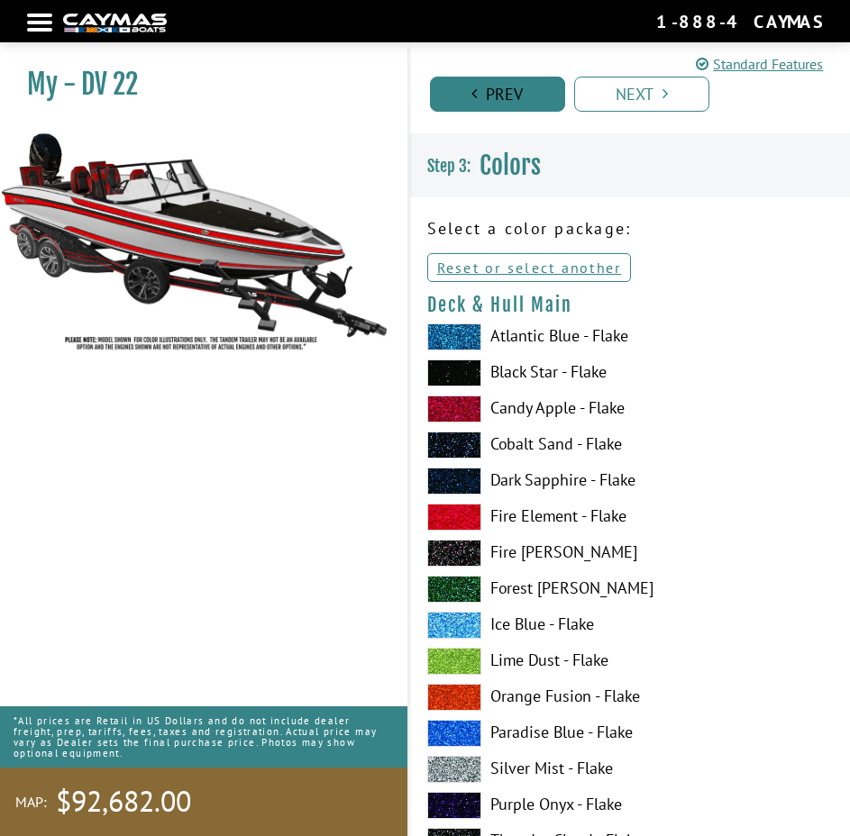
click at [513, 91] on link "Prev" at bounding box center [497, 94] width 135 height 35
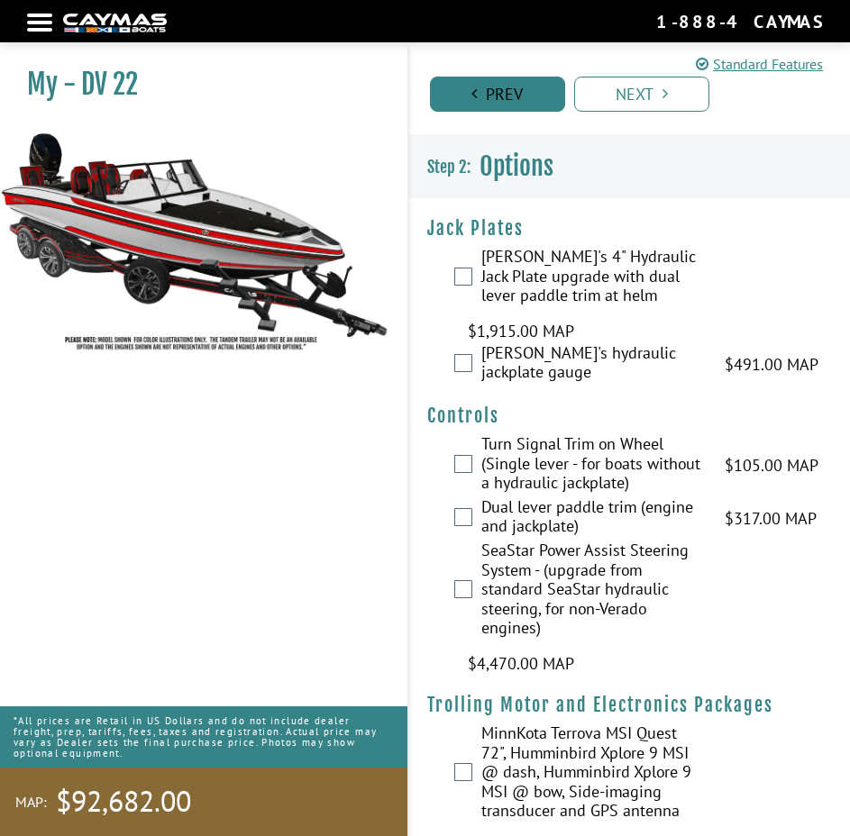
click at [513, 93] on link "Prev" at bounding box center [497, 94] width 135 height 35
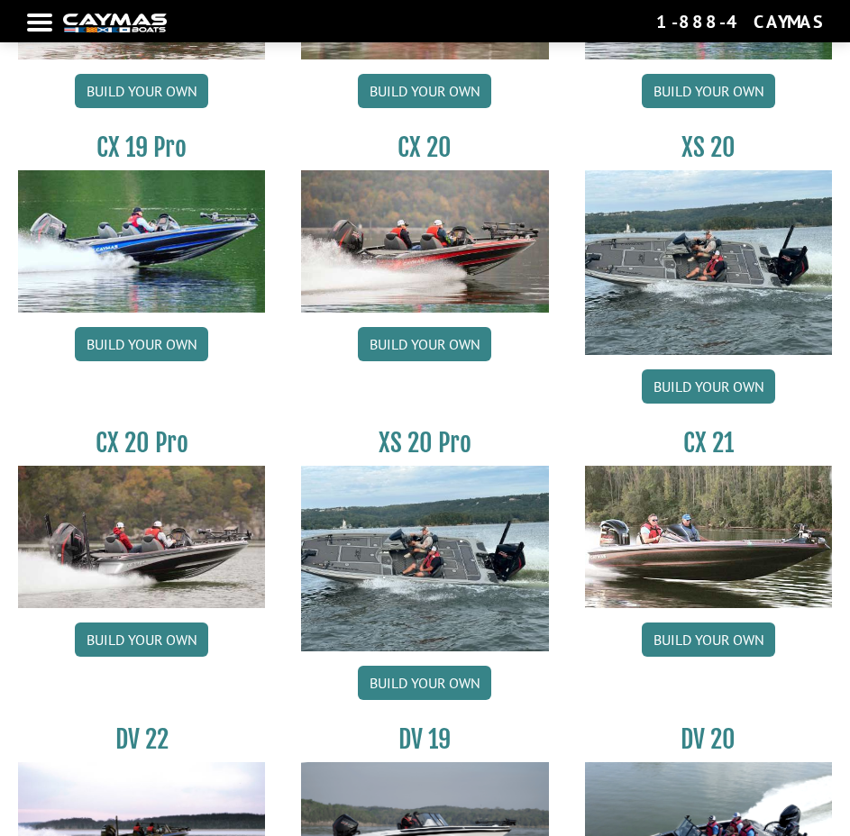
scroll to position [1640, 0]
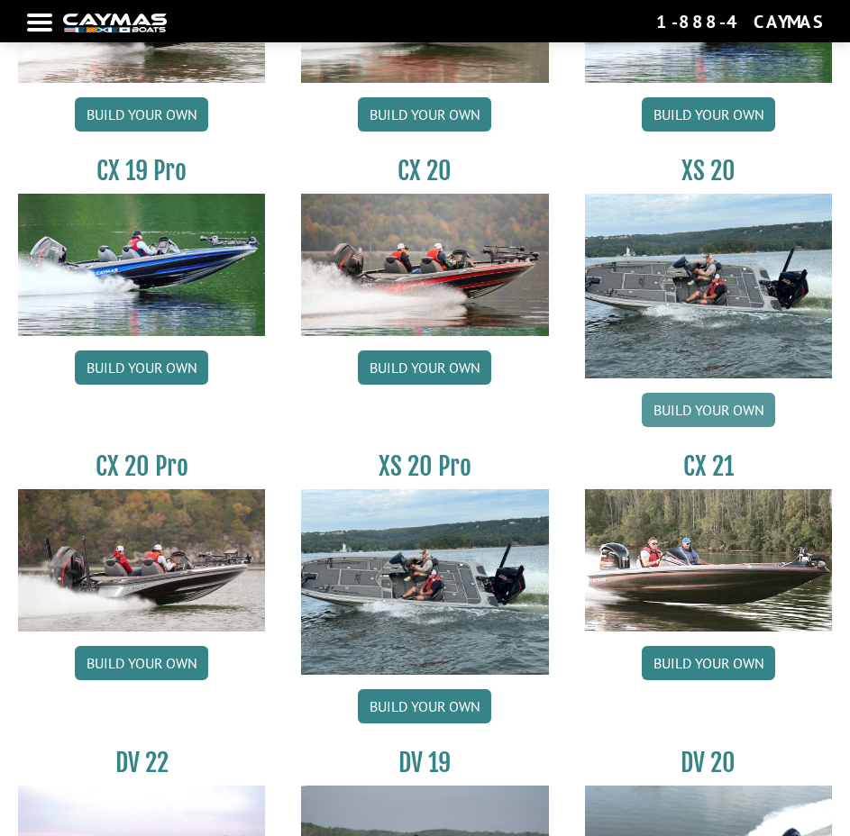
click at [725, 408] on link "Build your own" at bounding box center [708, 410] width 133 height 34
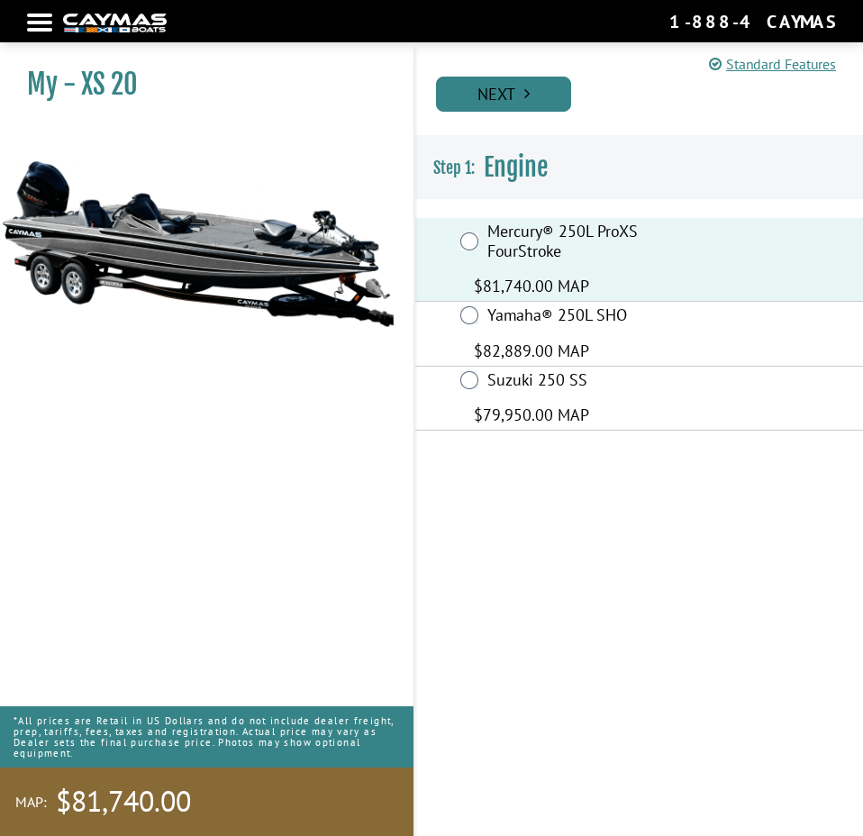
click at [504, 96] on link "Next" at bounding box center [503, 94] width 135 height 35
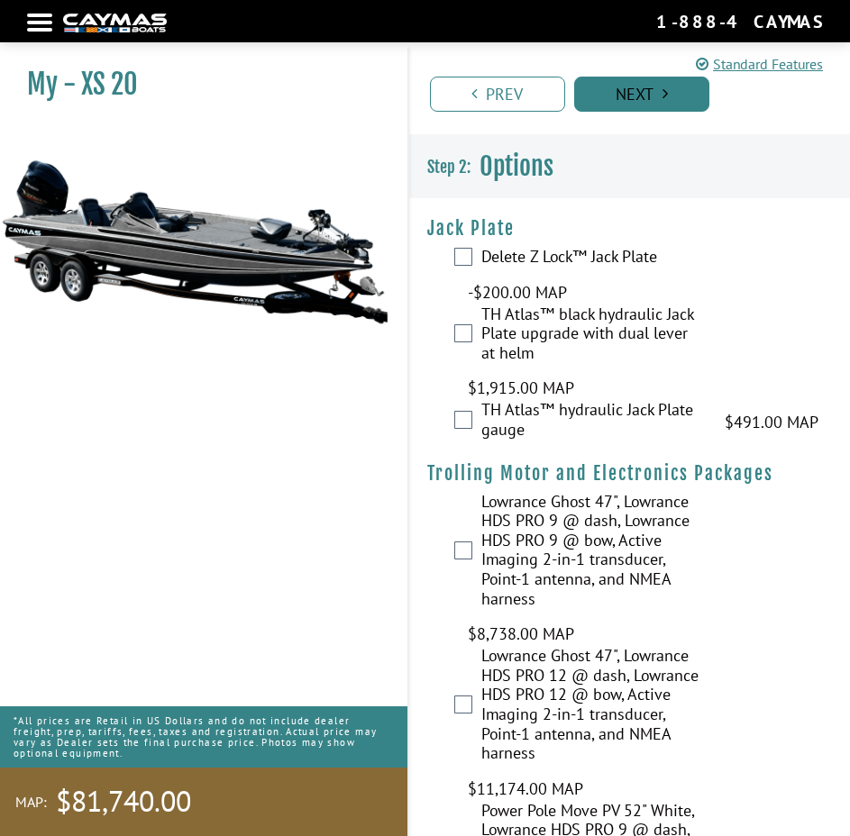
click at [588, 104] on link "Next" at bounding box center [641, 94] width 135 height 35
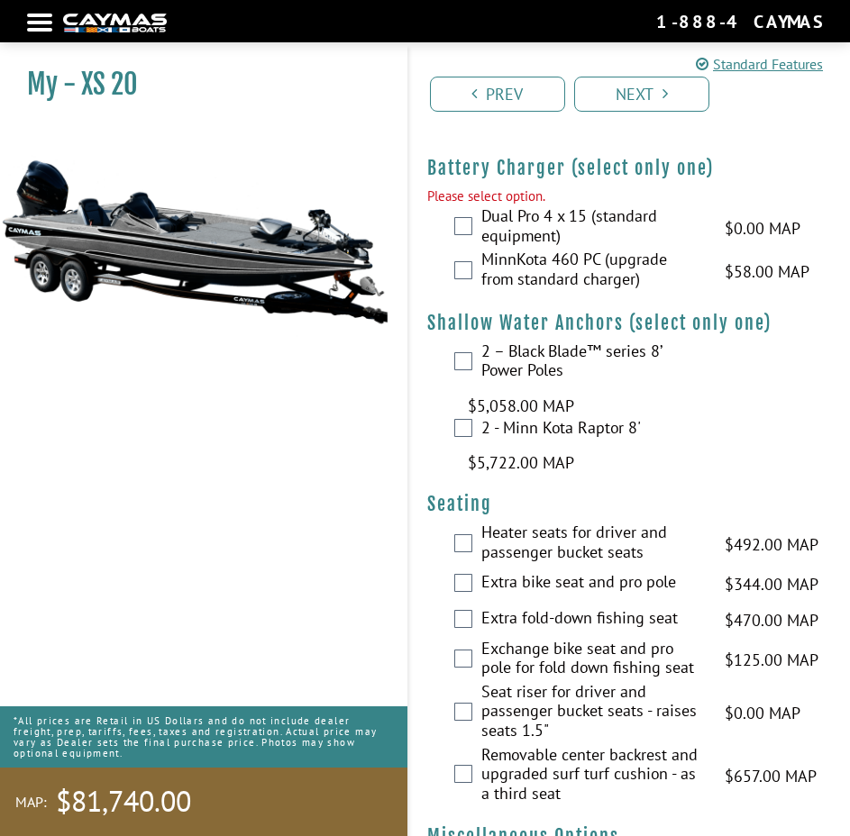
scroll to position [3201, 0]
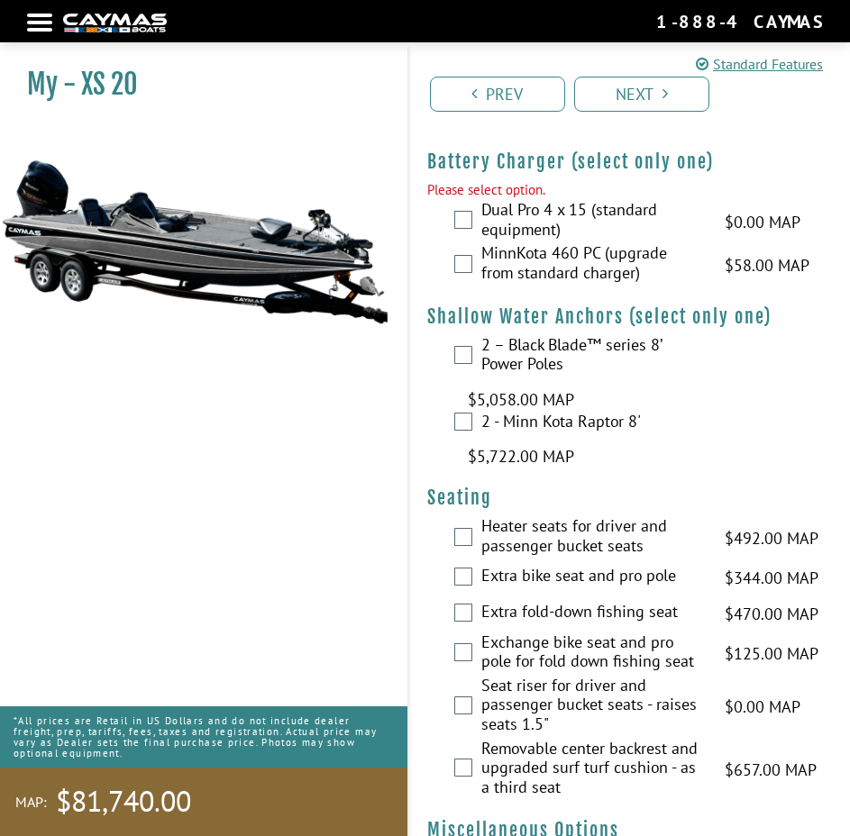
click at [533, 215] on label "Dual Pro 4 x 15 (standard equipment)" at bounding box center [592, 221] width 222 height 43
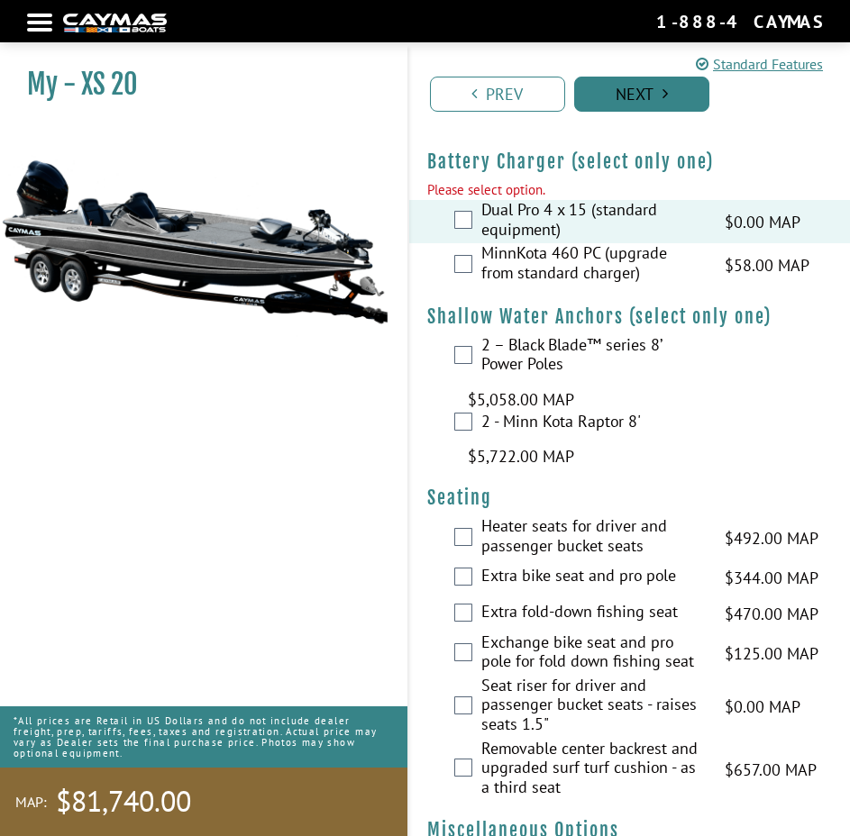
click at [629, 93] on link "Next" at bounding box center [641, 94] width 135 height 35
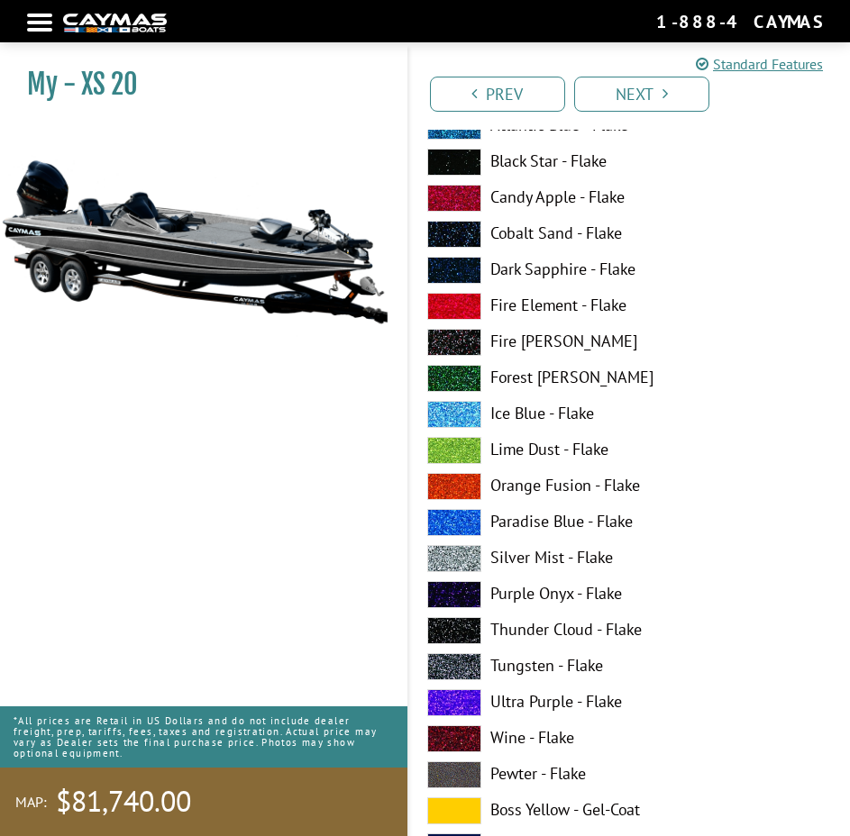
scroll to position [5677, 0]
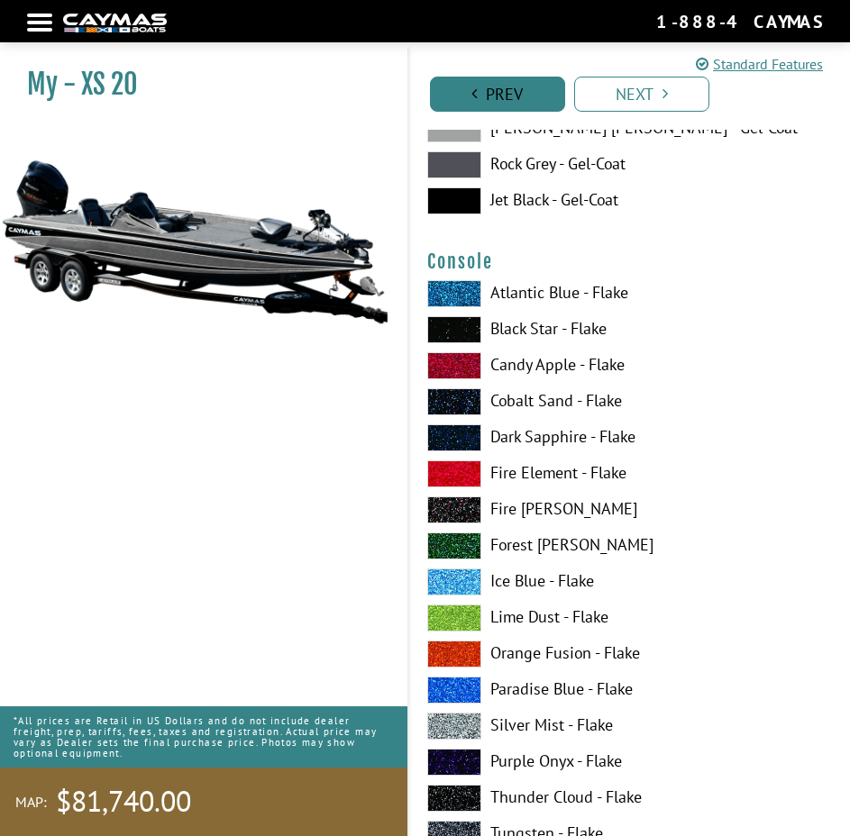
click at [515, 89] on link "Prev" at bounding box center [497, 94] width 135 height 35
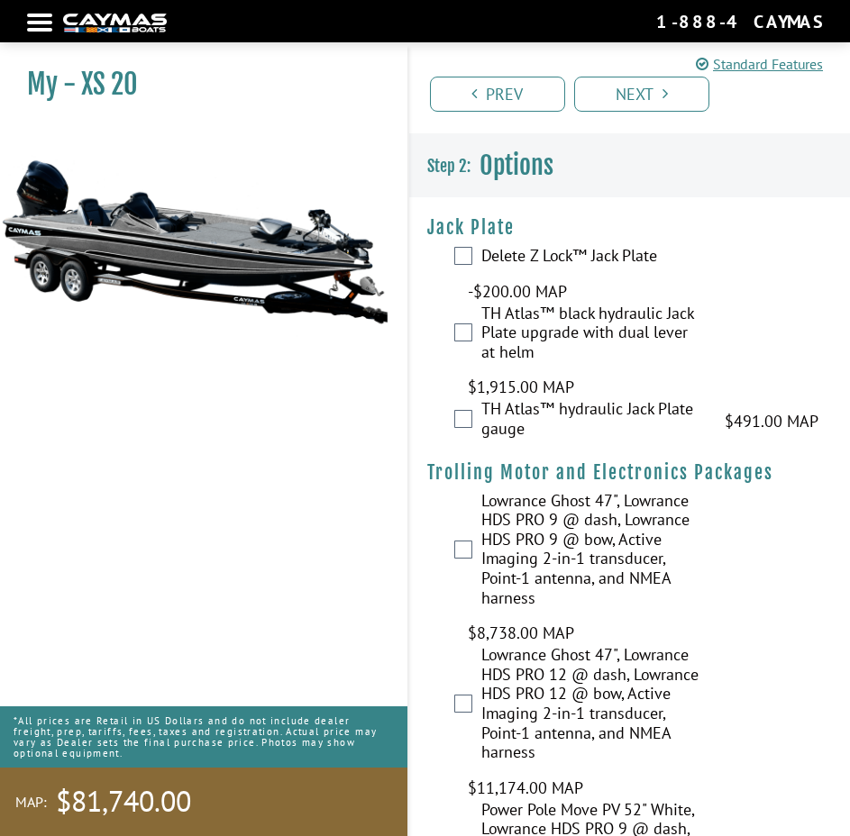
scroll to position [0, 0]
click at [679, 81] on link "Next" at bounding box center [641, 94] width 135 height 35
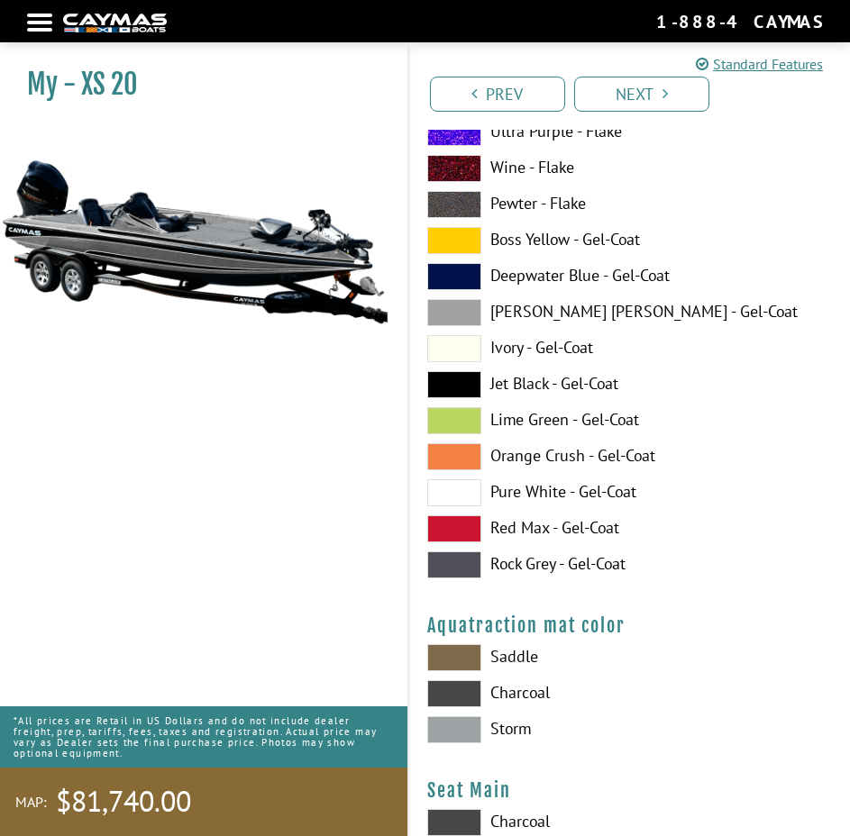
scroll to position [13306, 0]
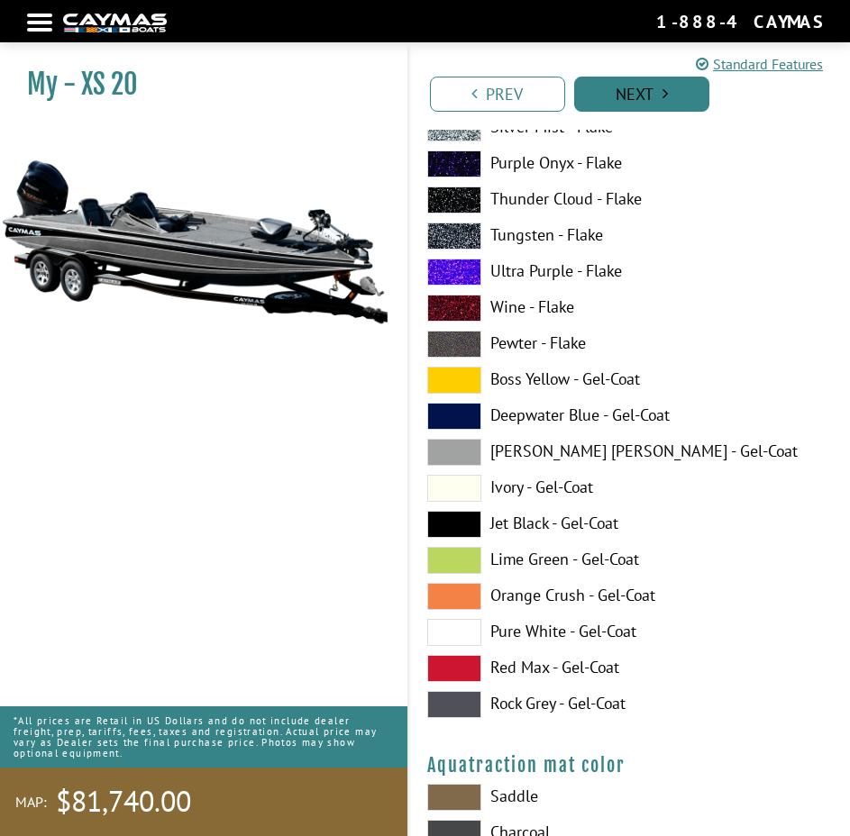
click at [654, 94] on link "Next" at bounding box center [641, 94] width 135 height 35
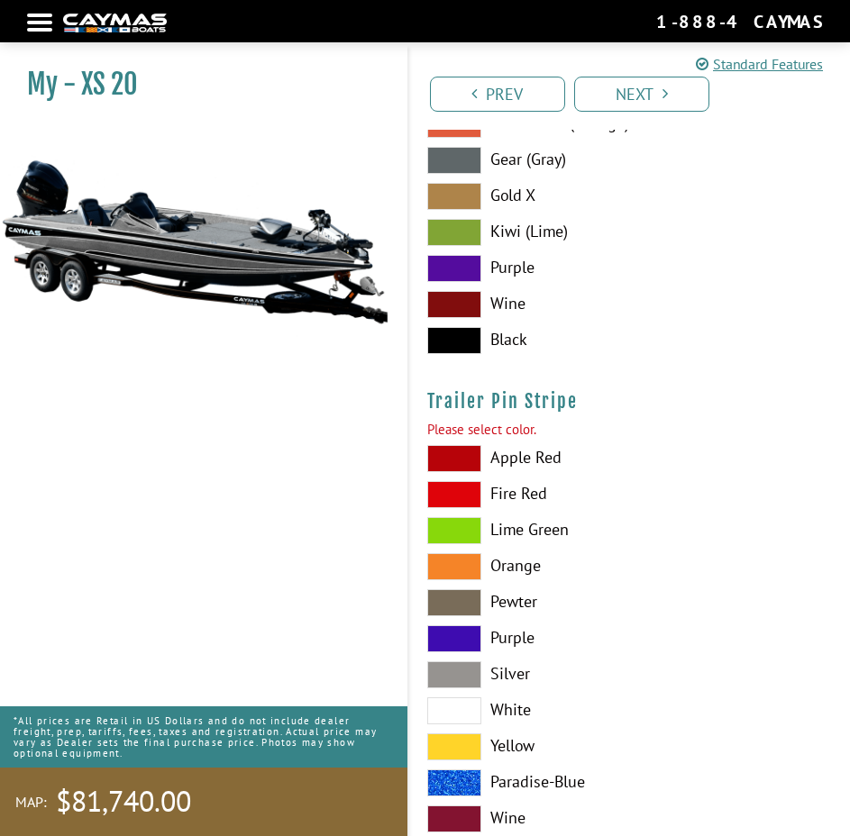
scroll to position [14850, 0]
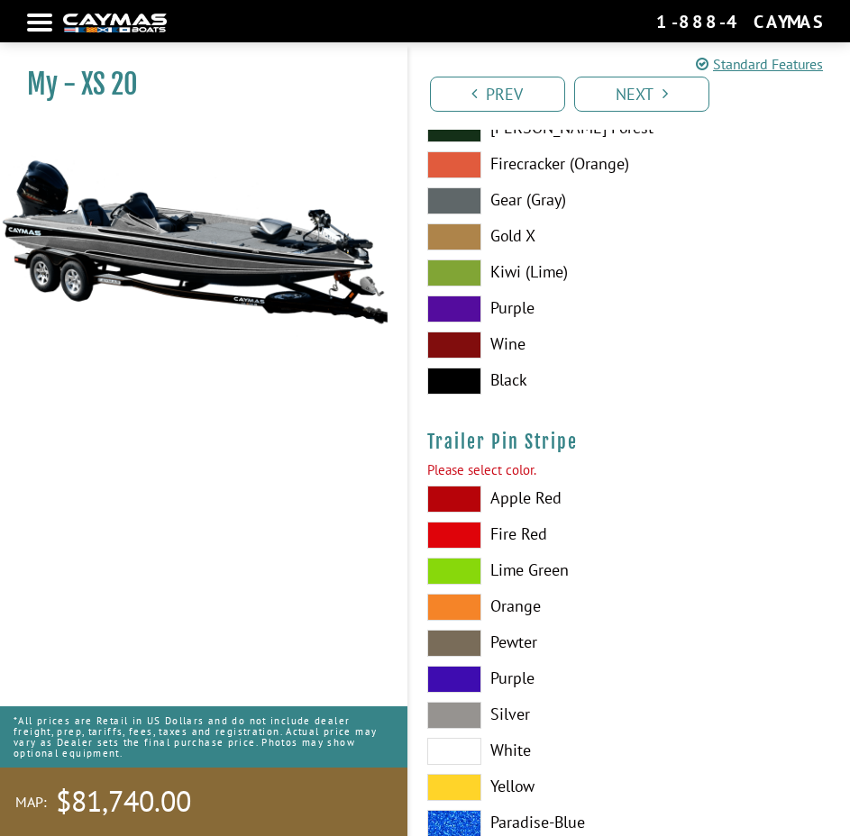
click at [473, 502] on span at bounding box center [454, 499] width 54 height 27
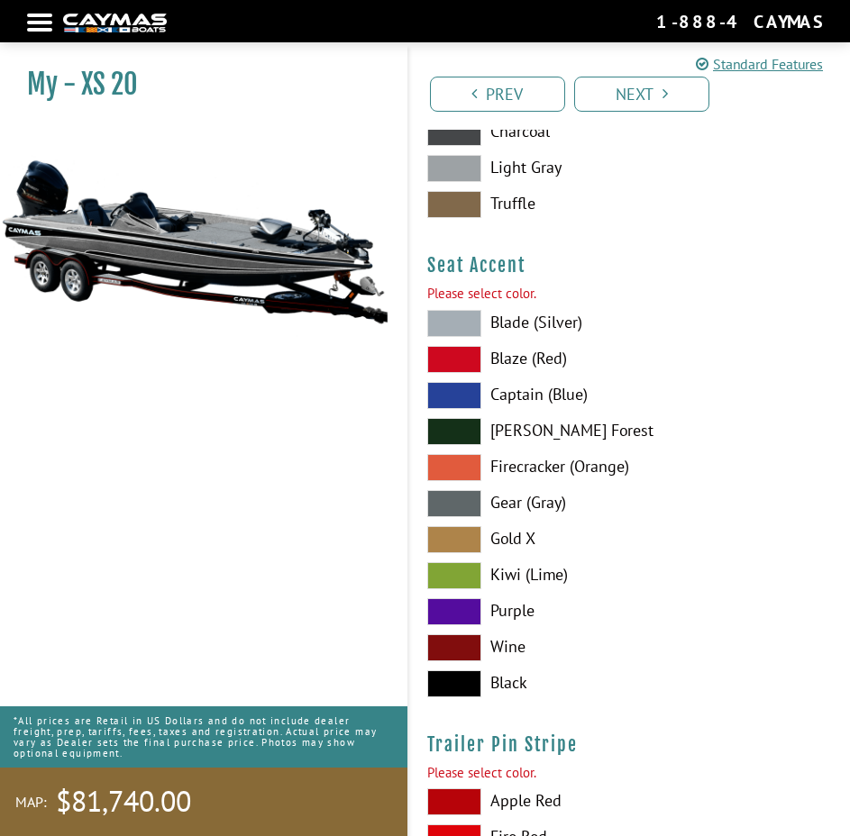
scroll to position [14489, 0]
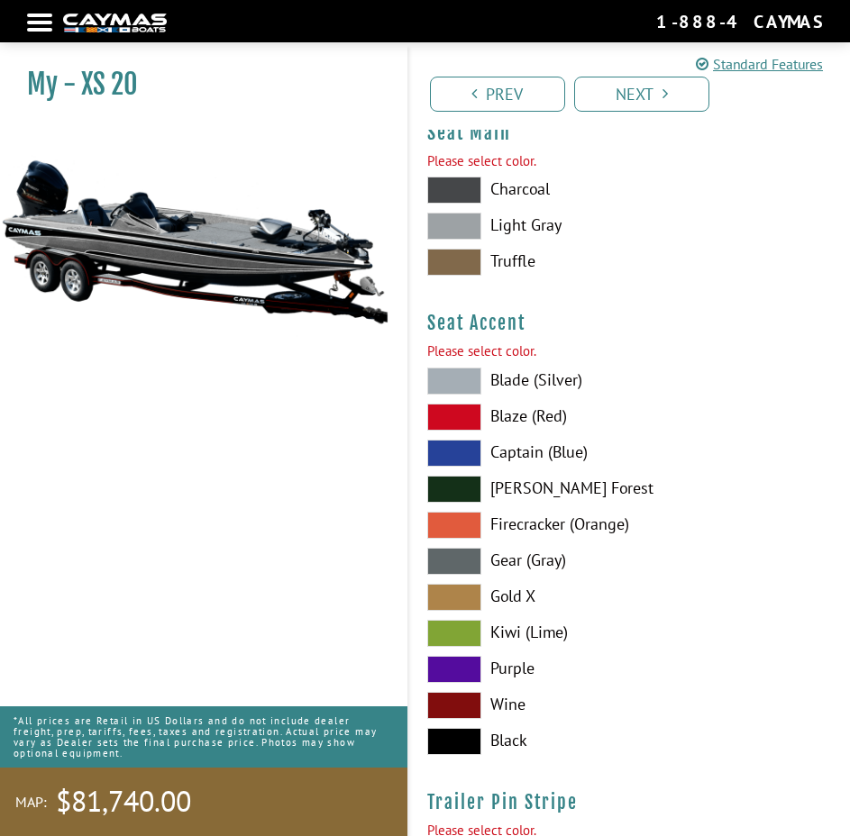
click at [466, 417] on span at bounding box center [454, 417] width 54 height 27
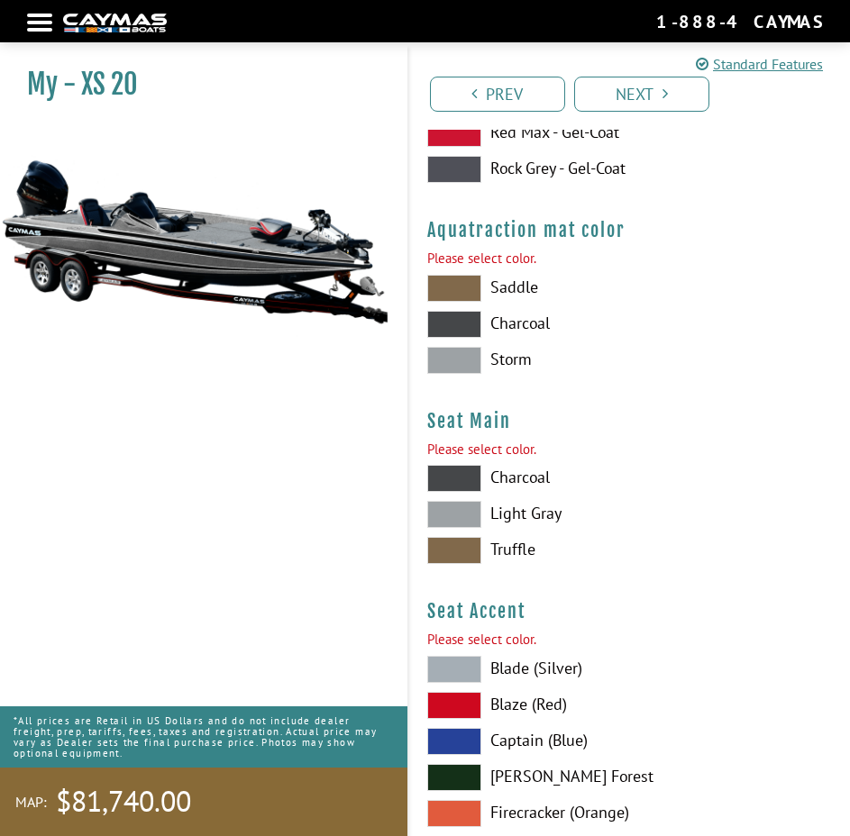
scroll to position [14129, 0]
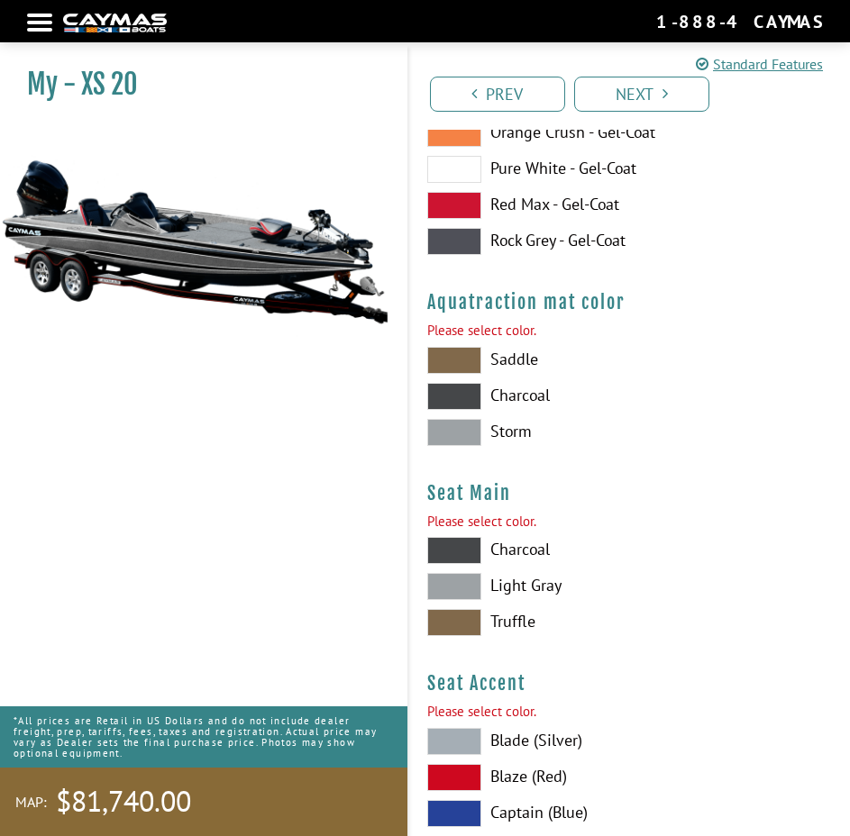
click at [470, 549] on span at bounding box center [454, 550] width 54 height 27
click at [438, 620] on span at bounding box center [454, 622] width 54 height 27
click at [478, 354] on span at bounding box center [454, 360] width 54 height 27
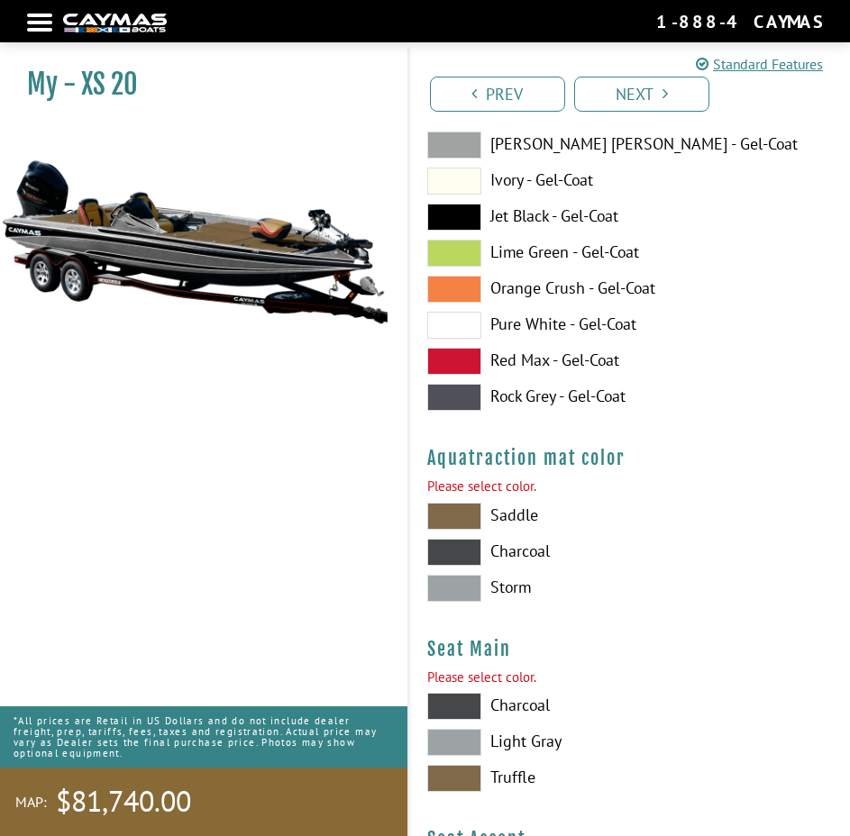
scroll to position [13948, 0]
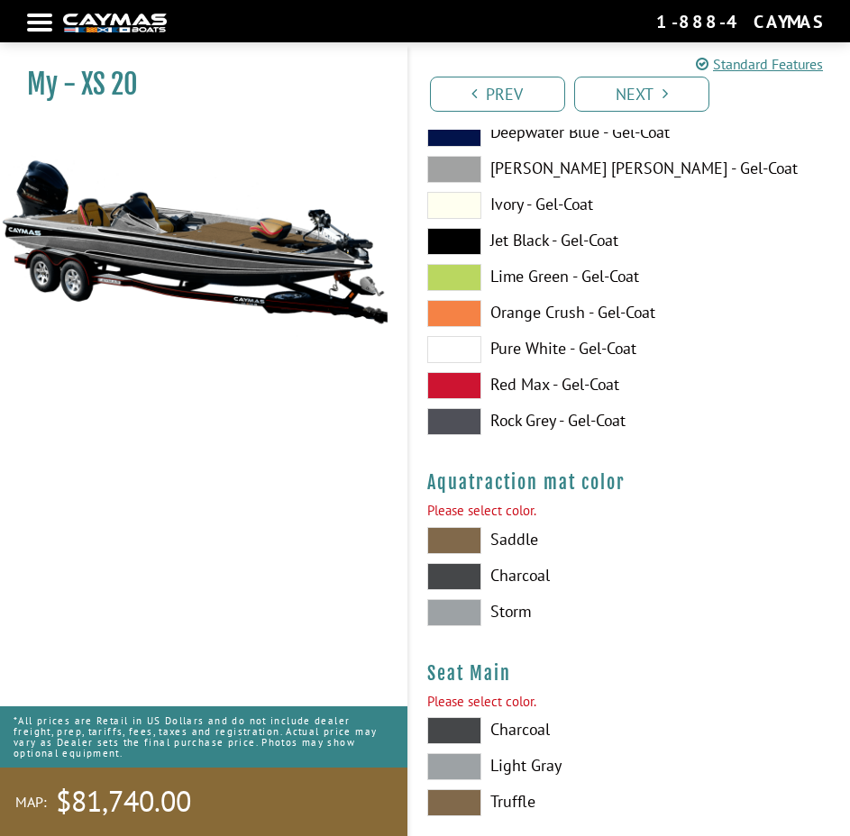
click at [461, 376] on span at bounding box center [454, 385] width 54 height 27
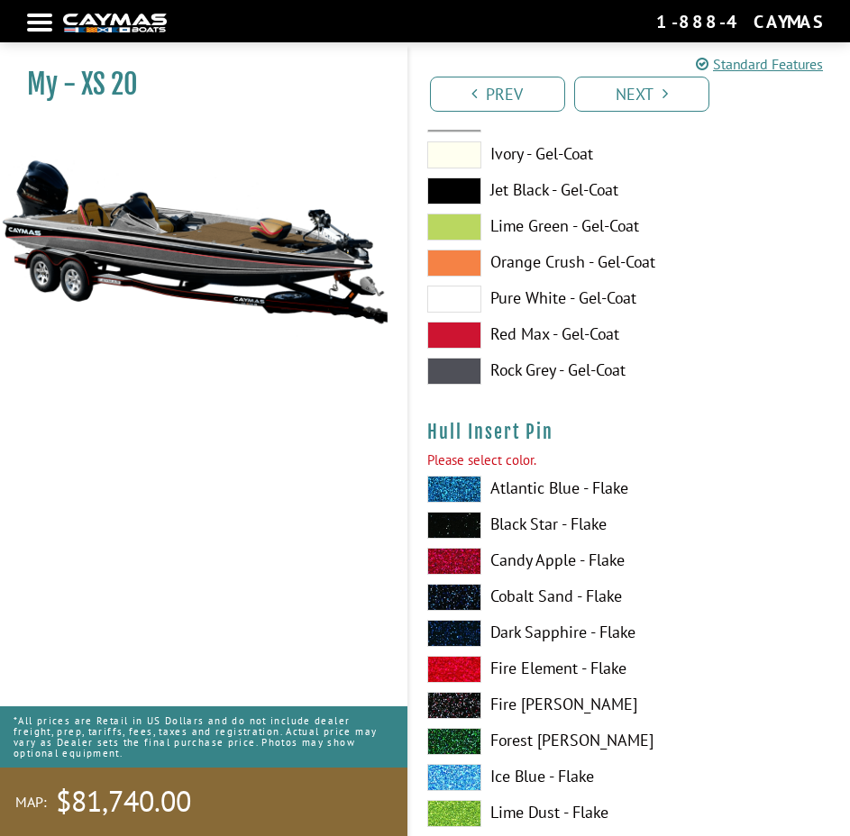
scroll to position [12867, 0]
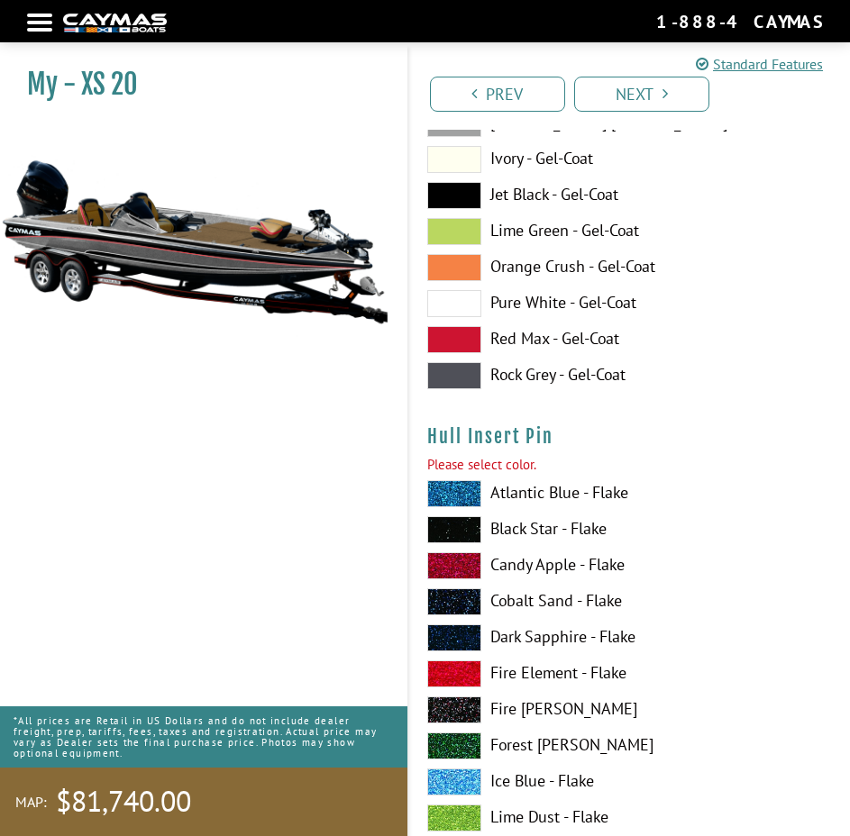
click at [461, 337] on span at bounding box center [454, 339] width 54 height 27
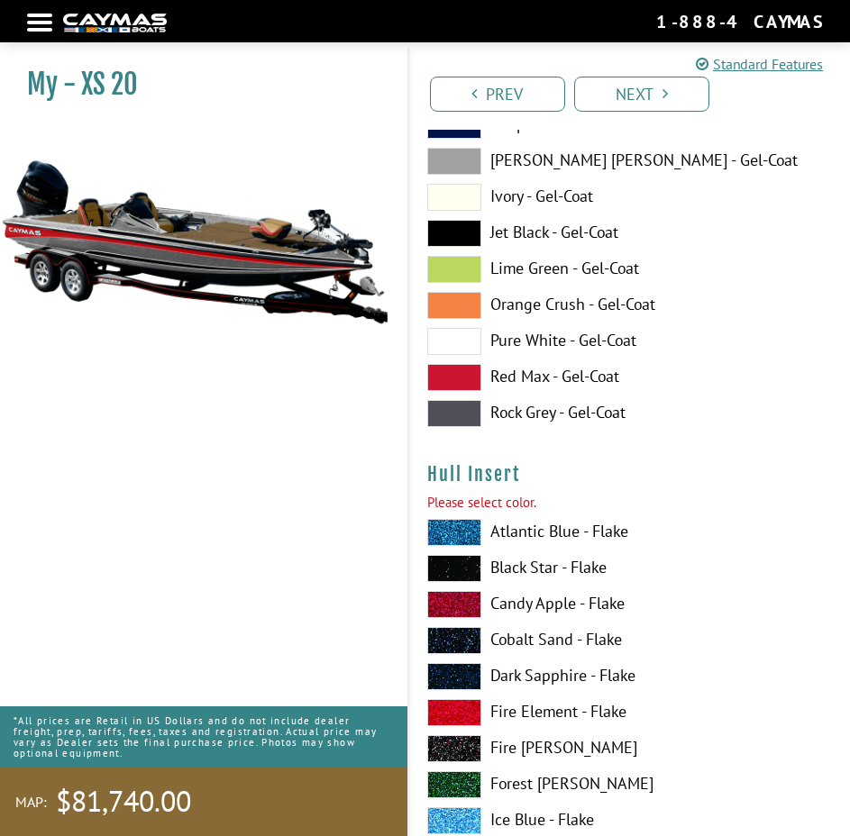
scroll to position [11695, 0]
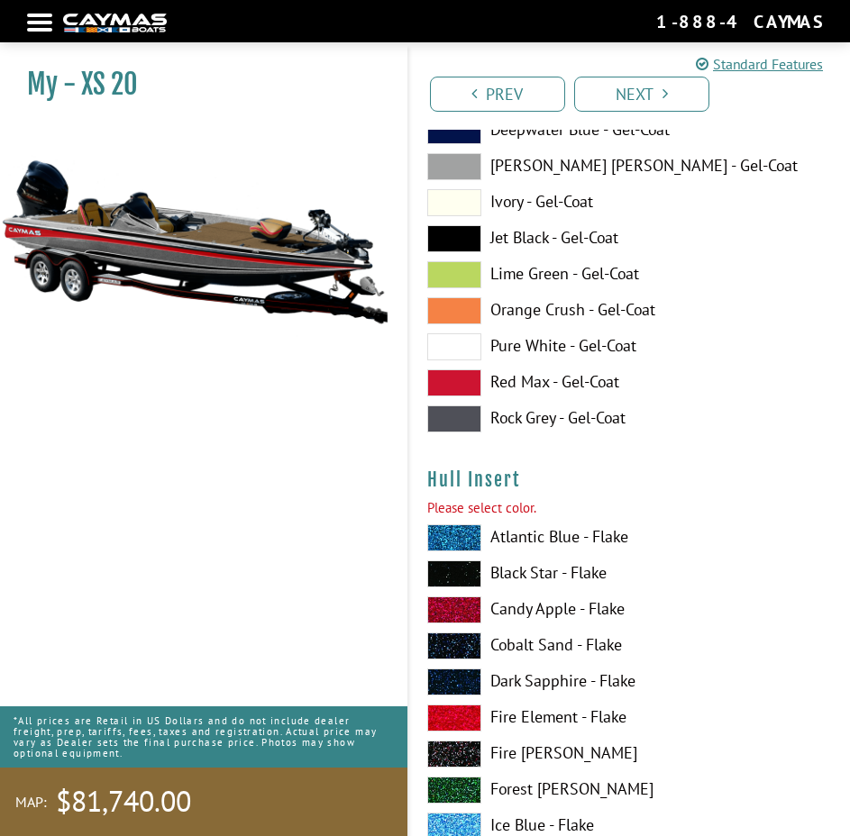
click at [462, 387] on span at bounding box center [454, 382] width 54 height 27
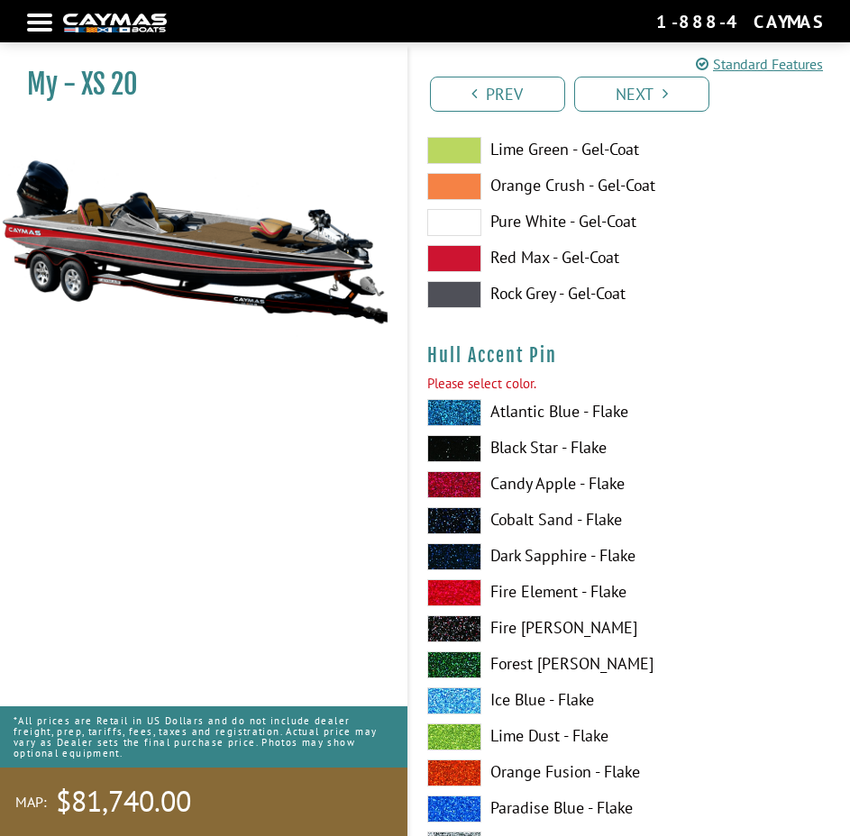
scroll to position [10524, 0]
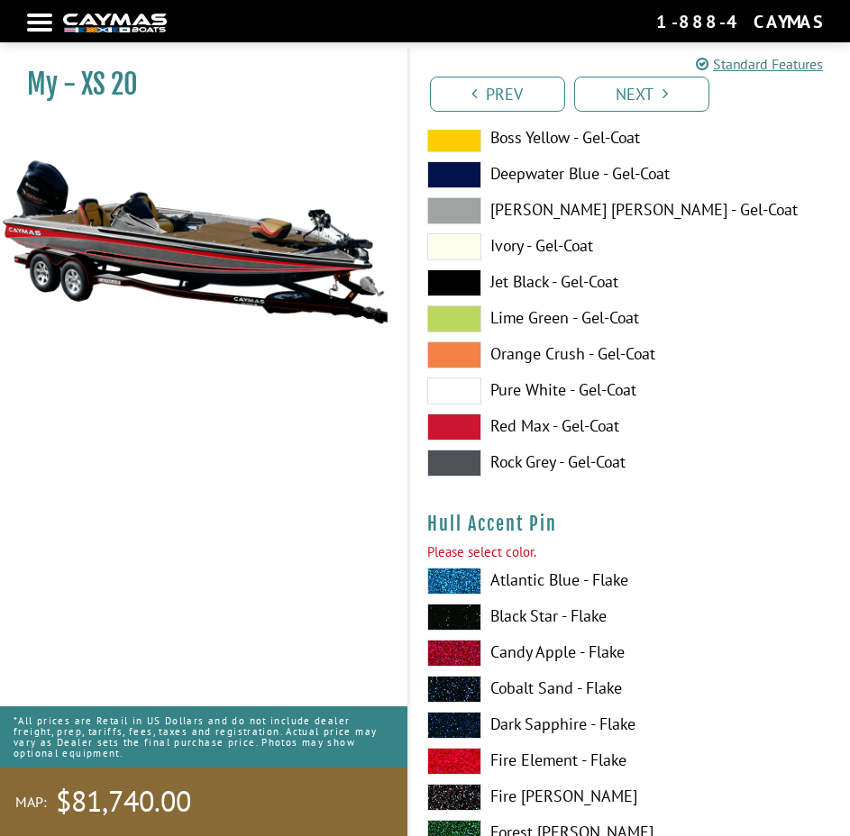
click at [445, 424] on span at bounding box center [454, 427] width 54 height 27
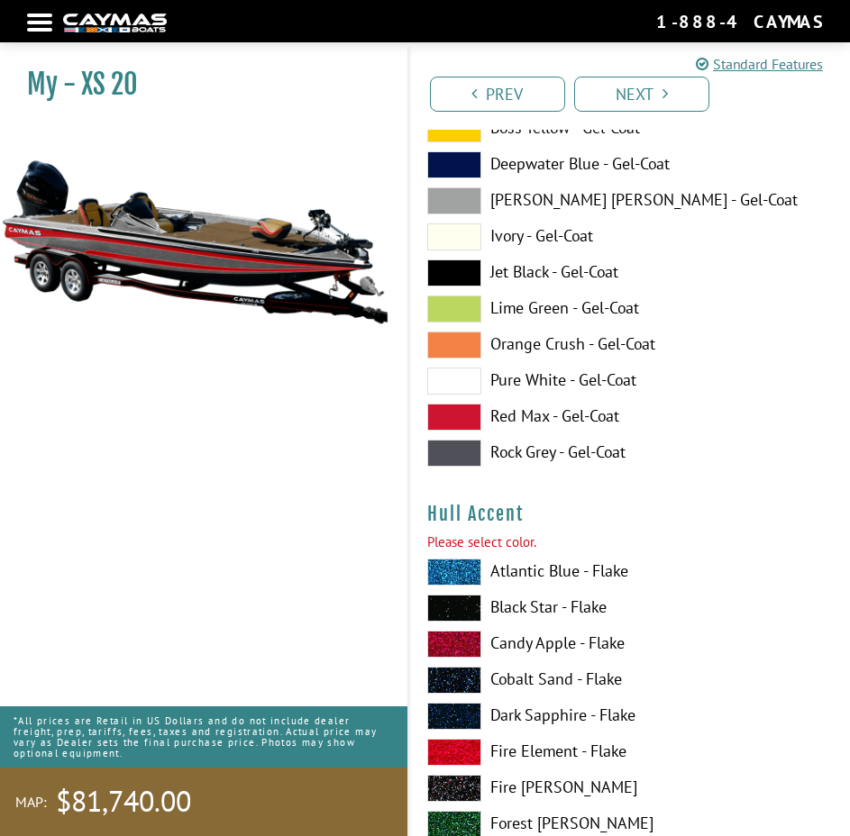
scroll to position [9352, 0]
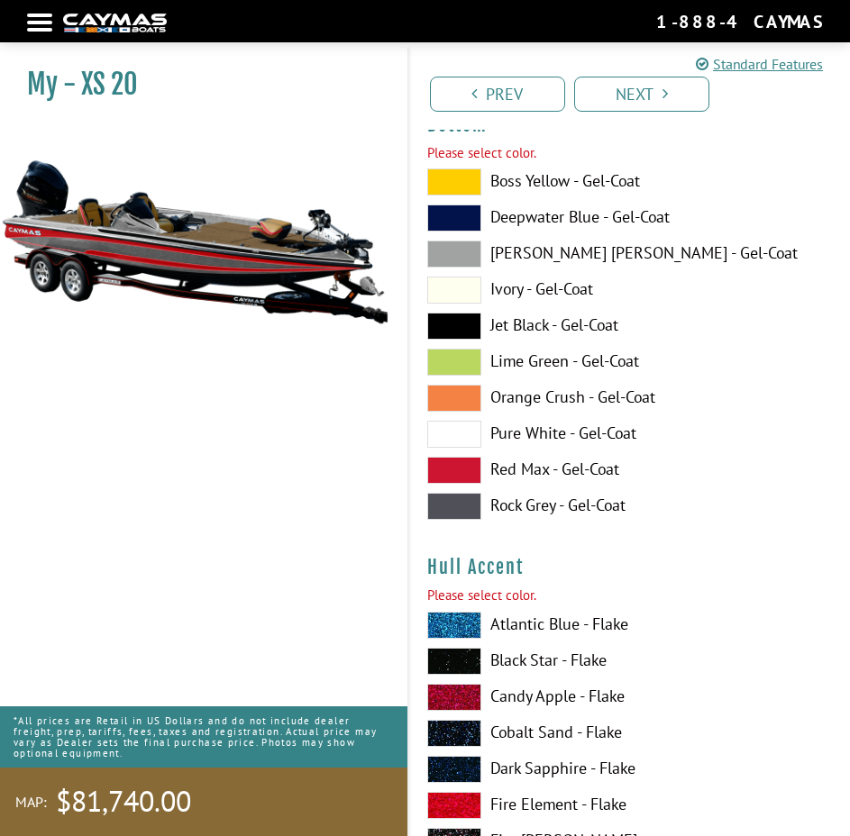
click at [468, 467] on span at bounding box center [454, 470] width 54 height 27
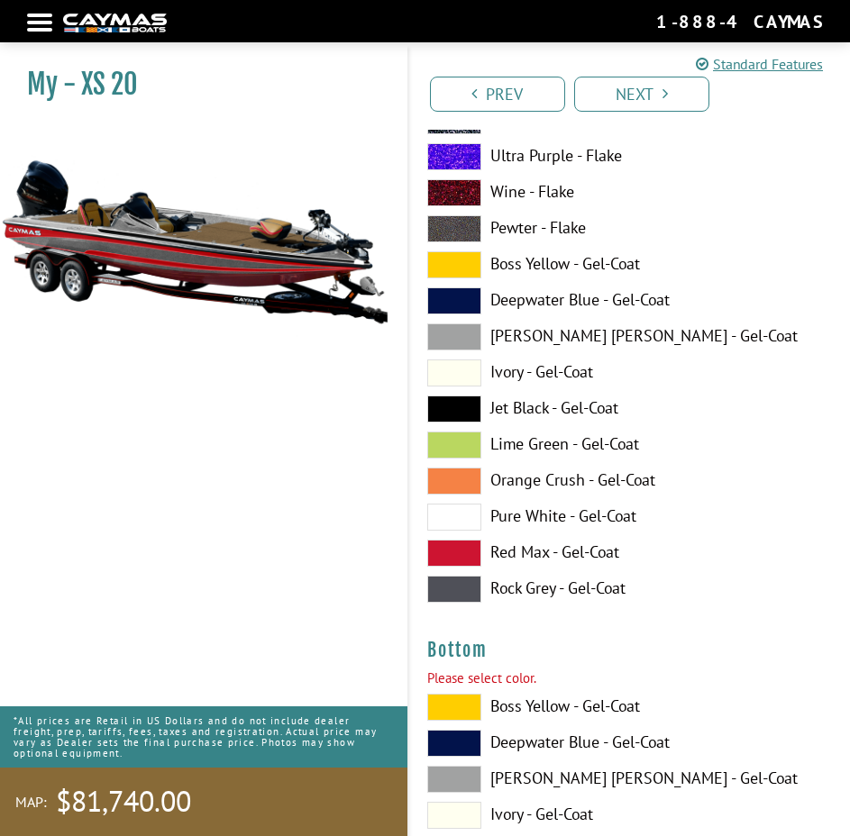
scroll to position [8812, 0]
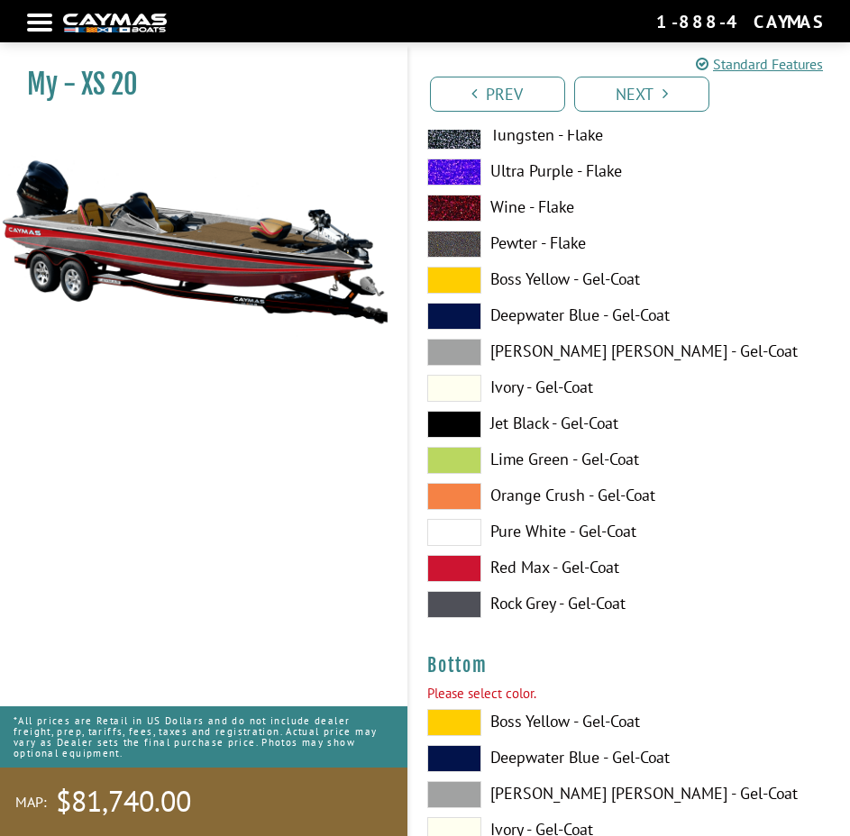
click at [451, 570] on span at bounding box center [454, 568] width 54 height 27
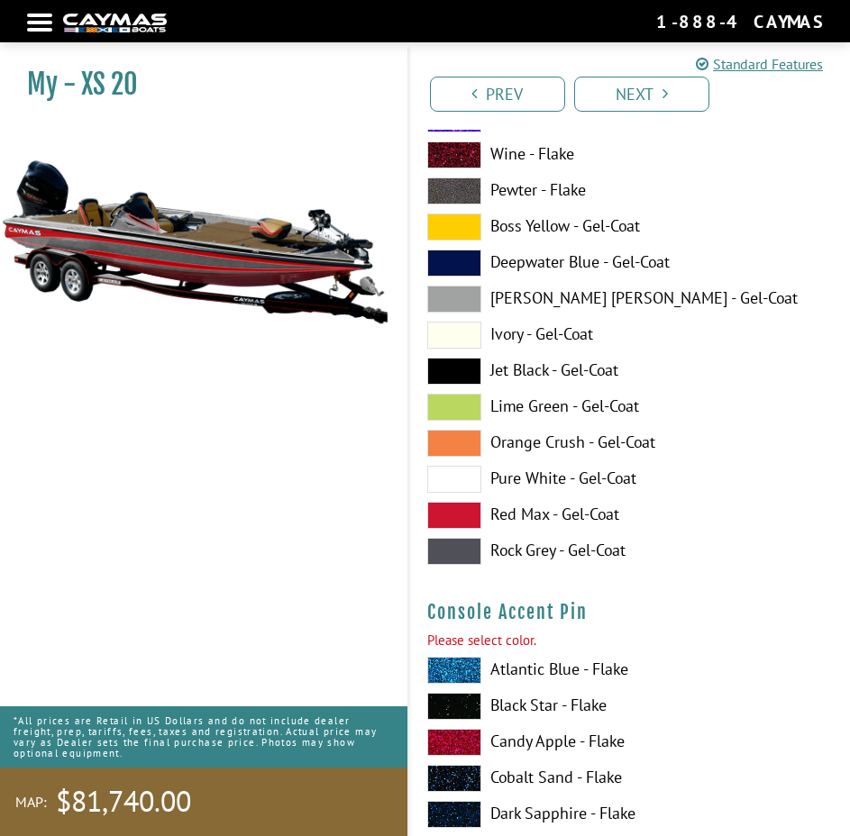
scroll to position [7730, 0]
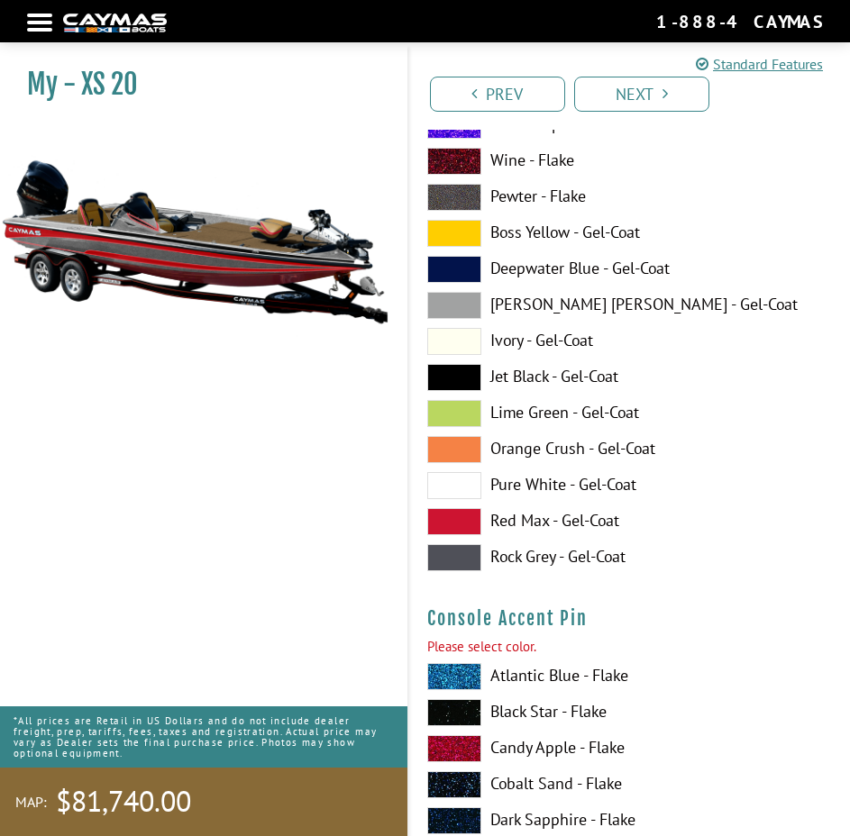
click at [476, 516] on span at bounding box center [454, 521] width 54 height 27
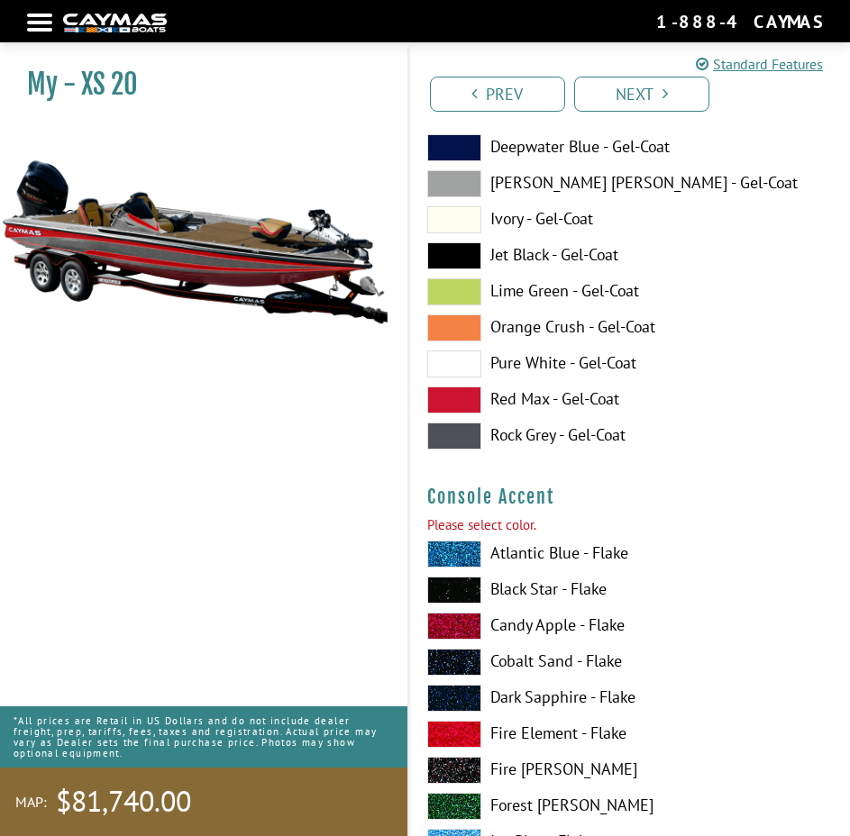
scroll to position [6739, 0]
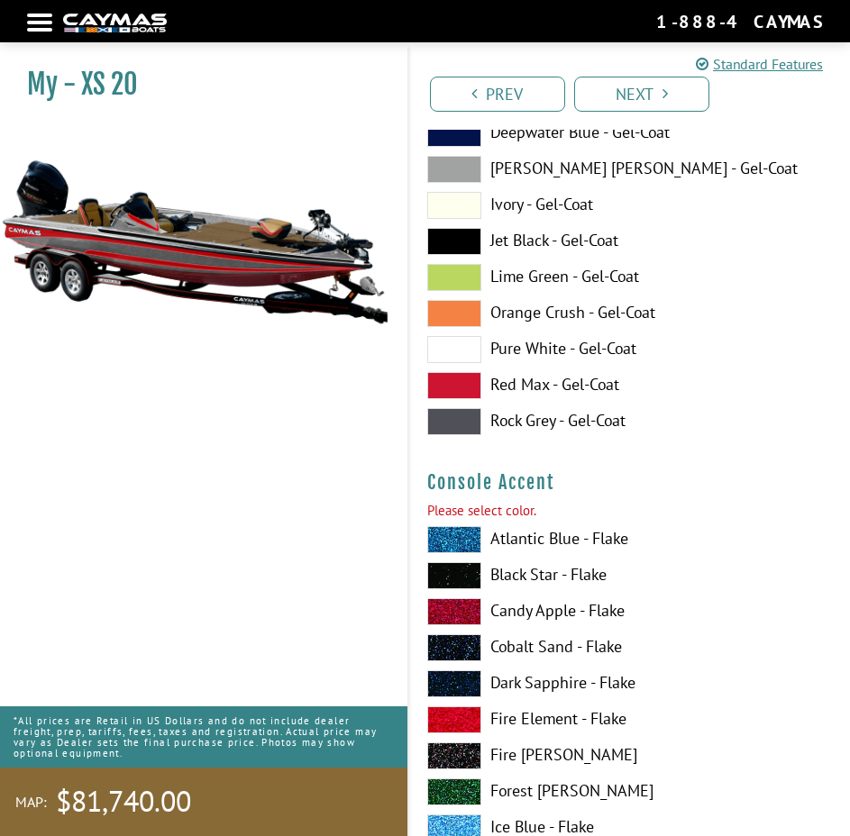
click at [461, 381] on span at bounding box center [454, 385] width 54 height 27
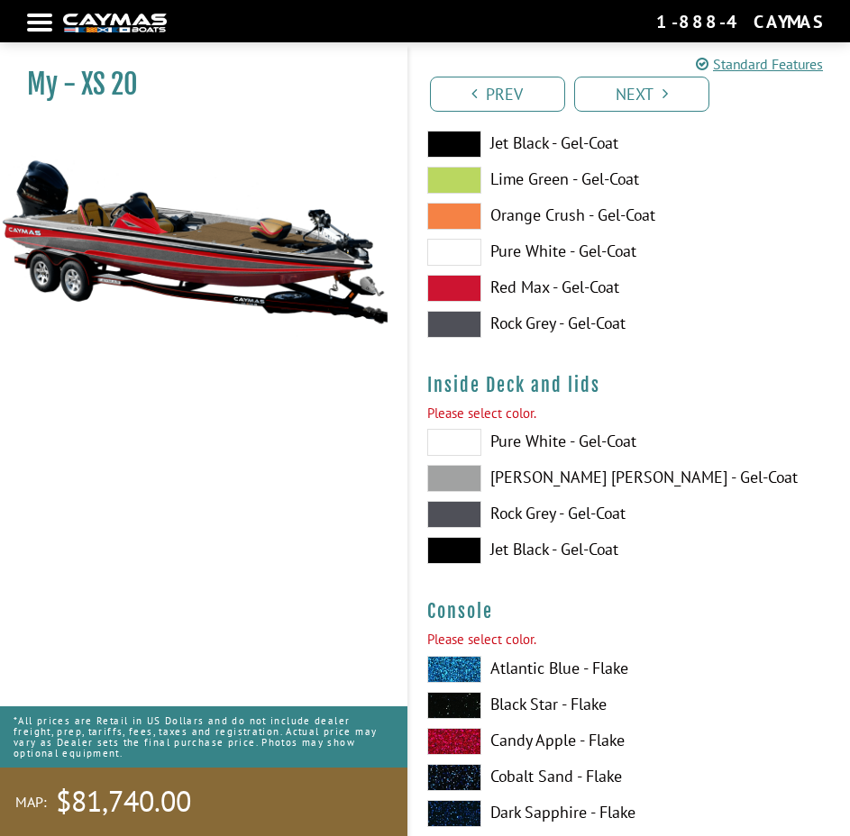
scroll to position [5387, 0]
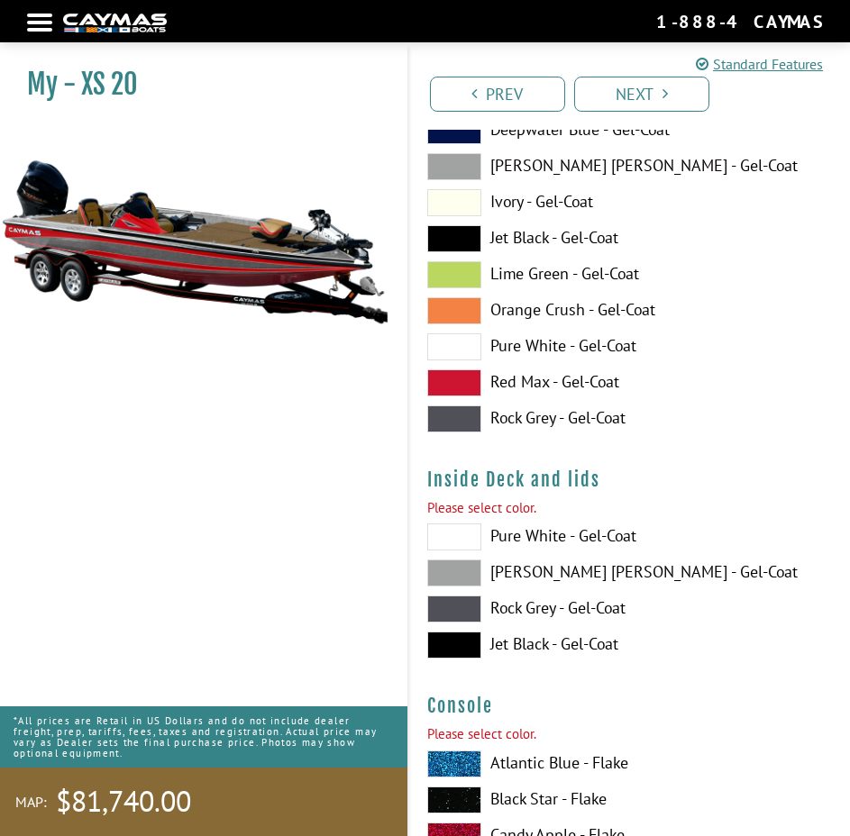
click at [461, 643] on span at bounding box center [454, 645] width 54 height 27
click at [447, 379] on span at bounding box center [454, 382] width 54 height 27
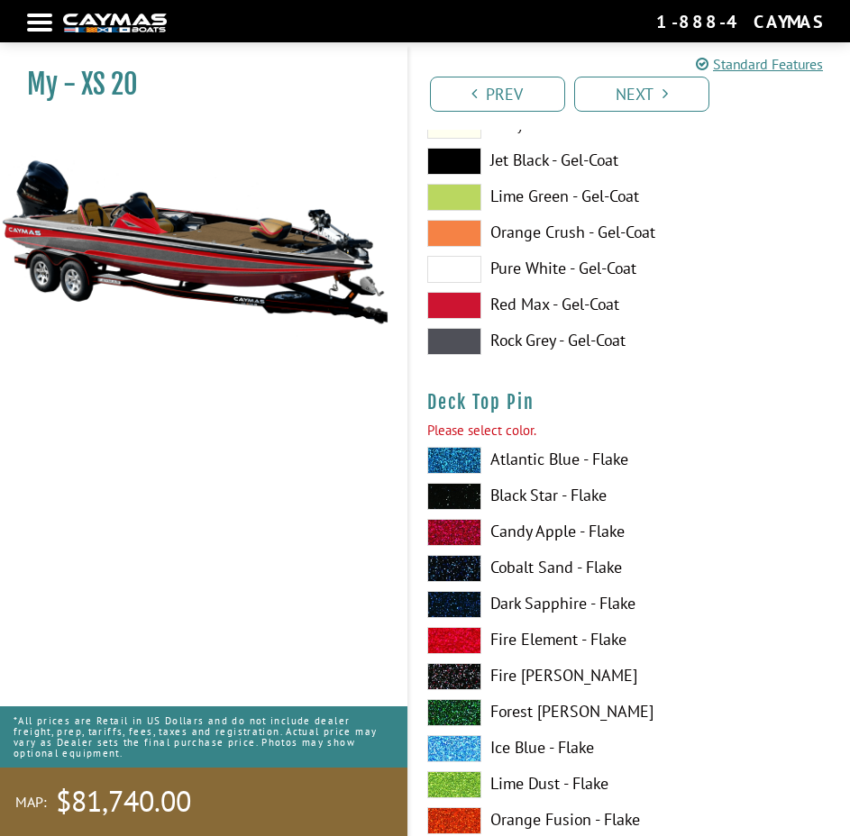
scroll to position [4216, 0]
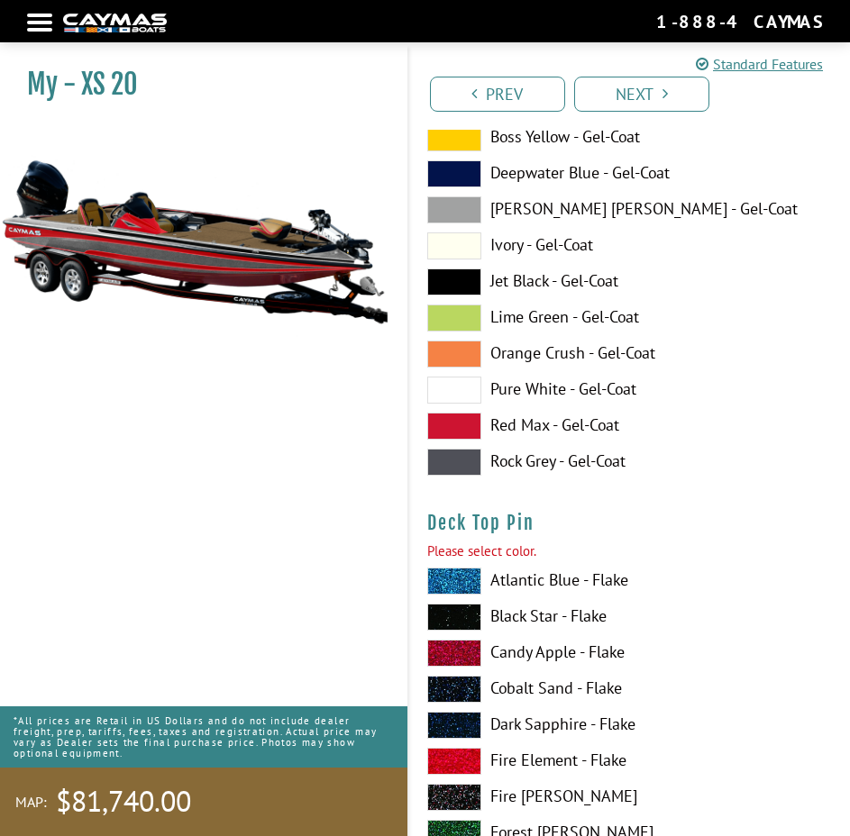
click at [467, 420] on span at bounding box center [454, 426] width 54 height 27
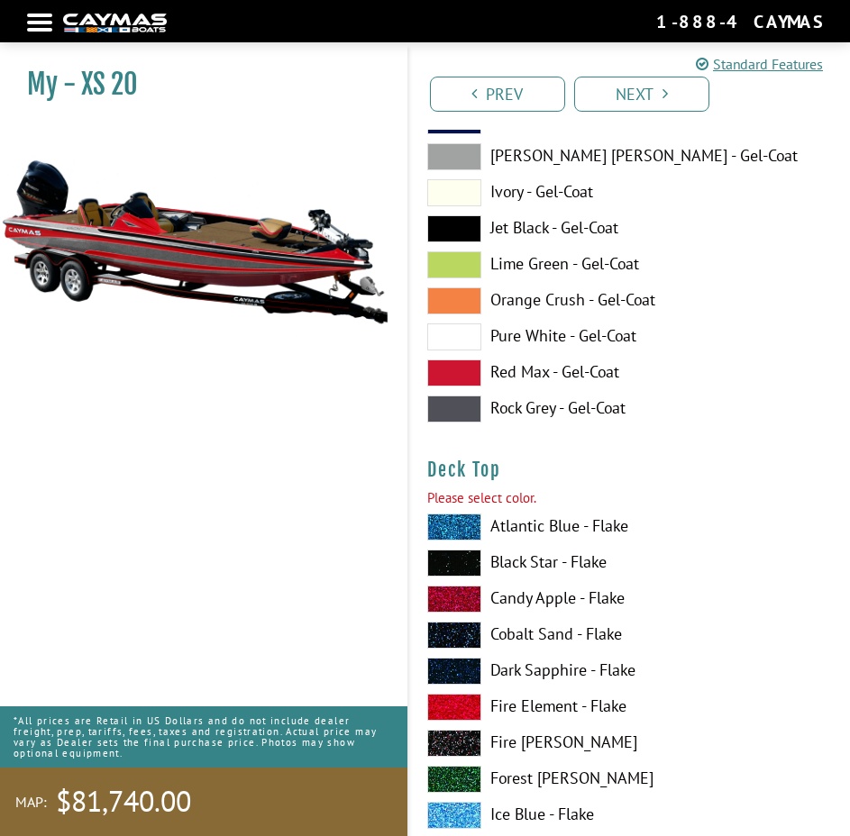
scroll to position [3134, 0]
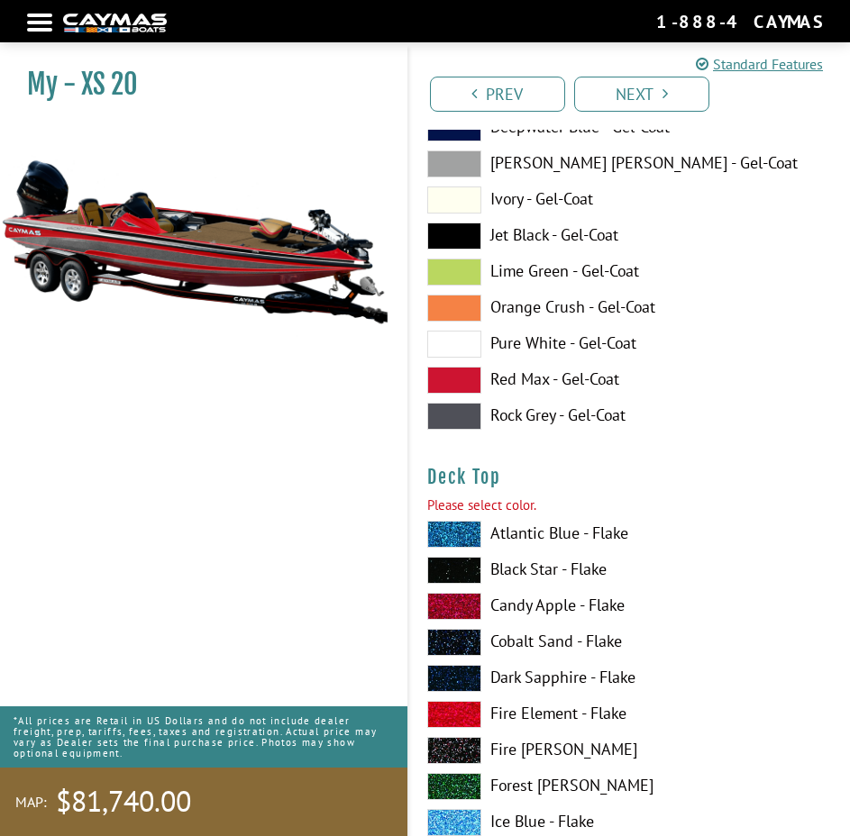
click at [451, 386] on span at bounding box center [454, 380] width 54 height 27
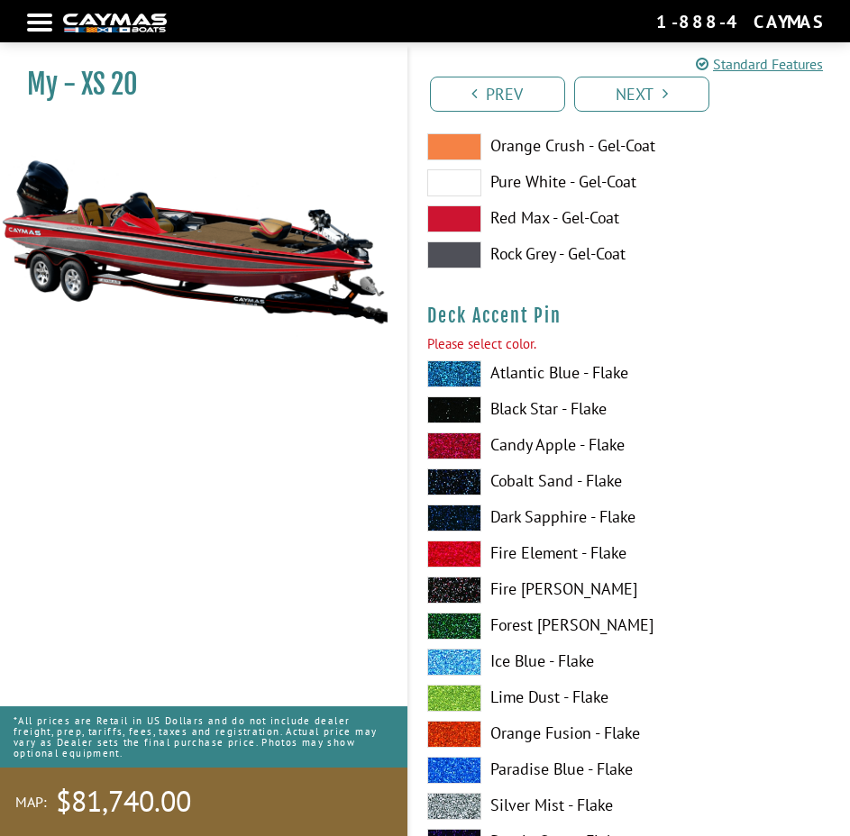
scroll to position [2143, 0]
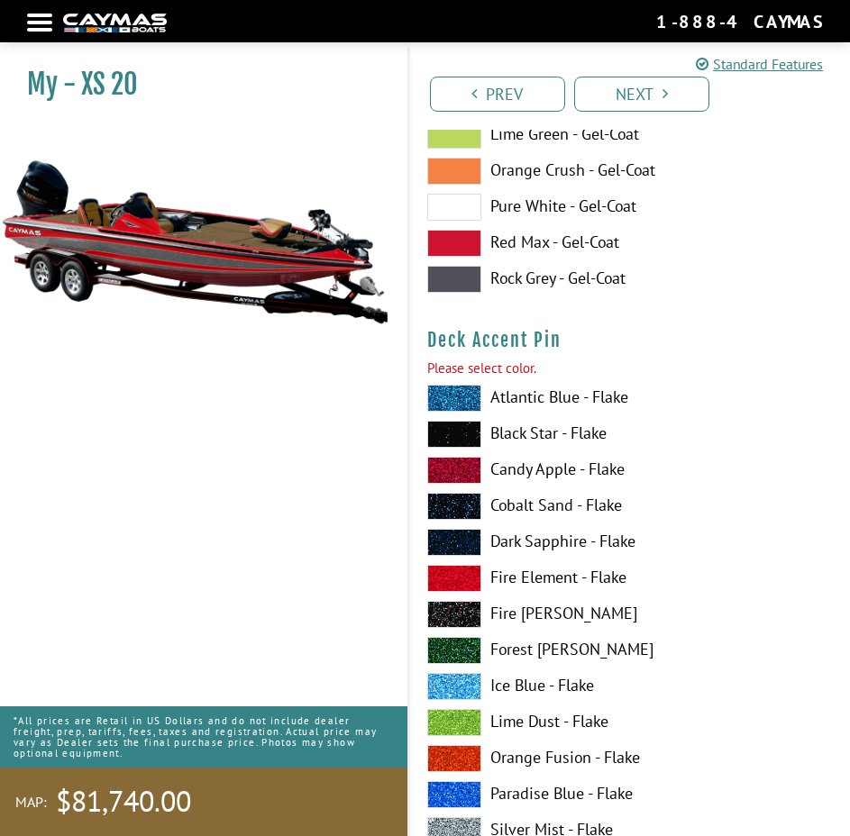
click at [468, 239] on span at bounding box center [454, 243] width 54 height 27
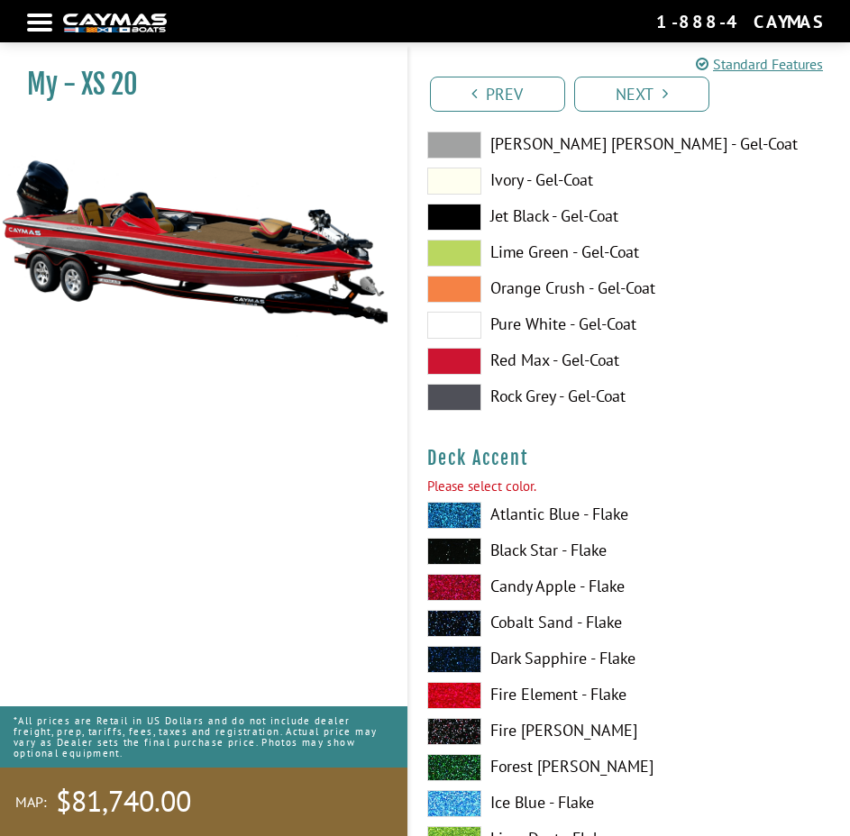
scroll to position [881, 0]
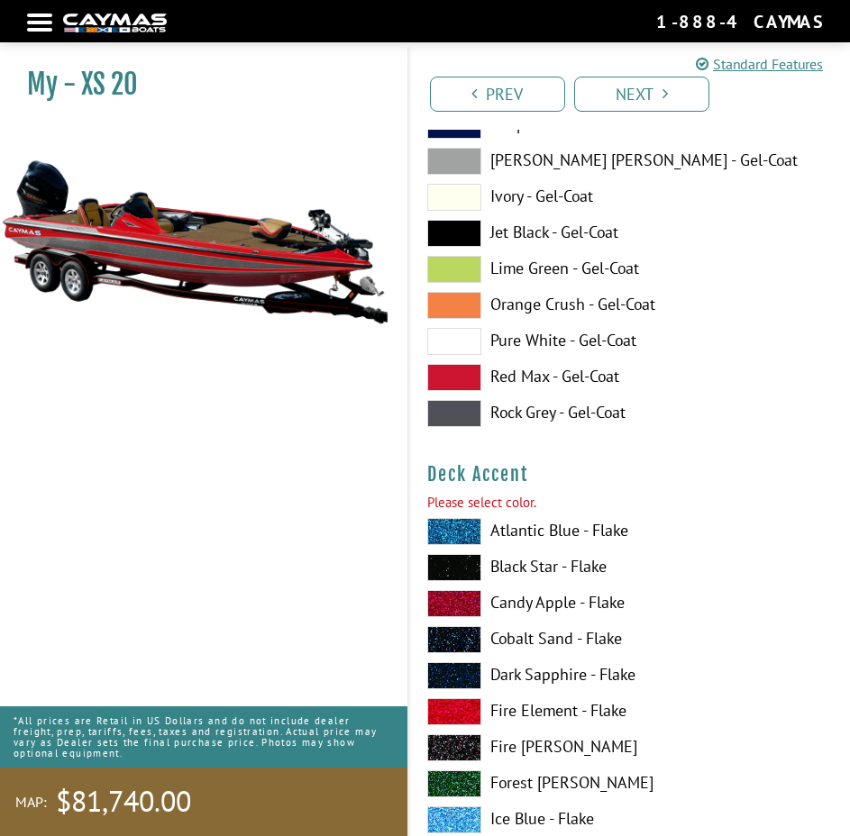
click at [470, 372] on span at bounding box center [454, 377] width 54 height 27
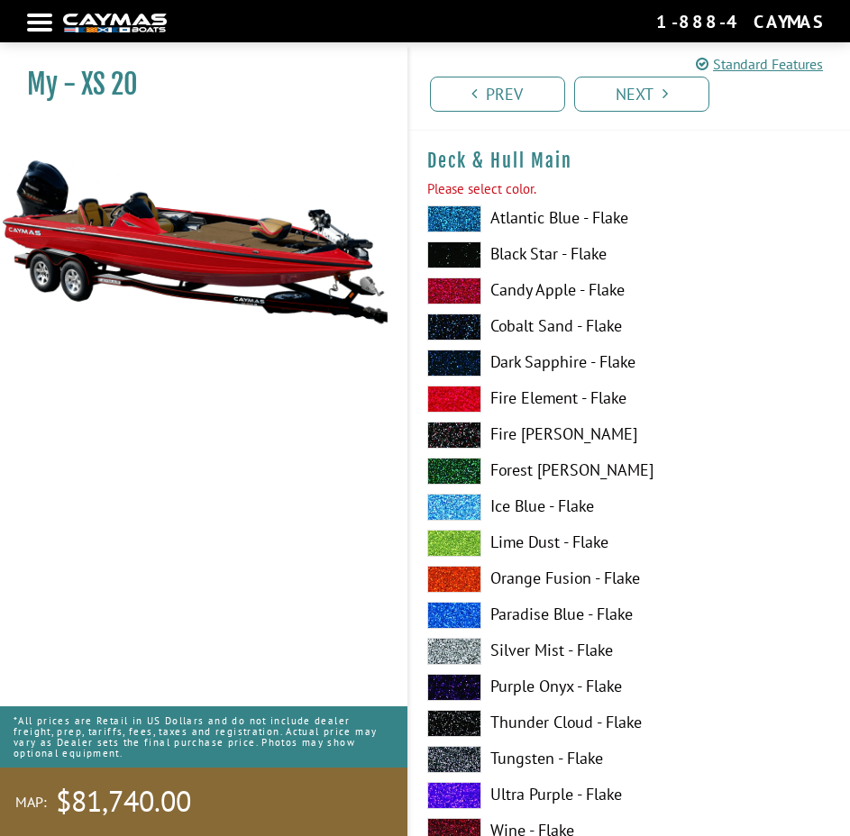
scroll to position [0, 0]
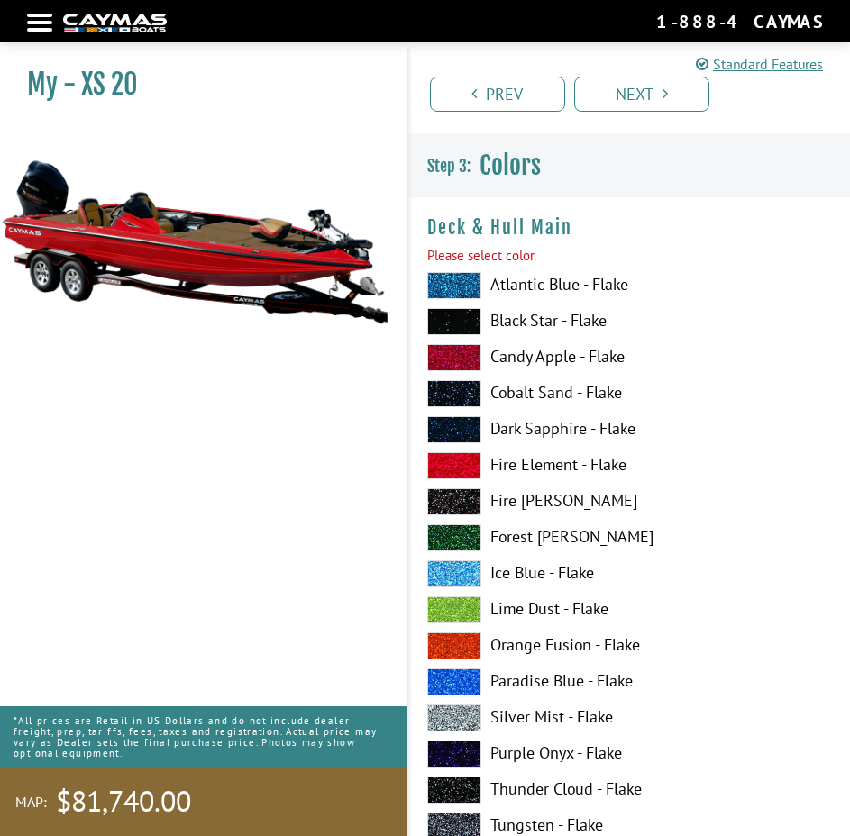
click at [654, 92] on link "Next" at bounding box center [641, 94] width 135 height 35
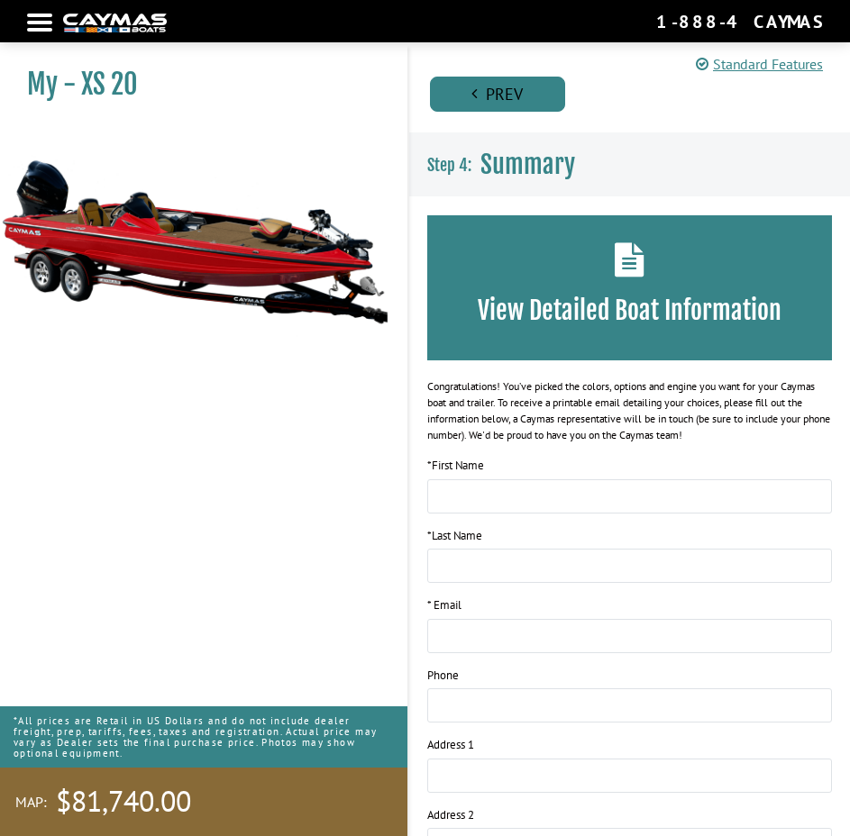
click at [514, 90] on link "Prev" at bounding box center [497, 94] width 135 height 35
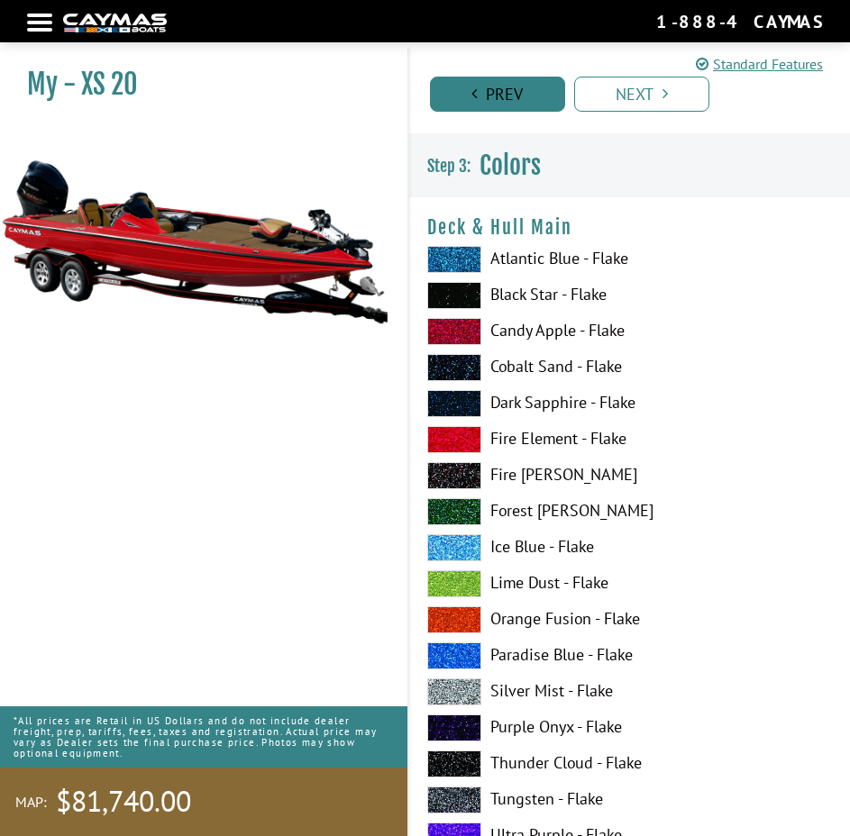
click at [514, 90] on link "Prev" at bounding box center [497, 94] width 135 height 35
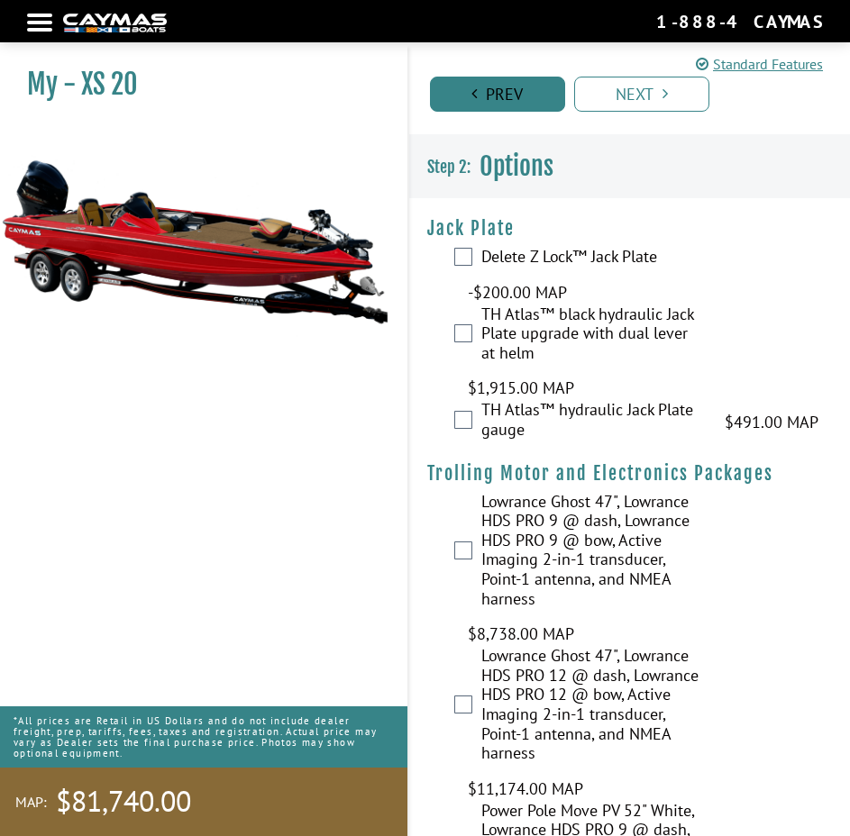
click at [500, 89] on link "Prev" at bounding box center [497, 94] width 135 height 35
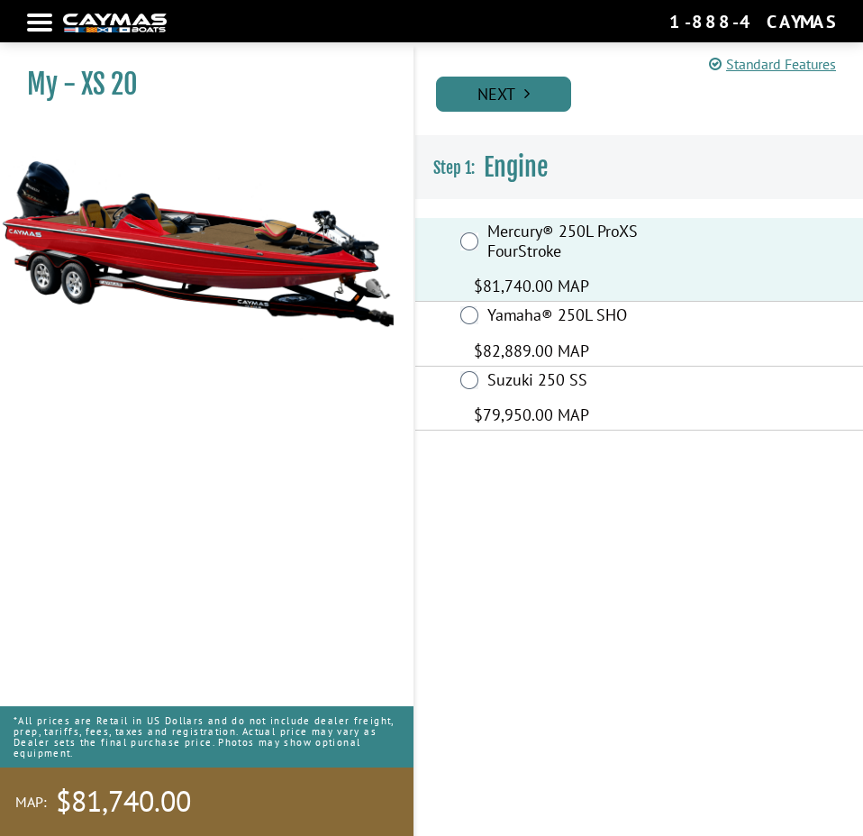
click at [501, 89] on link "Next" at bounding box center [503, 94] width 135 height 35
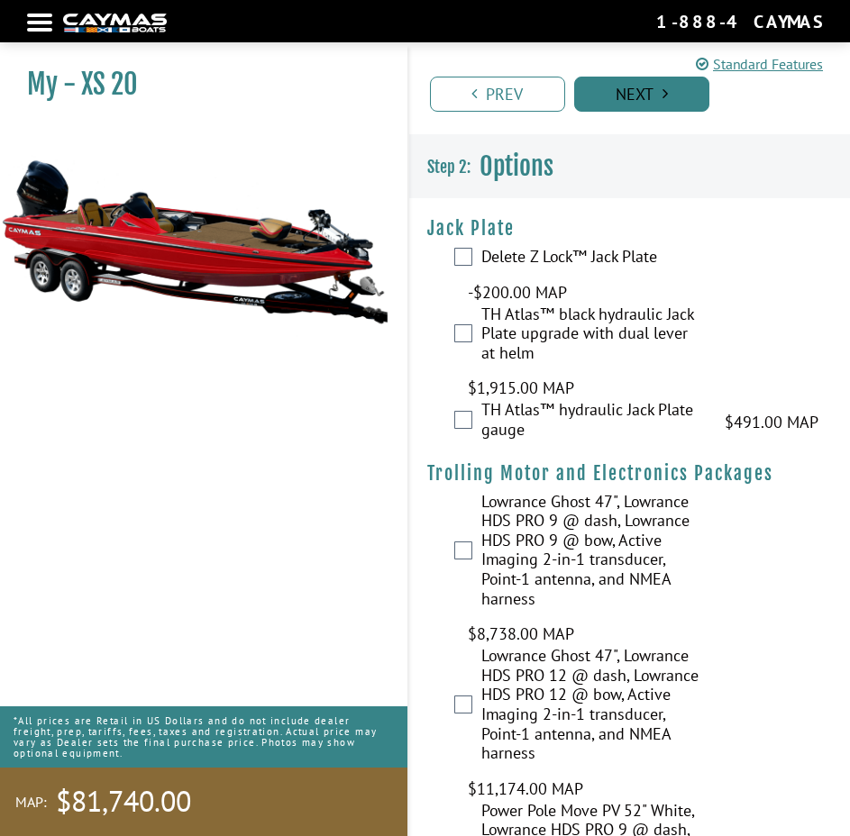
click at [524, 83] on link "Prev" at bounding box center [497, 94] width 135 height 35
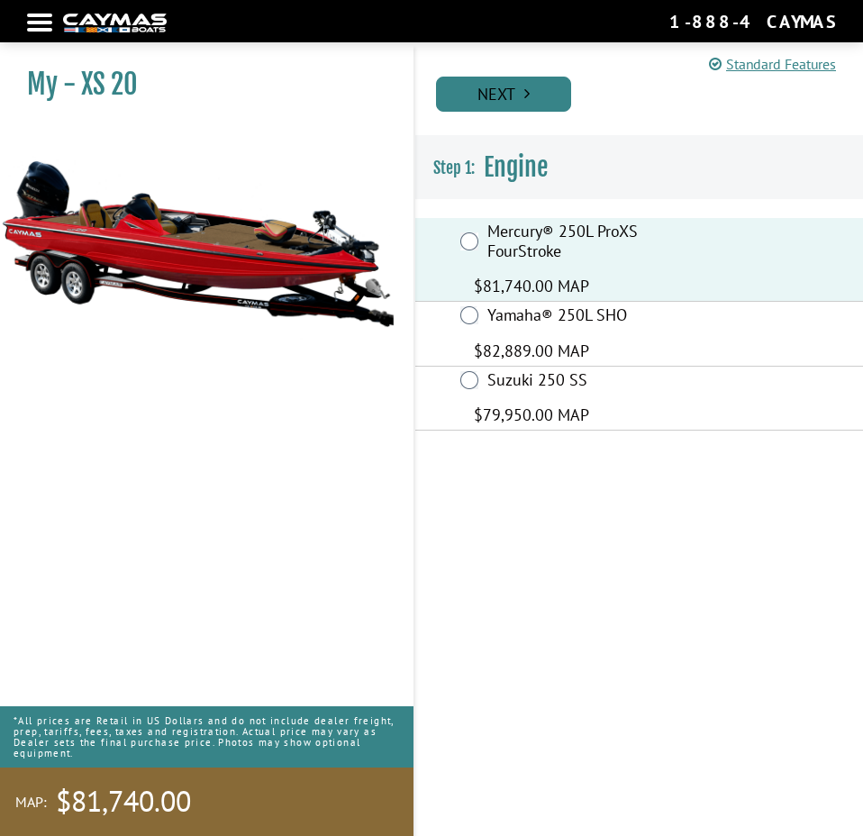
click at [544, 92] on link "Next" at bounding box center [503, 94] width 135 height 35
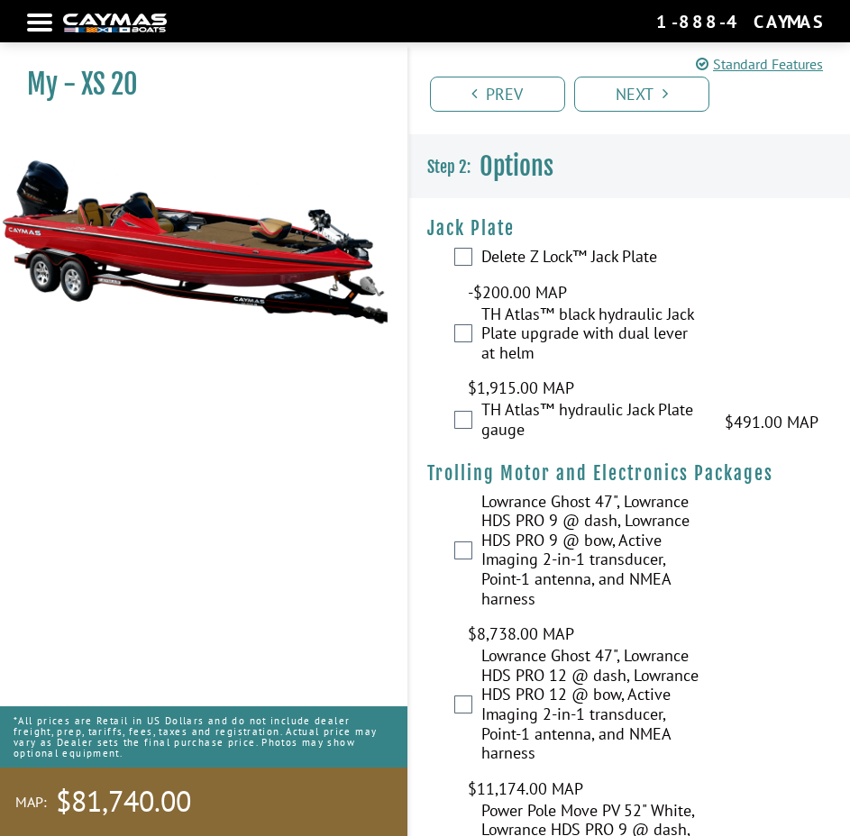
click at [512, 252] on label "Delete Z Lock™ Jack Plate" at bounding box center [592, 259] width 222 height 24
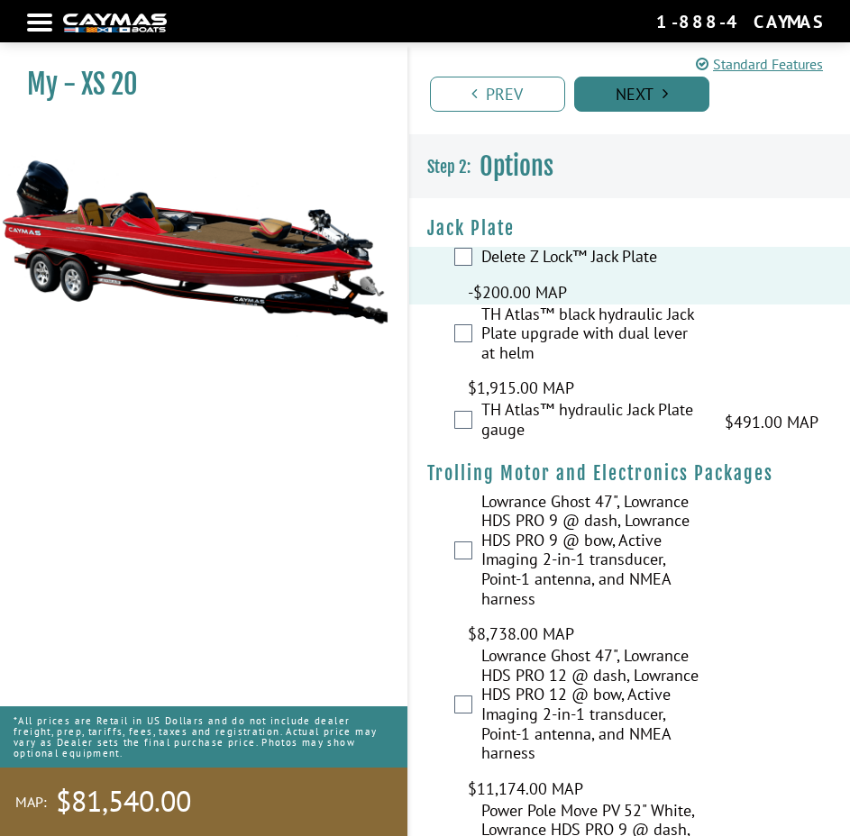
click at [670, 89] on link "Next" at bounding box center [641, 94] width 135 height 35
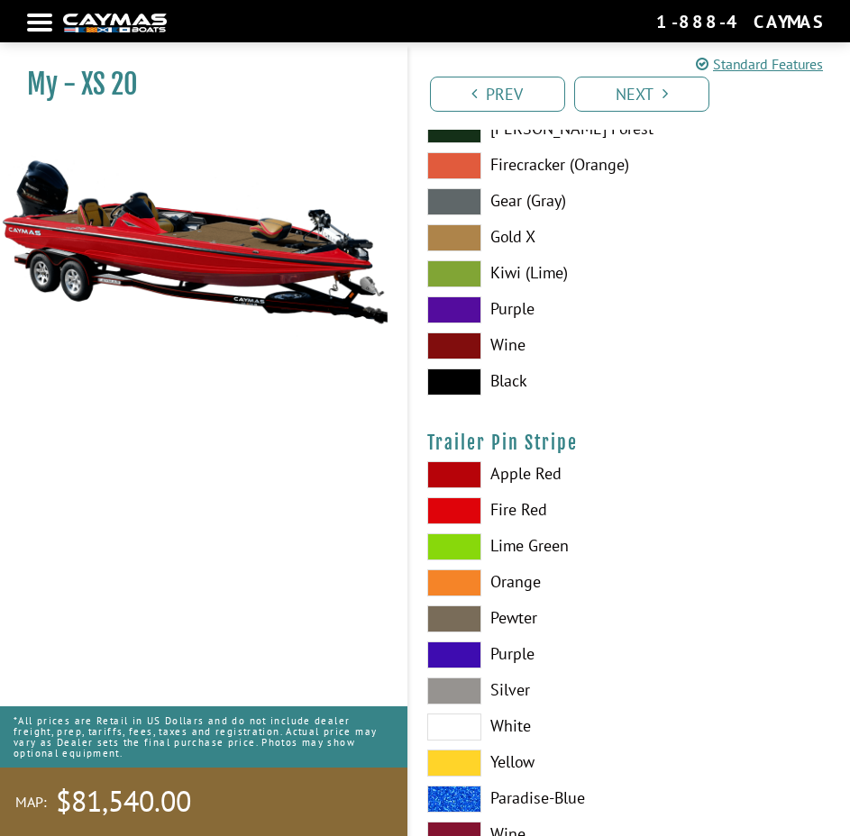
scroll to position [14477, 0]
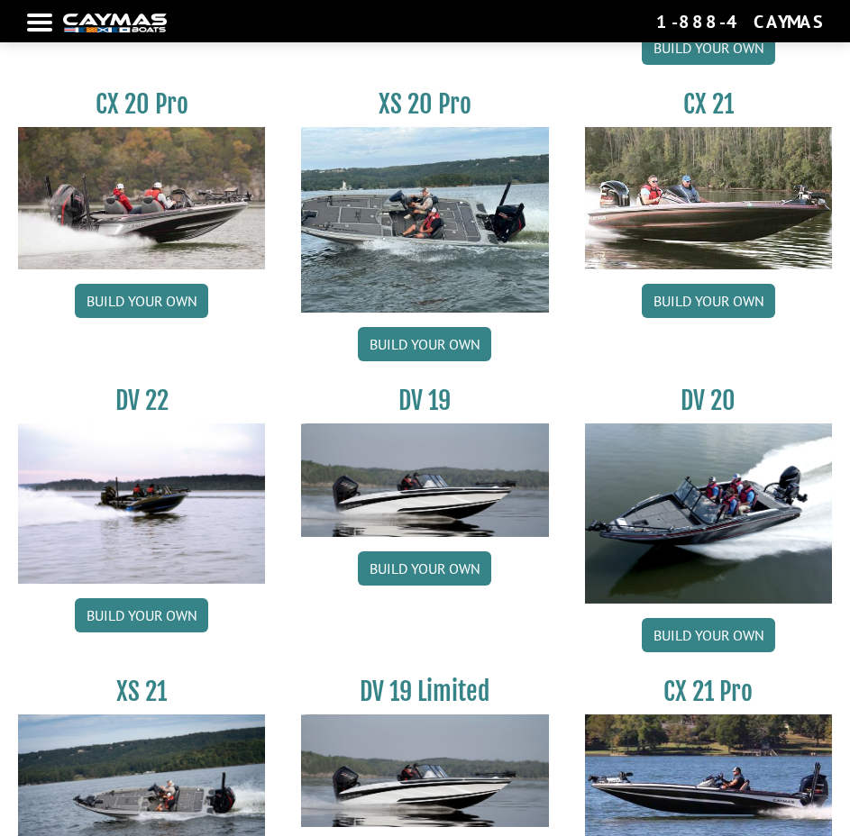
scroll to position [2001, 0]
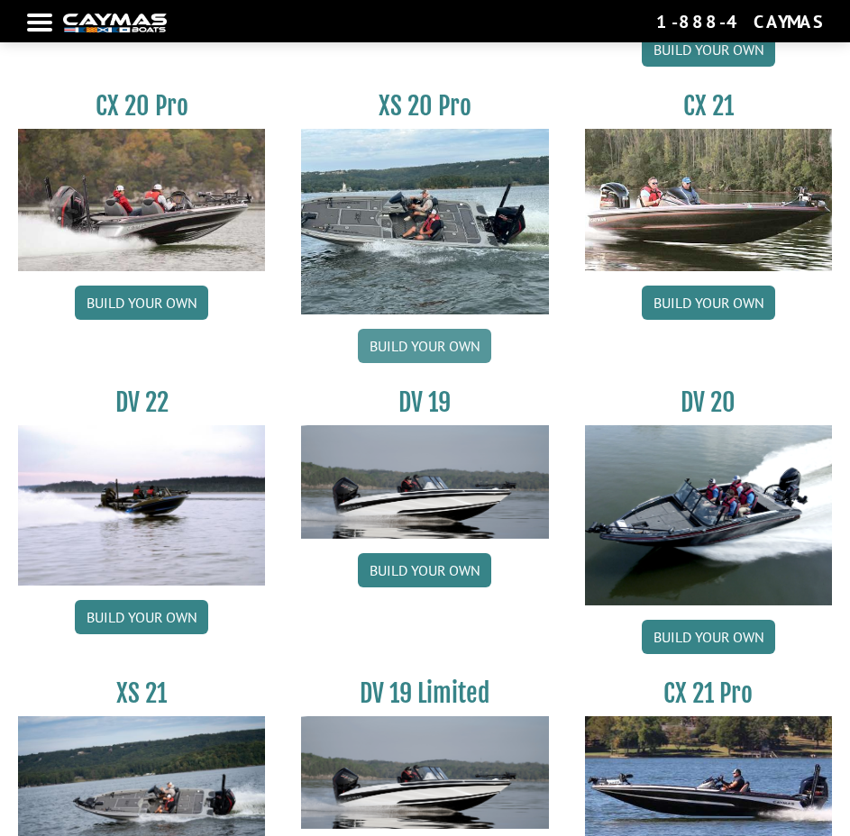
click at [406, 341] on link "Build your own" at bounding box center [424, 346] width 133 height 34
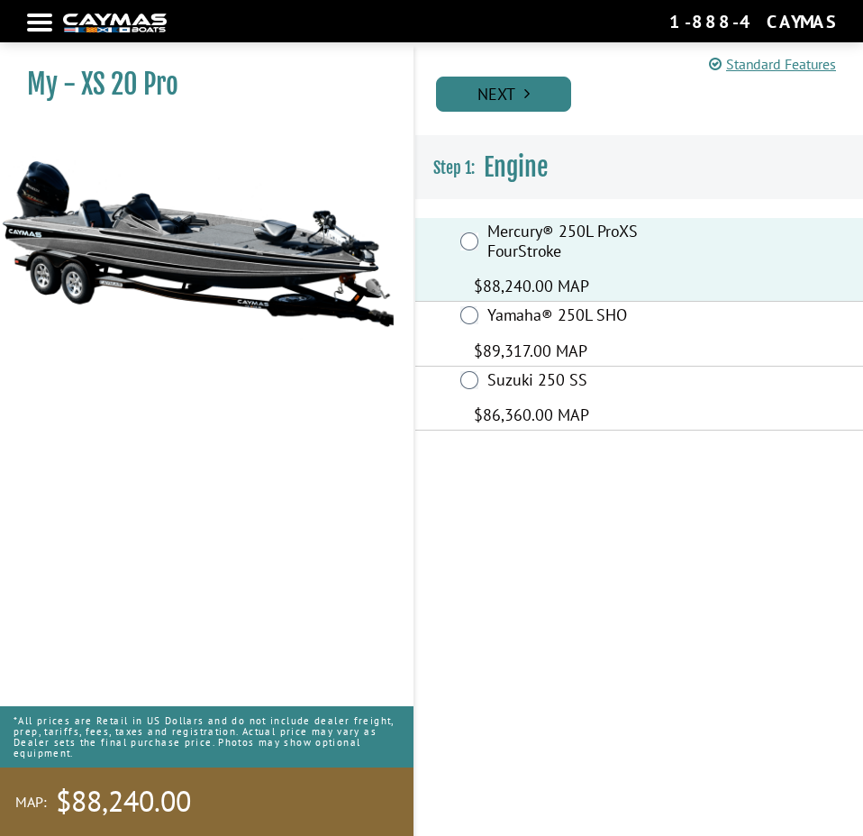
click at [494, 95] on link "Next" at bounding box center [503, 94] width 135 height 35
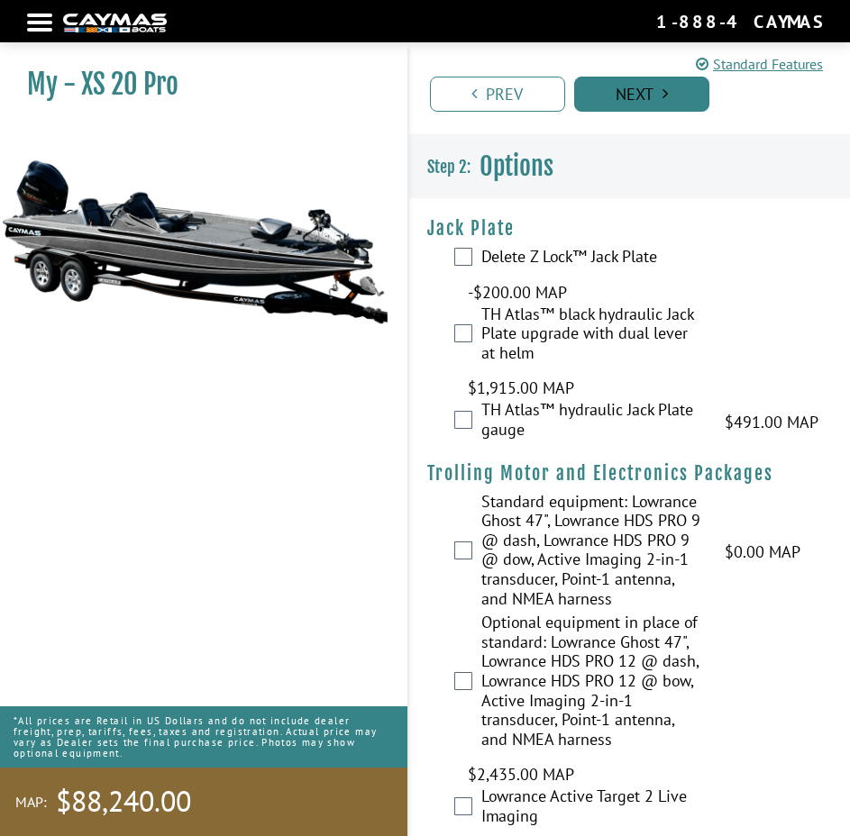
click at [648, 111] on link "Next" at bounding box center [641, 94] width 135 height 35
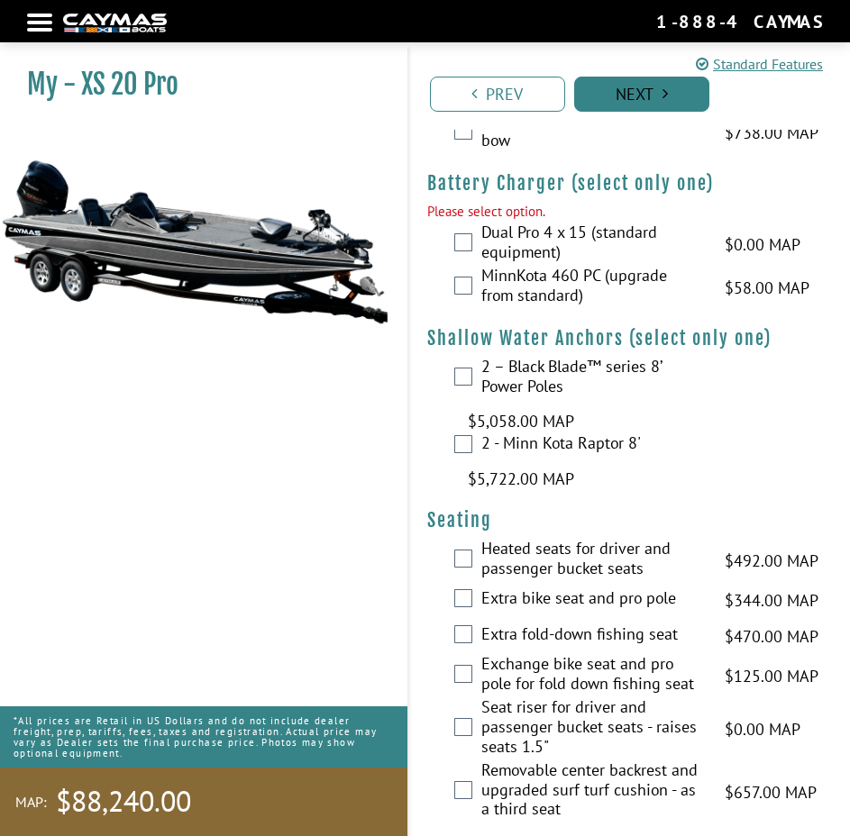
scroll to position [3586, 0]
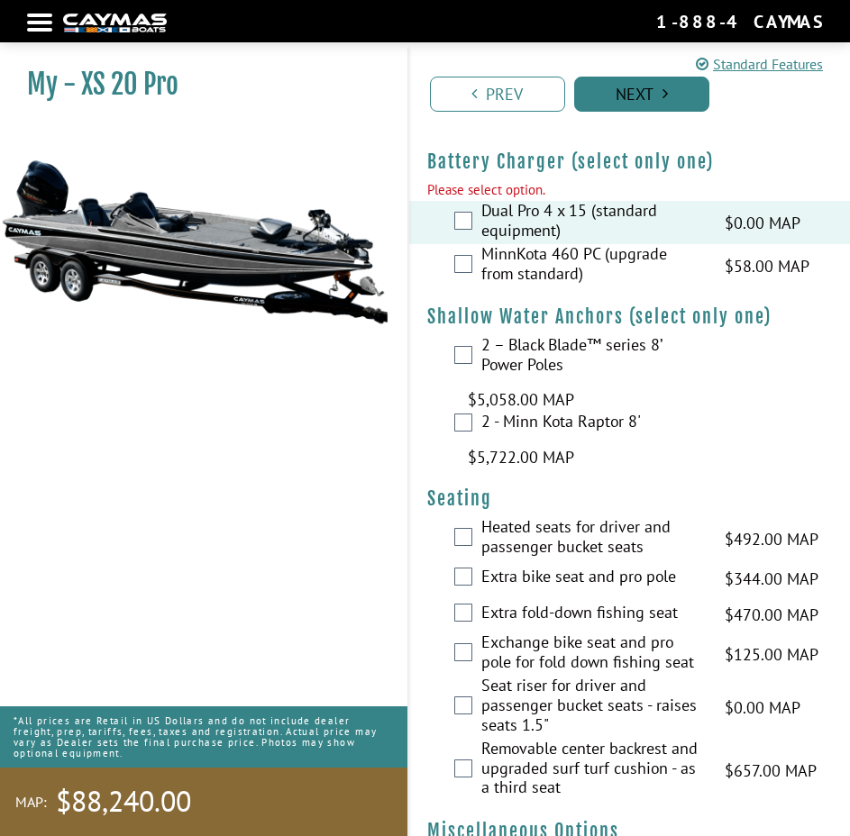
click at [644, 86] on link "Next" at bounding box center [641, 94] width 135 height 35
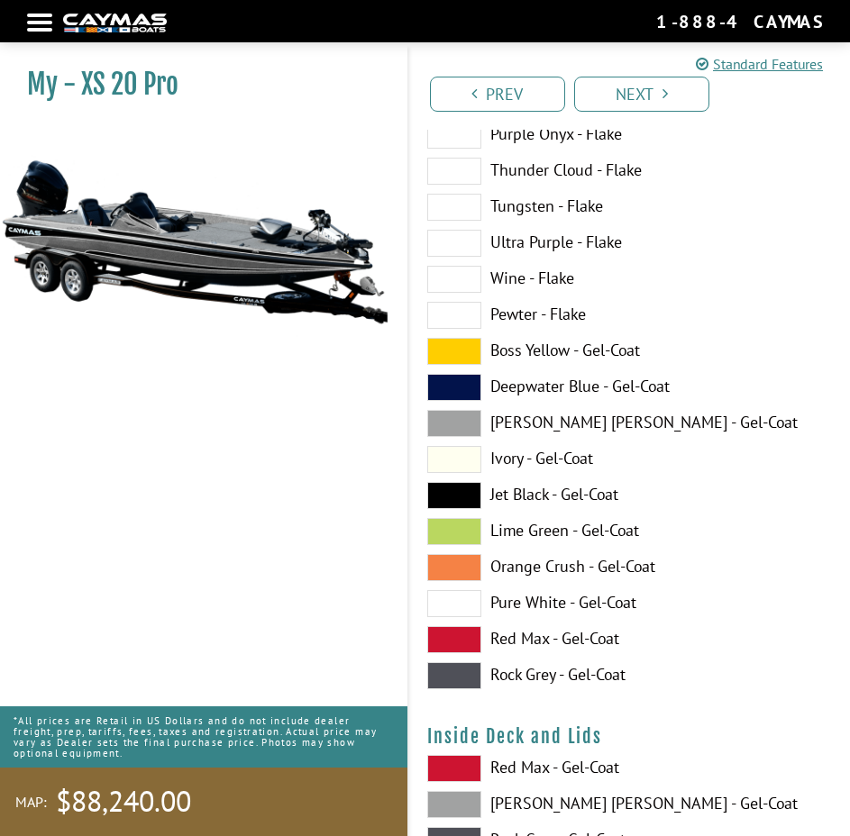
scroll to position [5047, 0]
